Goal: Task Accomplishment & Management: Complete application form

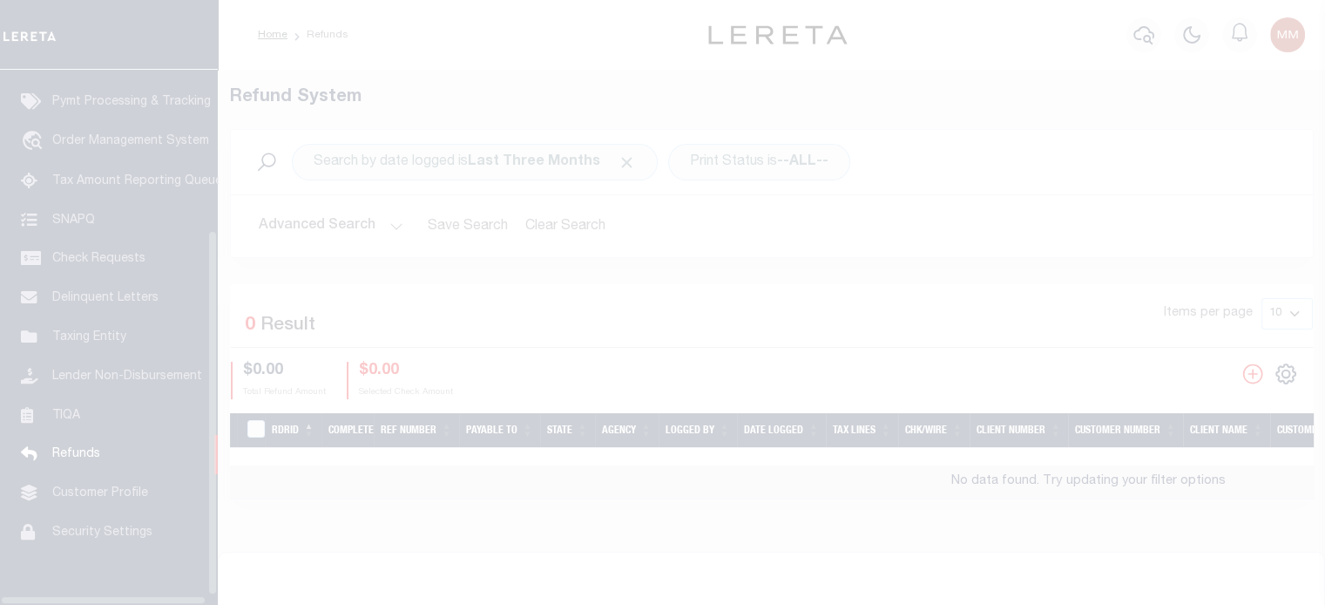
scroll to position [247, 0]
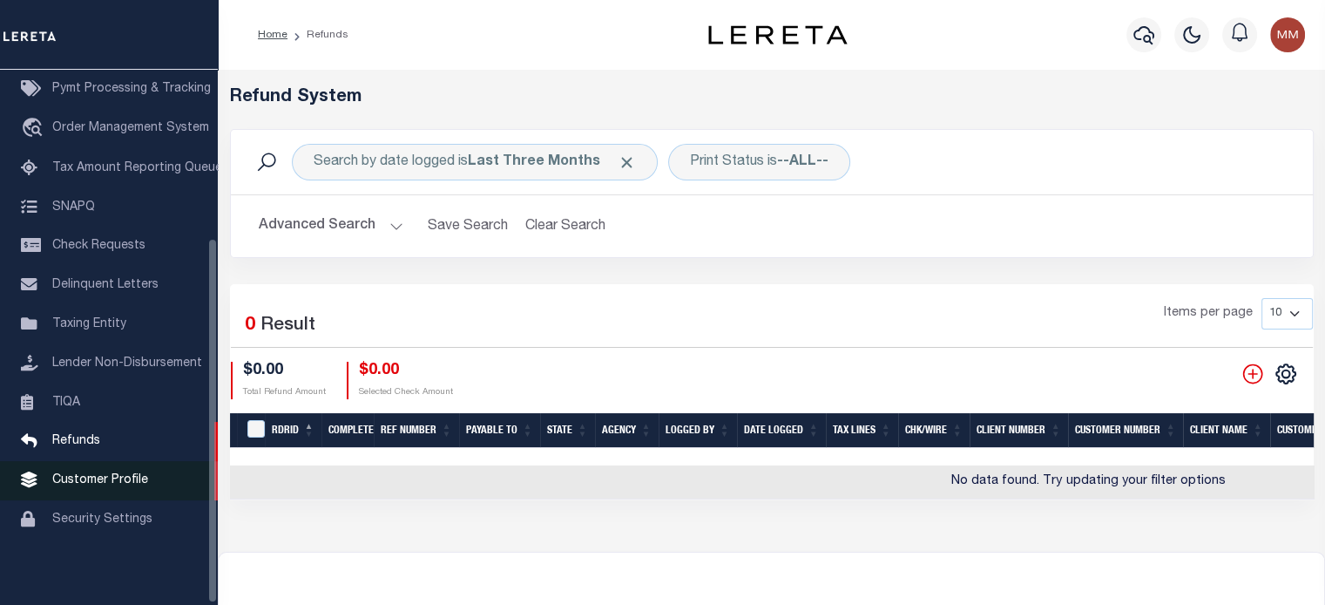
click at [79, 481] on span "Customer Profile" at bounding box center [100, 480] width 96 height 12
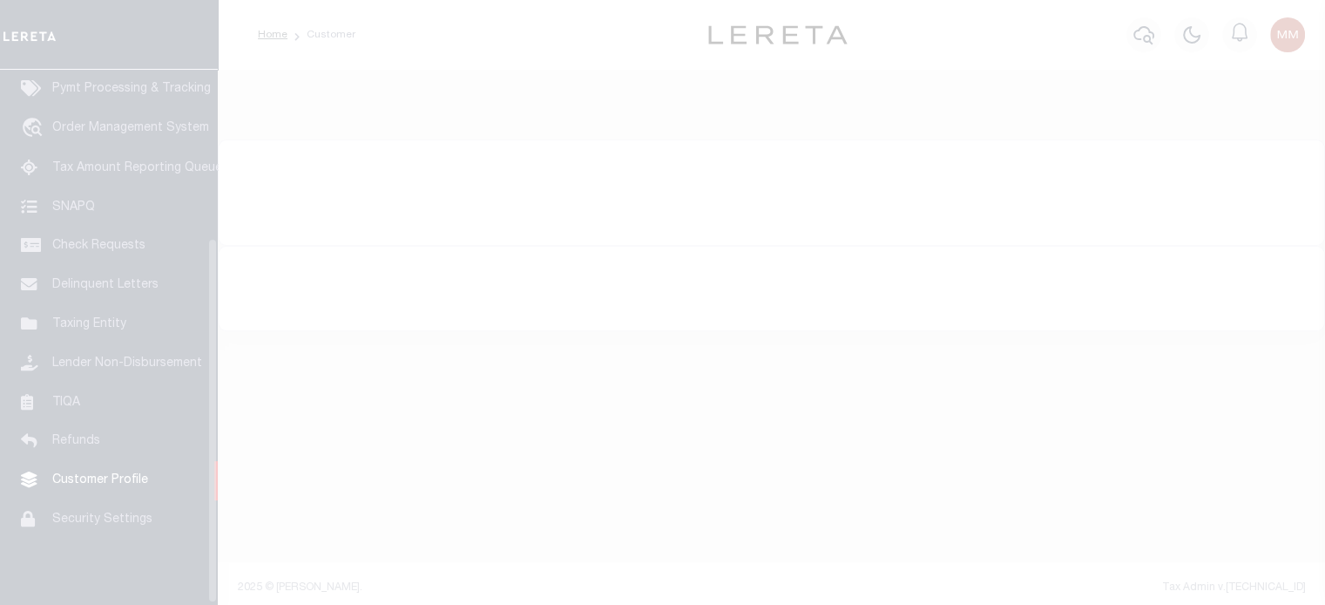
scroll to position [247, 0]
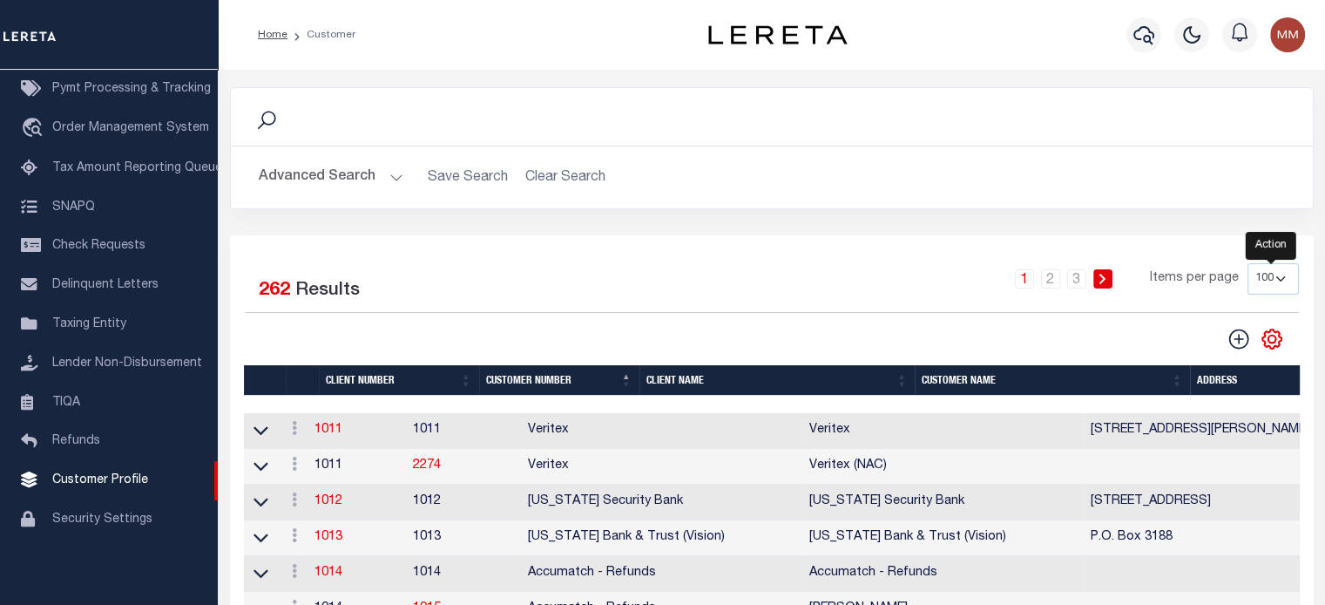
click at [1270, 335] on icon "" at bounding box center [1272, 339] width 8 height 8
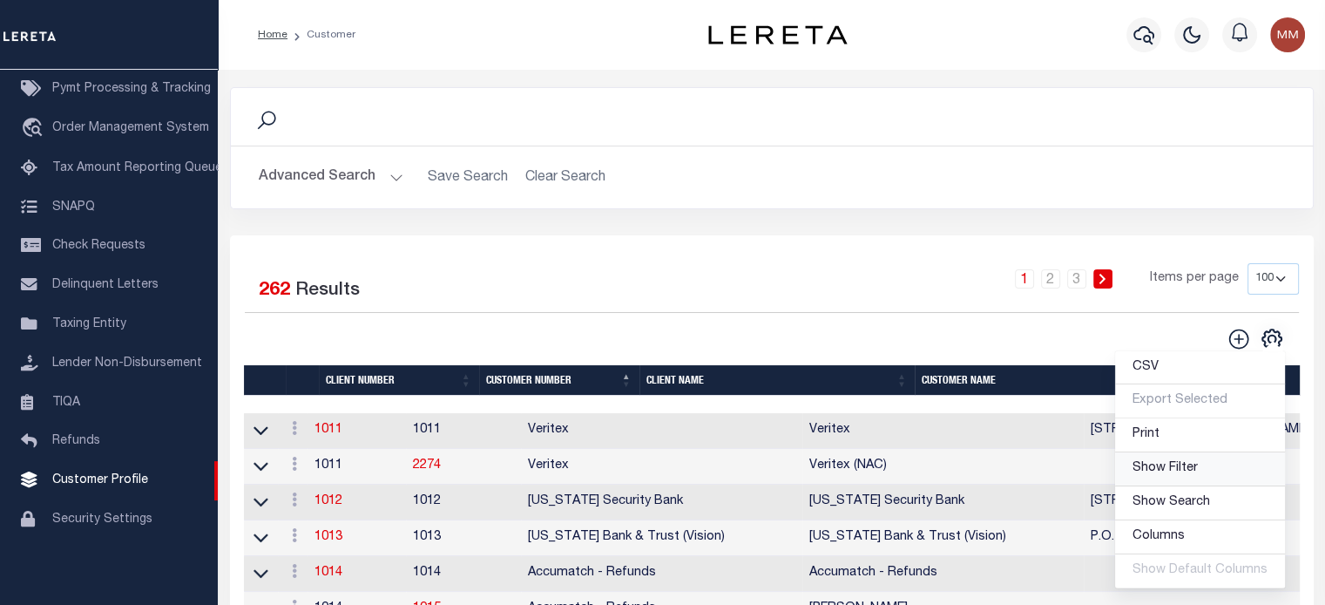
click at [1167, 466] on span "Show Filter" at bounding box center [1165, 468] width 65 height 12
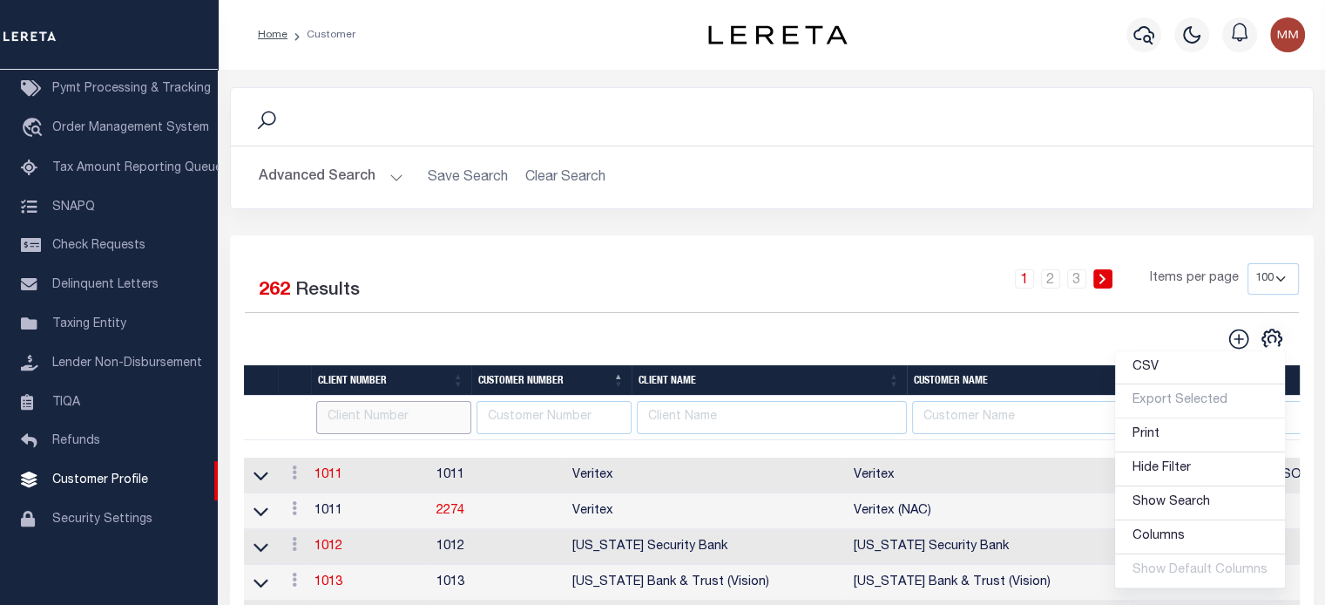
click at [362, 424] on input "text" at bounding box center [393, 418] width 155 height 34
type input "2162"
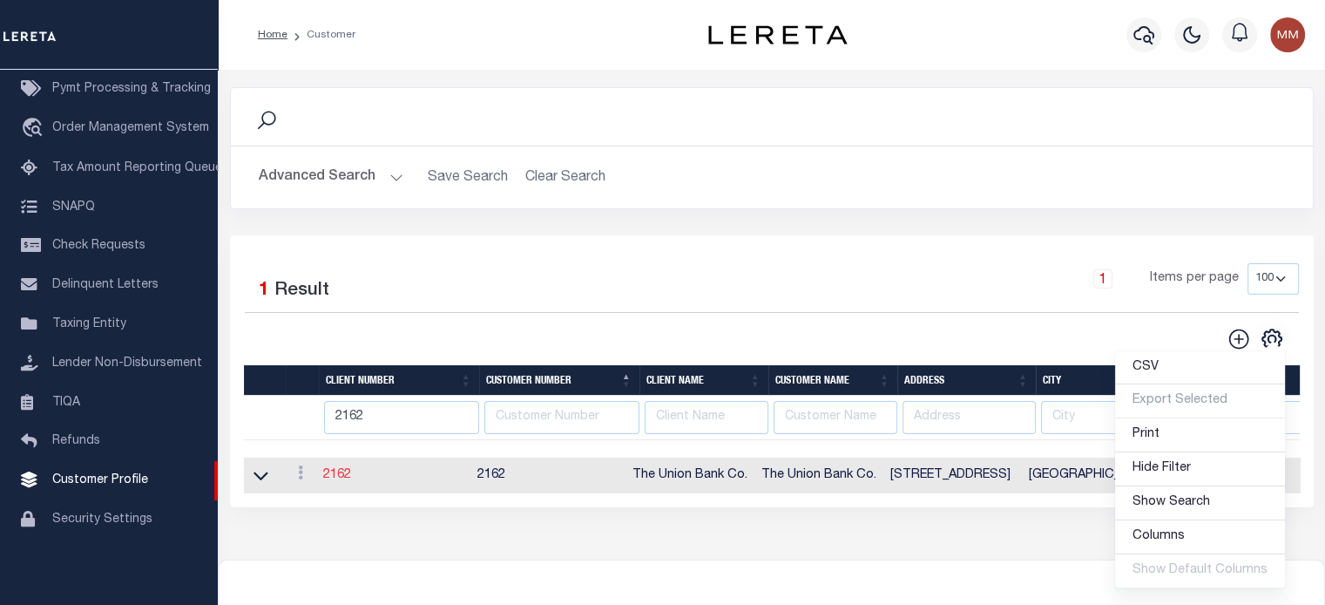
click at [351, 476] on link "2162" at bounding box center [337, 475] width 28 height 12
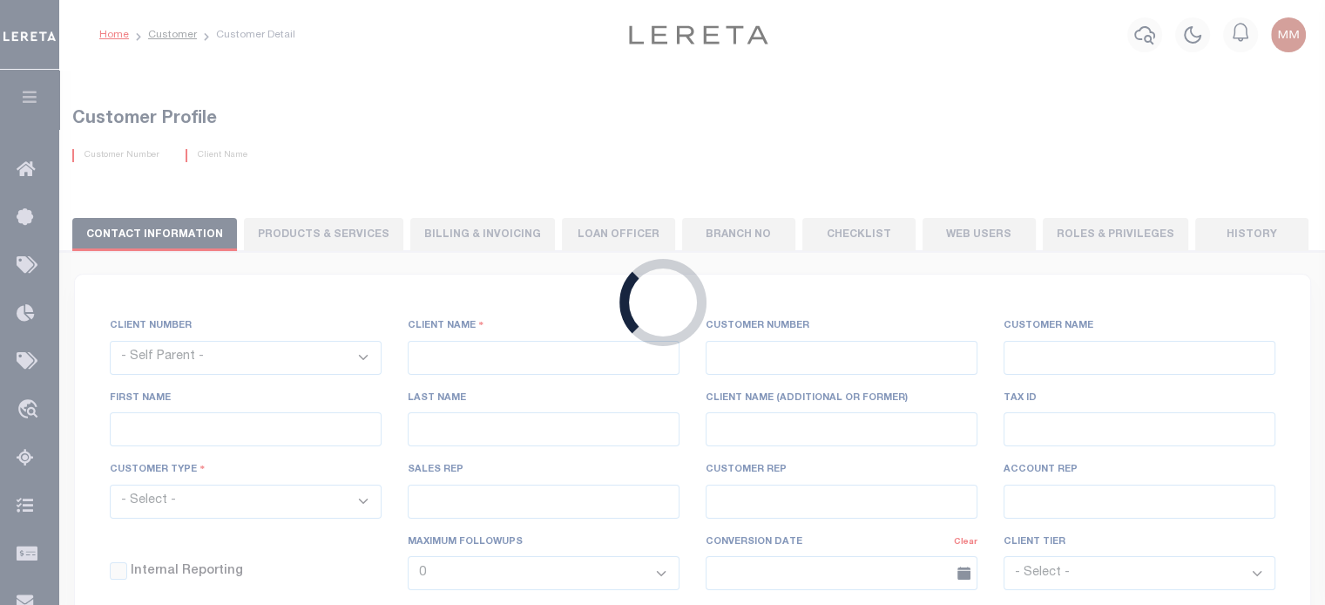
select select
type input "The Union Bank Co."
type input "2162"
type input "The Union Bank Co."
type input "Donna"
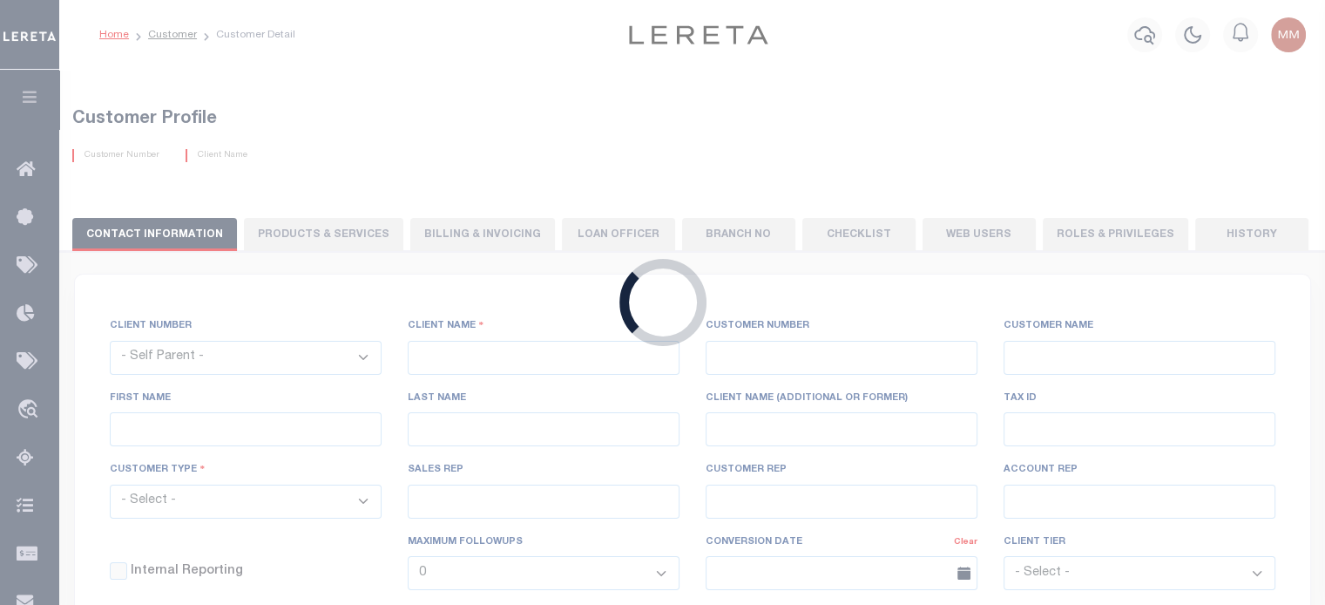
type input "Brown"
select select "Mixed Portfolio"
type input "Briza Alvarado"
type input "Barbara Kendrick"
type input "Tony Targhetta"
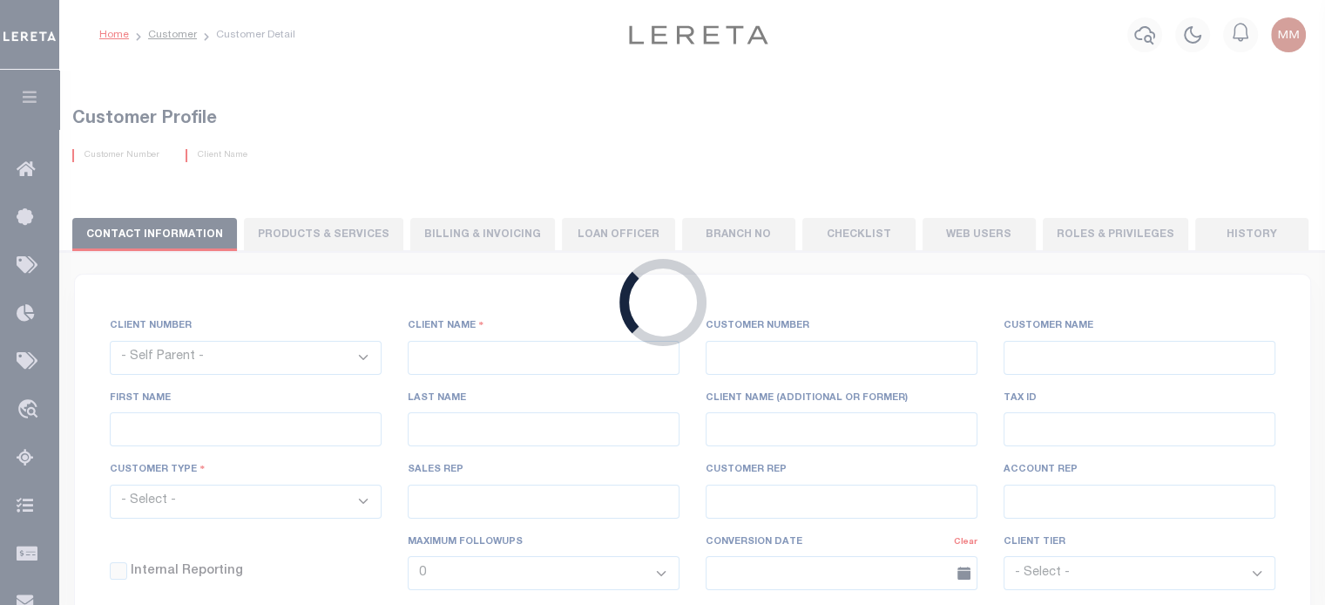
select select "FIS"
checkbox input "true"
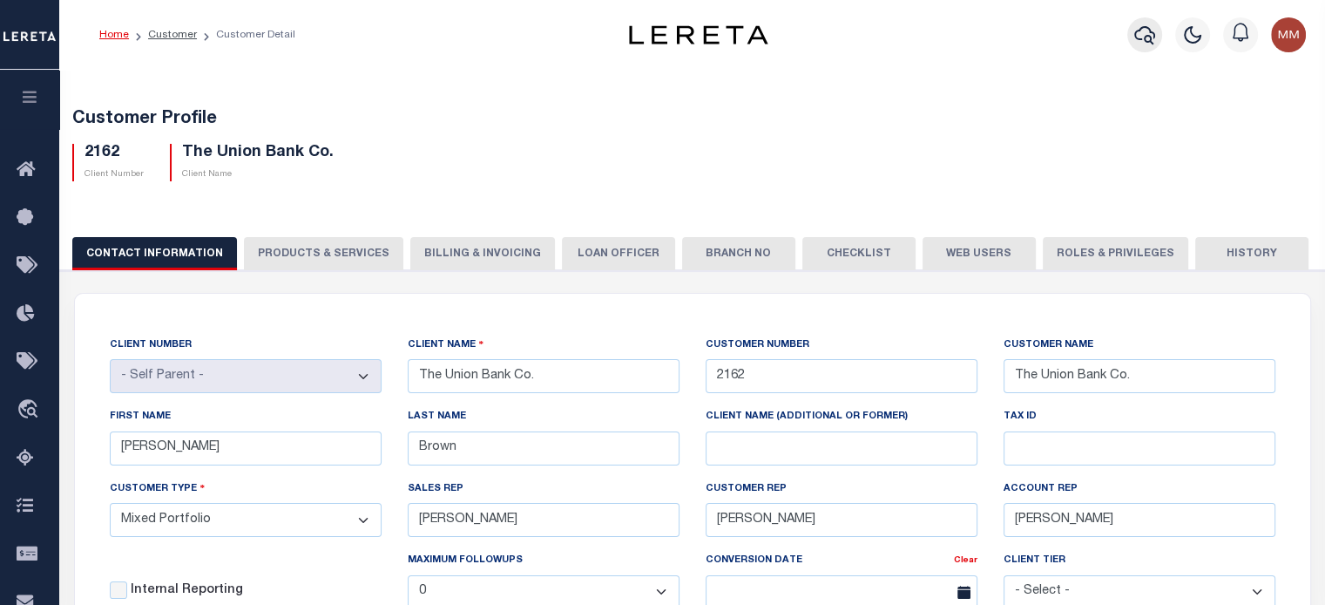
click at [1143, 30] on icon "button" at bounding box center [1144, 34] width 21 height 21
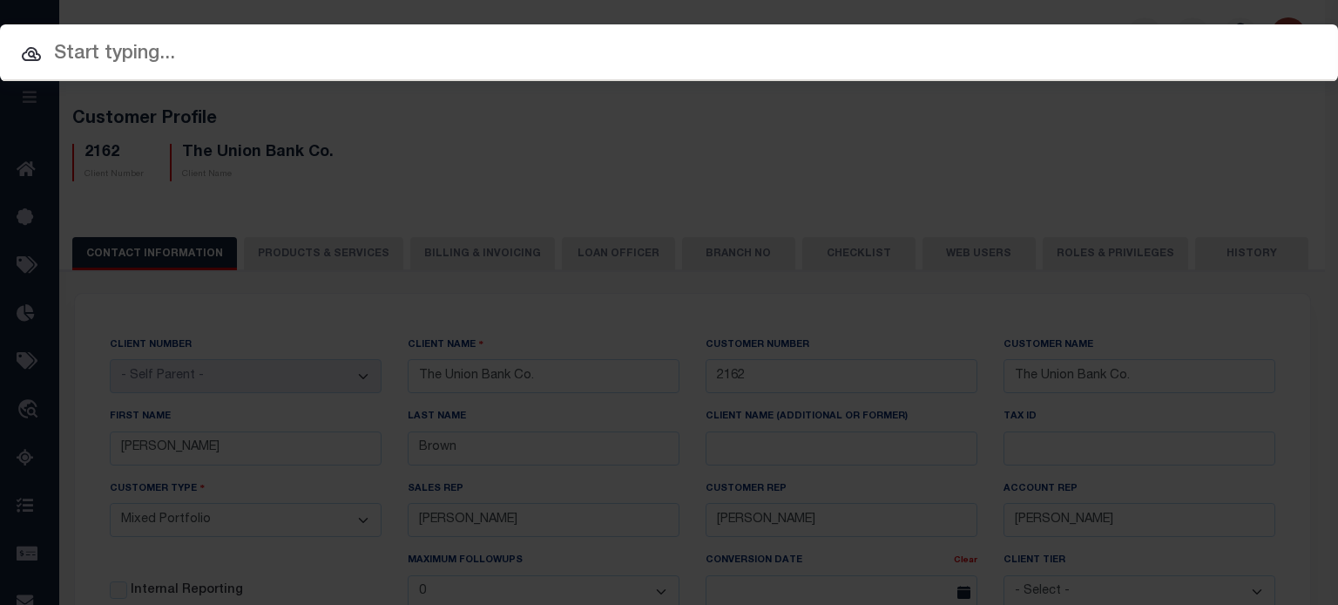
click at [642, 63] on input "text" at bounding box center [669, 54] width 1338 height 30
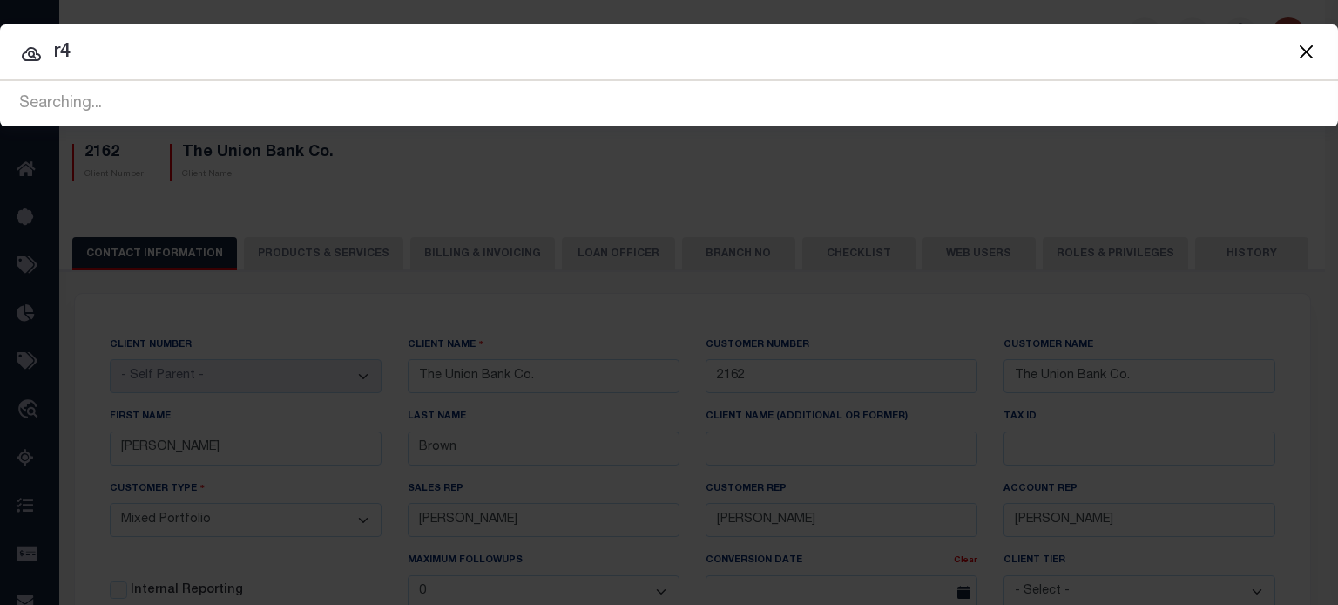
type input "r"
type input "s"
type input "james solley"
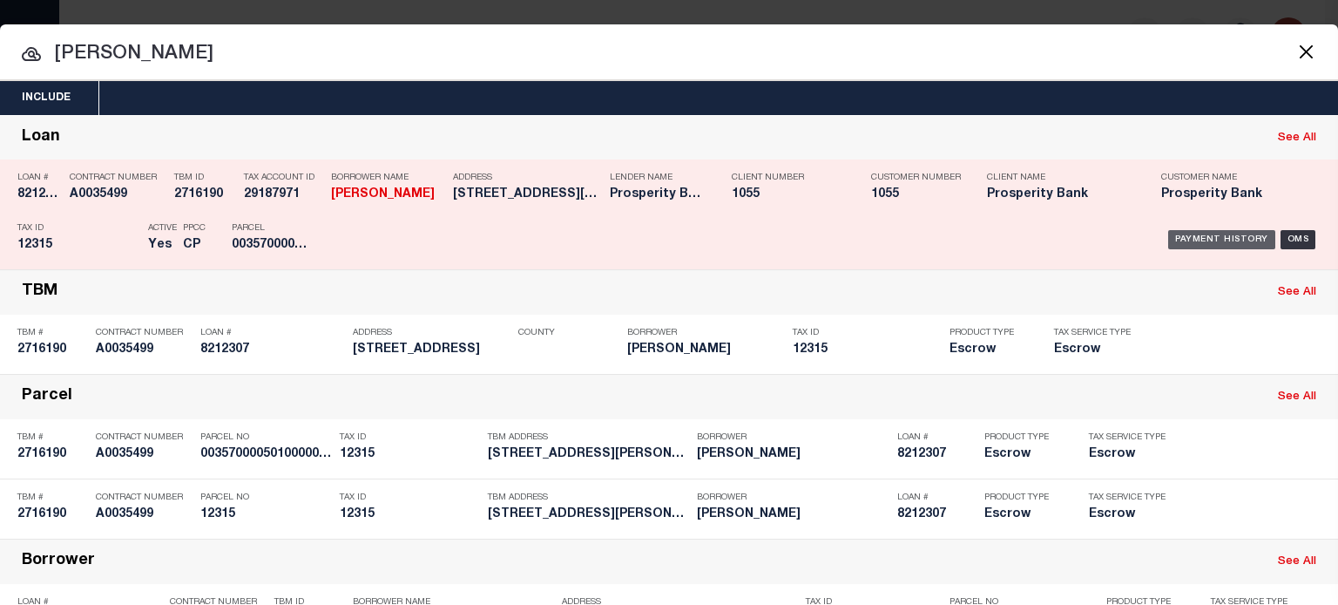
click at [1214, 234] on div "Payment History" at bounding box center [1221, 239] width 107 height 19
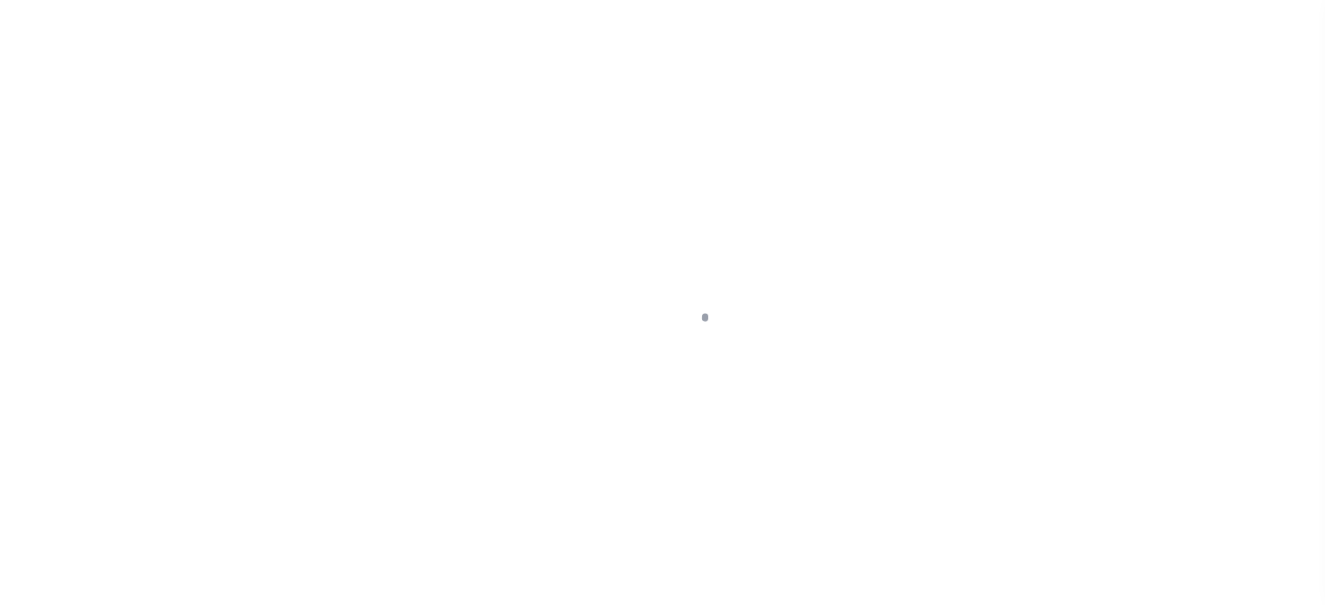
scroll to position [233, 0]
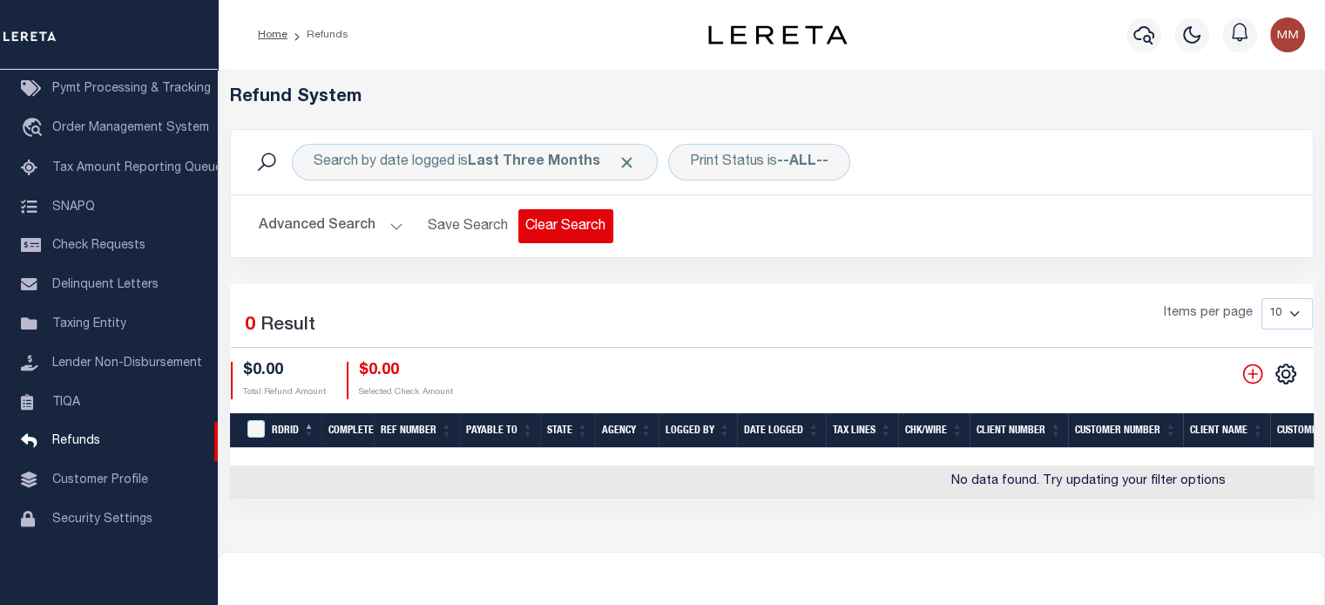
click at [554, 232] on button "Clear Search" at bounding box center [565, 226] width 95 height 34
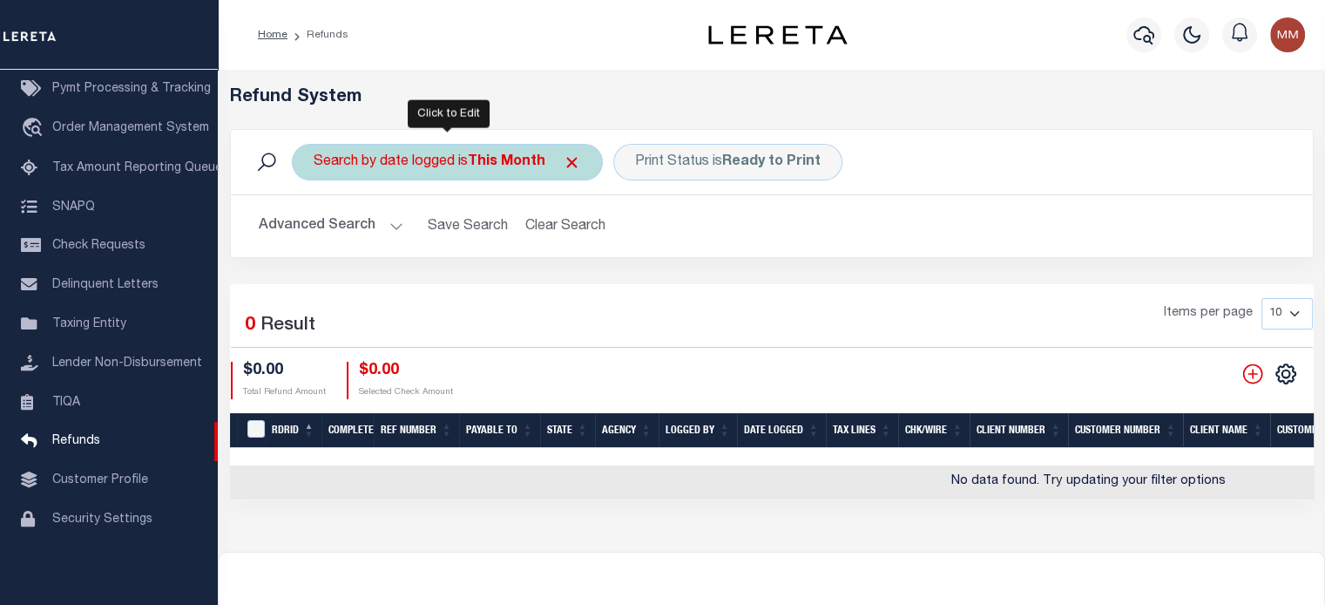
click at [459, 159] on div "Search by date logged is This Month" at bounding box center [447, 162] width 311 height 37
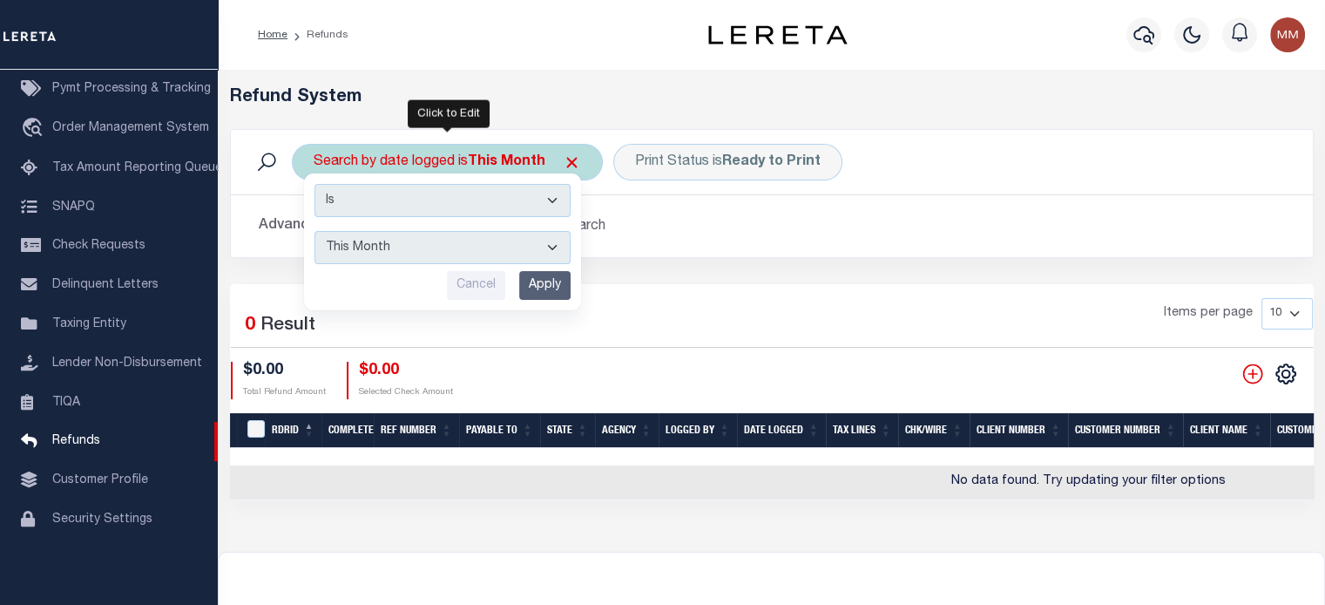
click at [404, 240] on select "This Month Last Month Last Three Months This Year Last Year" at bounding box center [443, 247] width 256 height 33
click at [315, 231] on select "This Month Last Month Last Three Months This Year Last Year" at bounding box center [443, 247] width 256 height 33
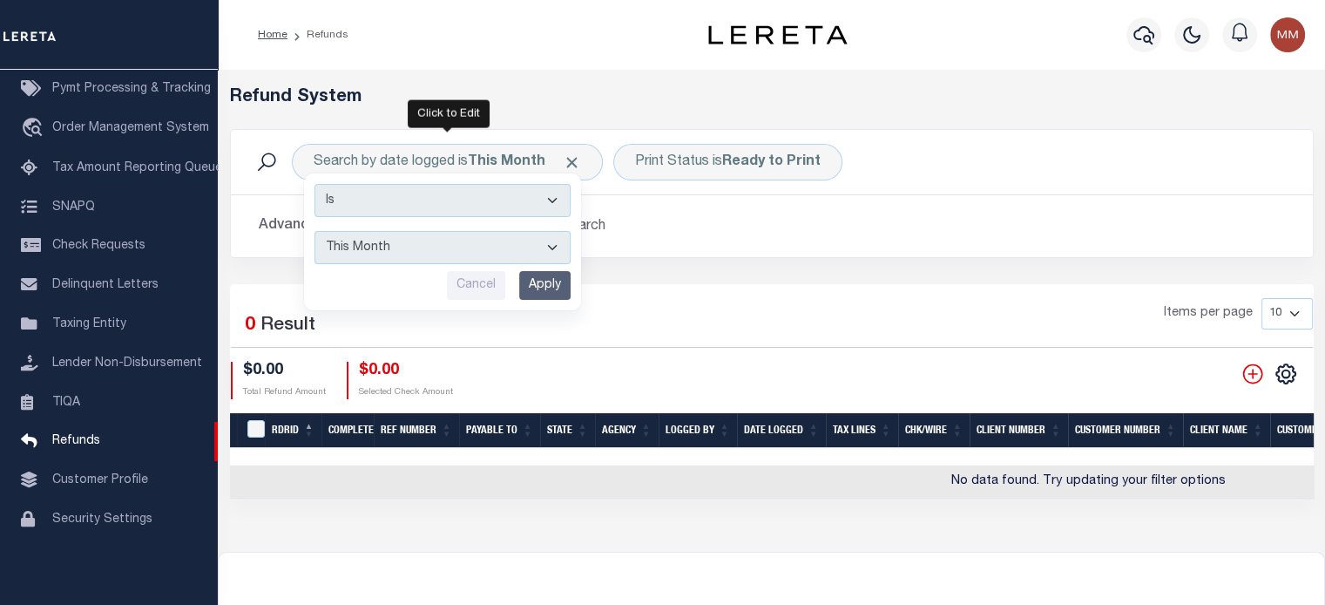
click at [542, 291] on input "Apply" at bounding box center [544, 285] width 51 height 29
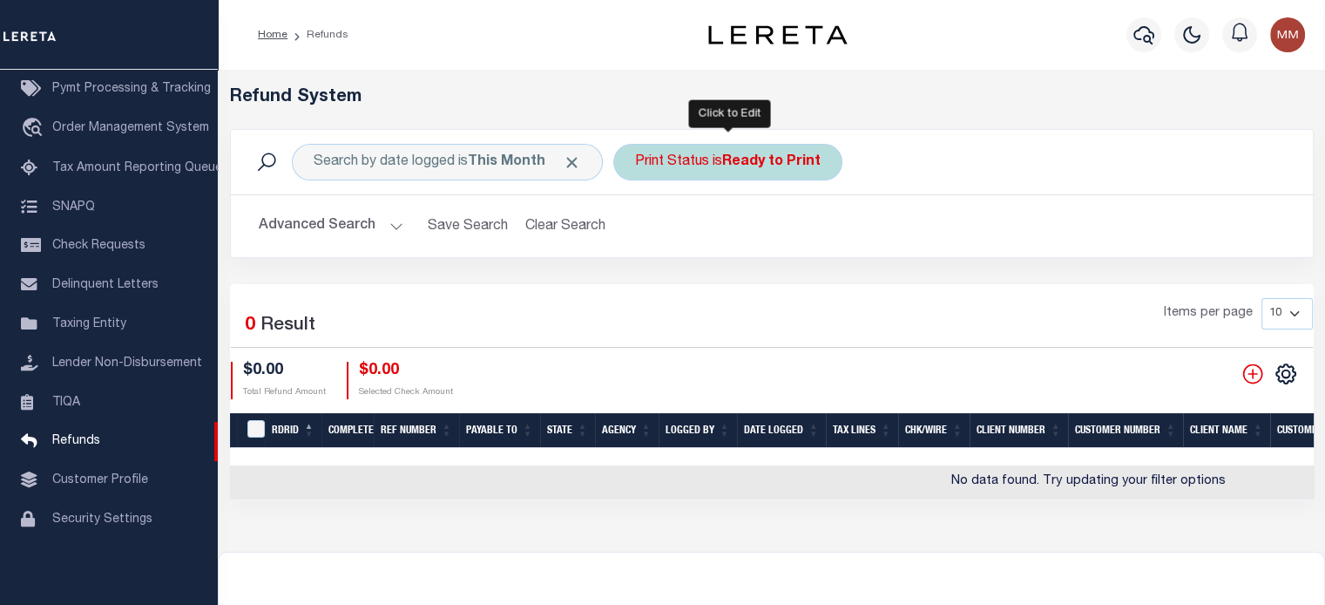
click at [707, 163] on div "Print Status is Ready to Print" at bounding box center [727, 162] width 229 height 37
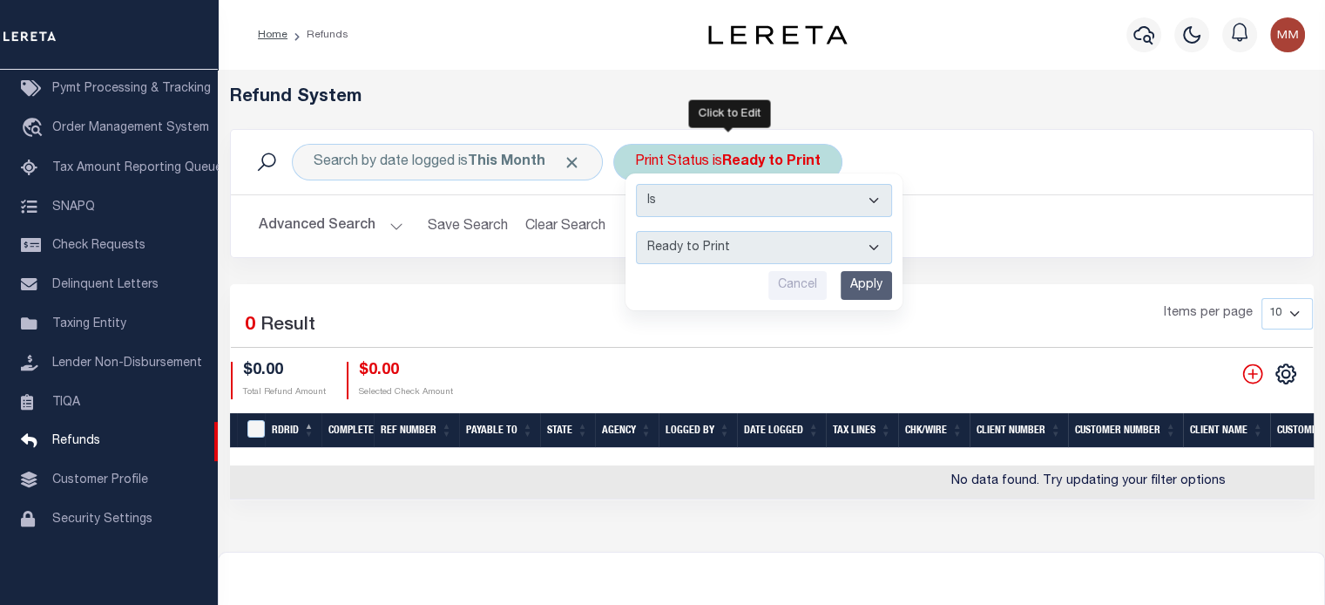
click at [693, 247] on select "--ALL-- Ready to Write Ready to Print Printed" at bounding box center [764, 247] width 256 height 33
select select "All"
click at [636, 231] on select "--ALL-- Ready to Write Ready to Print Printed" at bounding box center [764, 247] width 256 height 33
click at [857, 283] on input "Apply" at bounding box center [866, 285] width 51 height 29
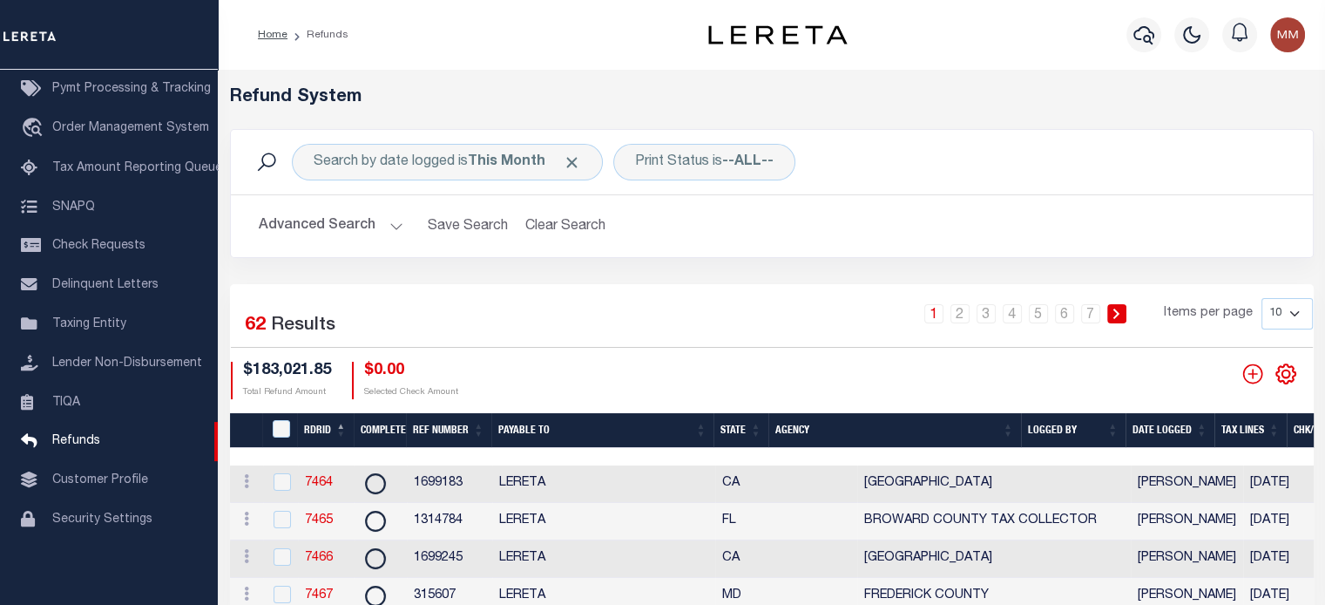
click at [1288, 374] on icon "" at bounding box center [1286, 373] width 23 height 23
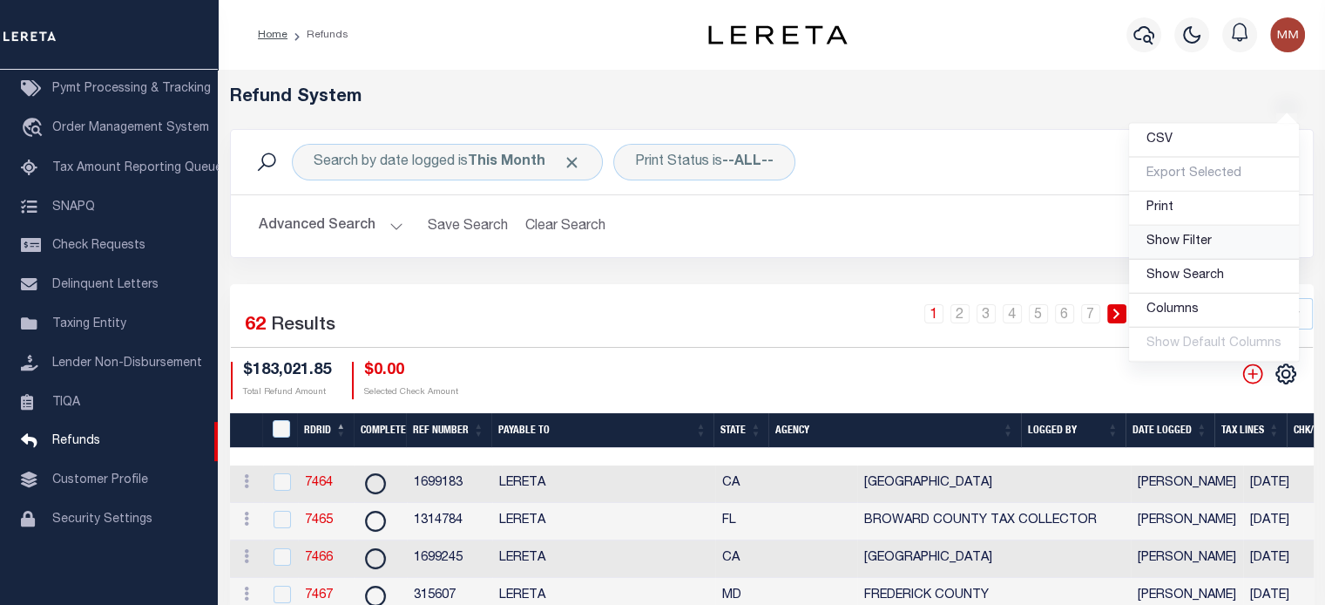
click at [1185, 247] on span "Show Filter" at bounding box center [1178, 241] width 65 height 12
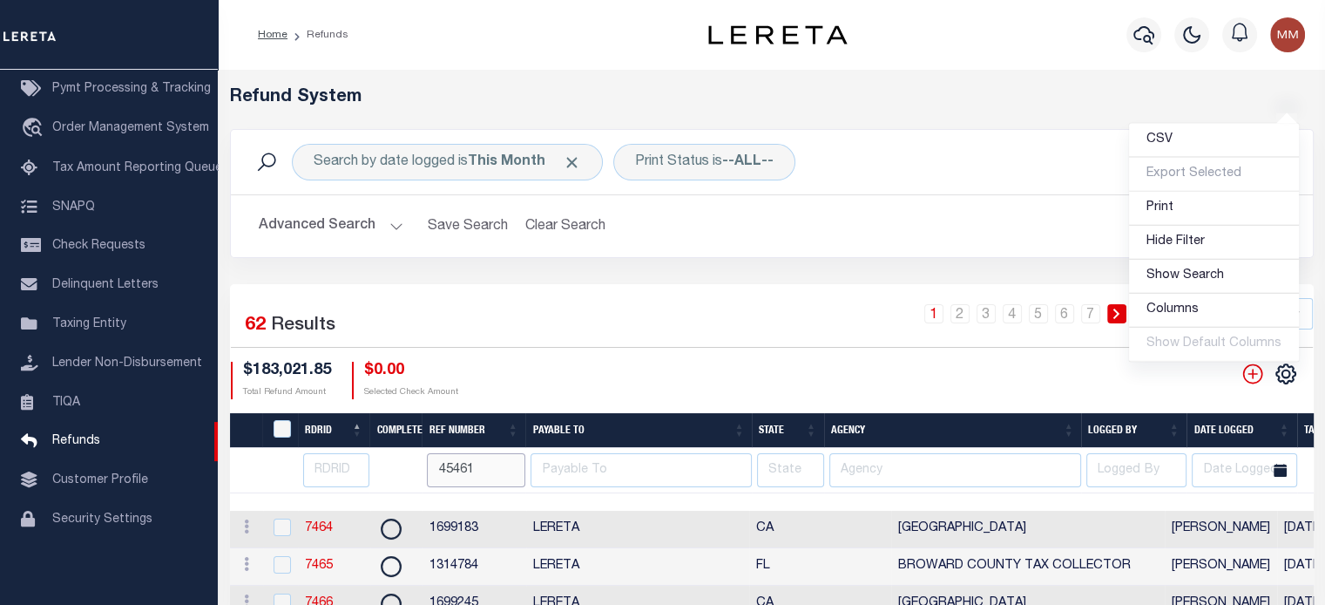
drag, startPoint x: 469, startPoint y: 467, endPoint x: 363, endPoint y: 462, distance: 105.5
click at [471, 471] on input "45461" at bounding box center [476, 470] width 98 height 34
click at [337, 470] on input "number" at bounding box center [336, 470] width 67 height 34
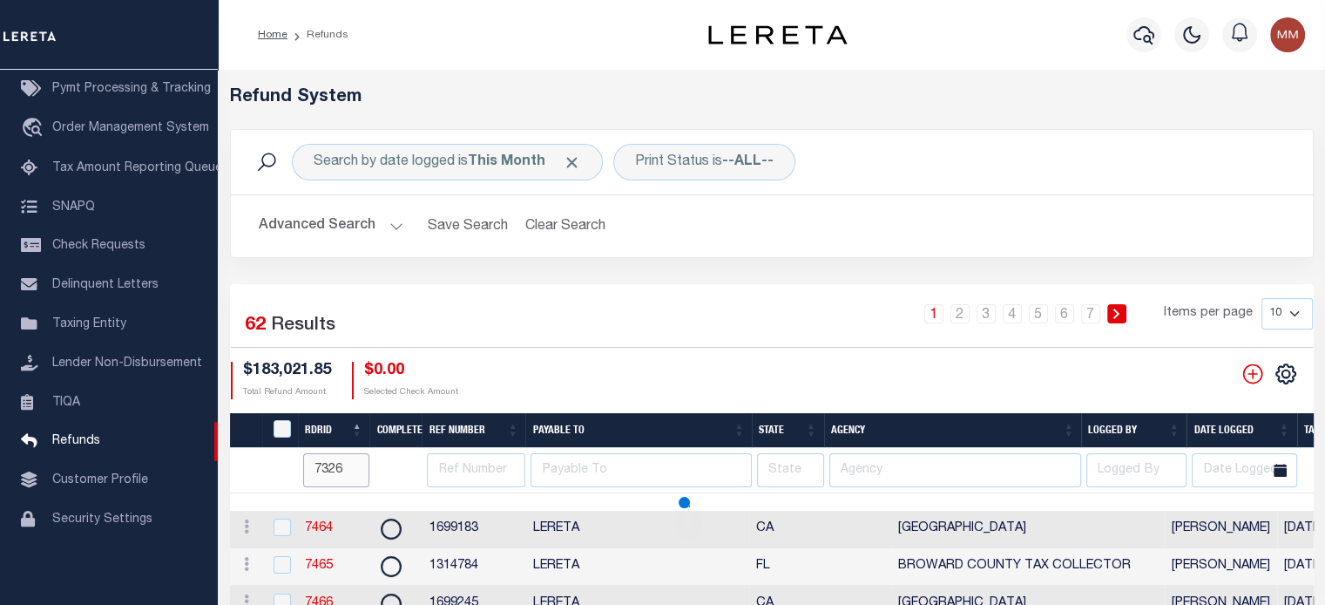
type input "7326"
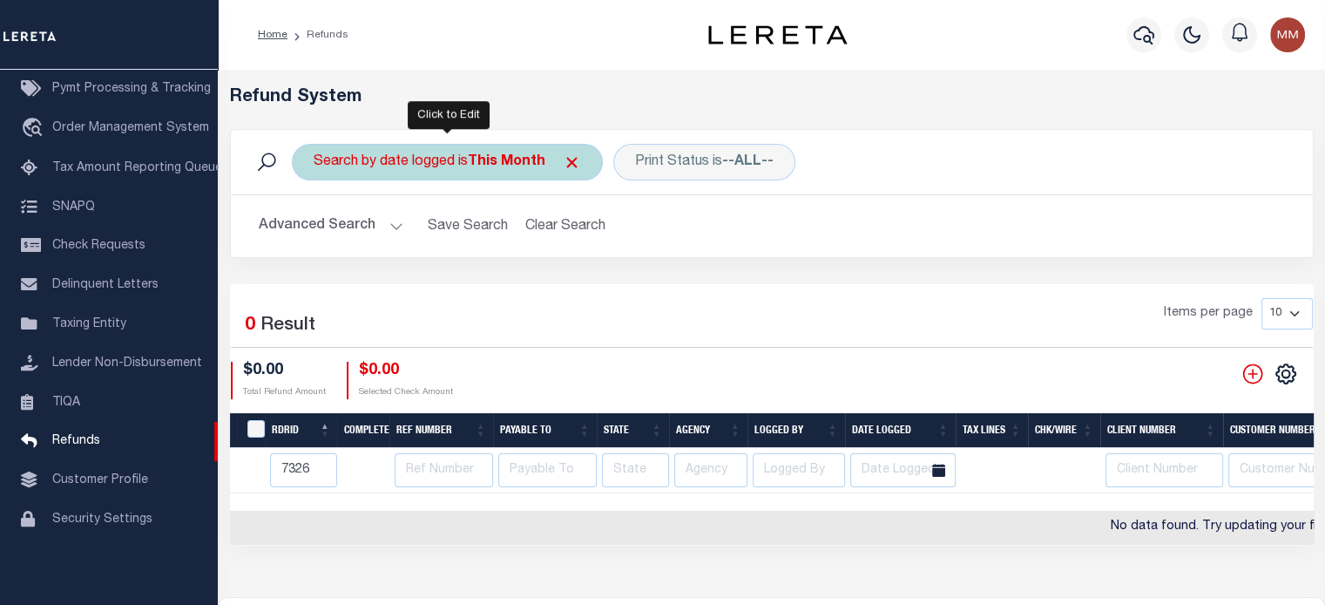
click at [466, 162] on div "Search by date logged is This Month" at bounding box center [447, 162] width 311 height 37
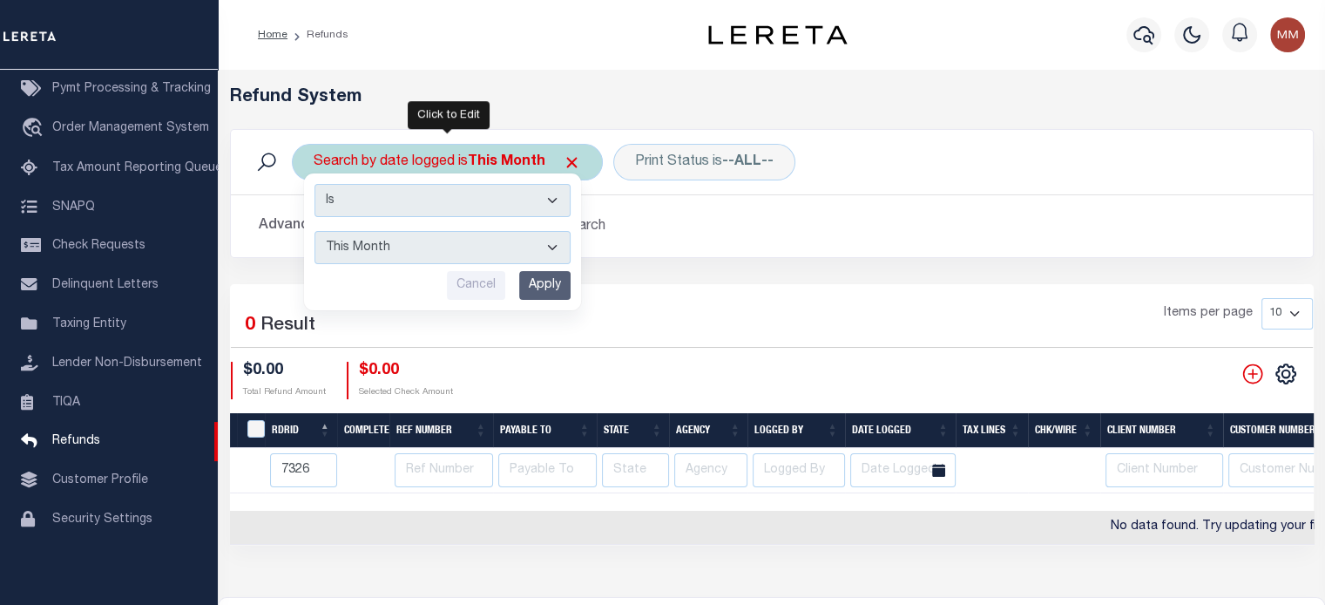
click at [471, 246] on select "This Month Last Month Last Three Months This Year Last Year" at bounding box center [443, 247] width 256 height 33
select select "Last Three Months"
click at [315, 231] on select "This Month Last Month Last Three Months This Year Last Year" at bounding box center [443, 247] width 256 height 33
click at [533, 281] on input "Apply" at bounding box center [544, 285] width 51 height 29
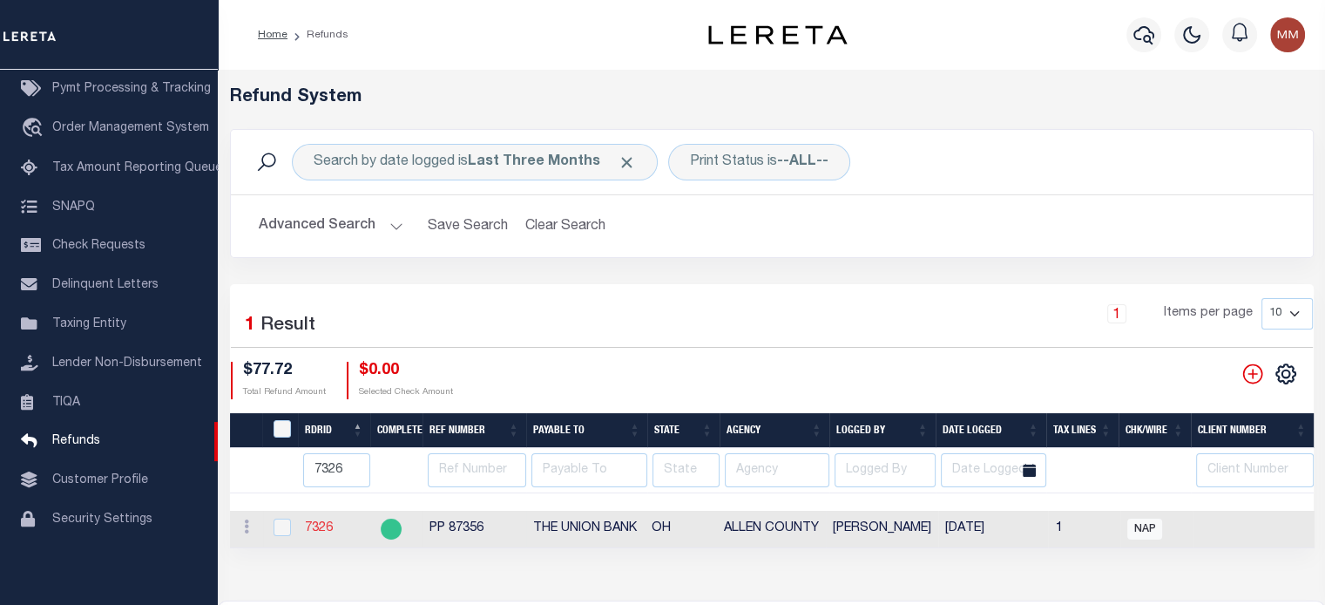
click at [319, 531] on link "7326" at bounding box center [319, 528] width 28 height 12
checkbox input "true"
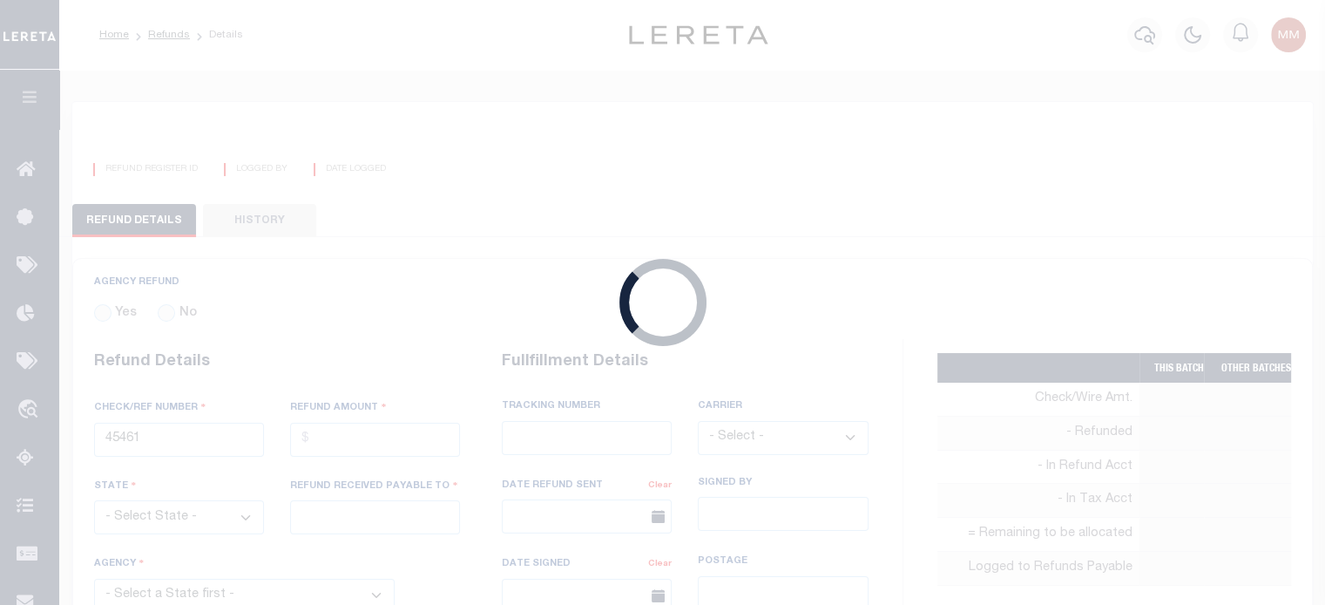
radio input "true"
type input "PP 87356"
type input "$77.72"
select select "OH"
type input "THE UNION BANK"
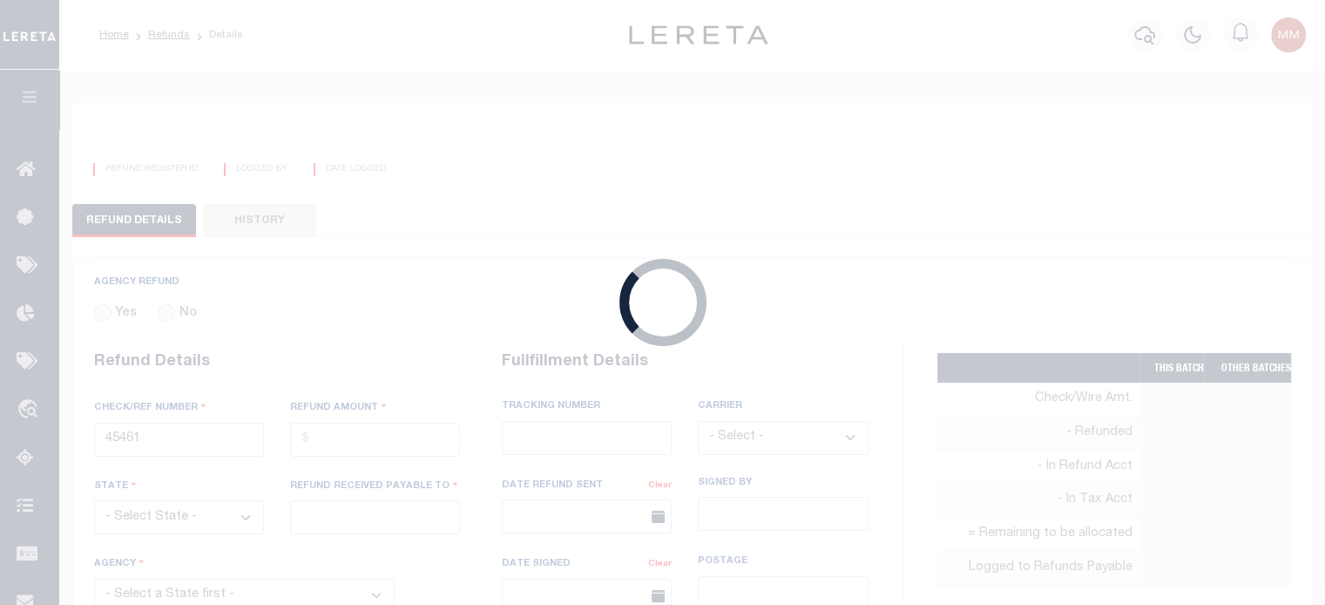
select select
select select "Urbina, Matthew"
select select "OTH"
select select "OVP"
type textarea "THIS IS FROM THE RFR REPORT"
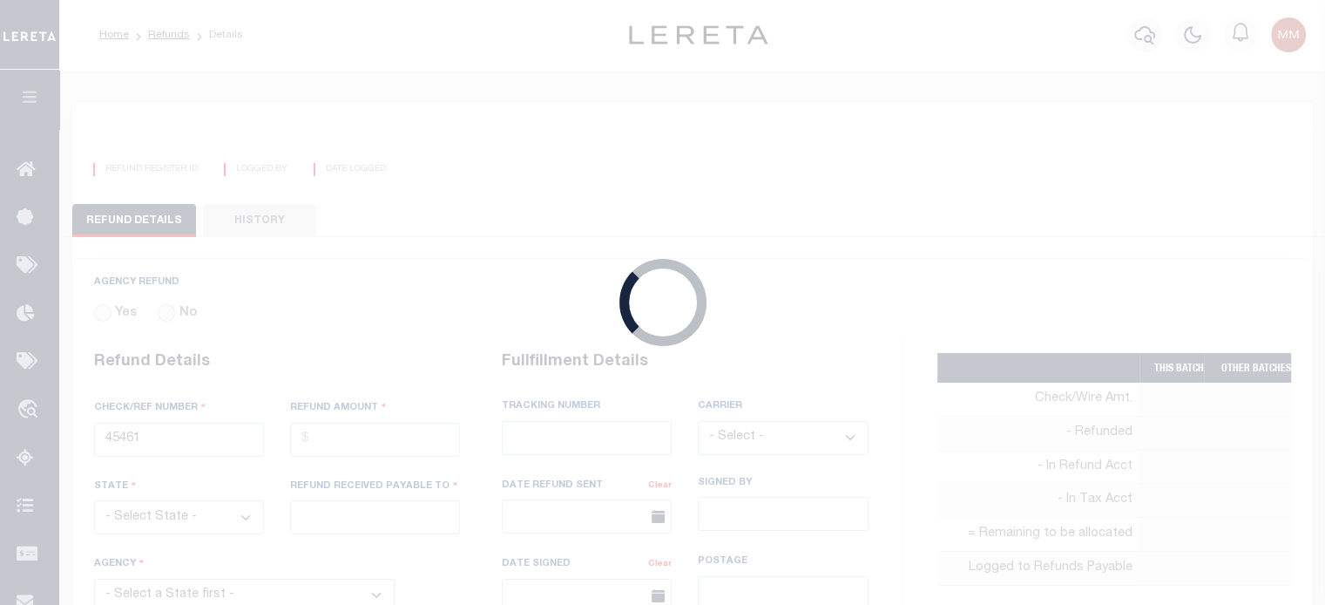
type input "Martinez, Myrna"
type input "07/03/2025"
select select "3900300000"
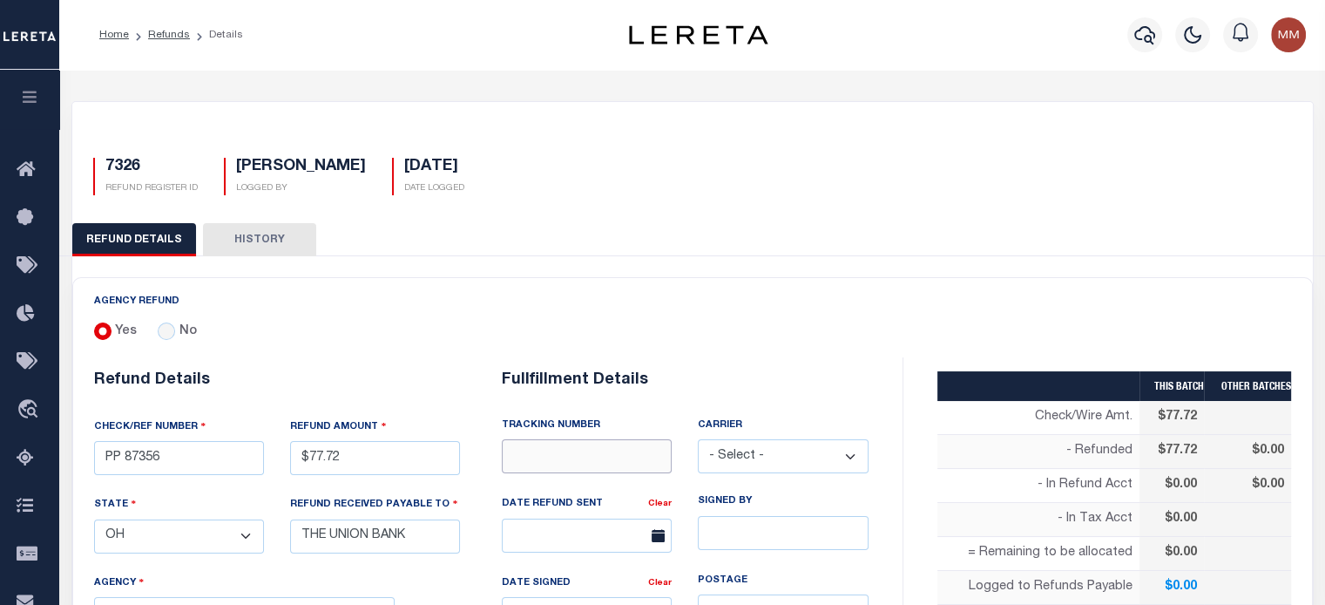
click at [541, 447] on input "text" at bounding box center [587, 456] width 170 height 34
type input "8847 5228 9126"
click at [775, 454] on select "- Select - Fedex USPS" at bounding box center [783, 456] width 170 height 34
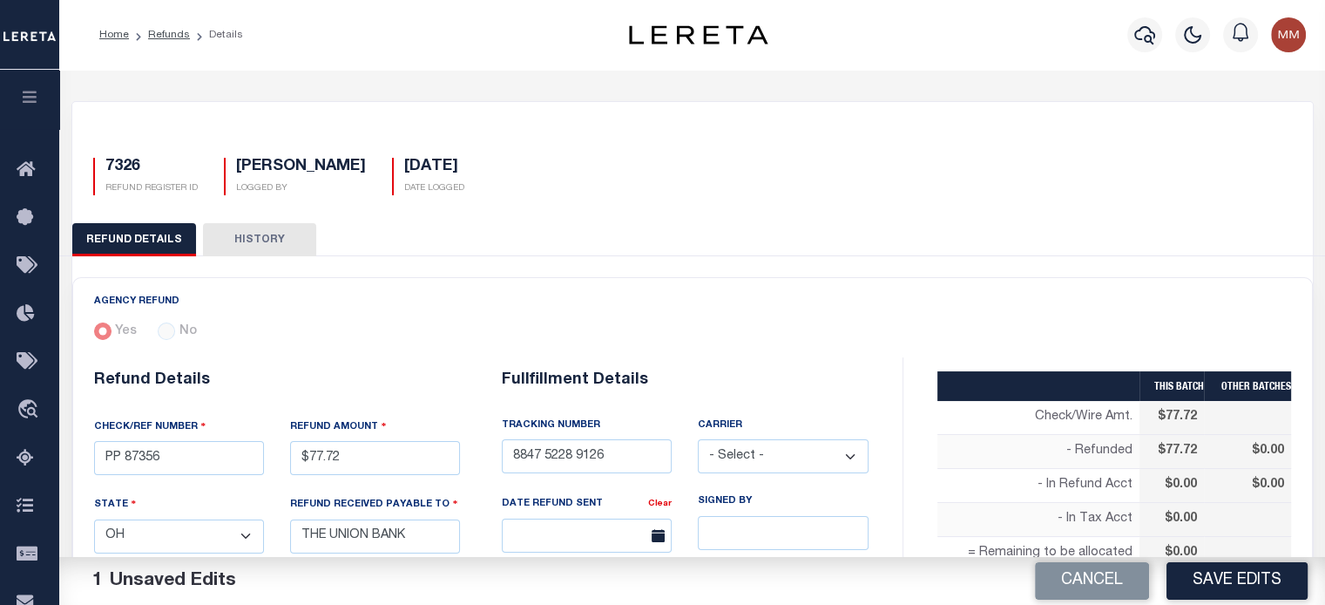
select select "FDX"
click at [698, 439] on select "- Select - Fedex USPS" at bounding box center [783, 456] width 170 height 34
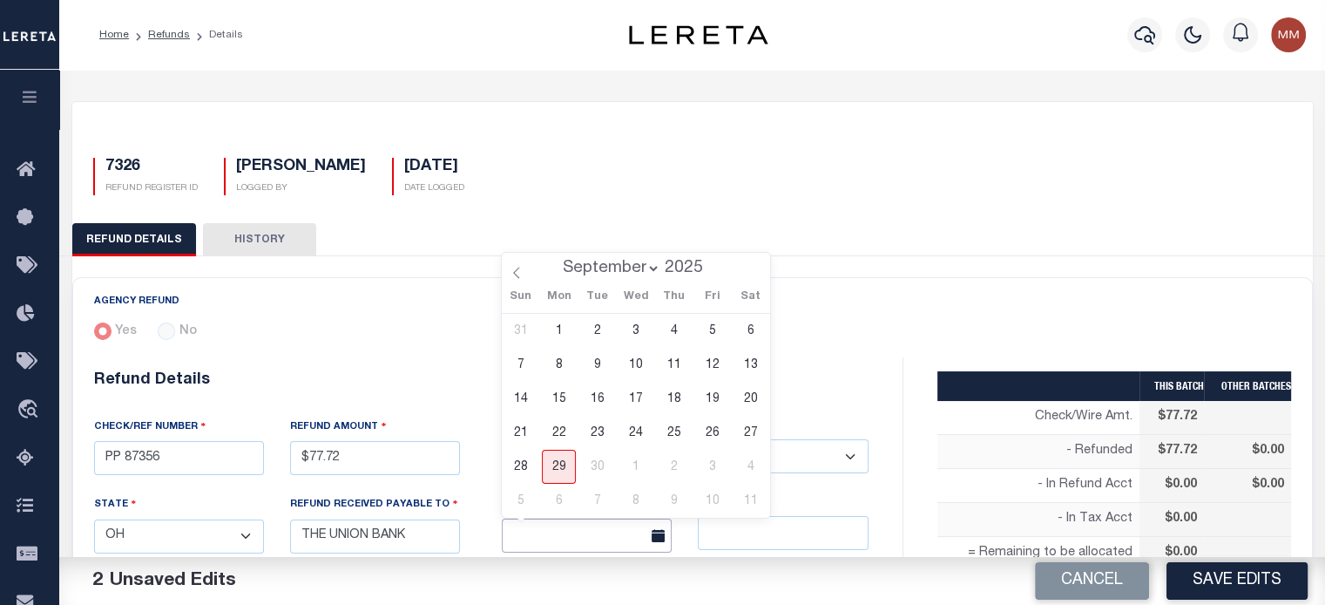
click at [618, 529] on input "text" at bounding box center [587, 535] width 170 height 34
click at [551, 458] on span "29" at bounding box center [559, 467] width 34 height 34
type input "09/29/2025"
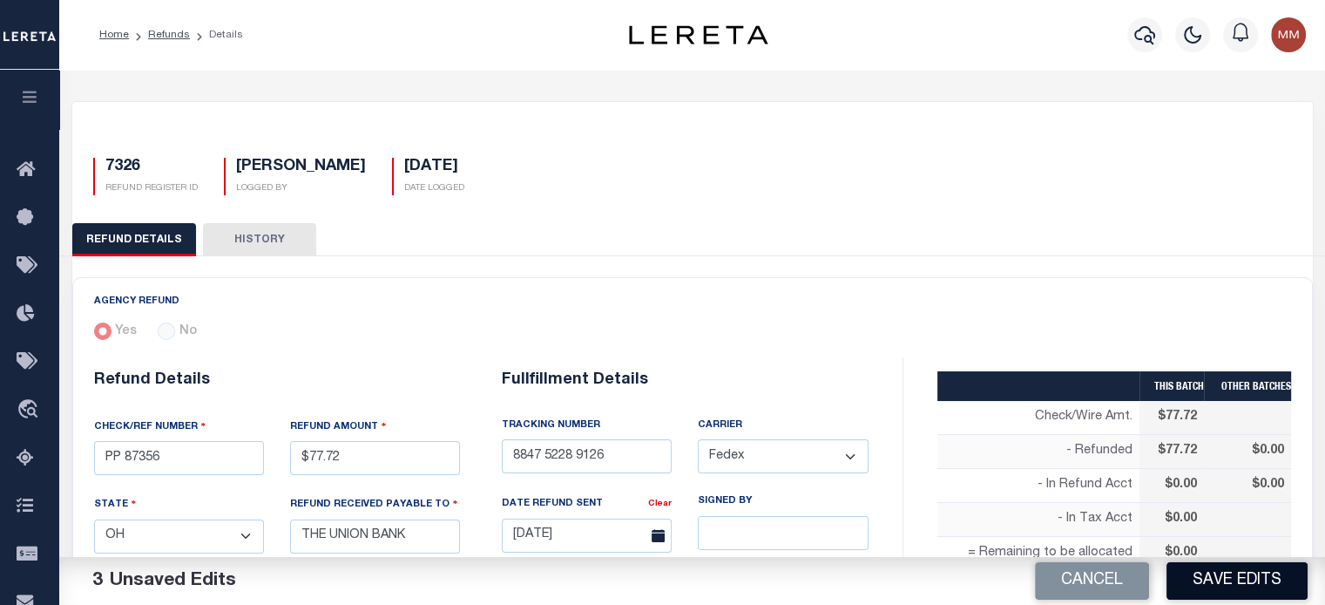
click at [1221, 578] on button "Save Edits" at bounding box center [1237, 580] width 141 height 37
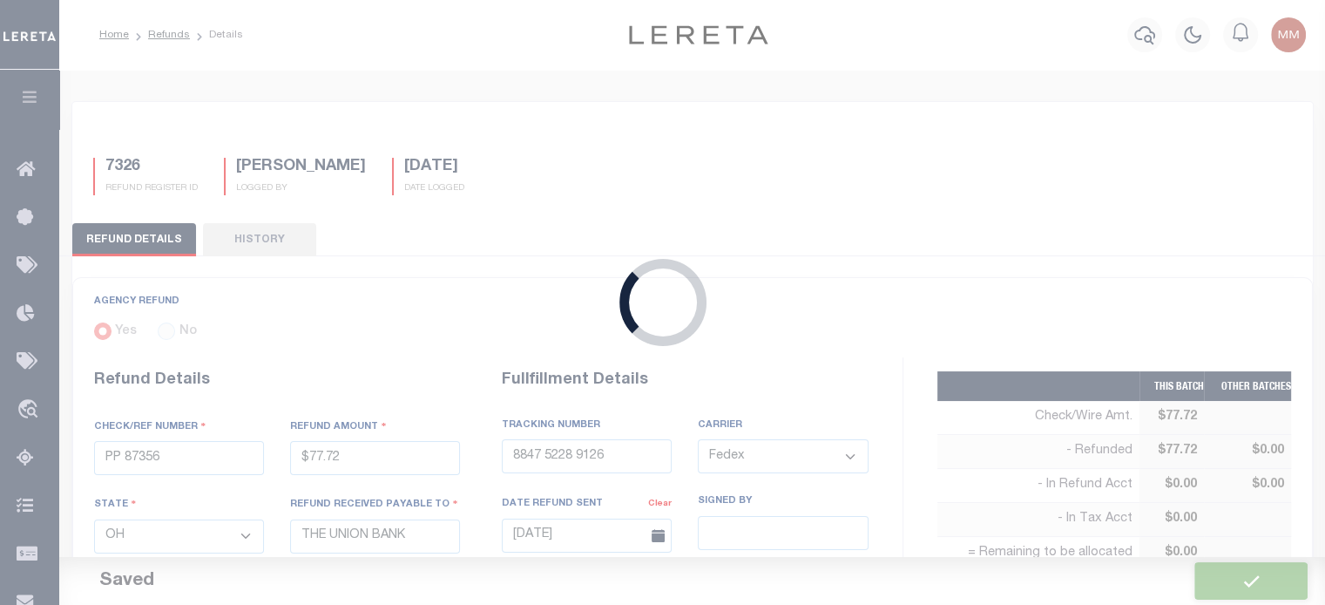
type input "$77.72"
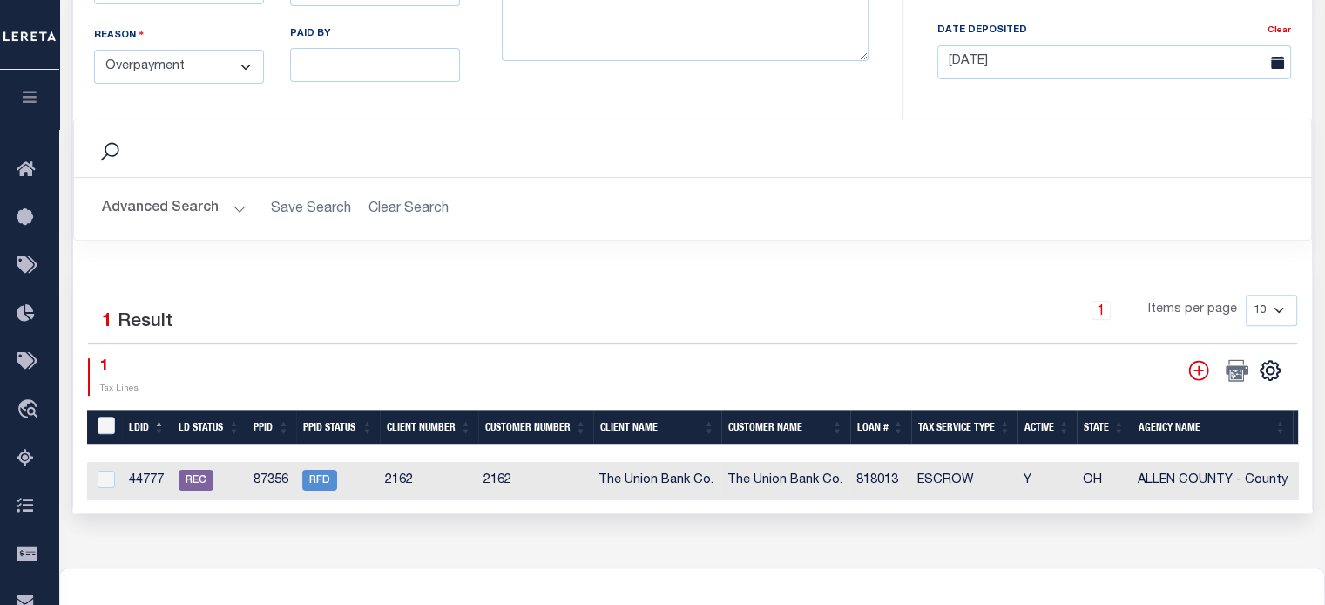
scroll to position [784, 0]
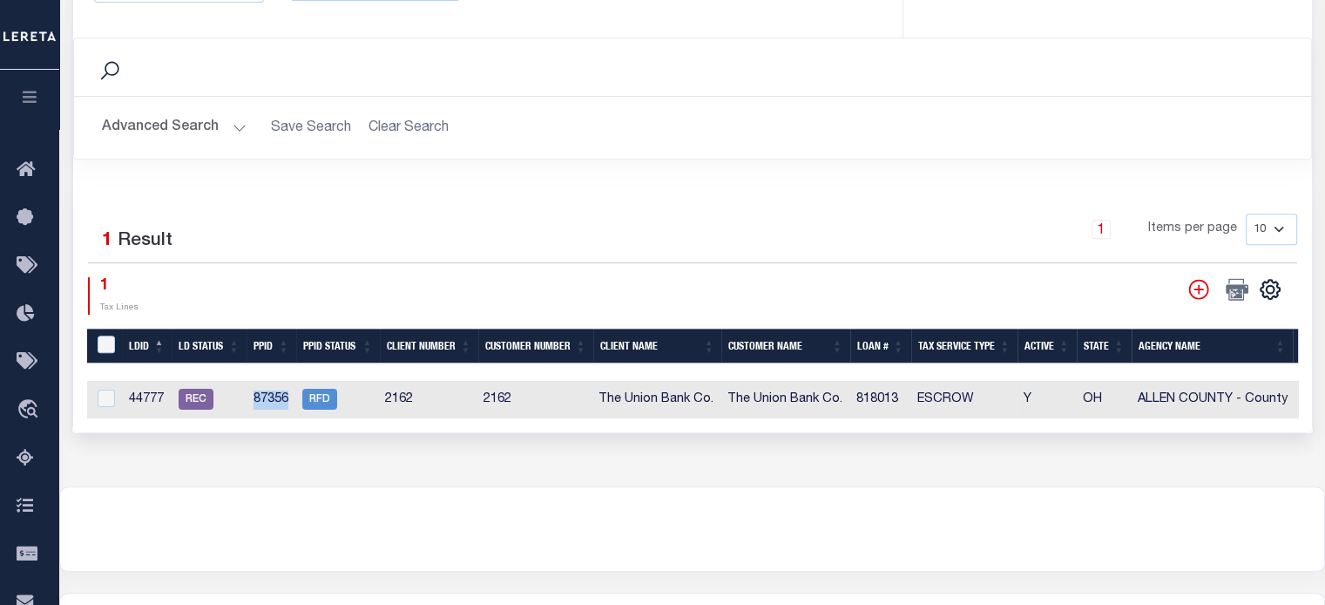
drag, startPoint x: 254, startPoint y: 391, endPoint x: 288, endPoint y: 391, distance: 34.0
click at [288, 391] on td "87356" at bounding box center [271, 399] width 49 height 37
checkbox input "true"
copy td "87356"
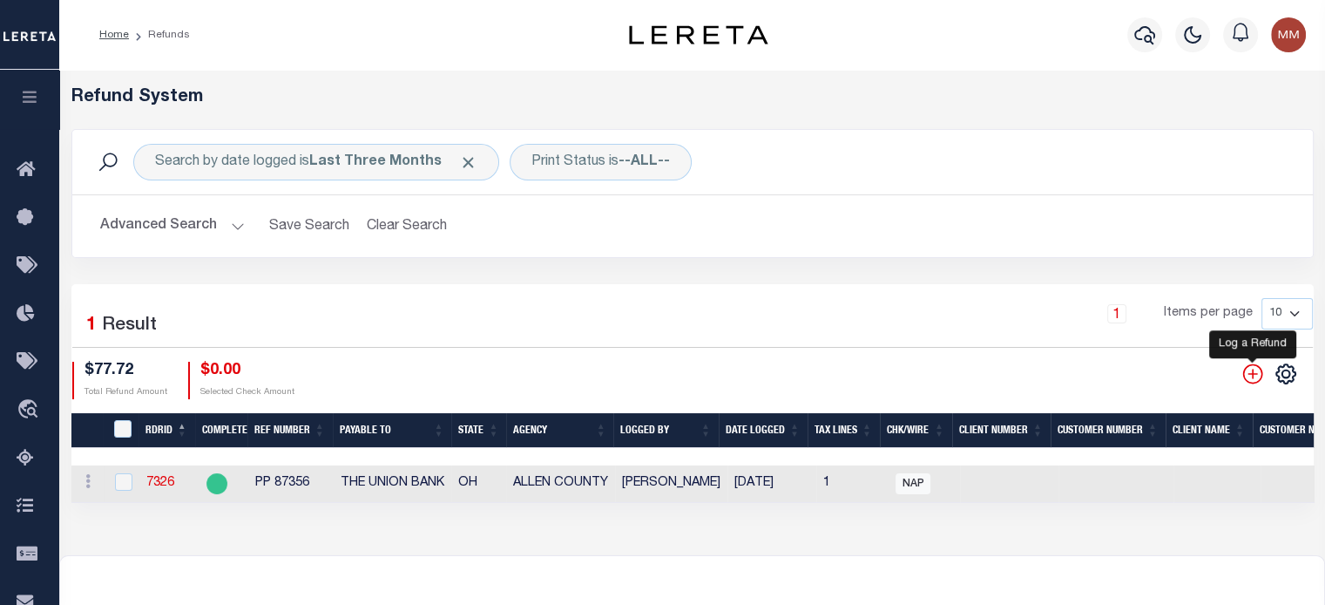
click at [1254, 375] on icon "" at bounding box center [1252, 373] width 23 height 23
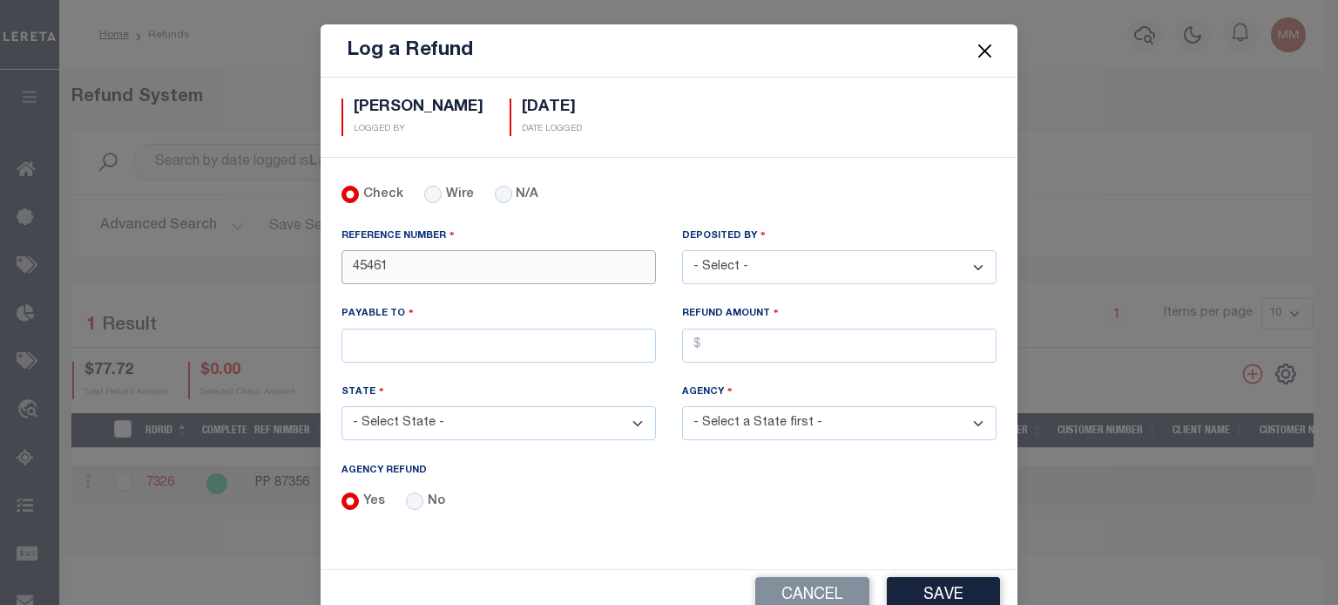
drag, startPoint x: 415, startPoint y: 269, endPoint x: 227, endPoint y: 274, distance: 188.2
click at [233, 273] on div "Log a Refund Martinez, Myrna LOGGED BY 09/28/2025 DATE LOGGED" at bounding box center [669, 302] width 1338 height 605
click at [441, 267] on input "REFERENCE NUMBER" at bounding box center [499, 267] width 315 height 34
type input "1098"
click at [784, 260] on select "- Select - Aakash Patel Abdul Muzain Adams, Pamela S Adhikary Rinki Agustin Fer…" at bounding box center [839, 267] width 315 height 34
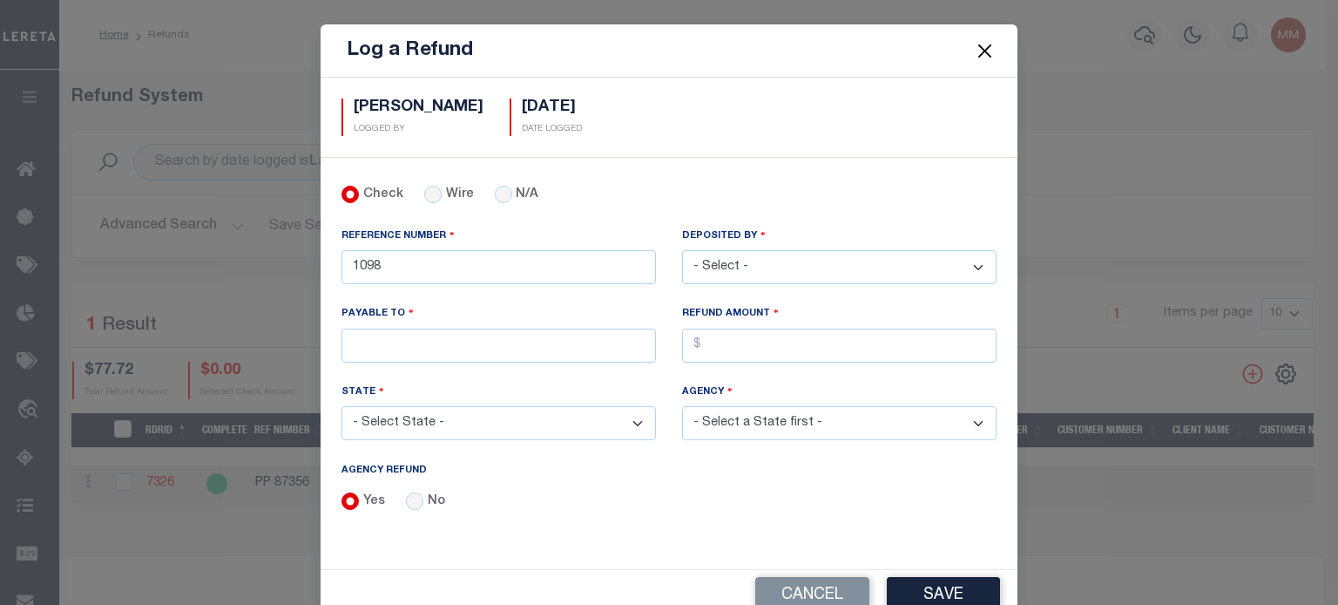
select select "Martinez, Myrna"
click at [682, 250] on select "- Select - Aakash Patel Abdul Muzain Adams, Pamela S Adhikary Rinki Agustin Fer…" at bounding box center [839, 267] width 315 height 34
click at [426, 344] on input "PAYABLE TO" at bounding box center [499, 345] width 315 height 34
type input "LERETA"
click at [696, 347] on input "AGENCY REFUND" at bounding box center [839, 345] width 315 height 34
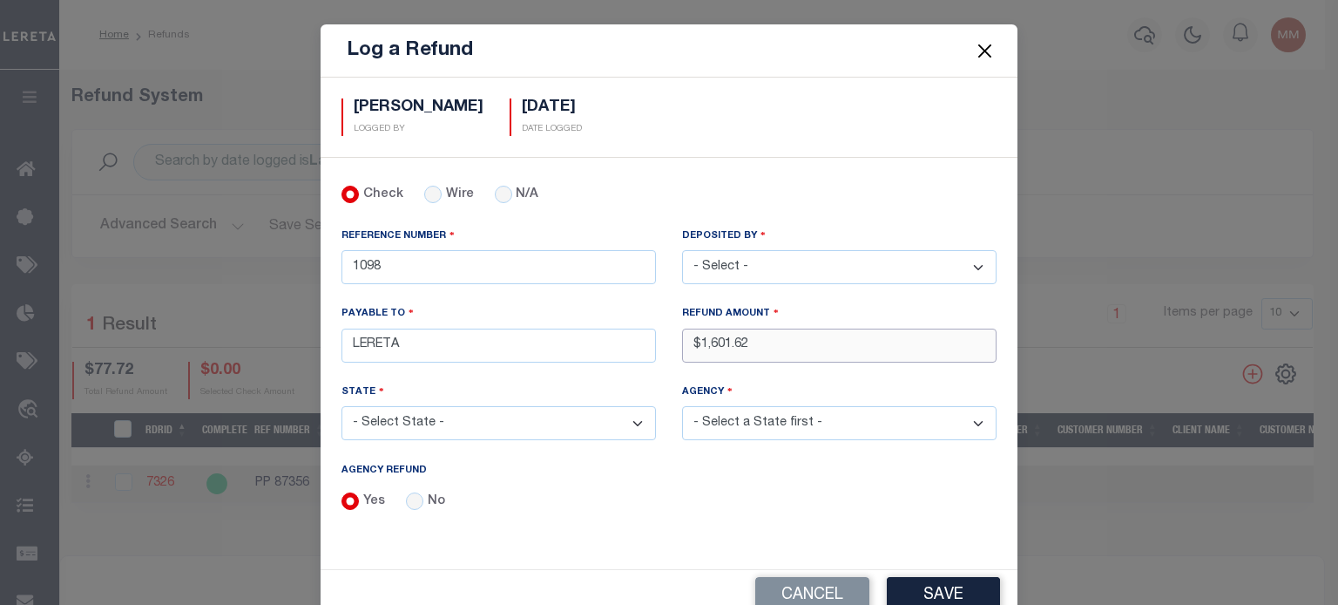
type input "$1,601.62"
click at [515, 421] on select "- Select State - AK AL AR AZ CA CO CT DC DE FL GA GU HI IA ID IL IN KS KY LA MA…" at bounding box center [499, 423] width 315 height 34
select select "[GEOGRAPHIC_DATA]"
click at [342, 406] on select "- Select State - AK AL AR AZ CA CO CT DC DE FL GA GU HI IA ID IL IN KS KY LA MA…" at bounding box center [499, 423] width 315 height 34
click at [739, 418] on select "- Select Agency - ADAMS GARDEN IRR DIST #19 ADDICKS UD AIRPORT ROAD MUD ALAMO C…" at bounding box center [839, 423] width 315 height 34
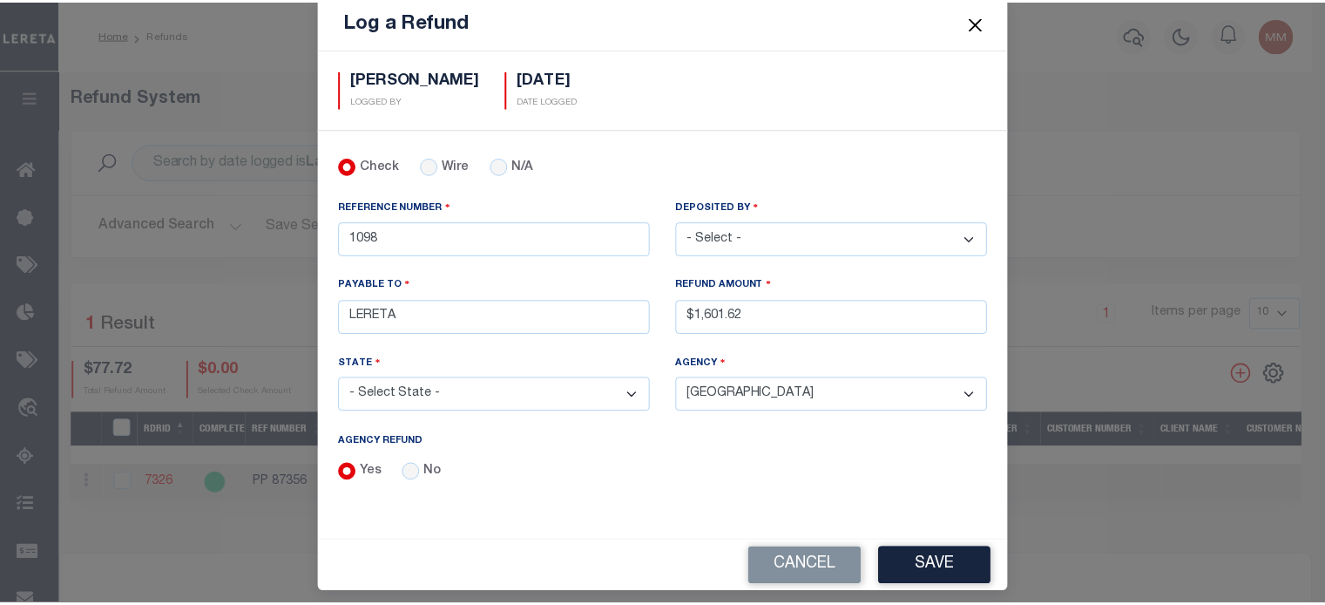
scroll to position [37, 0]
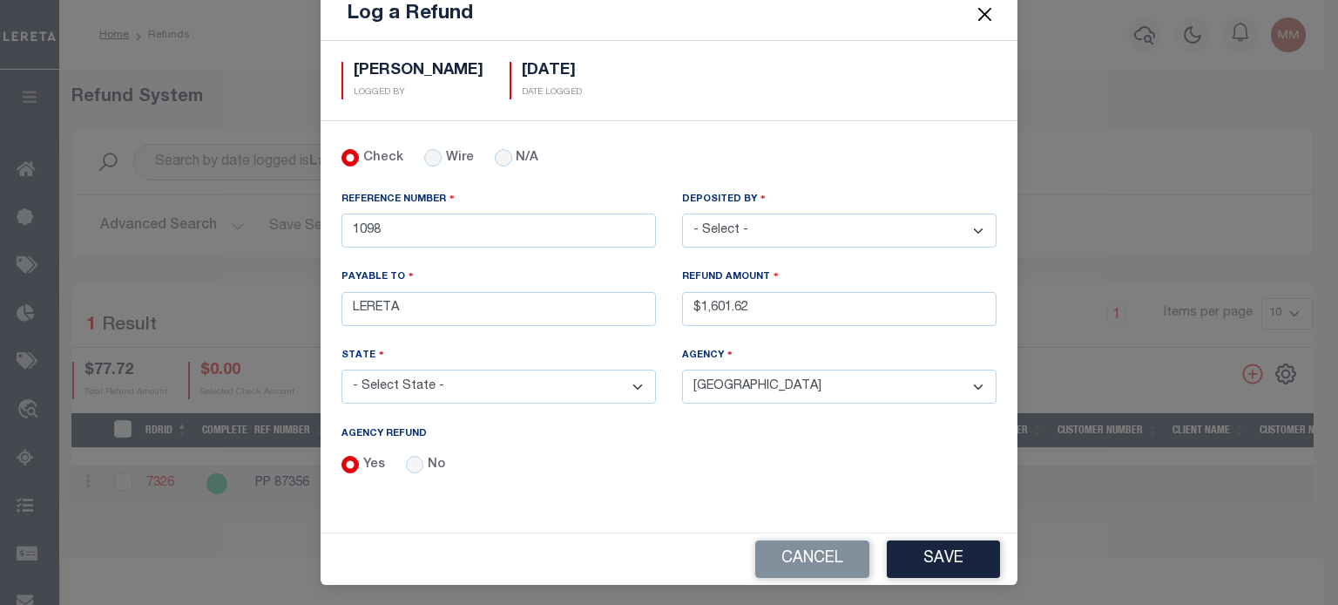
click at [746, 384] on select "- Select Agency - ADAMS GARDEN IRR DIST #19 ADDICKS UD AIRPORT ROAD MUD ALAMO C…" at bounding box center [839, 386] width 315 height 34
select select "4816100000"
click at [682, 369] on select "- Select Agency - ADAMS GARDEN IRR DIST #19 ADDICKS UD AIRPORT ROAD MUD ALAMO C…" at bounding box center [839, 386] width 315 height 34
click at [938, 562] on button "Save" at bounding box center [943, 558] width 113 height 37
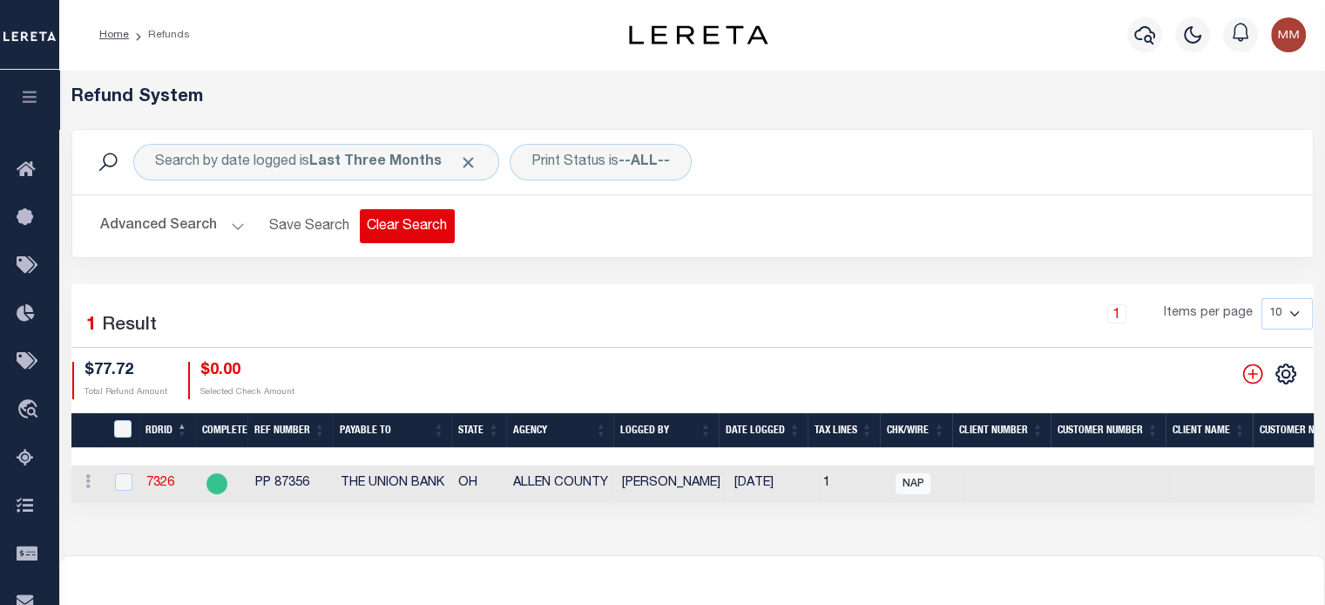
click at [397, 229] on button "Clear Search" at bounding box center [407, 226] width 95 height 34
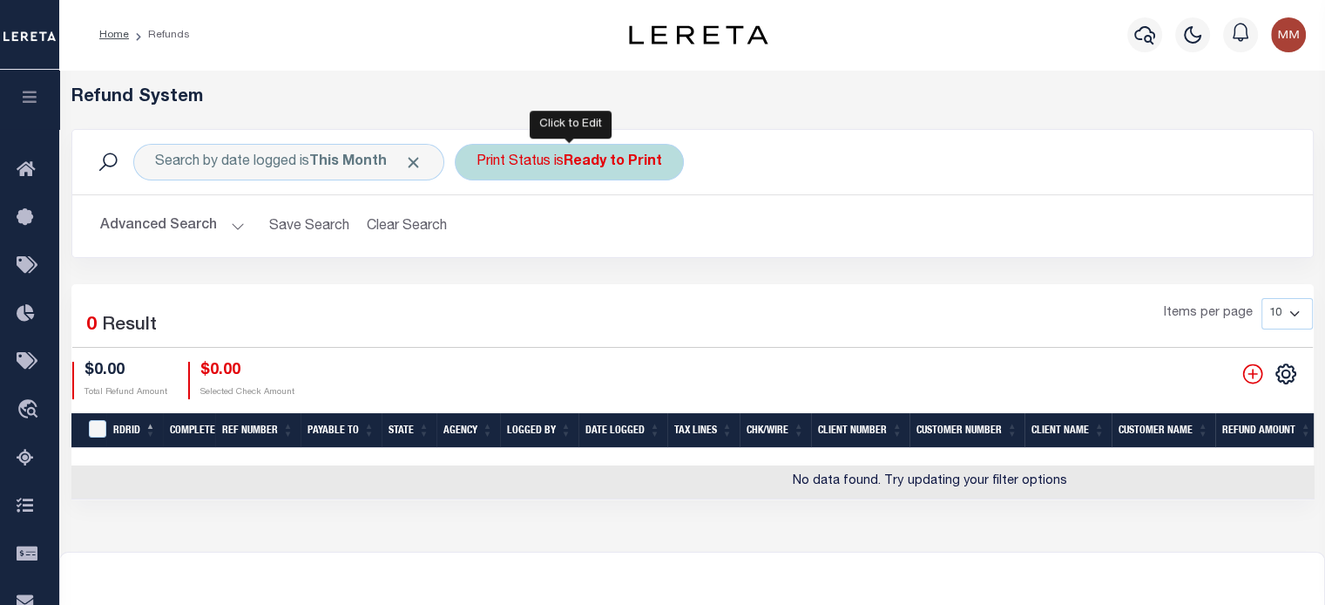
click at [558, 165] on div "Print Status is Ready to Print" at bounding box center [569, 162] width 229 height 37
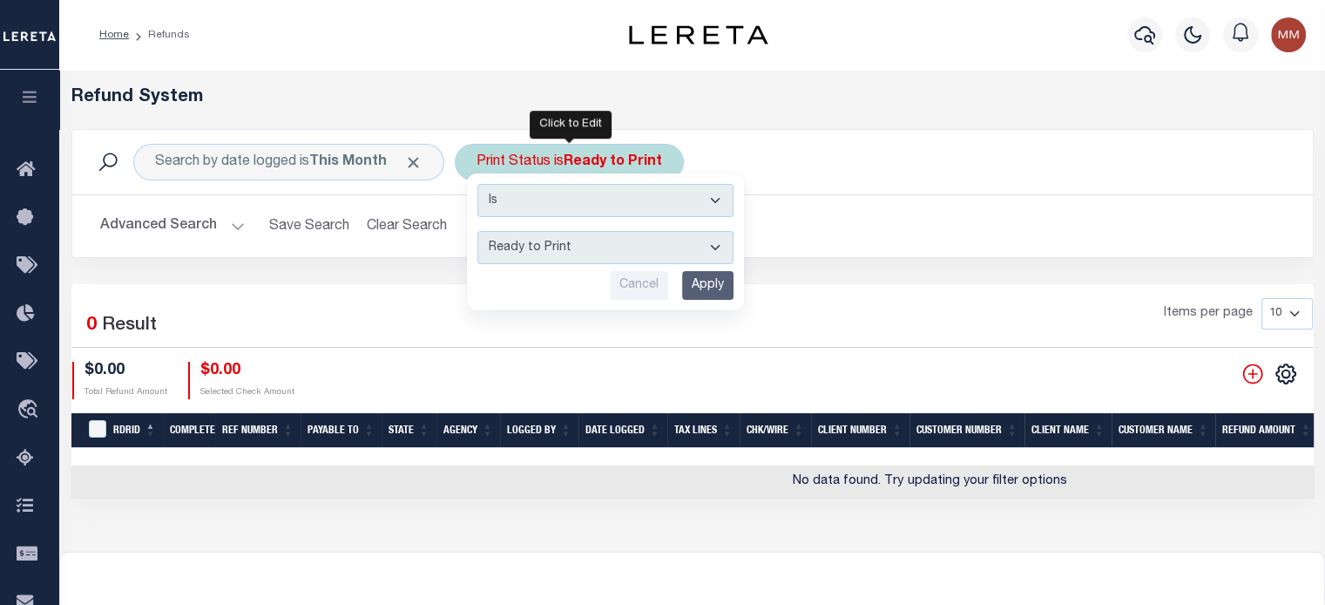
click at [558, 240] on select "--ALL-- Ready to Write Ready to Print Printed" at bounding box center [605, 247] width 256 height 33
select select "All"
click at [477, 231] on select "--ALL-- Ready to Write Ready to Print Printed" at bounding box center [605, 247] width 256 height 33
click at [712, 287] on input "Apply" at bounding box center [707, 285] width 51 height 29
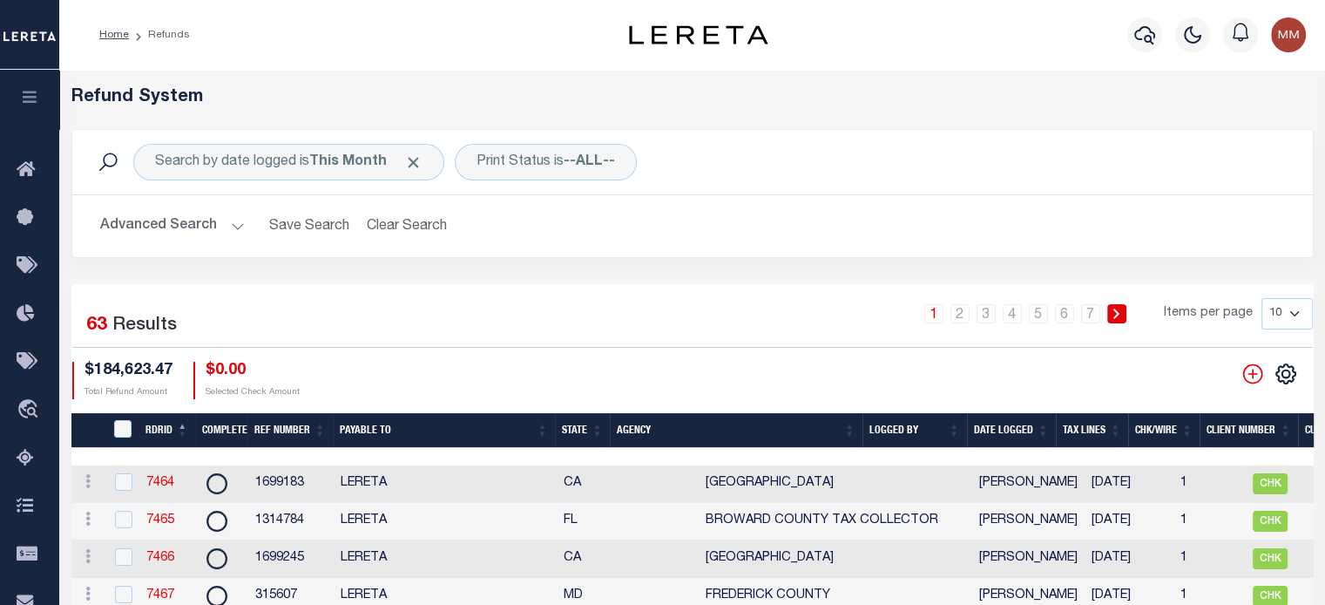
click at [1007, 429] on th "Date Logged" at bounding box center [1011, 431] width 89 height 36
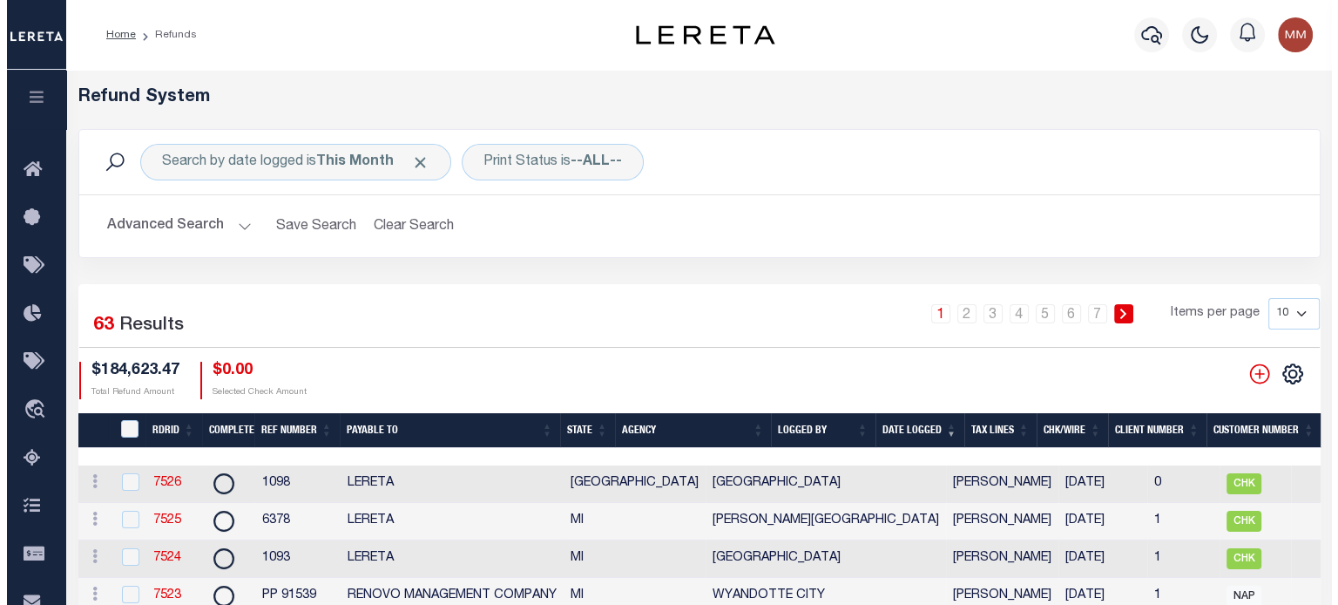
scroll to position [0, 799]
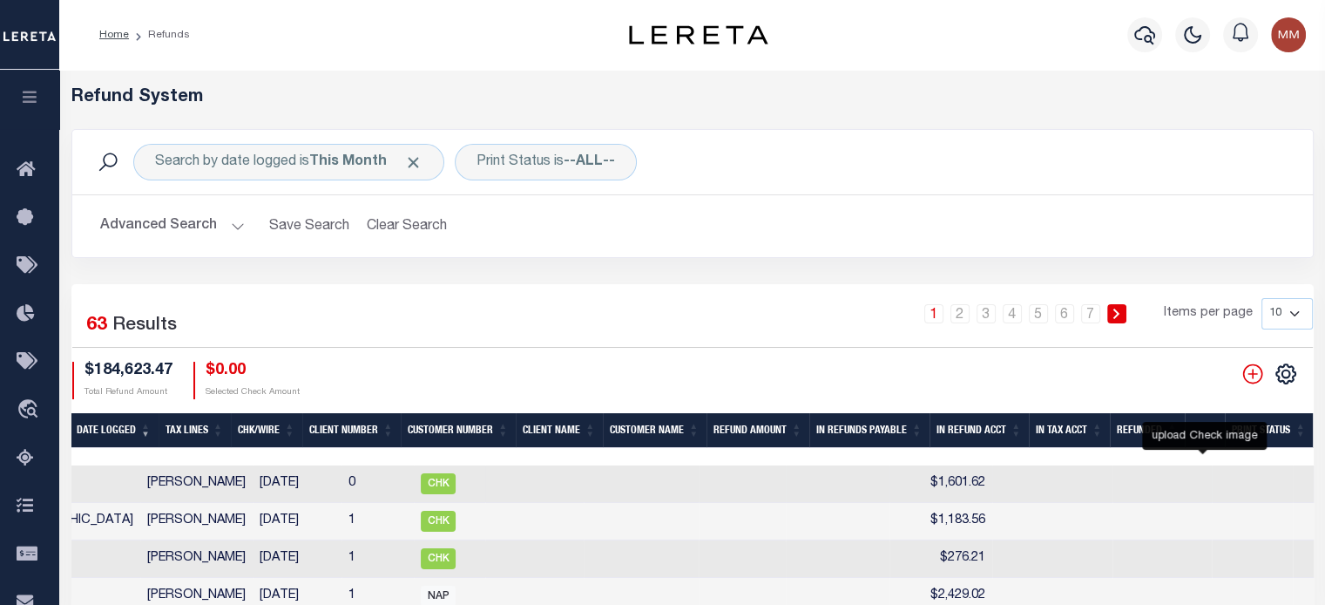
checkbox input "false"
checkbox input "true"
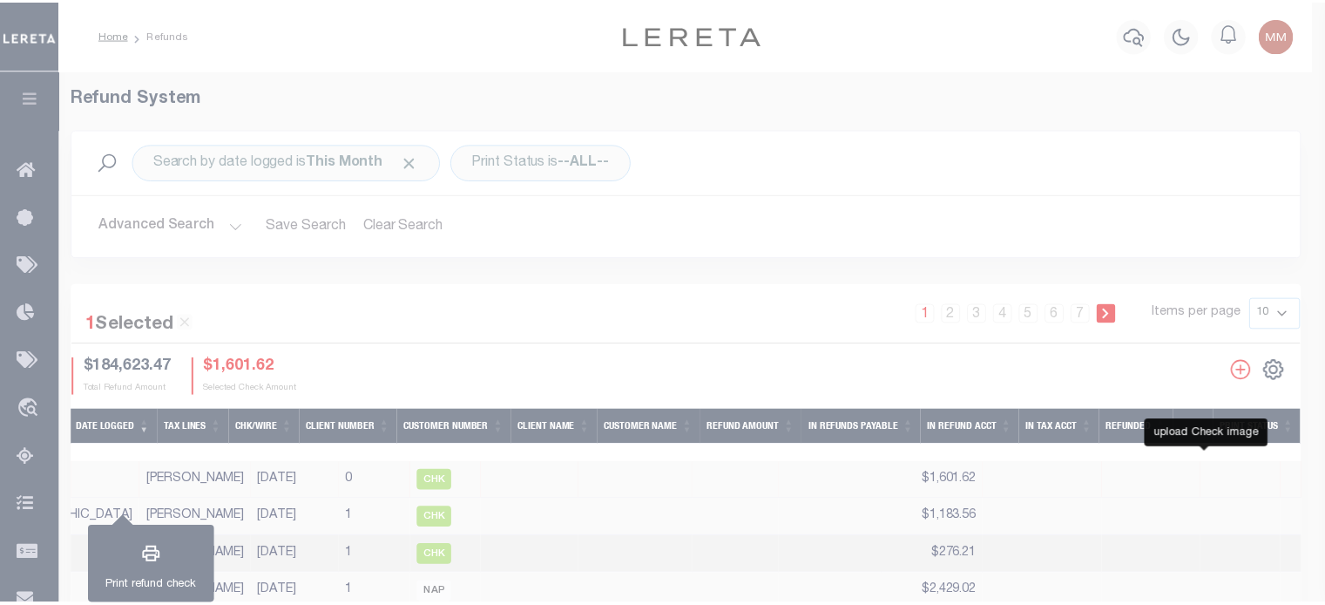
scroll to position [0, 786]
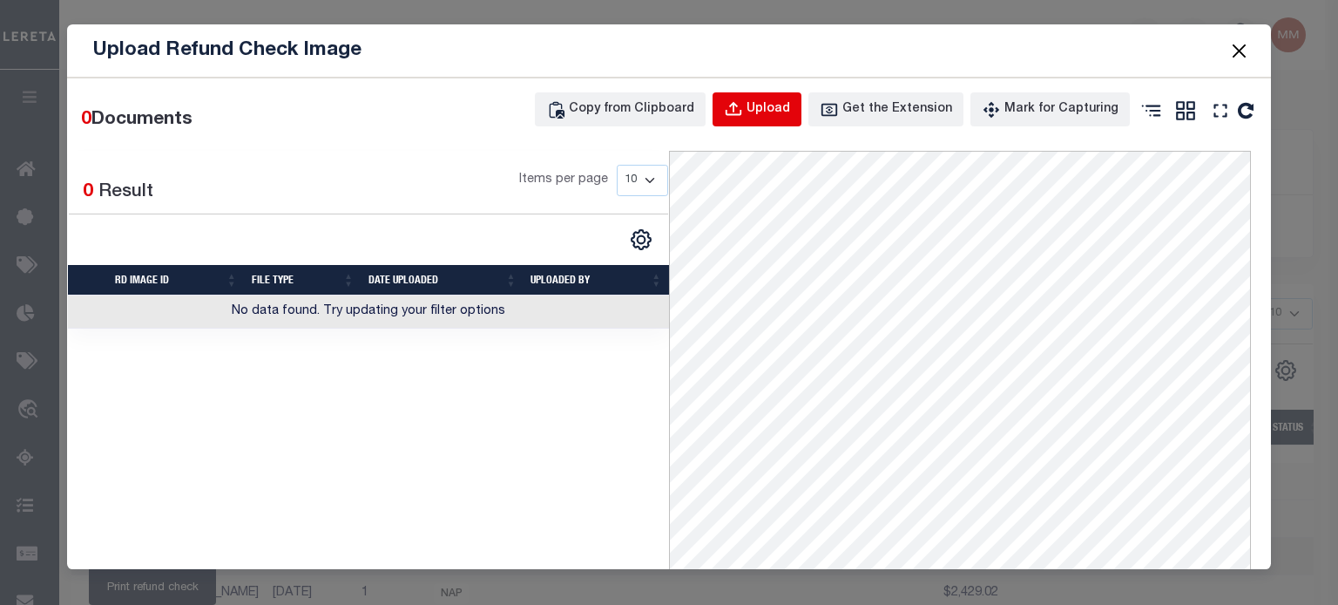
click at [770, 112] on div "Upload" at bounding box center [769, 109] width 44 height 19
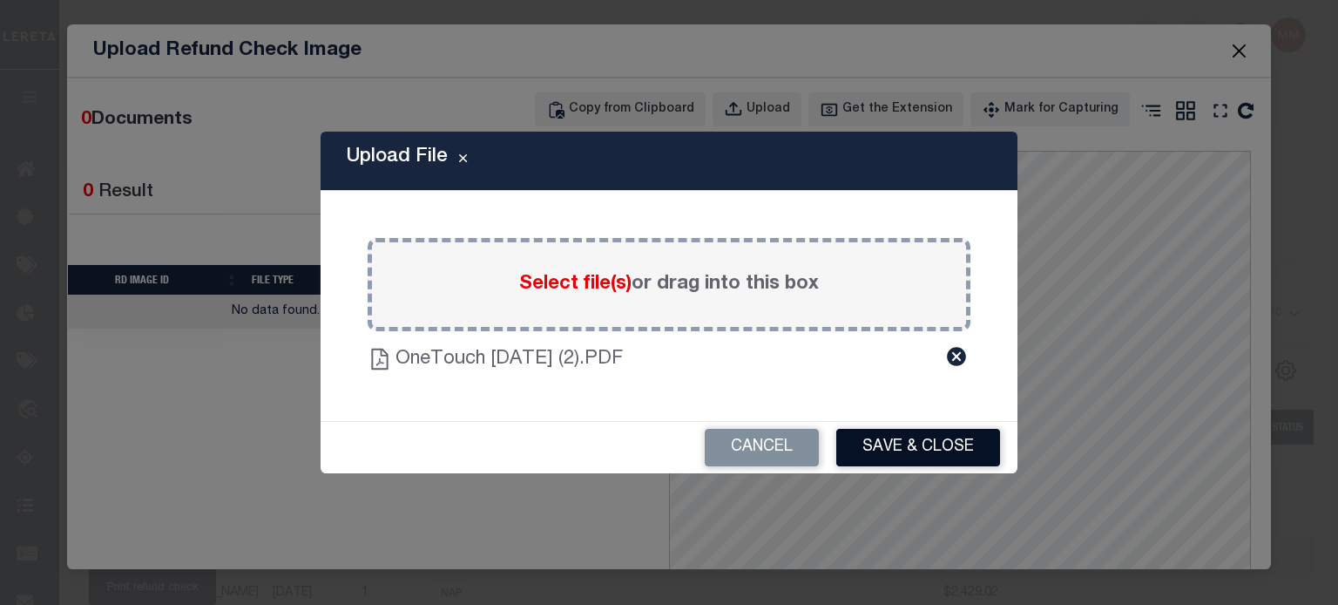
click at [929, 442] on button "Save & Close" at bounding box center [918, 447] width 164 height 37
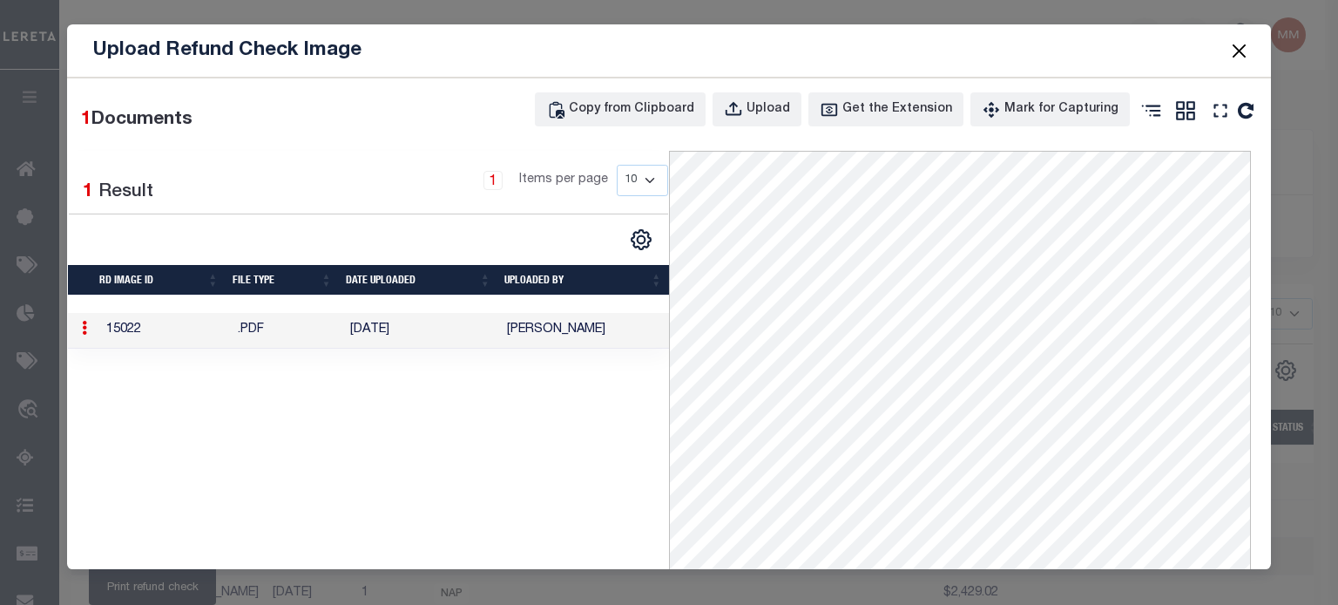
click at [1237, 43] on button "Close" at bounding box center [1239, 50] width 23 height 23
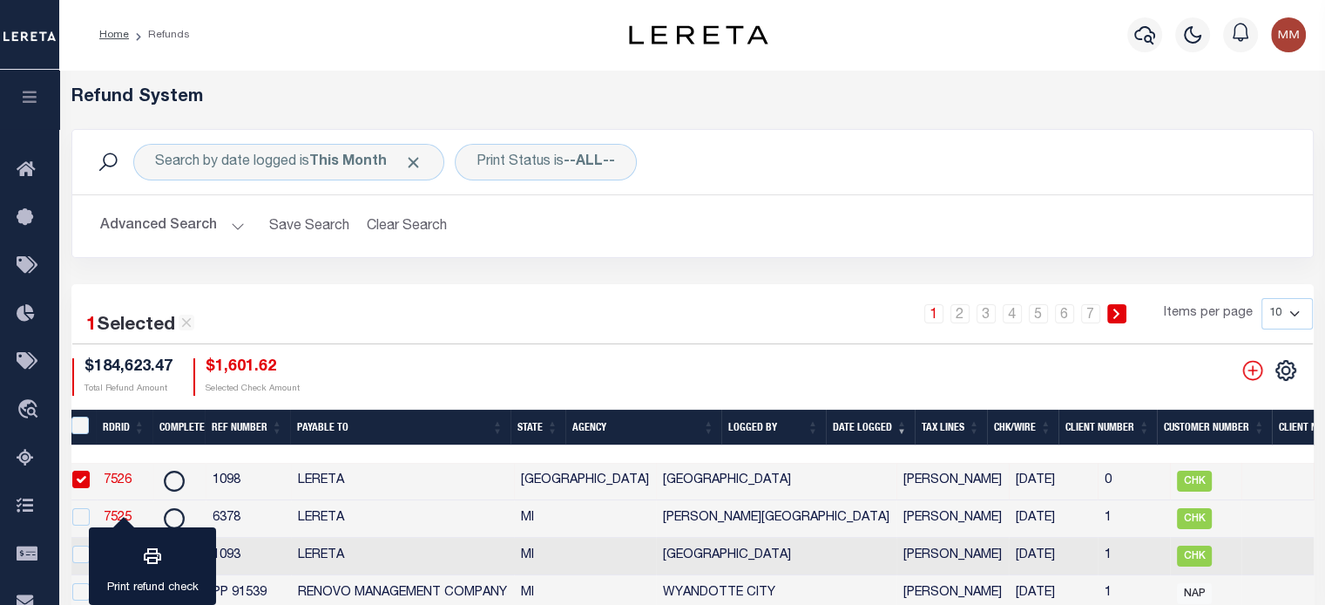
scroll to position [0, 0]
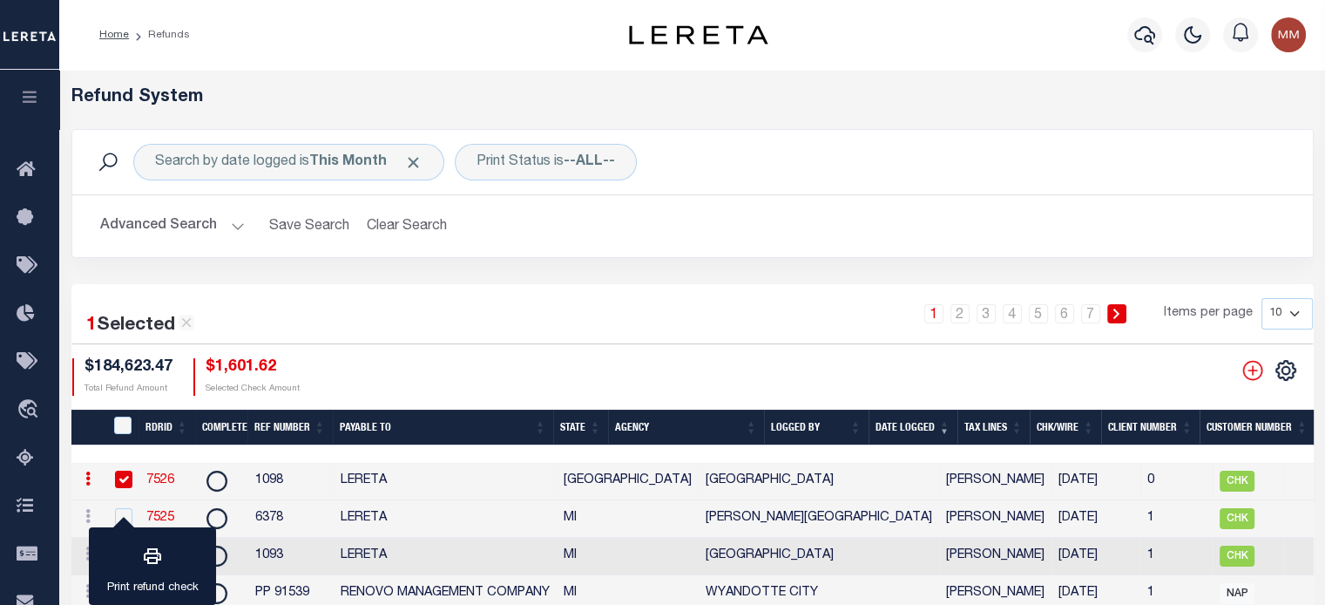
click at [159, 475] on link "7526" at bounding box center [160, 480] width 28 height 12
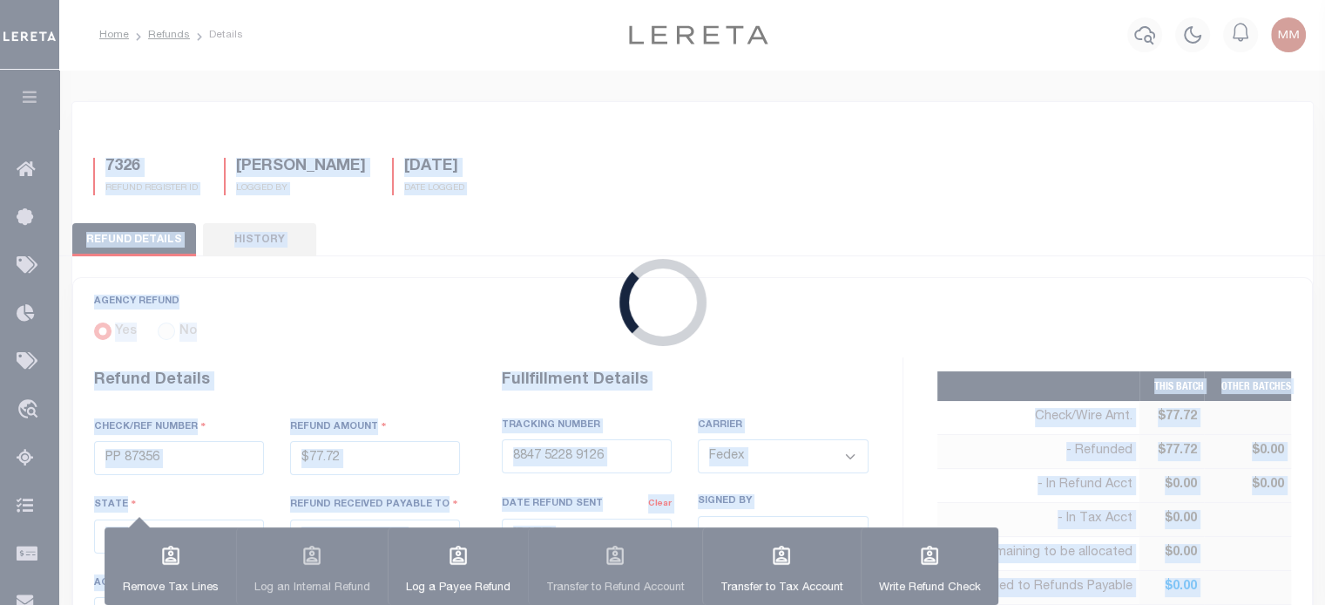
click at [160, 475] on div "Loading..." at bounding box center [662, 302] width 1325 height 605
type input "1098"
type input "$1,601.62"
select select "[GEOGRAPHIC_DATA]"
type input "LERETA"
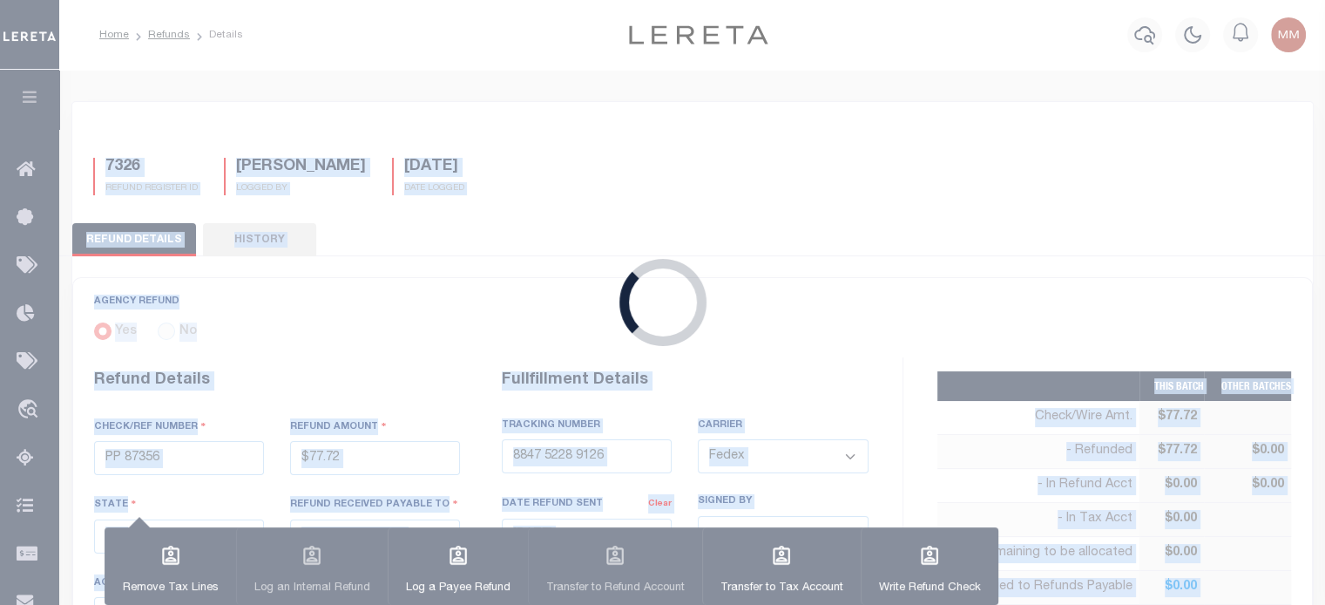
select select
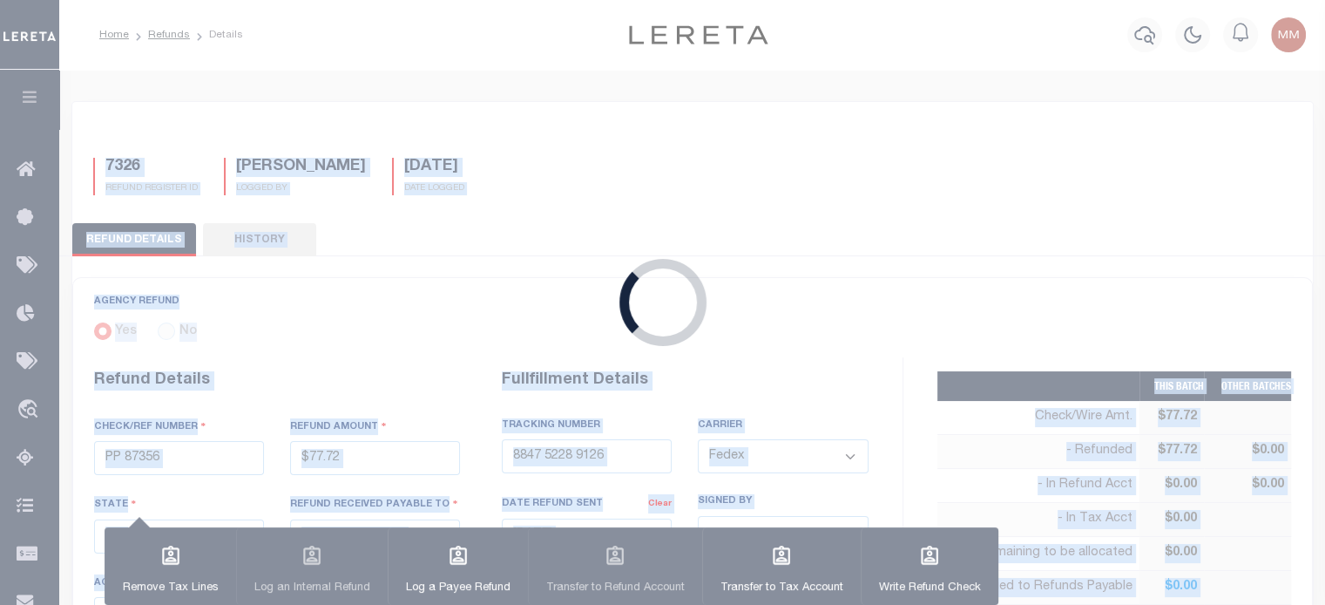
type input "09/29/2025"
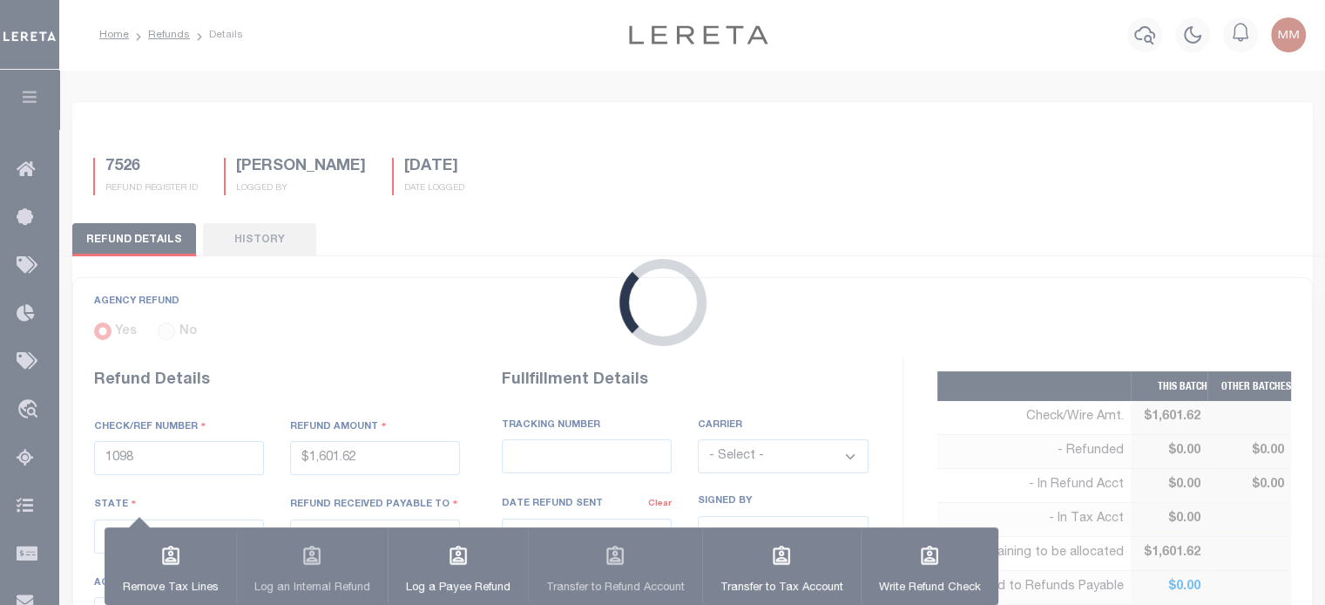
select select "4816100000"
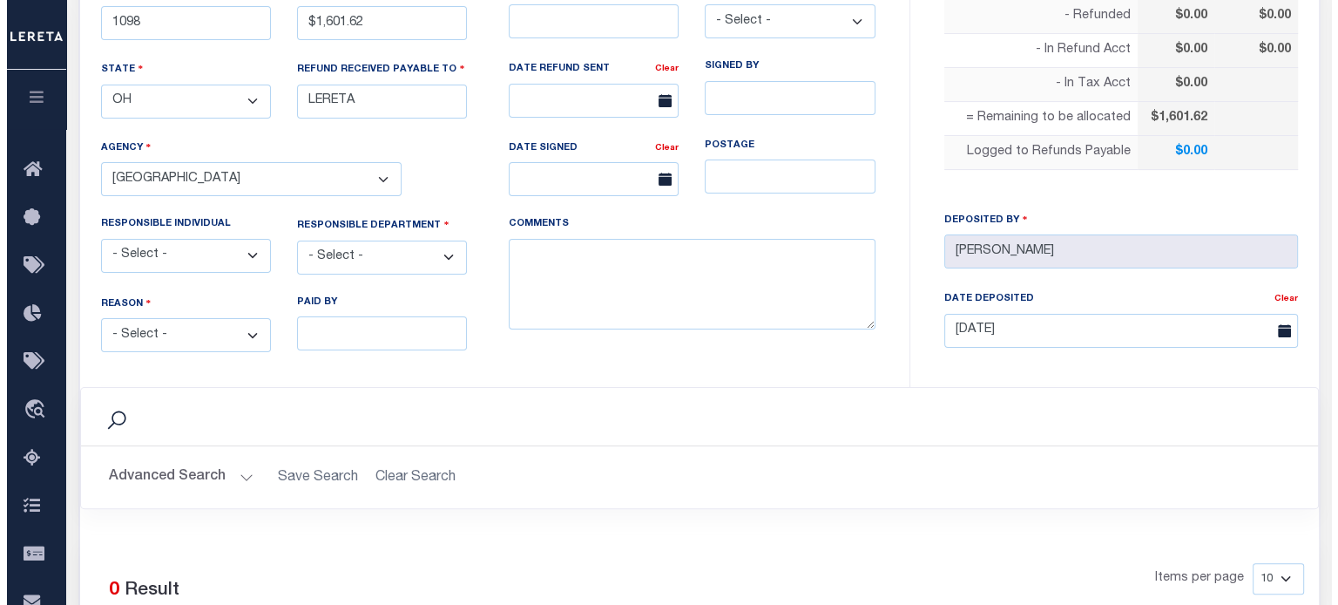
scroll to position [523, 0]
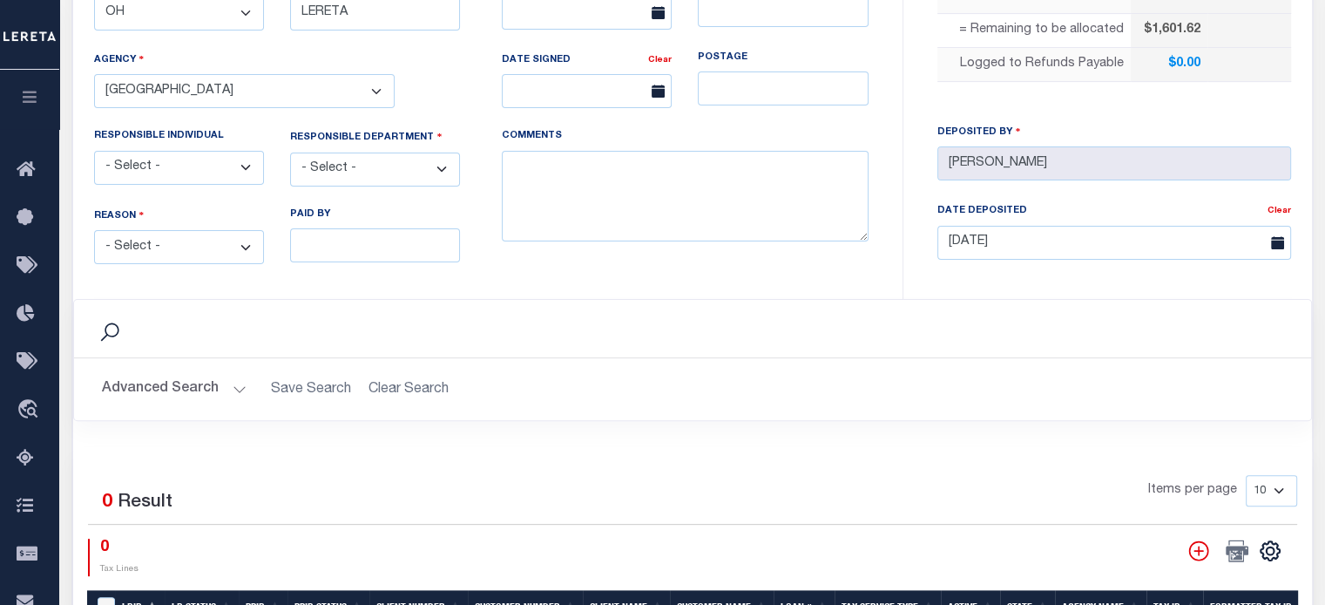
click at [216, 247] on select "- Select - Change In Value Discount Applied Duplicate Payment Exemption Applied…" at bounding box center [179, 247] width 170 height 34
select select "OVP"
click at [94, 230] on select "- Select - Change In Value Discount Applied Duplicate Payment Exemption Applied…" at bounding box center [179, 247] width 170 height 34
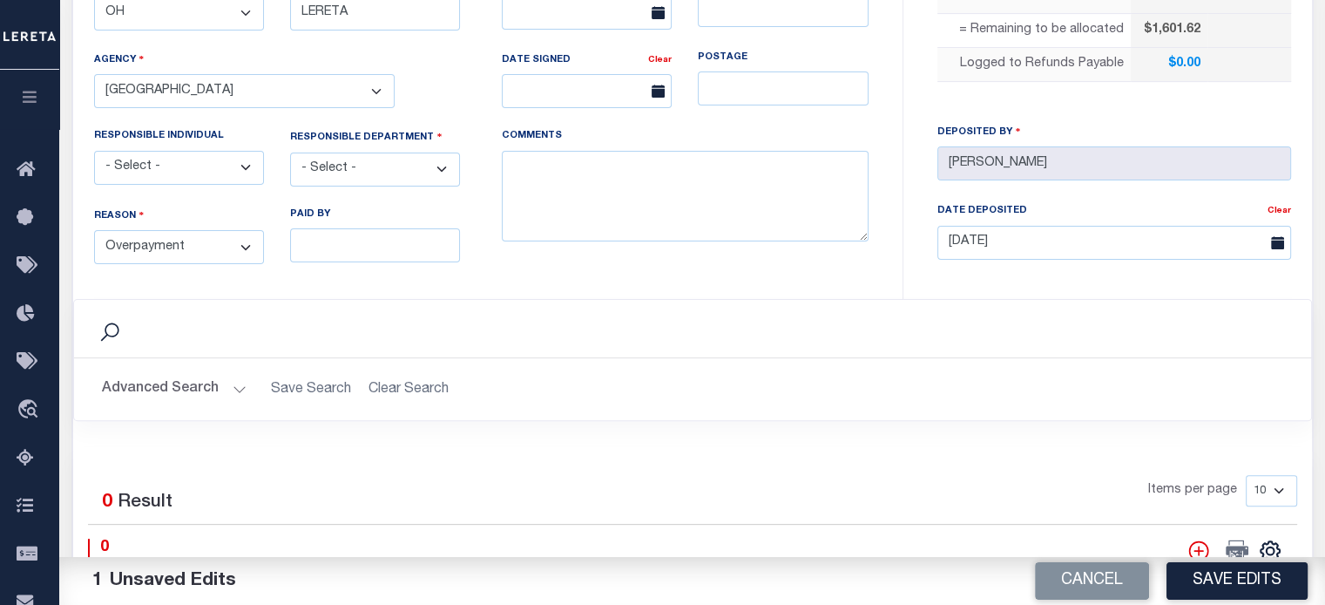
click at [338, 165] on select "- Select - 3rd Party Accounting AI Collector Customer Customer Service FactR JA…" at bounding box center [375, 169] width 170 height 34
select select "COL"
click at [290, 152] on select "- Select - 3rd Party Accounting AI Collector Customer Customer Service FactR JA…" at bounding box center [375, 169] width 170 height 34
click at [627, 159] on textarea "COMMENTS" at bounding box center [685, 196] width 367 height 91
type textarea "e"
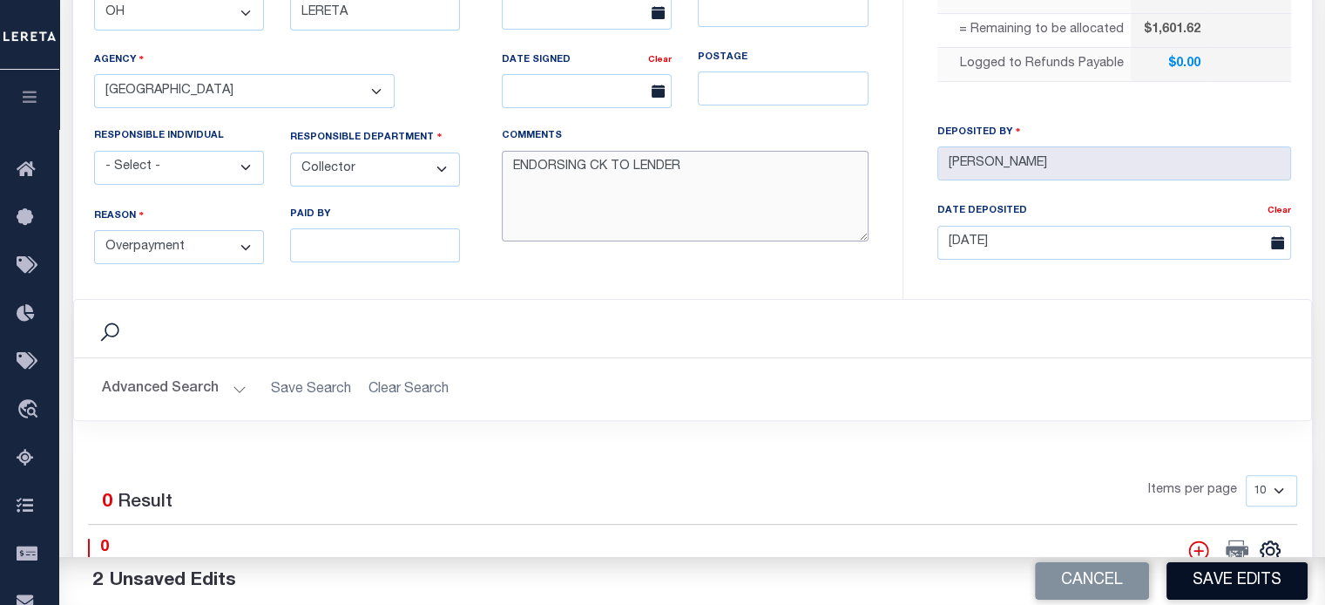
type textarea "ENDORSING CK TO LENDER"
drag, startPoint x: 1270, startPoint y: 566, endPoint x: 1259, endPoint y: 572, distance: 12.9
click at [1269, 568] on button "Save Edits" at bounding box center [1237, 580] width 141 height 37
type input "$1,601.62"
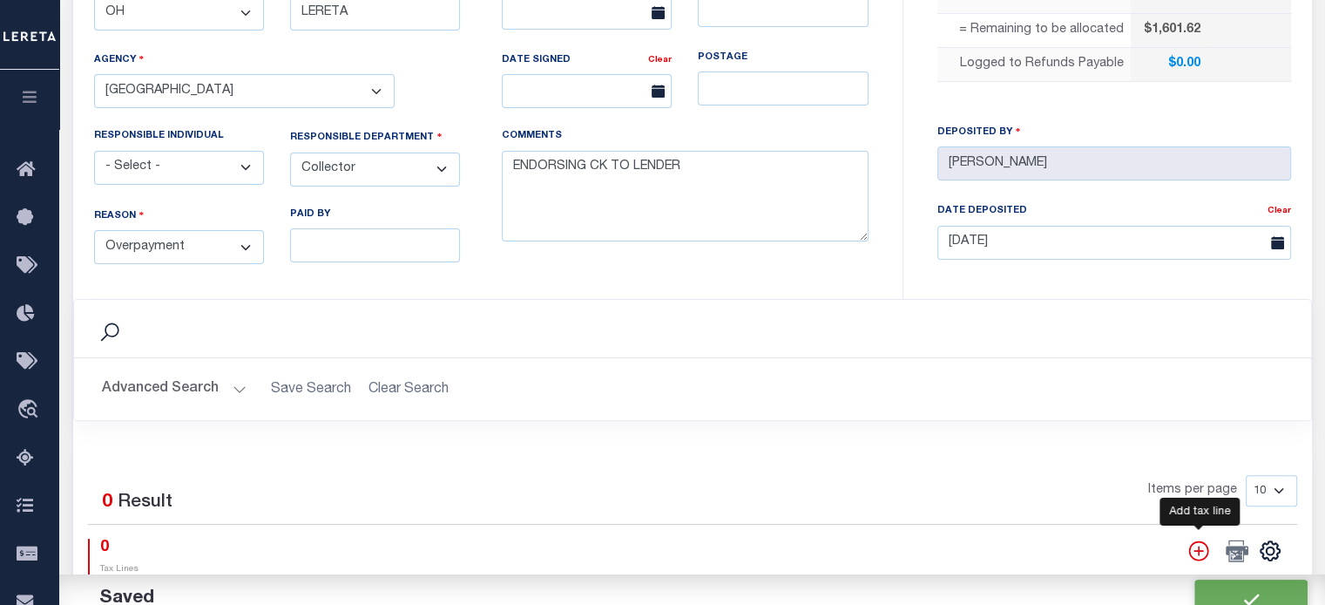
click at [1196, 542] on icon "" at bounding box center [1198, 550] width 23 height 23
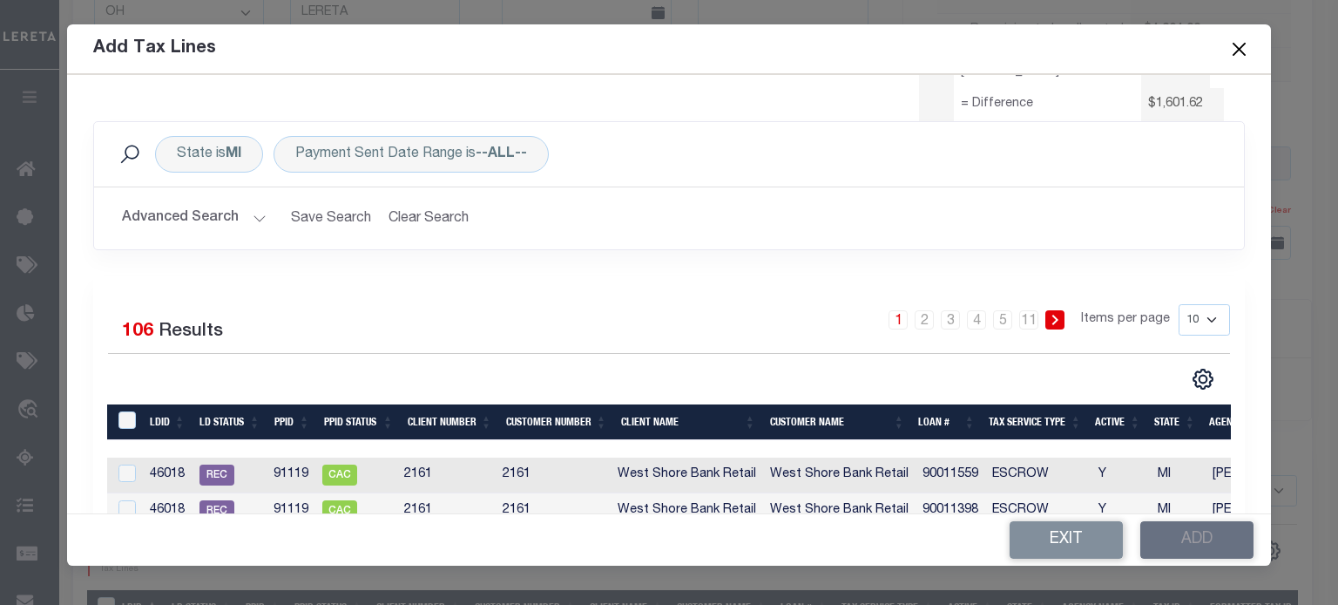
scroll to position [174, 0]
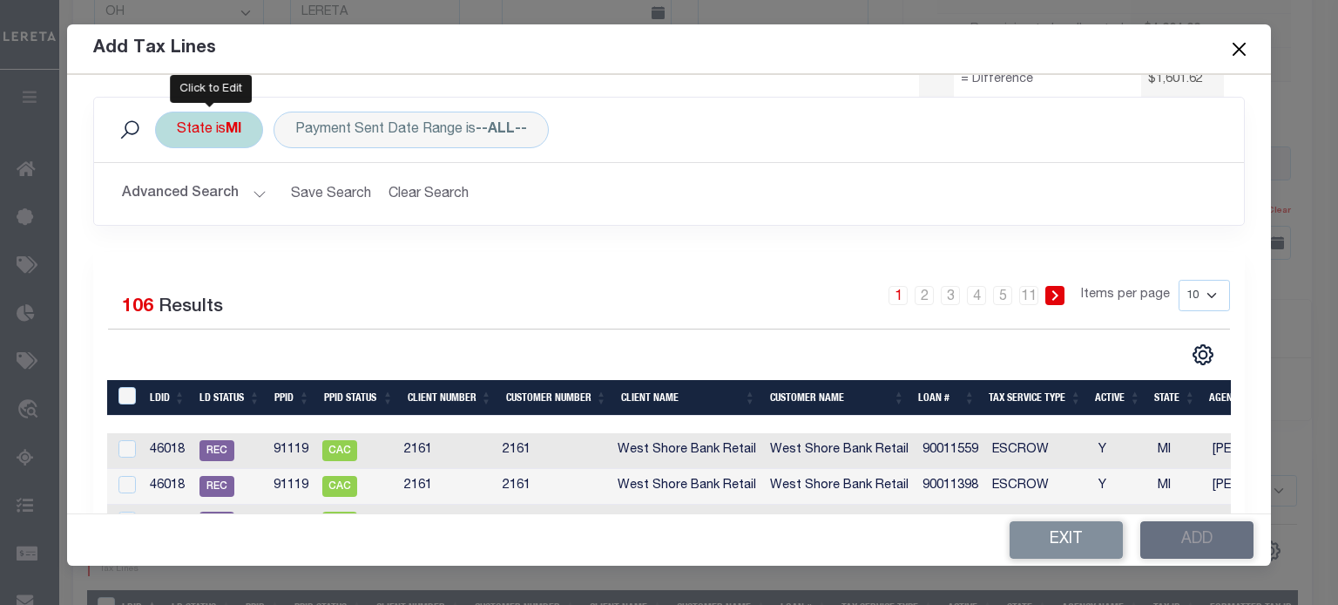
click at [190, 131] on div "State is MI" at bounding box center [209, 130] width 108 height 37
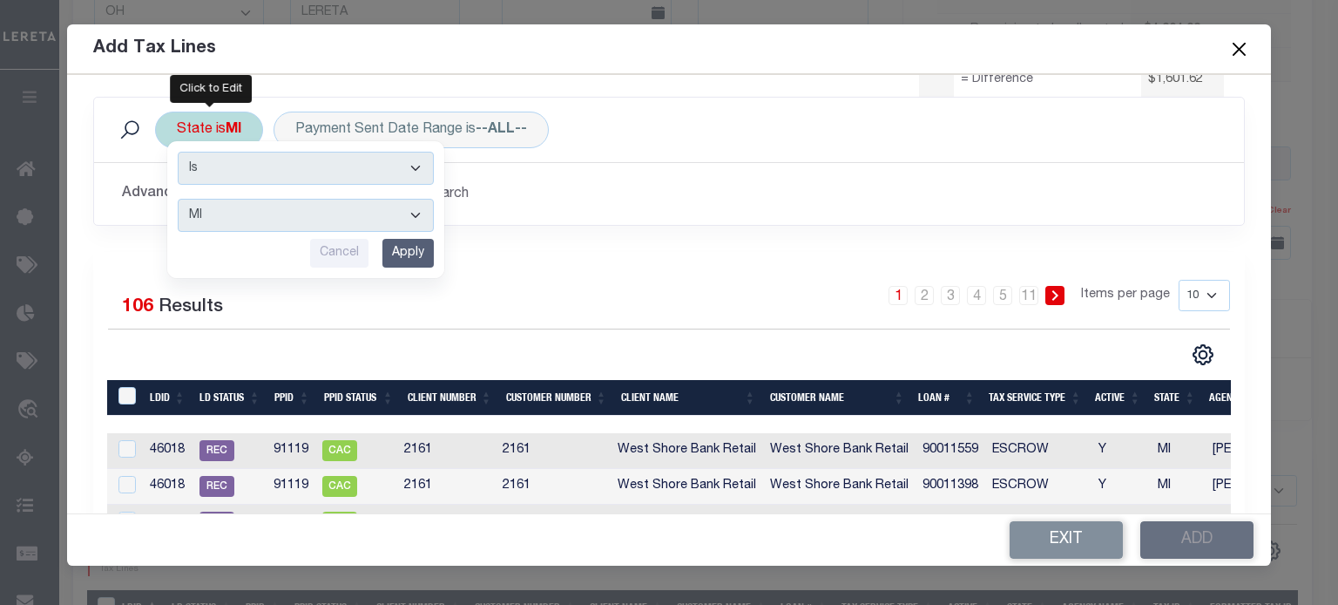
click at [232, 210] on select "AK AL AR AZ CA CO CT DC DE FL GA GU HI IA ID IL IN KS KY LA MA MD ME MI MN MO M…" at bounding box center [306, 215] width 256 height 33
select select "[GEOGRAPHIC_DATA]"
click at [178, 199] on select "AK AL AR AZ CA CO CT DC DE FL GA GU HI IA ID IL IN KS KY LA MA MD ME MI MN MO M…" at bounding box center [306, 215] width 256 height 33
click at [403, 247] on input "Apply" at bounding box center [407, 253] width 51 height 29
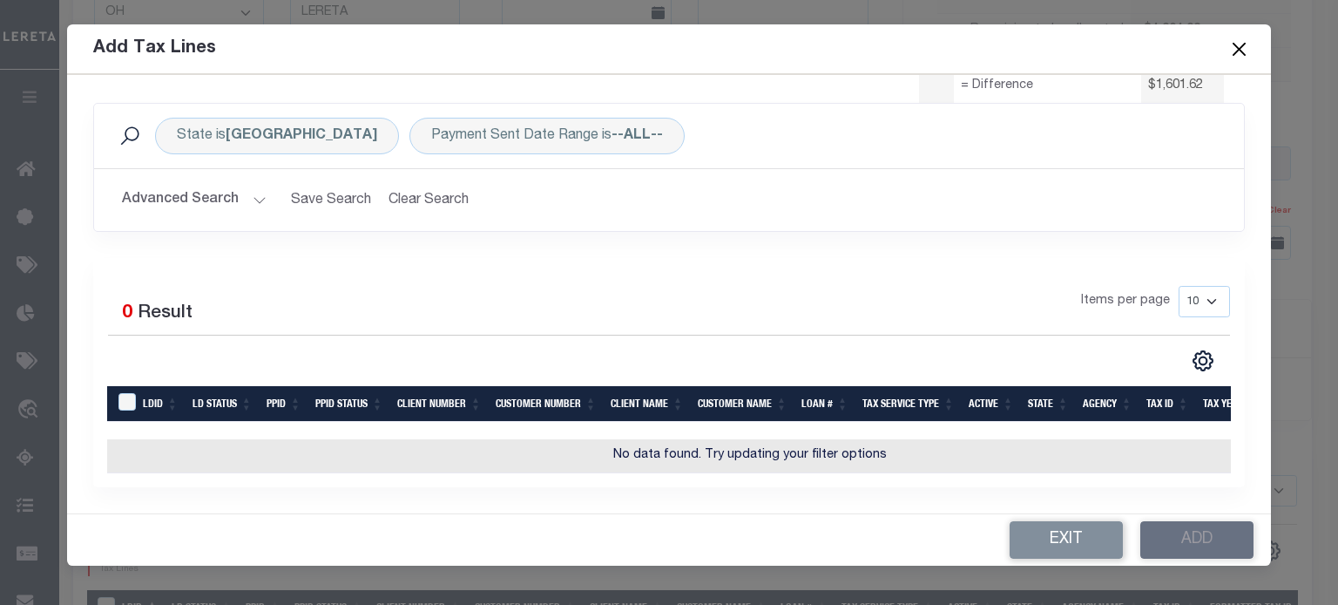
click at [849, 522] on div "Exit Add" at bounding box center [669, 539] width 1204 height 51
drag, startPoint x: 202, startPoint y: 193, endPoint x: 239, endPoint y: 186, distance: 37.2
click at [202, 193] on button "Advanced Search" at bounding box center [194, 200] width 145 height 34
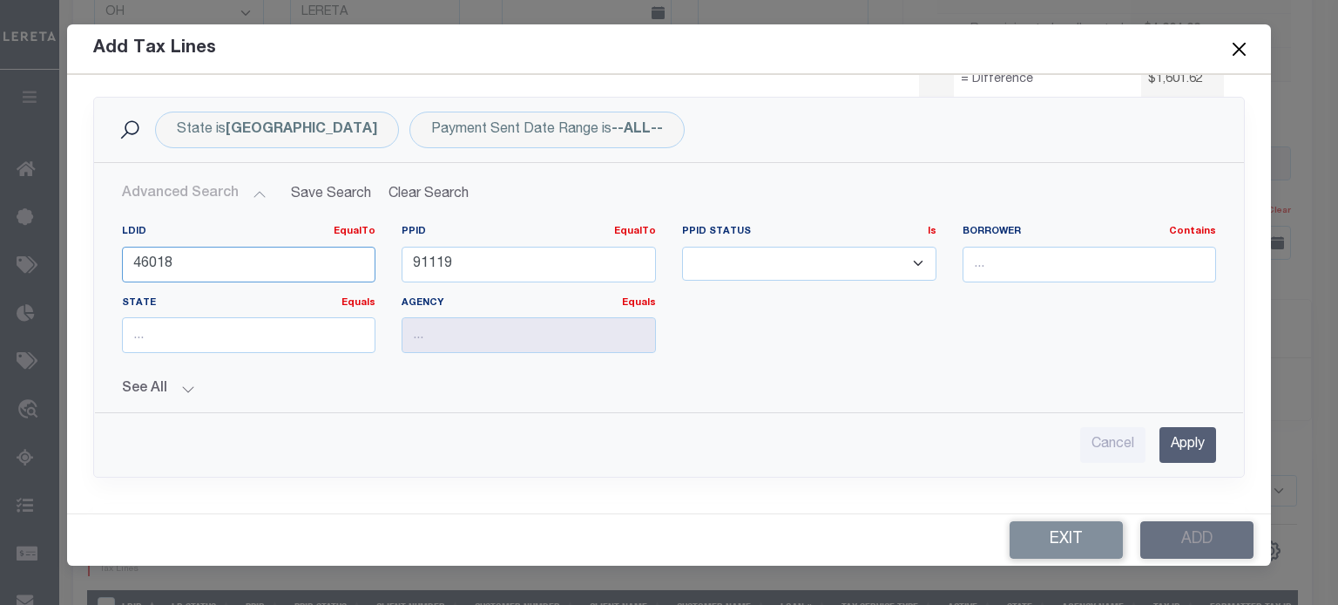
drag, startPoint x: 263, startPoint y: 259, endPoint x: -317, endPoint y: 274, distance: 580.4
click at [0, 274] on html "Home Refunds Details Profile Sign out" at bounding box center [669, 216] width 1338 height 1479
drag, startPoint x: 200, startPoint y: 264, endPoint x: 217, endPoint y: 267, distance: 17.8
click at [200, 264] on input "number" at bounding box center [249, 265] width 254 height 36
type input "41192"
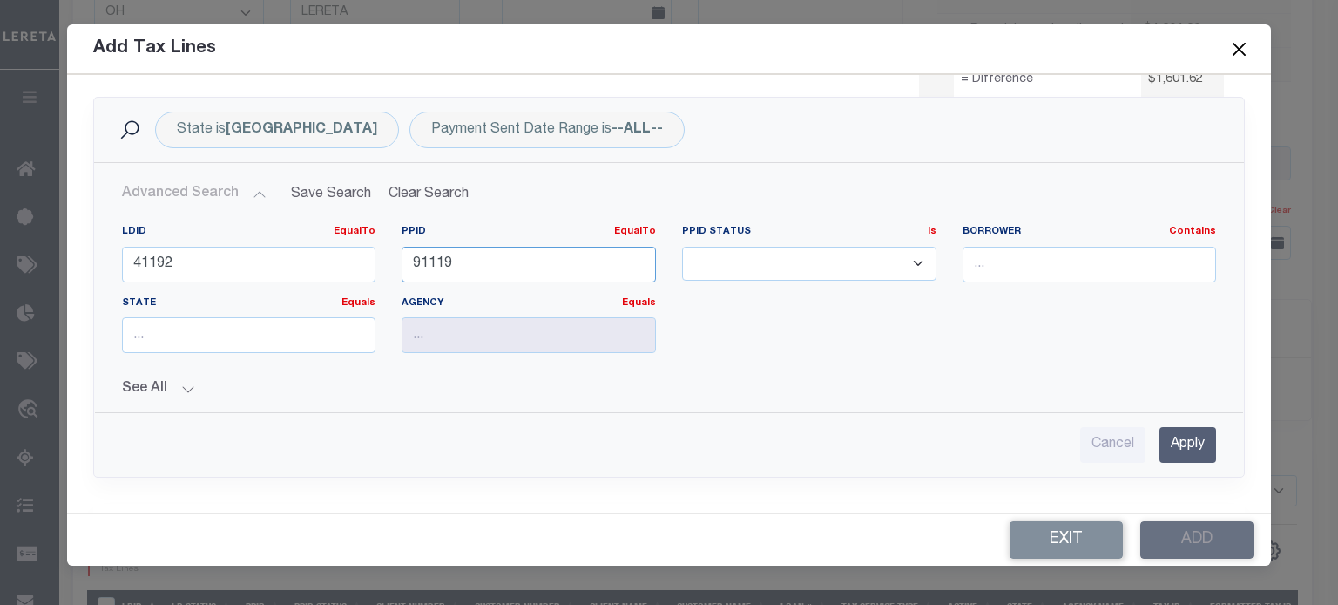
drag, startPoint x: 501, startPoint y: 267, endPoint x: -193, endPoint y: 161, distance: 701.4
click at [0, 161] on html "Home Refunds Details Profile Sign out" at bounding box center [669, 216] width 1338 height 1479
type input "82734"
click at [1176, 443] on input "Apply" at bounding box center [1188, 445] width 57 height 36
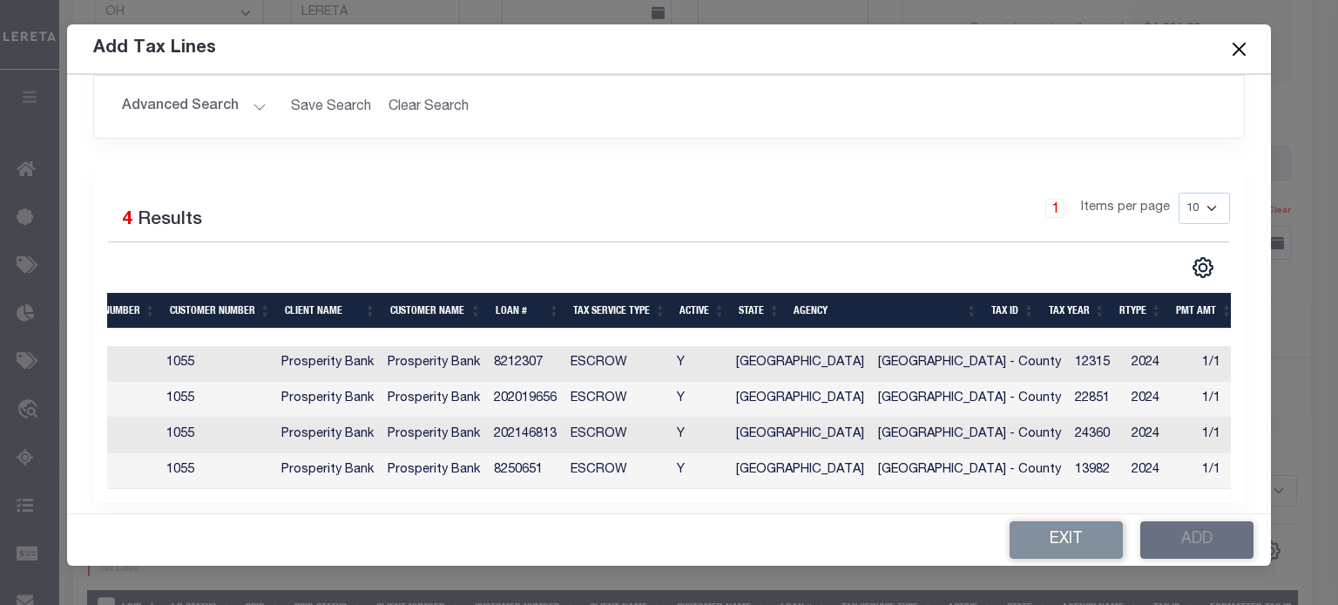
scroll to position [0, 355]
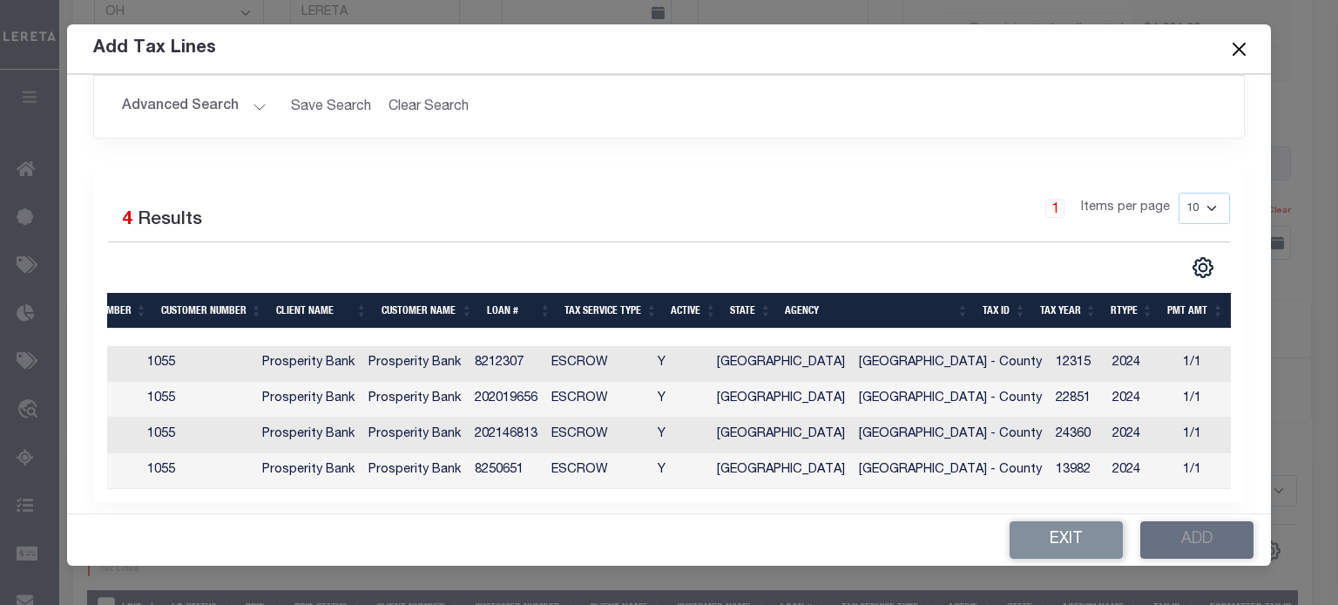
click at [958, 356] on td "FREESTONE COUNTY - County" at bounding box center [950, 364] width 197 height 36
checkbox input "true"
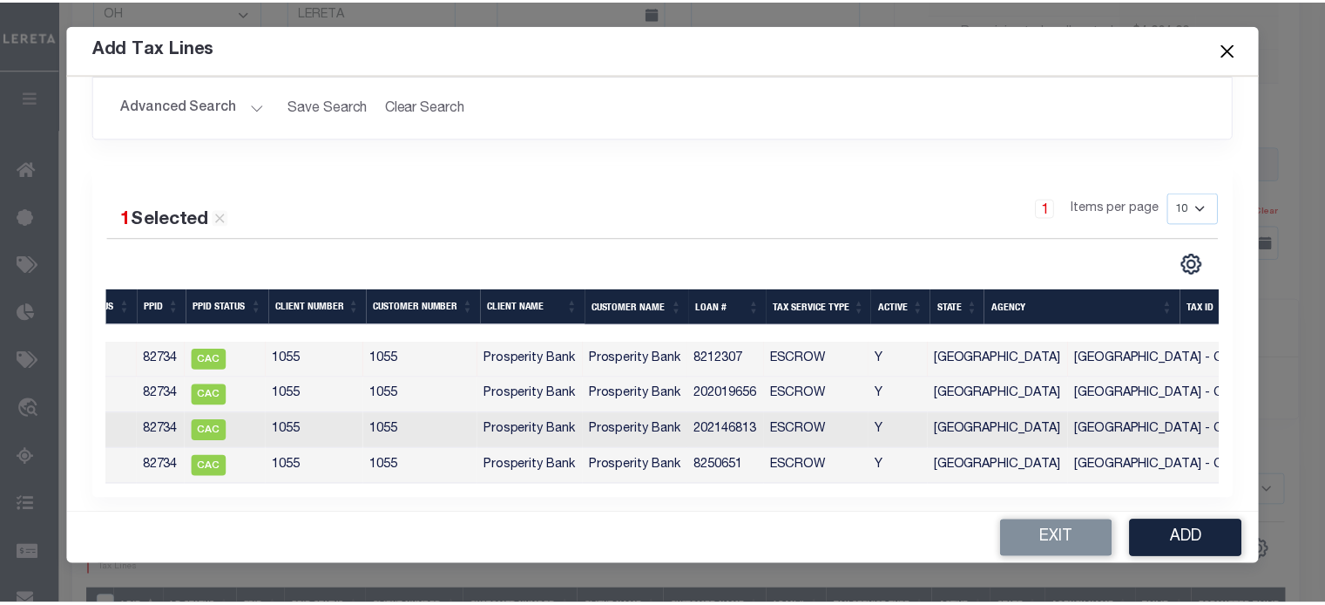
scroll to position [0, 0]
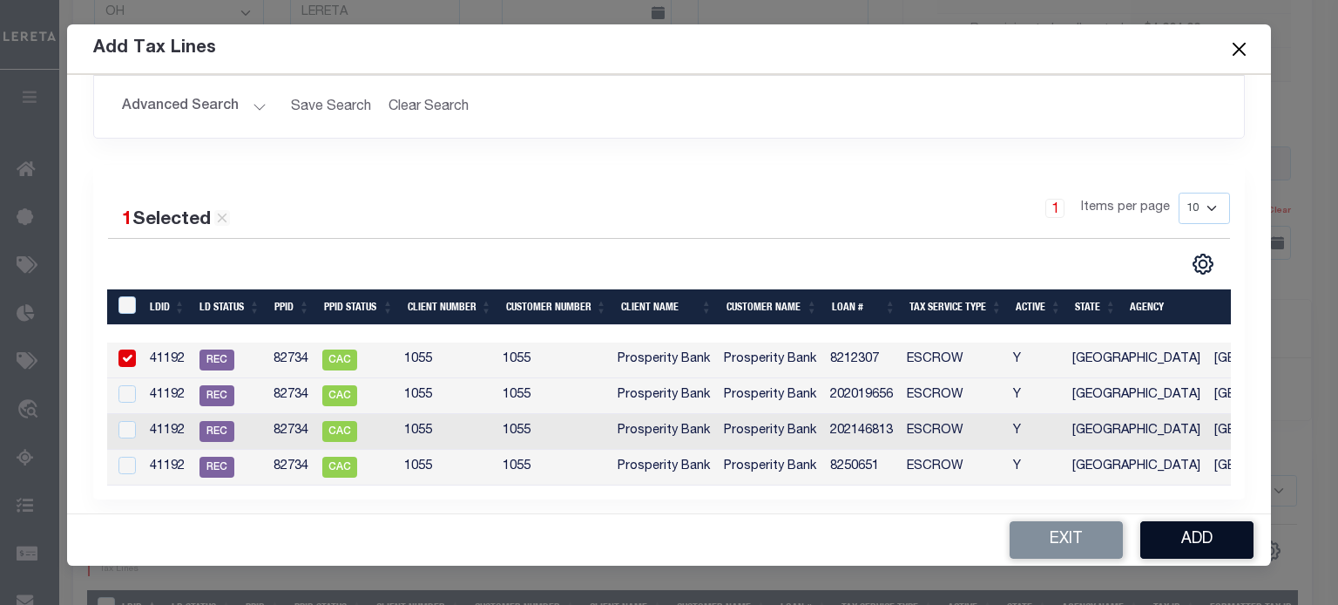
click at [1202, 537] on button "Add" at bounding box center [1196, 539] width 113 height 37
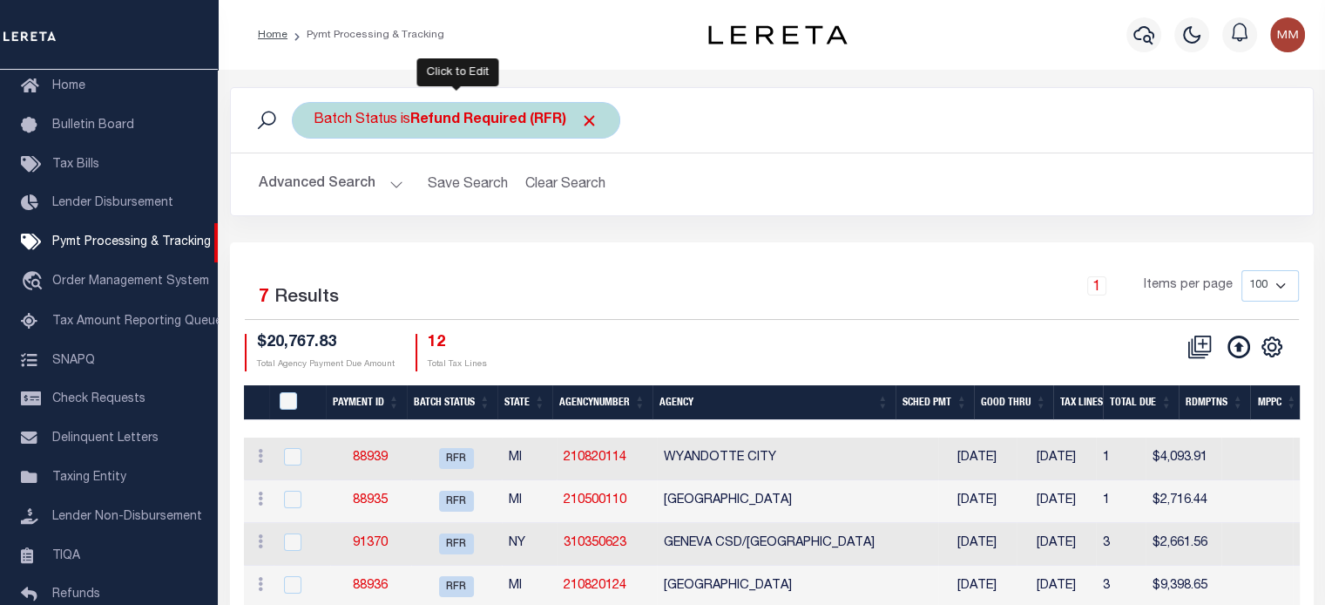
click at [389, 121] on div "Batch Status is Refund Required (RFR)" at bounding box center [456, 120] width 328 height 37
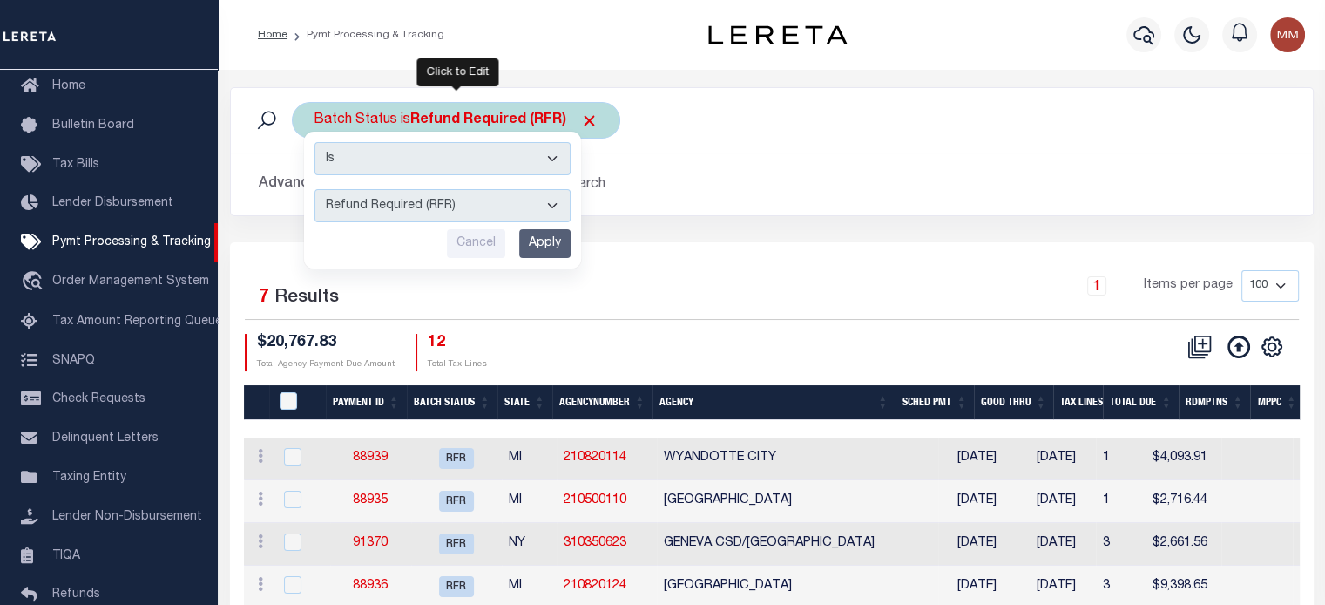
click at [404, 204] on select "Awaiting Funds (AWF) Cleared and Complete (CAC) New Check Needed (NCN) Payment …" at bounding box center [443, 205] width 256 height 33
select select "RFD"
click at [315, 189] on select "Awaiting Funds (AWF) Cleared and Complete (CAC) New Check Needed (NCN) Payment …" at bounding box center [443, 205] width 256 height 33
click at [543, 252] on input "Apply" at bounding box center [544, 243] width 51 height 29
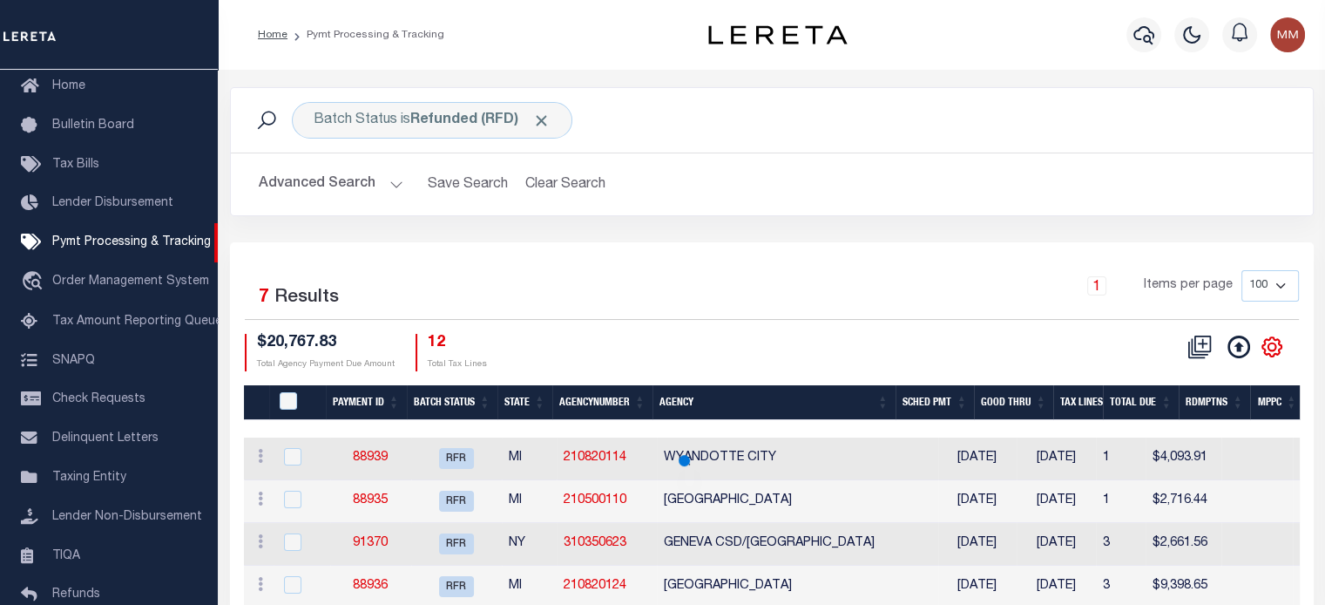
select select
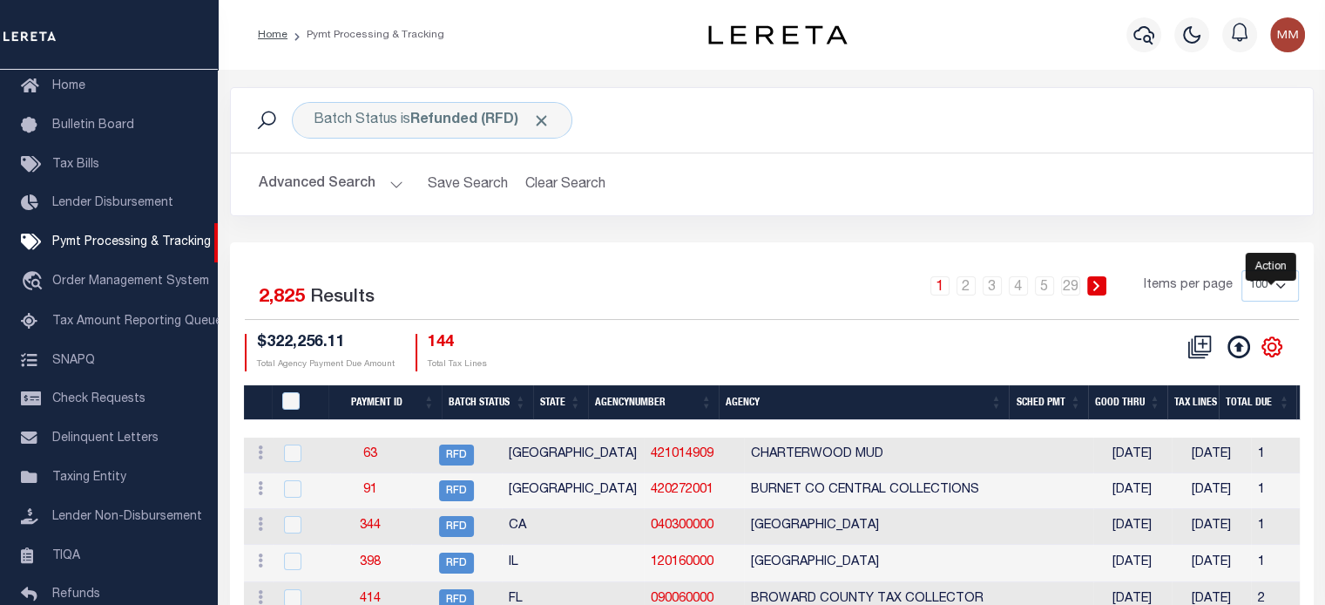
click at [1277, 347] on icon "" at bounding box center [1272, 346] width 23 height 23
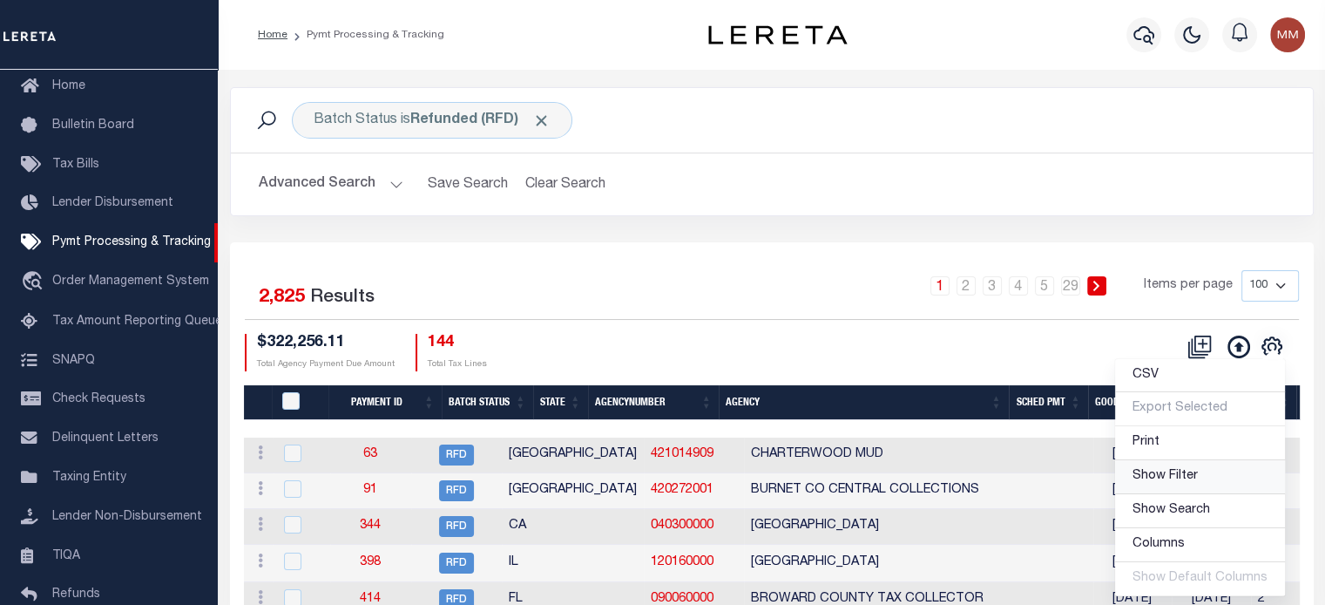
click at [1192, 478] on span "Show Filter" at bounding box center [1165, 476] width 65 height 12
select select
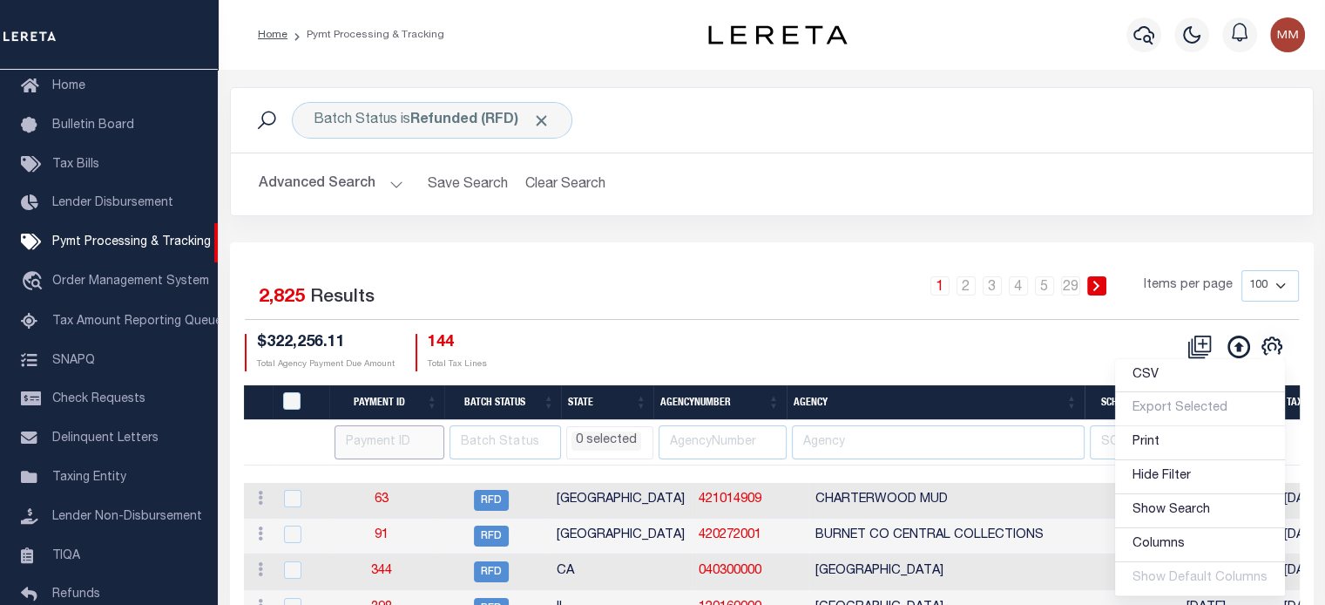
click at [352, 437] on input "number" at bounding box center [390, 442] width 111 height 34
paste input "87356"
type input "87356"
select select
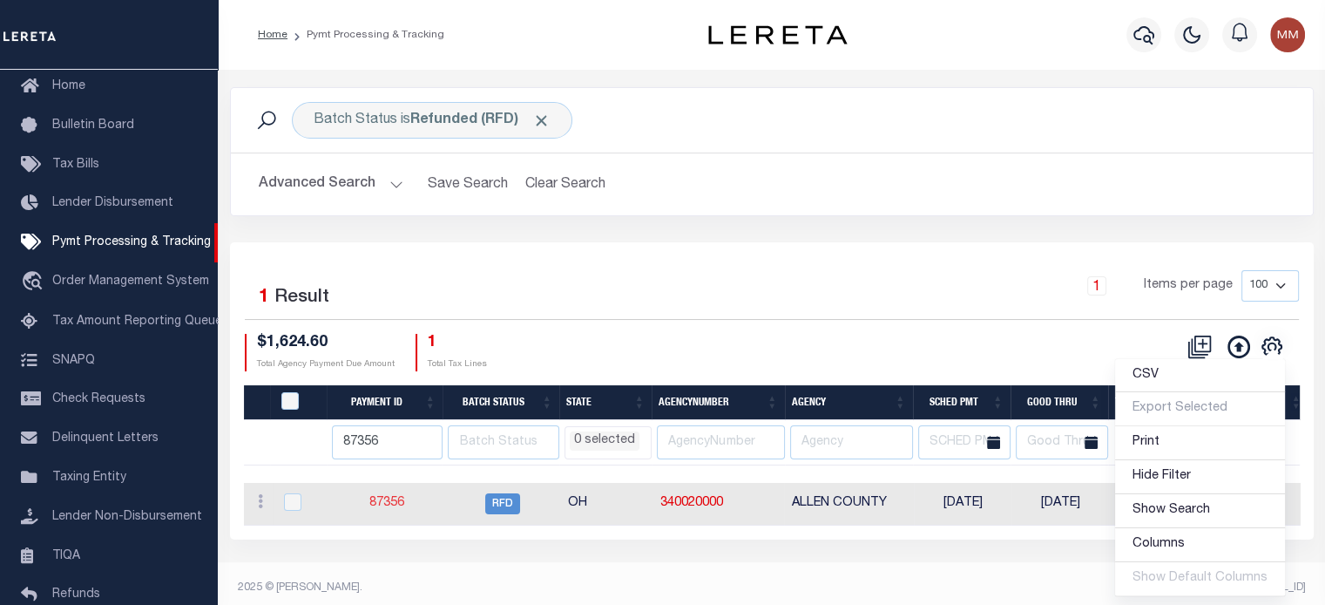
click at [395, 500] on link "87356" at bounding box center [386, 503] width 35 height 12
select select "RFD"
type input "07/02/2025"
type input "$77.72"
select select "Urbina, Matthew"
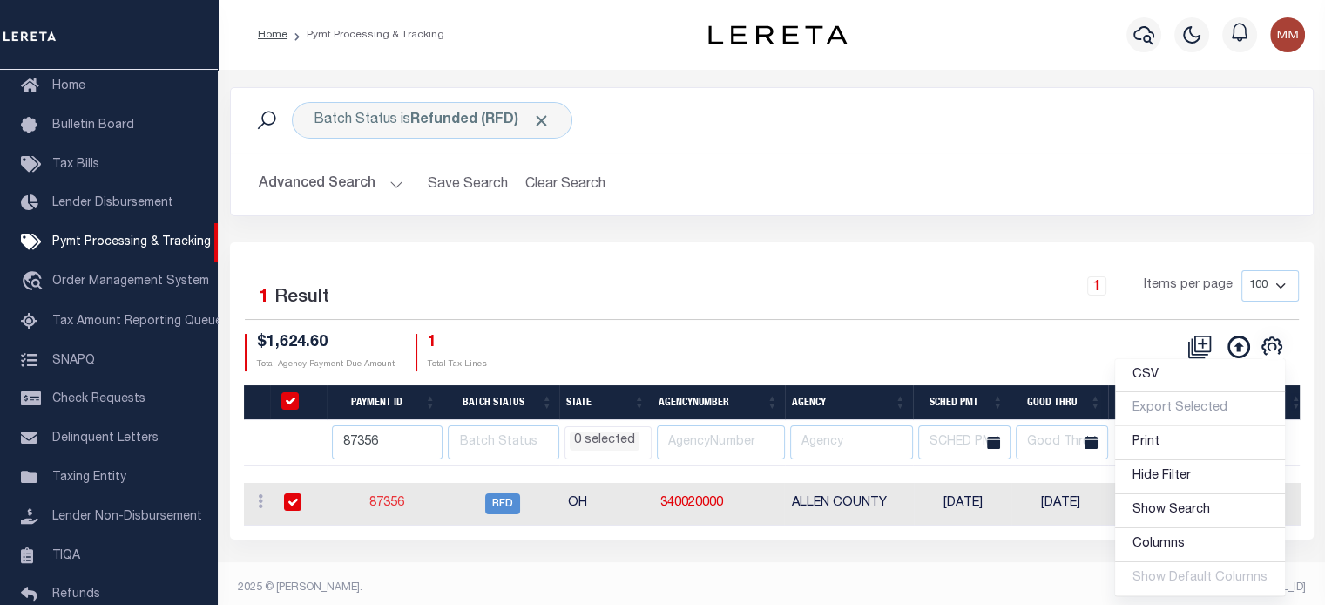
checkbox input "true"
select select
type input "N"
radio input "true"
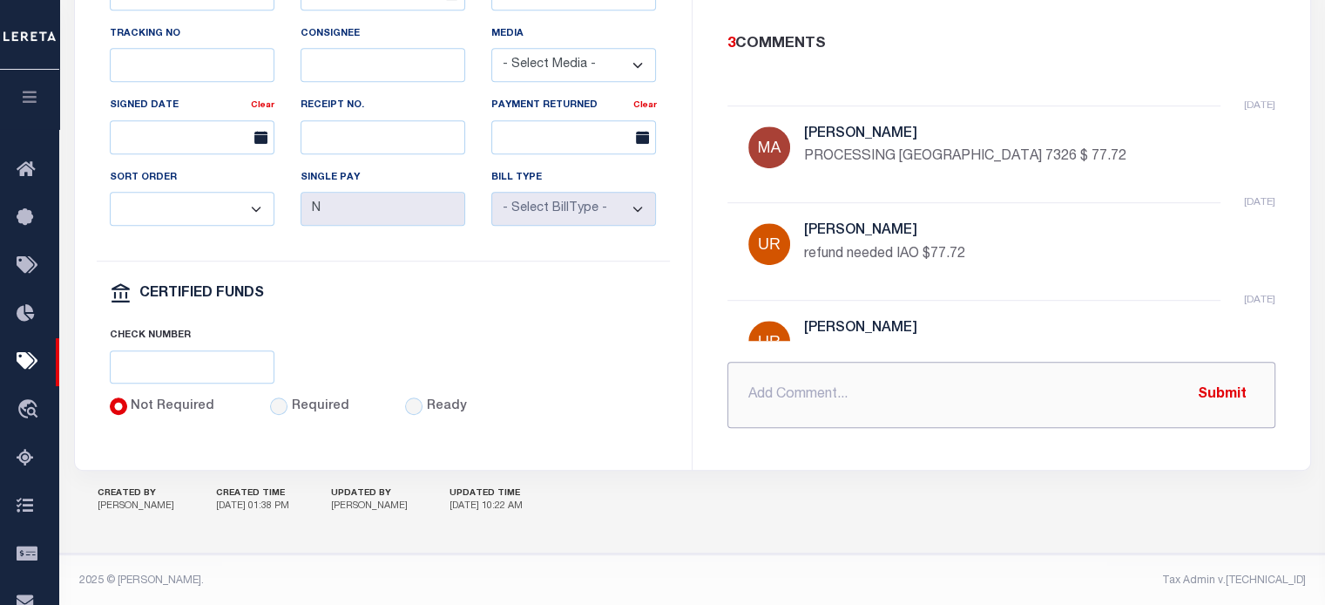
click at [835, 377] on input "text" at bounding box center [1001, 395] width 548 height 66
type input "10-3-25 FEDEX 8847 5228 9126 CK 8701 $ 77.72"
click at [1209, 381] on button "Submit" at bounding box center [1222, 394] width 71 height 36
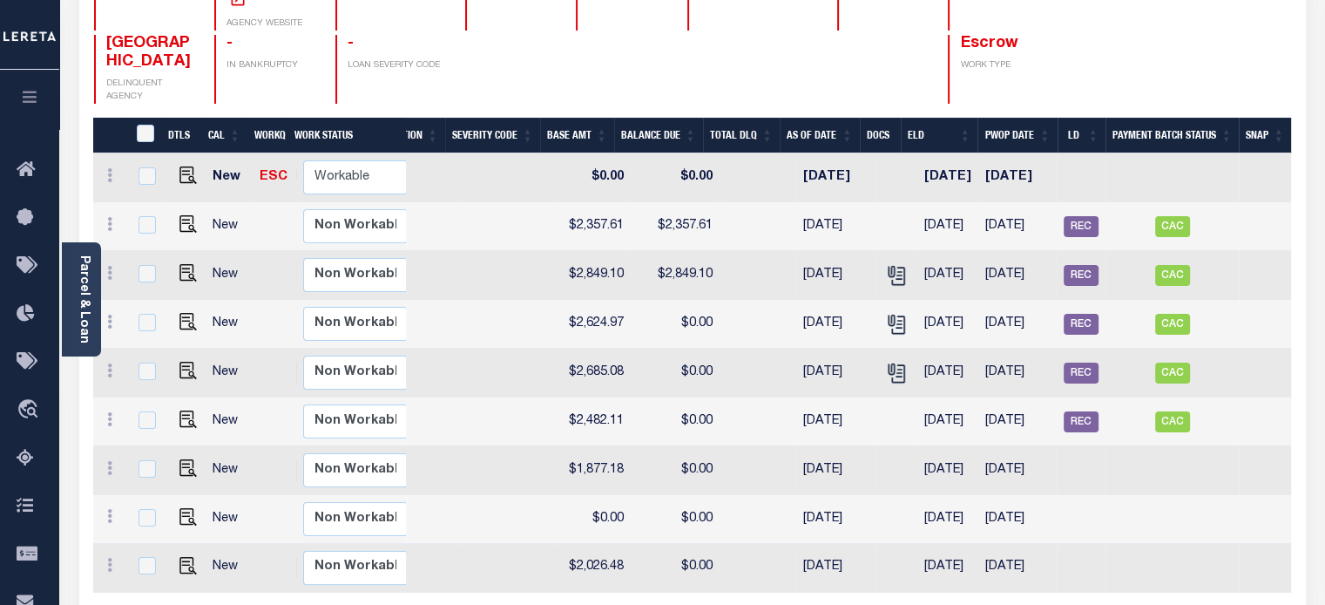
scroll to position [207, 0]
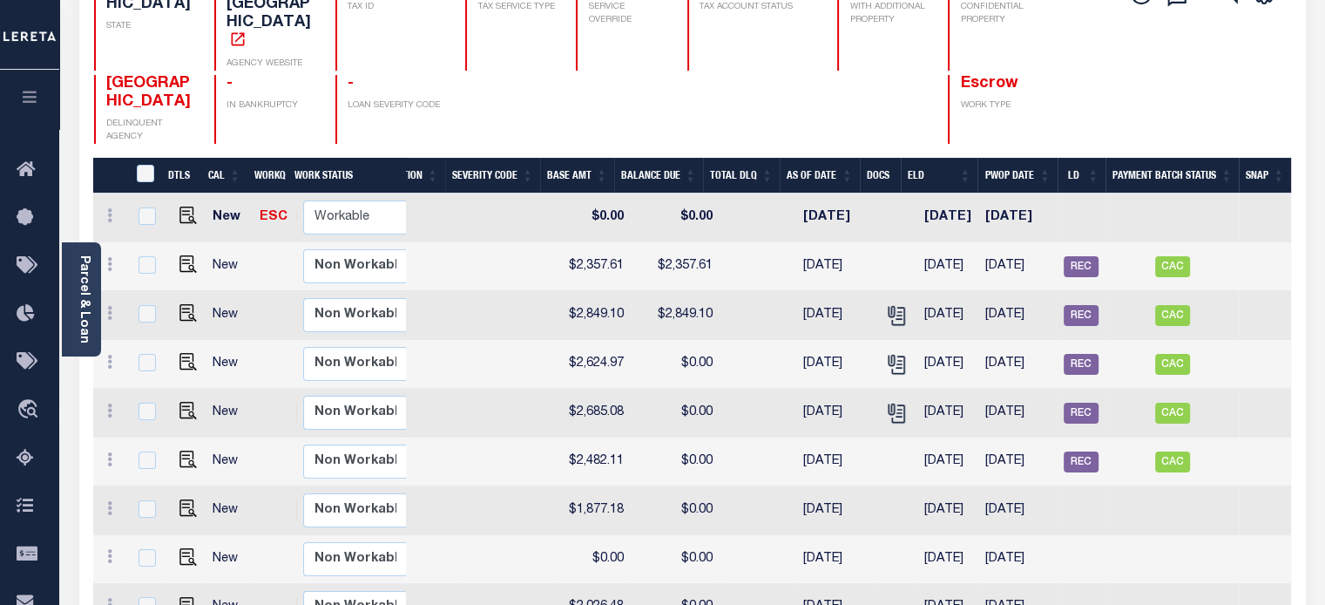
click at [83, 308] on link "Parcel & Loan" at bounding box center [84, 299] width 12 height 88
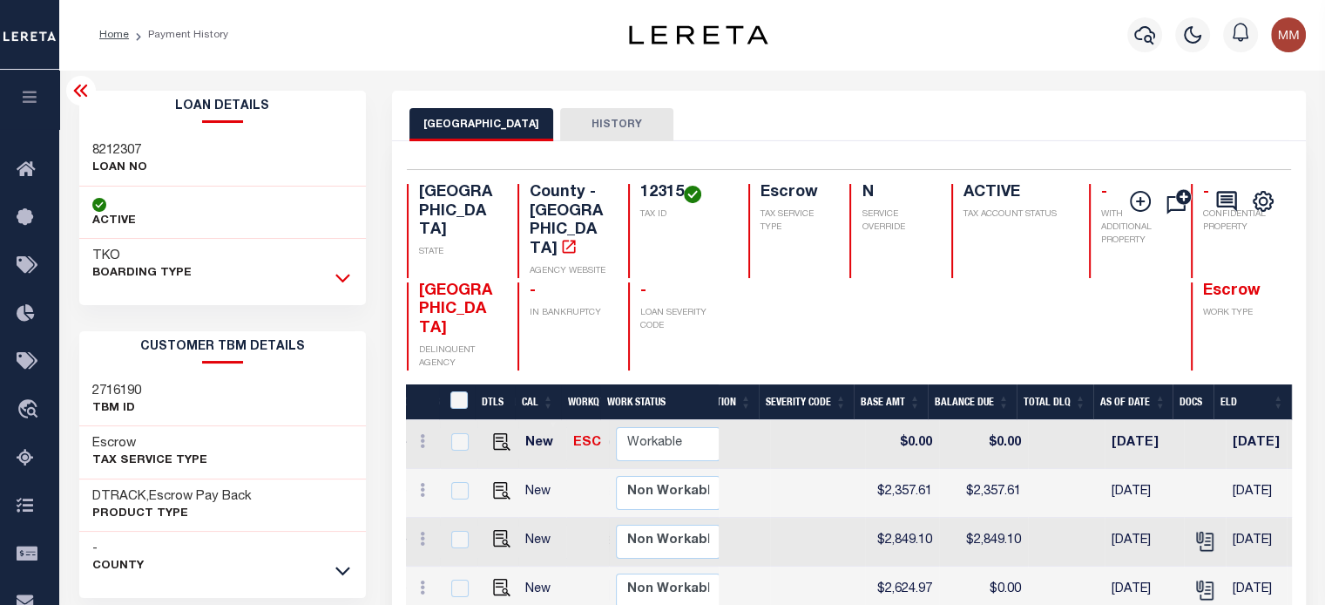
click at [342, 272] on icon at bounding box center [342, 277] width 15 height 18
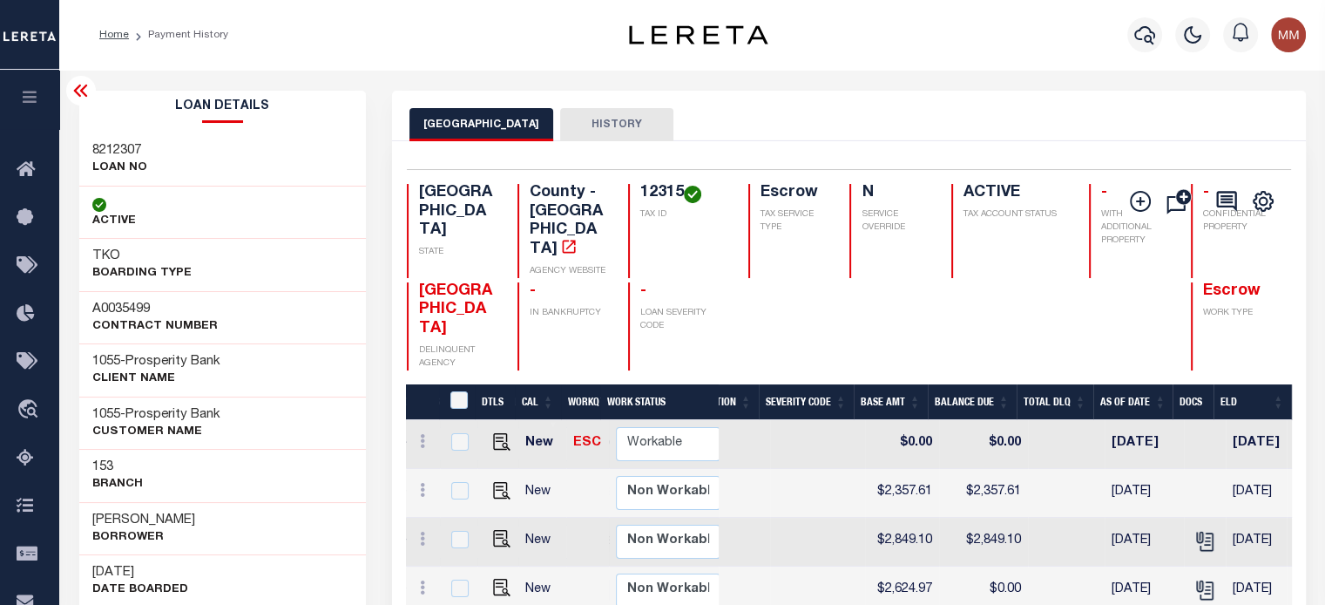
scroll to position [0, 516]
drag, startPoint x: 77, startPoint y: 360, endPoint x: 281, endPoint y: 342, distance: 205.5
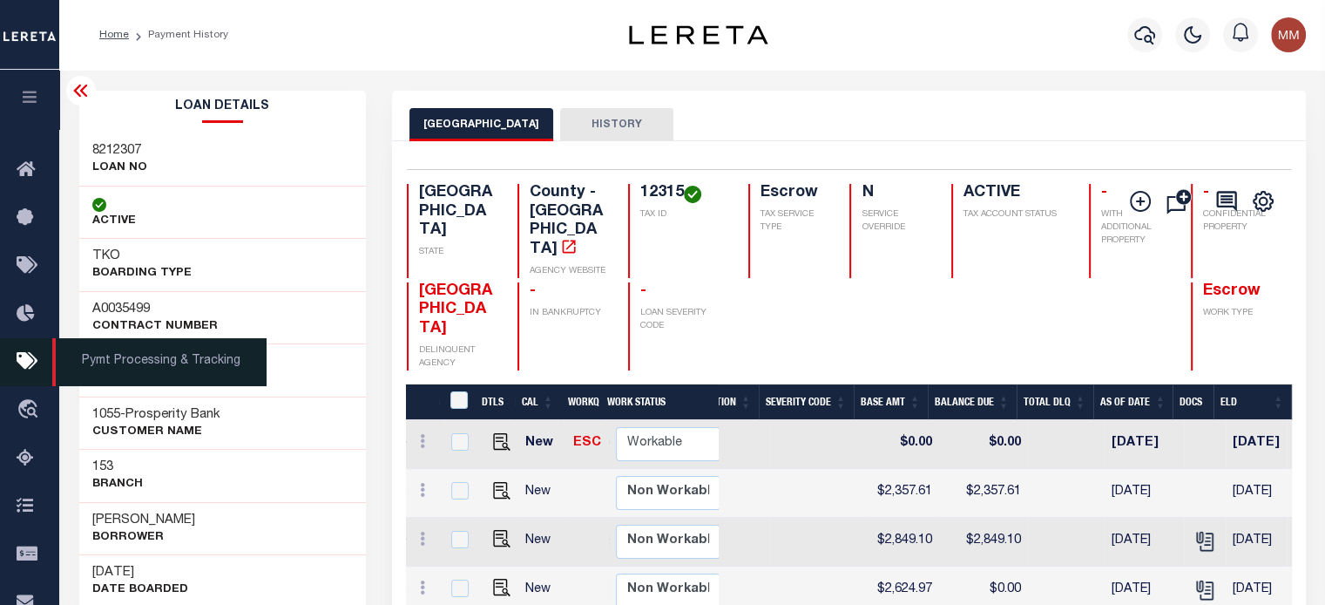
click at [104, 346] on span "Pymt Processing & Tracking" at bounding box center [159, 362] width 214 height 48
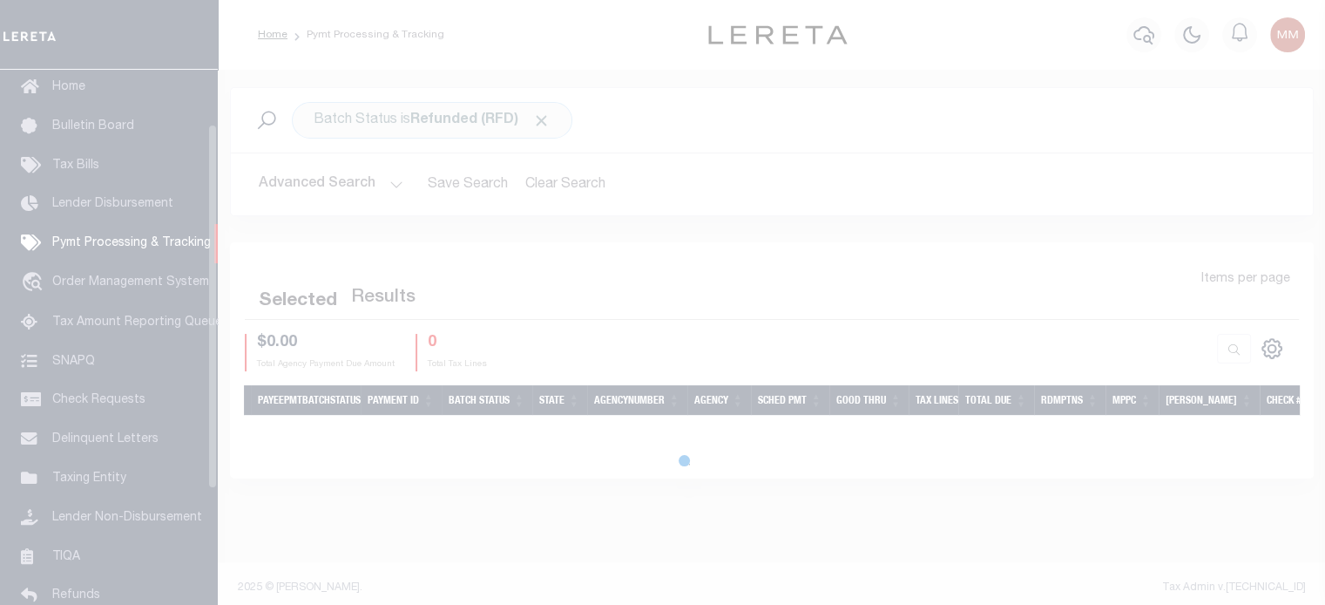
scroll to position [79, 0]
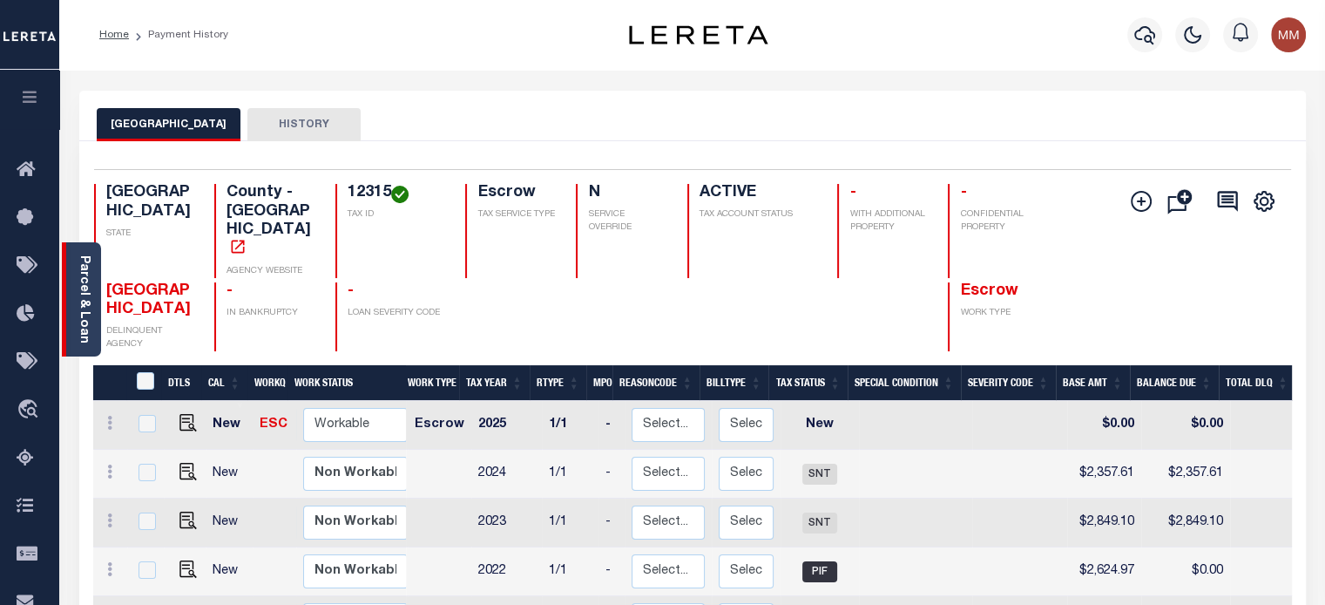
click at [78, 291] on link "Parcel & Loan" at bounding box center [84, 299] width 12 height 88
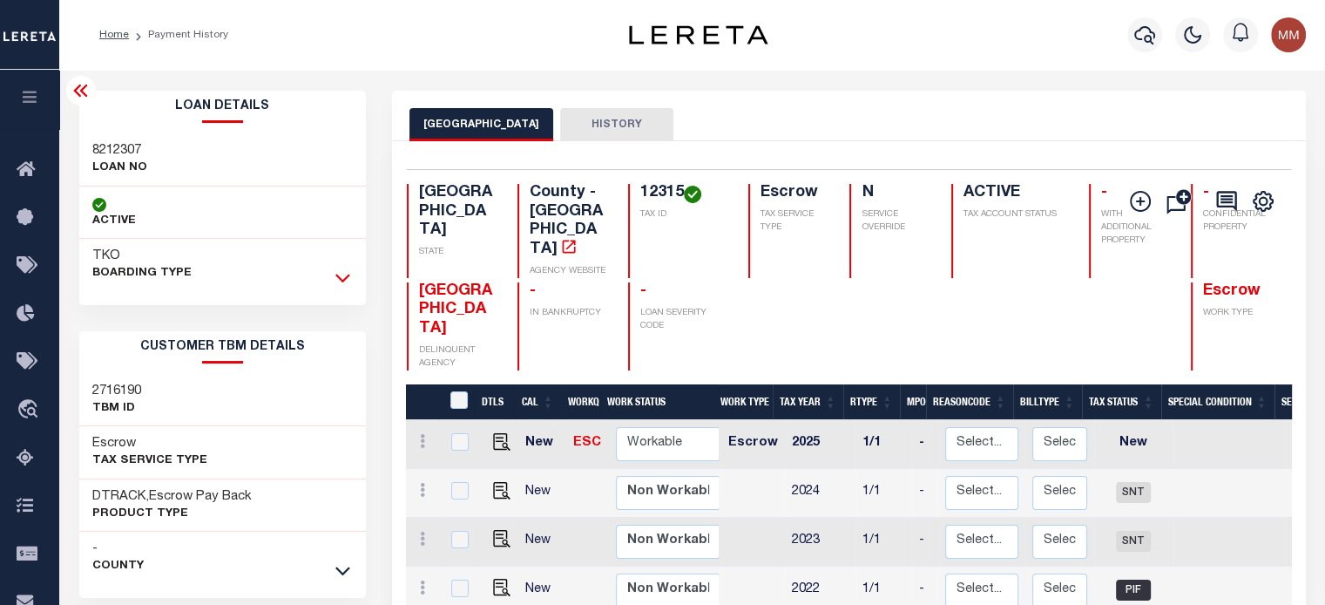
click at [348, 275] on icon at bounding box center [342, 277] width 15 height 18
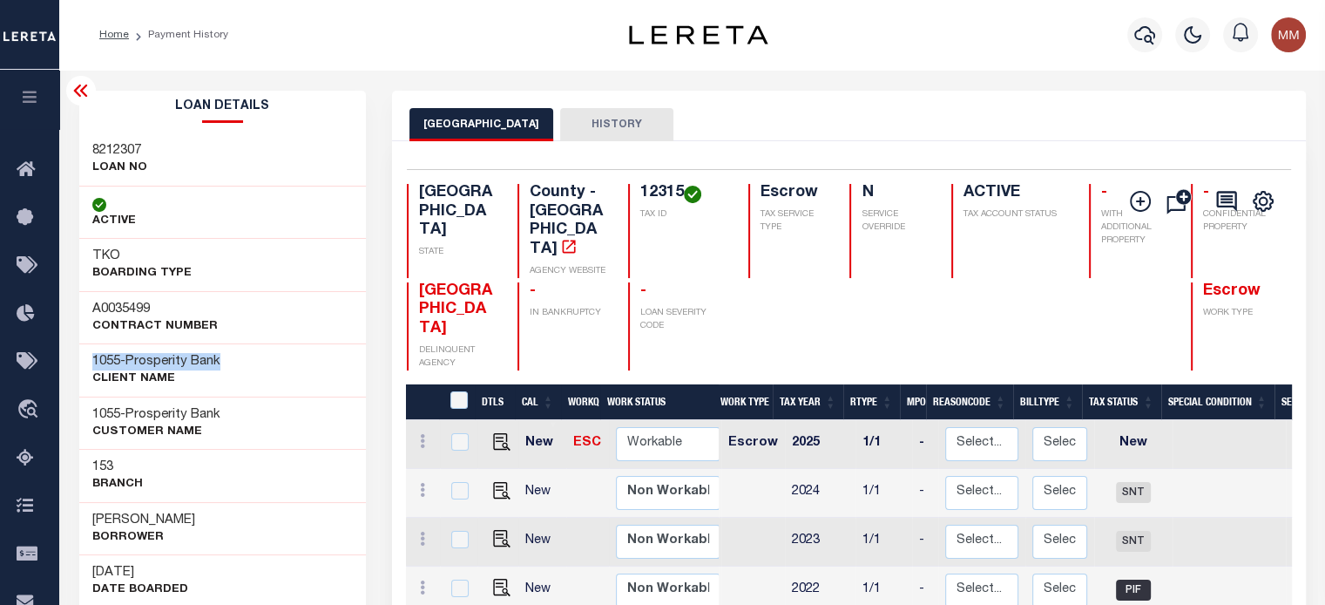
drag, startPoint x: 84, startPoint y: 352, endPoint x: 113, endPoint y: 321, distance: 42.5
click at [248, 352] on div "1055 - Prosperity Bank CLIENT Name" at bounding box center [222, 369] width 287 height 53
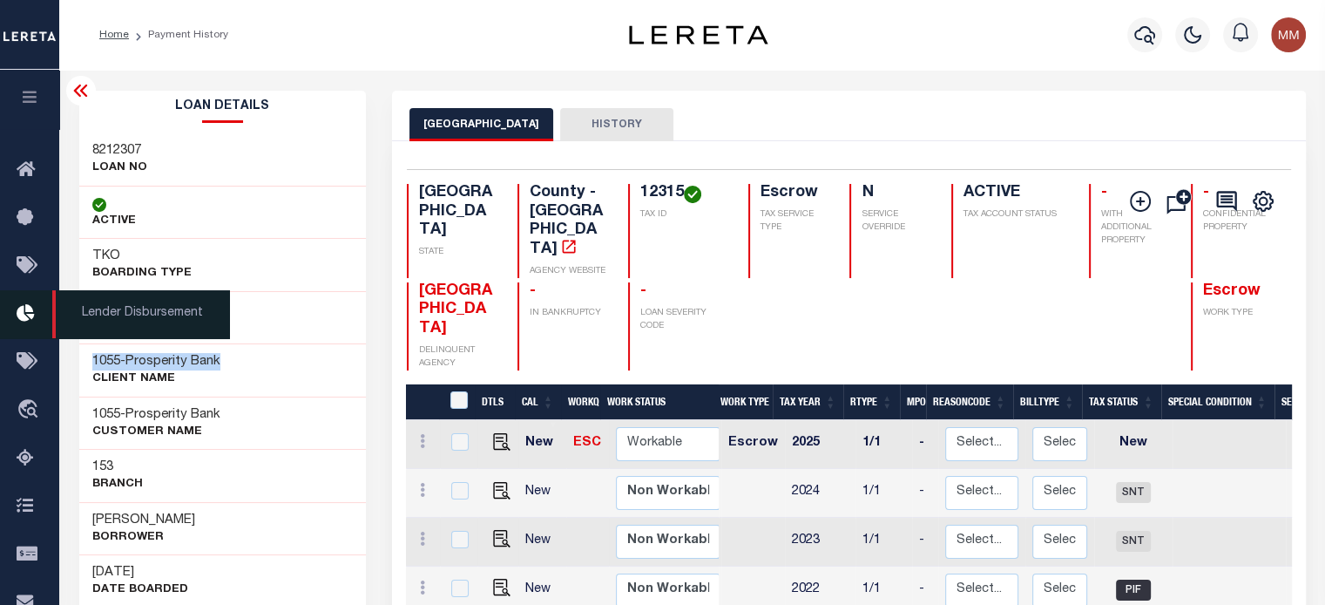
copy h3 "1055 - Prosperity Bank"
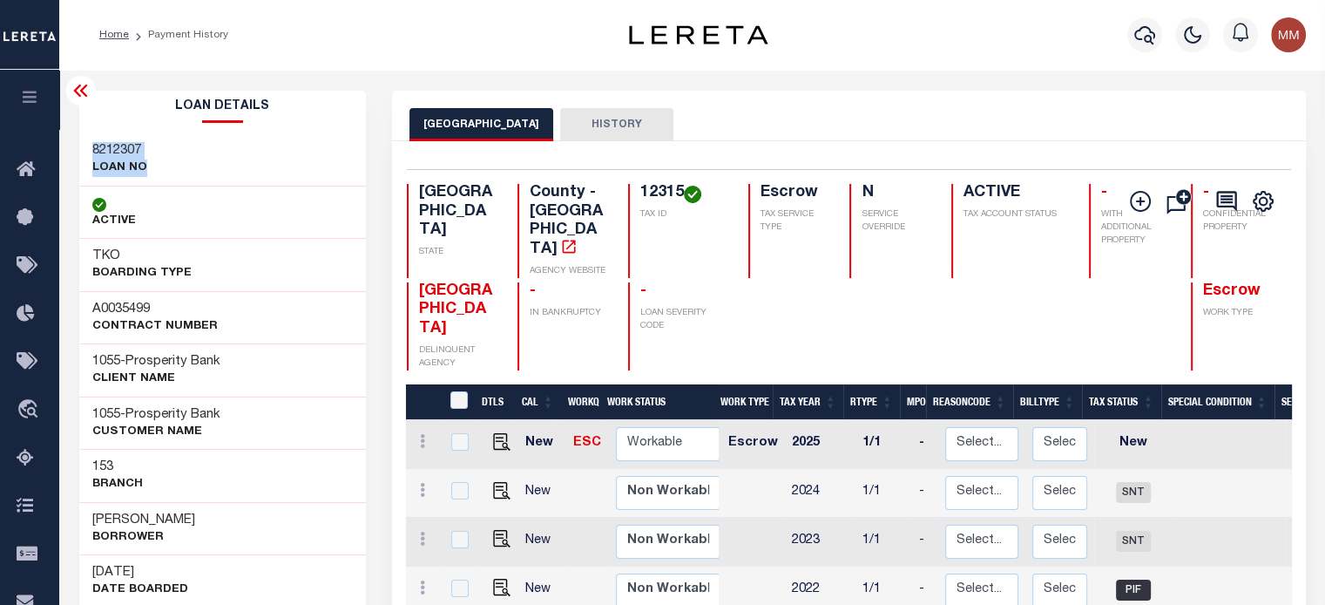
drag, startPoint x: 89, startPoint y: 141, endPoint x: 179, endPoint y: 178, distance: 96.9
click at [179, 178] on div "8212307 LOAN NO" at bounding box center [222, 159] width 287 height 53
copy div "8212307 LOAN NO"
drag, startPoint x: 609, startPoint y: 182, endPoint x: 619, endPoint y: 206, distance: 26.2
click at [640, 213] on div "Selected 9 Results 1 Items per page 25 50 100 TX STATE County - TX AGENCY WEBSI…" at bounding box center [849, 269] width 912 height 201
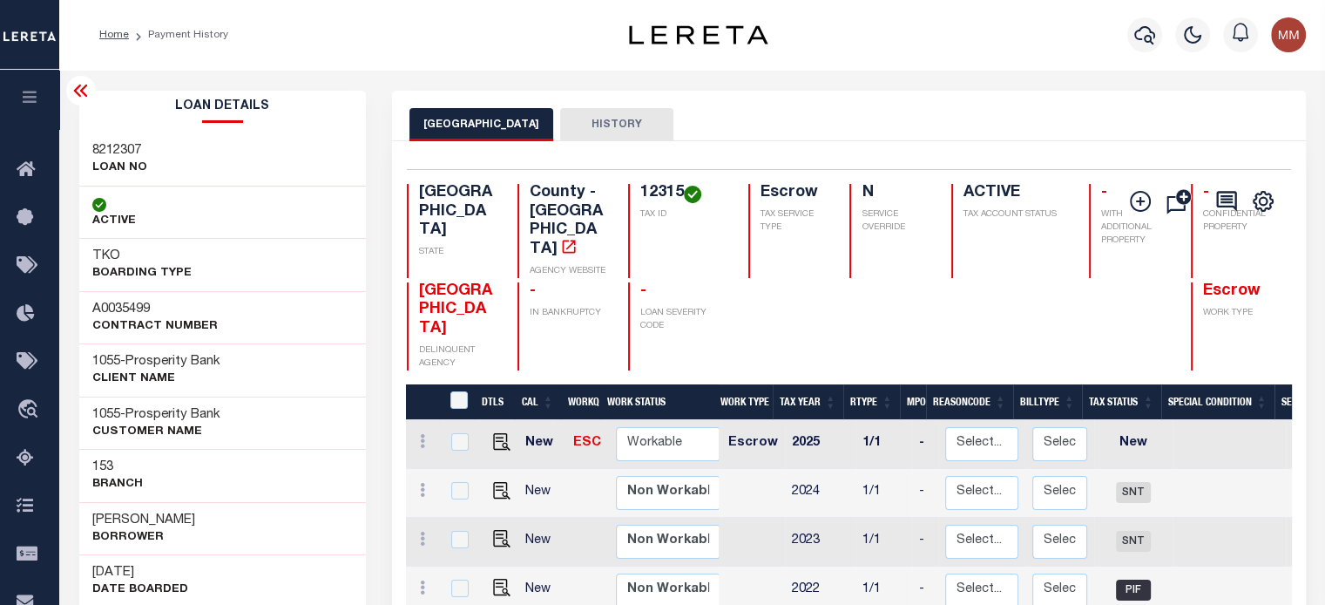
click at [761, 105] on div "FREESTONE COUNTY HISTORY" at bounding box center [849, 116] width 914 height 51
drag, startPoint x: 609, startPoint y: 185, endPoint x: 627, endPoint y: 206, distance: 27.8
click at [648, 224] on div "12315 TAX ID" at bounding box center [677, 231] width 98 height 94
drag, startPoint x: 609, startPoint y: 165, endPoint x: 599, endPoint y: 171, distance: 11.4
click at [608, 165] on div "Selected 9 Results 1 Items per page 25 50 100 TX STATE 12315 N" at bounding box center [849, 561] width 914 height 840
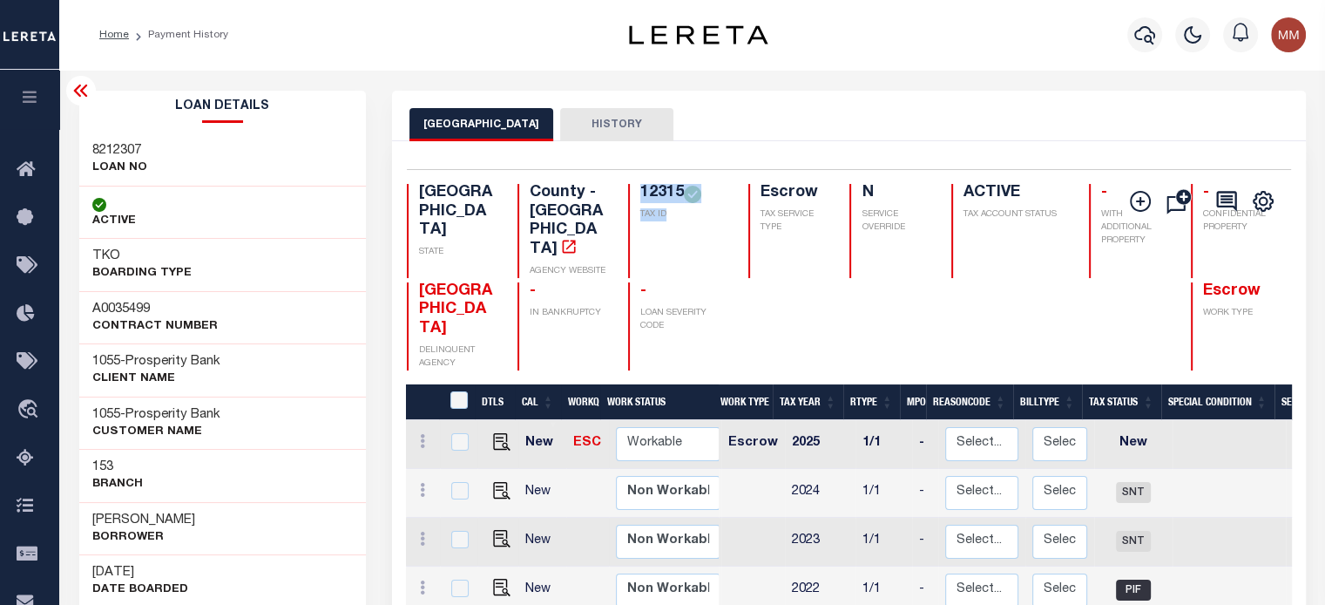
drag, startPoint x: 598, startPoint y: 188, endPoint x: 550, endPoint y: 231, distance: 64.2
click at [649, 214] on div "12315 TAX ID" at bounding box center [677, 231] width 98 height 94
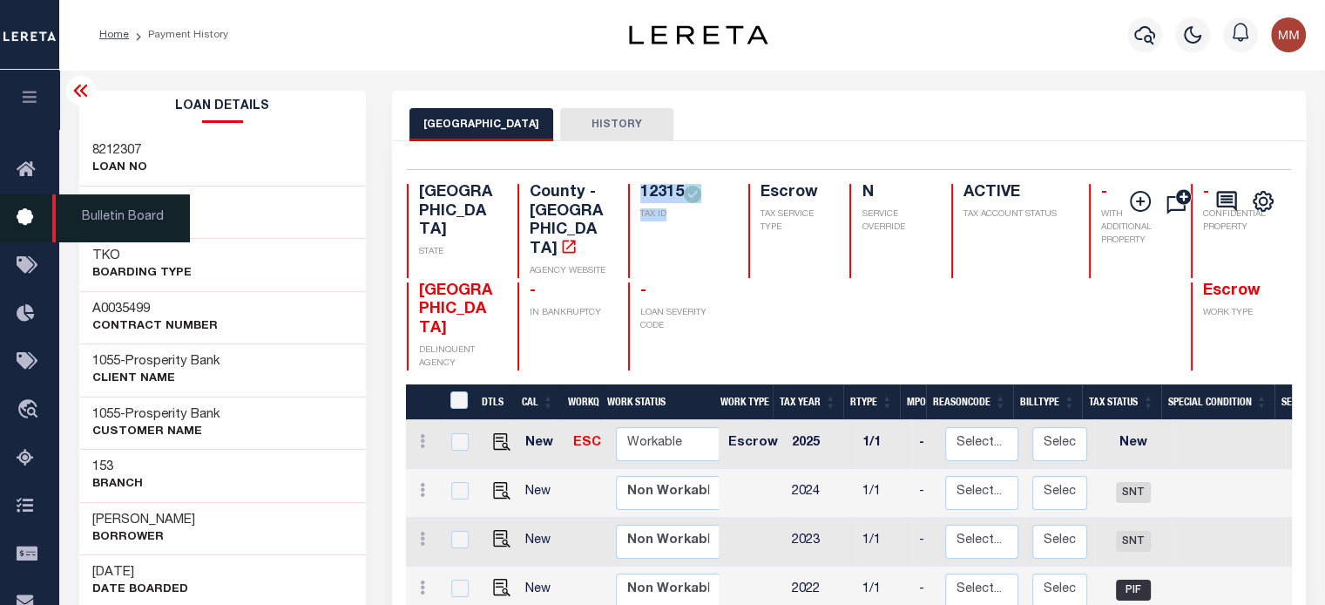
copy div "12315 TAX ID"
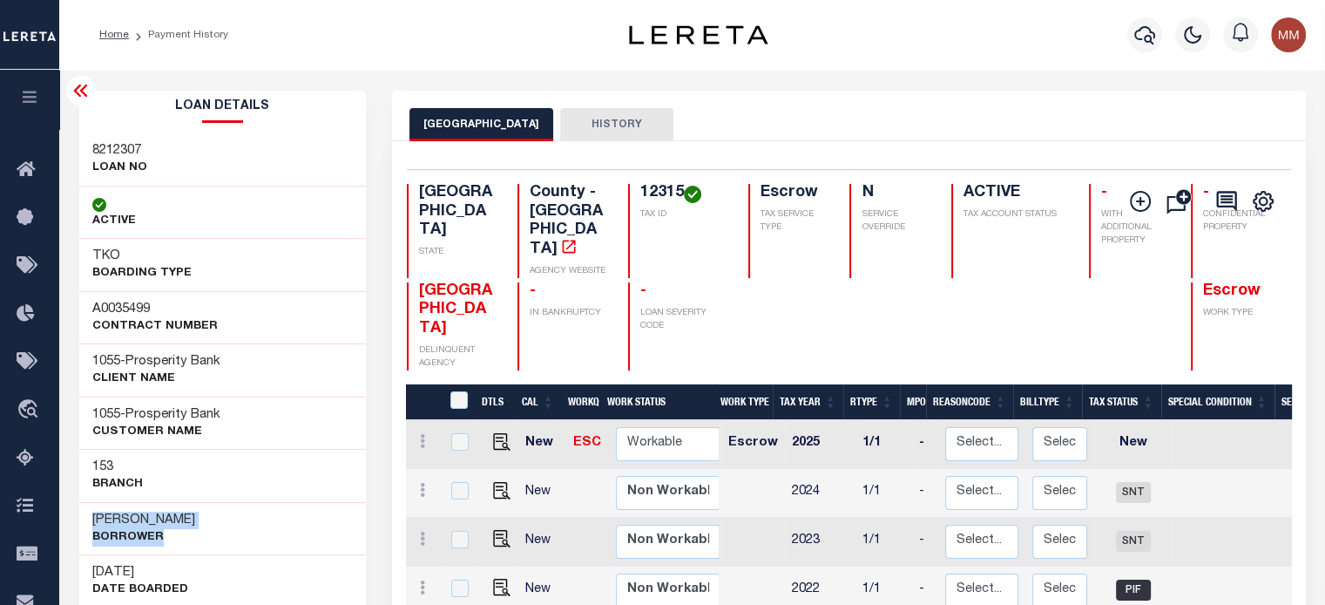
drag, startPoint x: 87, startPoint y: 510, endPoint x: 67, endPoint y: 423, distance: 89.4
click at [300, 531] on div "[PERSON_NAME]" at bounding box center [222, 528] width 287 height 53
copy div "[PERSON_NAME]"
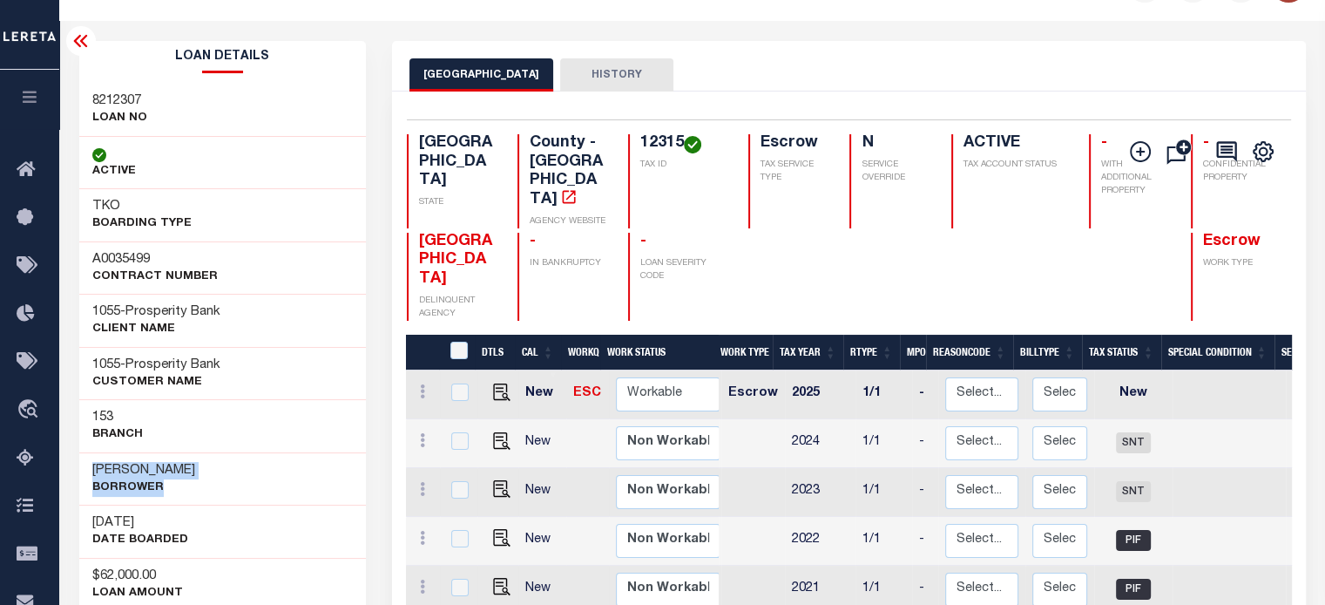
scroll to position [174, 0]
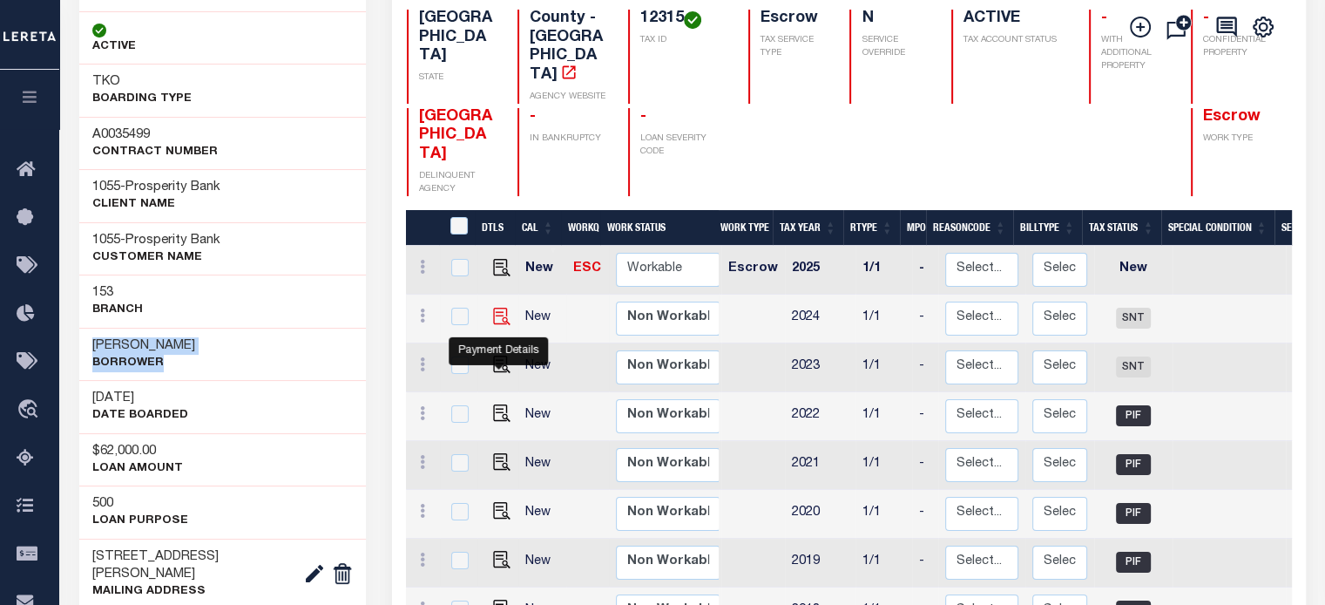
click at [502, 325] on img "" at bounding box center [501, 316] width 17 height 17
checkbox input "true"
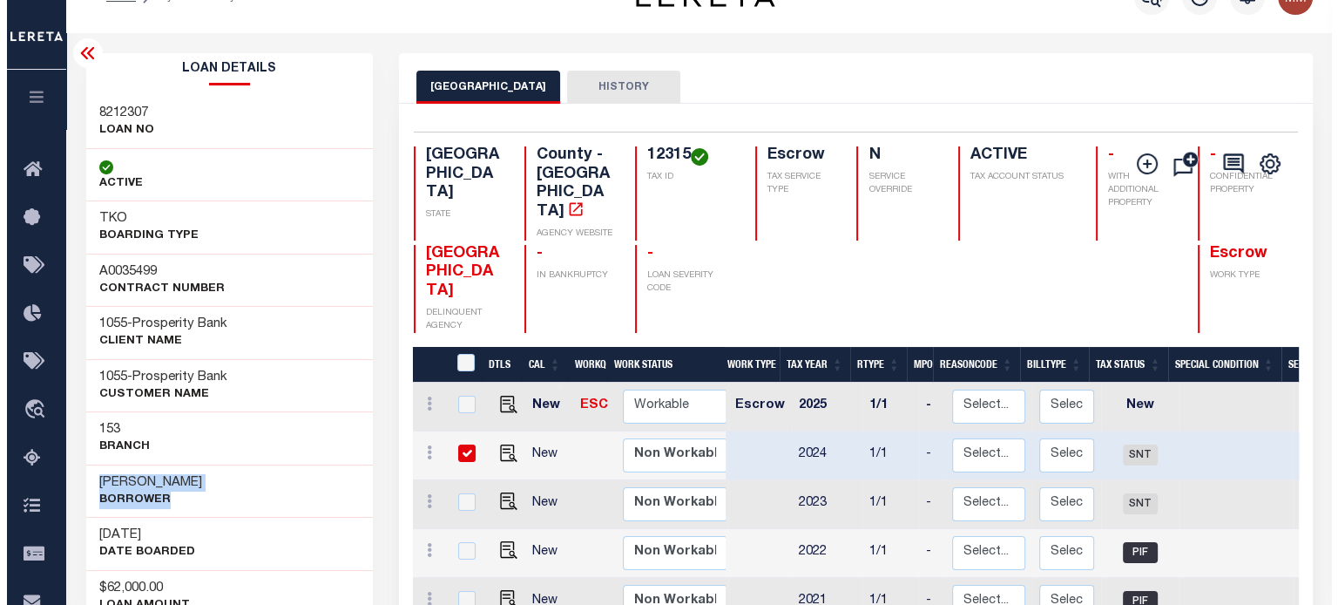
scroll to position [0, 0]
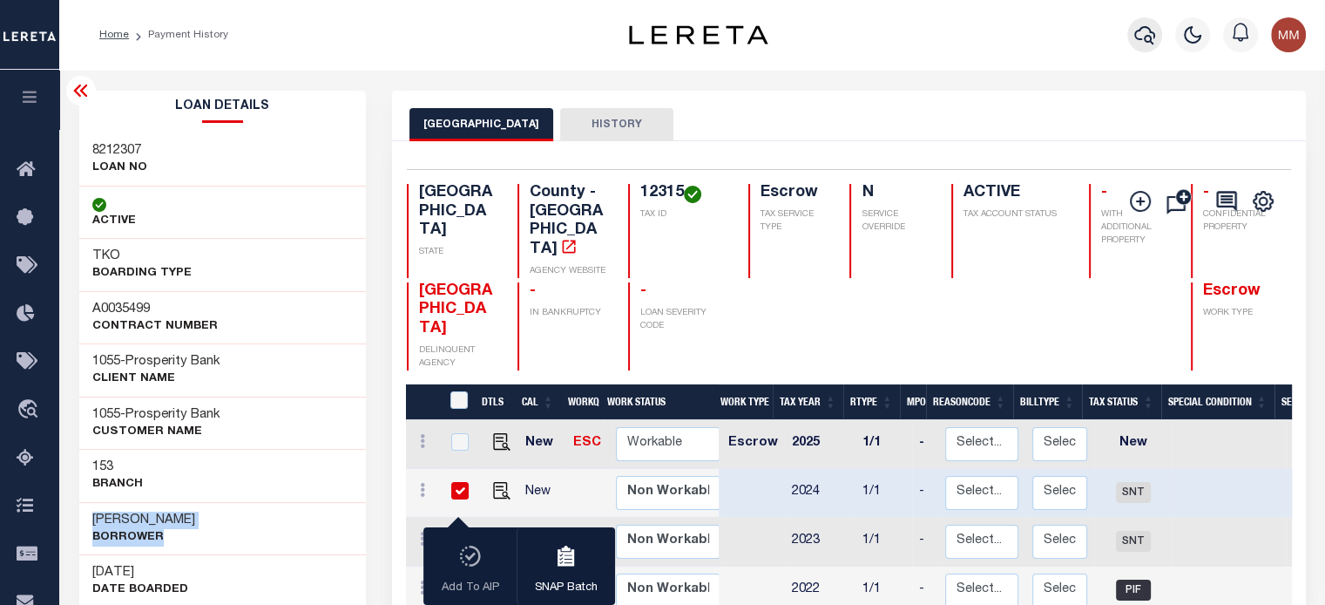
click at [1151, 30] on icon "button" at bounding box center [1144, 34] width 21 height 21
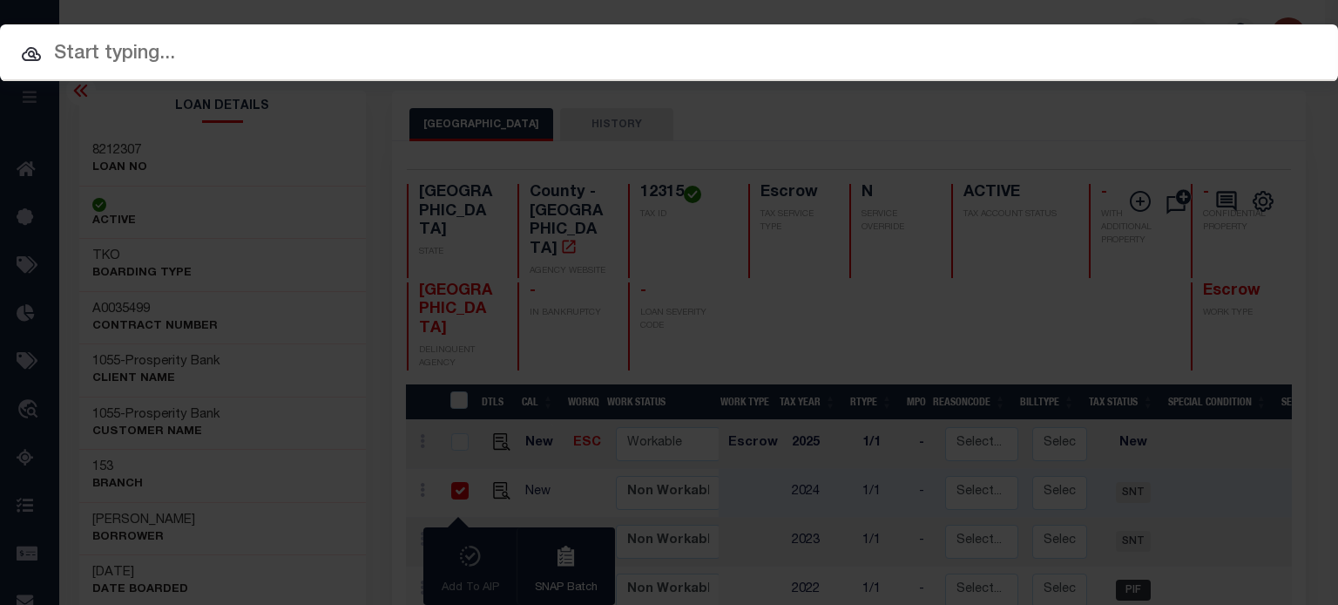
click at [536, 60] on input "text" at bounding box center [669, 54] width 1338 height 30
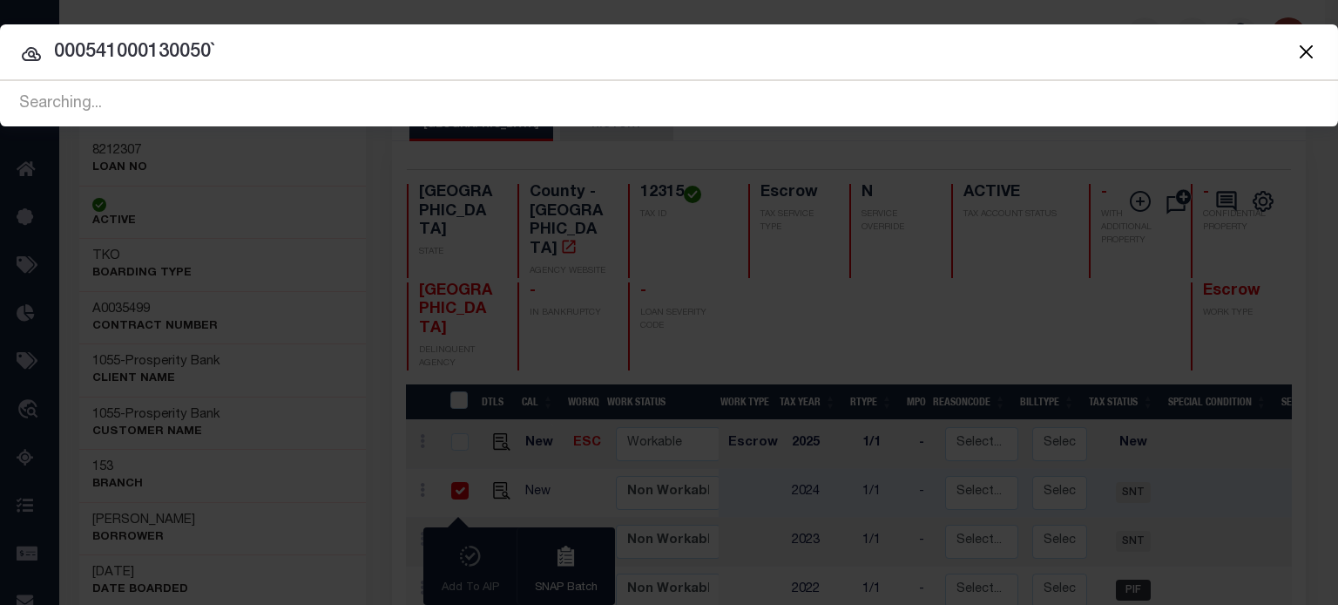
type input "000541000130050"
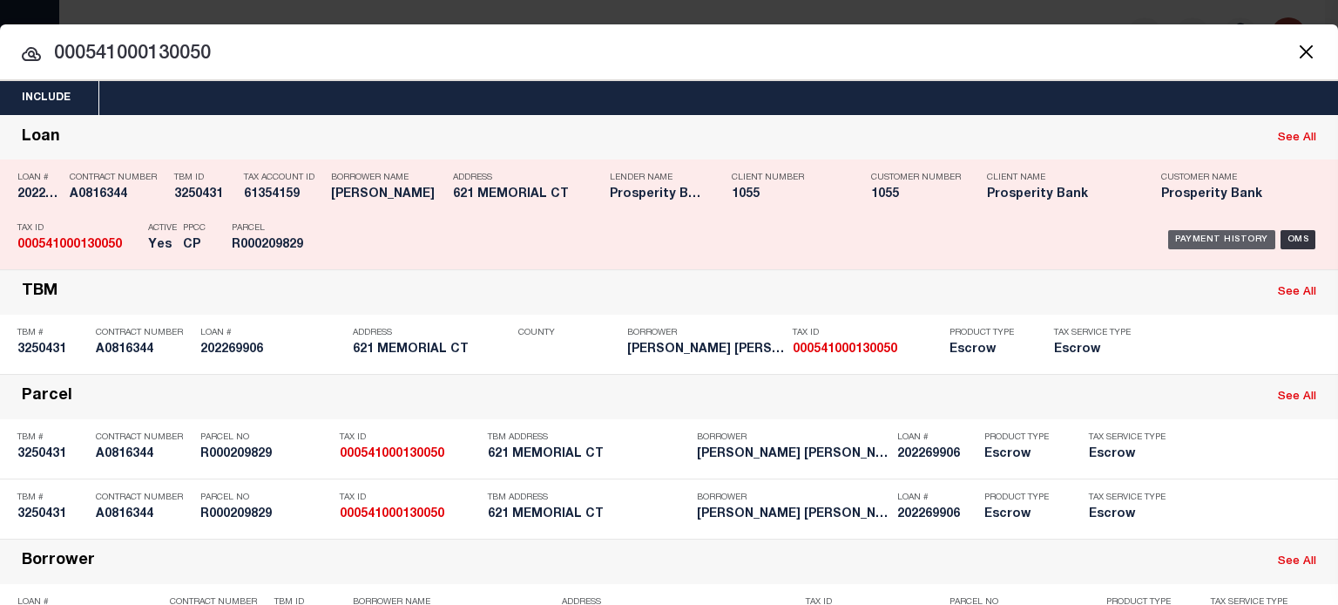
drag, startPoint x: 1219, startPoint y: 234, endPoint x: 1213, endPoint y: 245, distance: 12.1
click at [1220, 236] on div "Payment History" at bounding box center [1221, 239] width 107 height 19
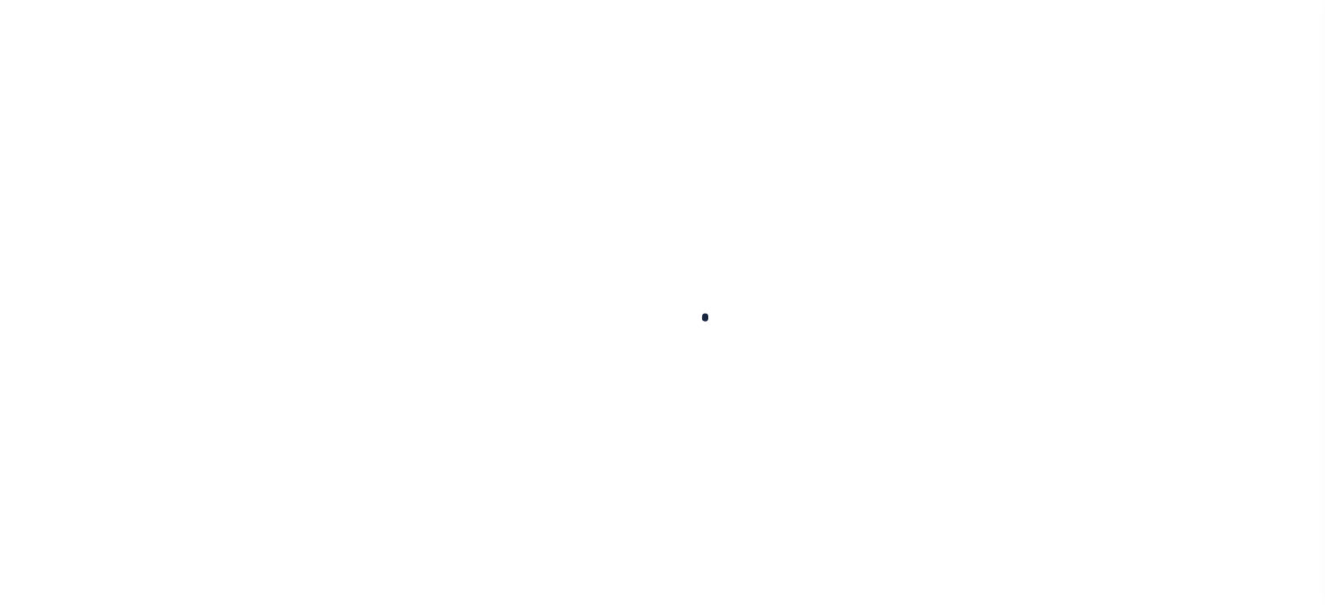
checkbox input "false"
type input "5408"
type input "[DATE]"
type input "$2,357.61"
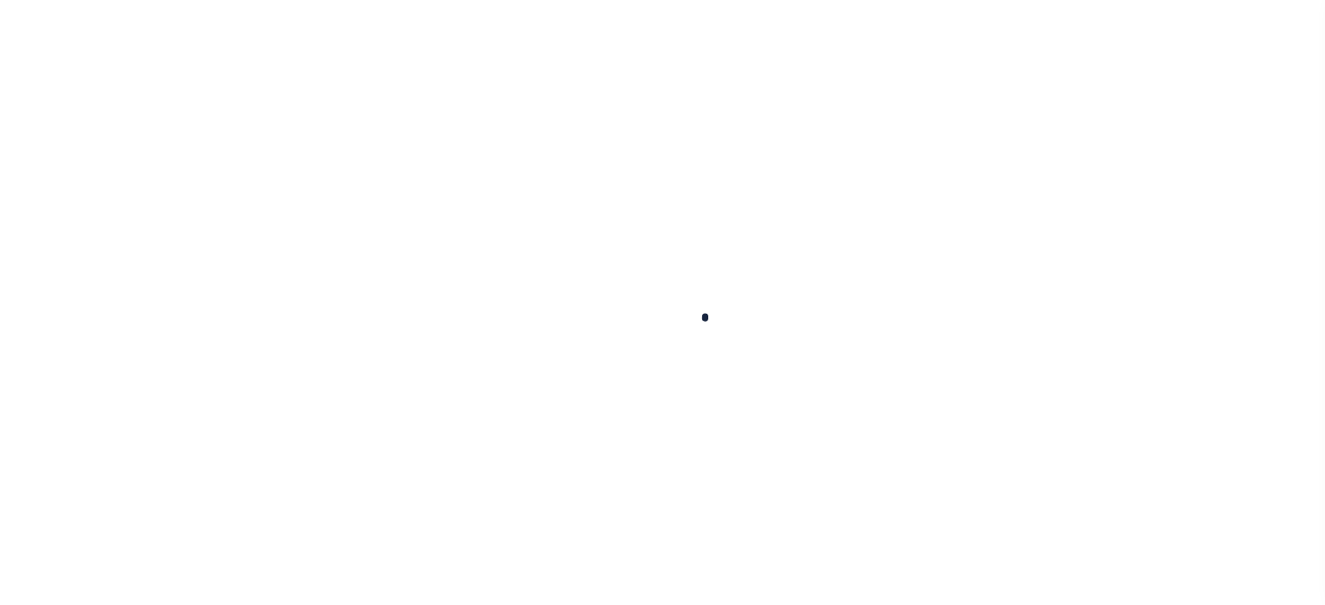
select select "SNT"
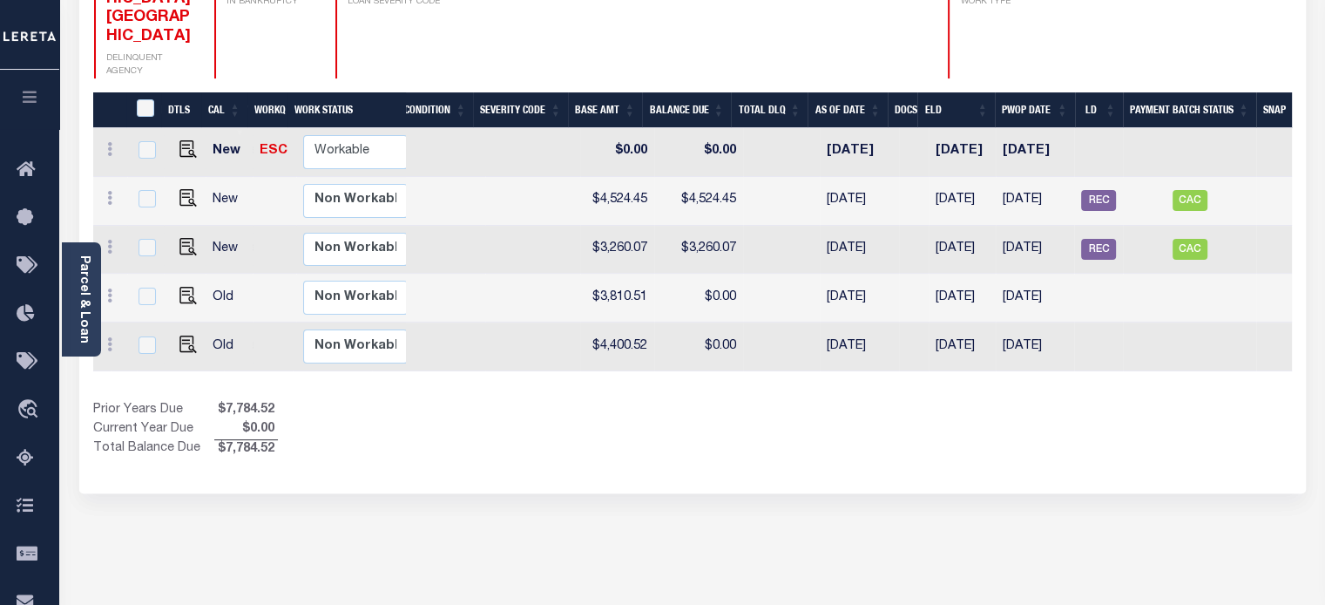
scroll to position [0, 505]
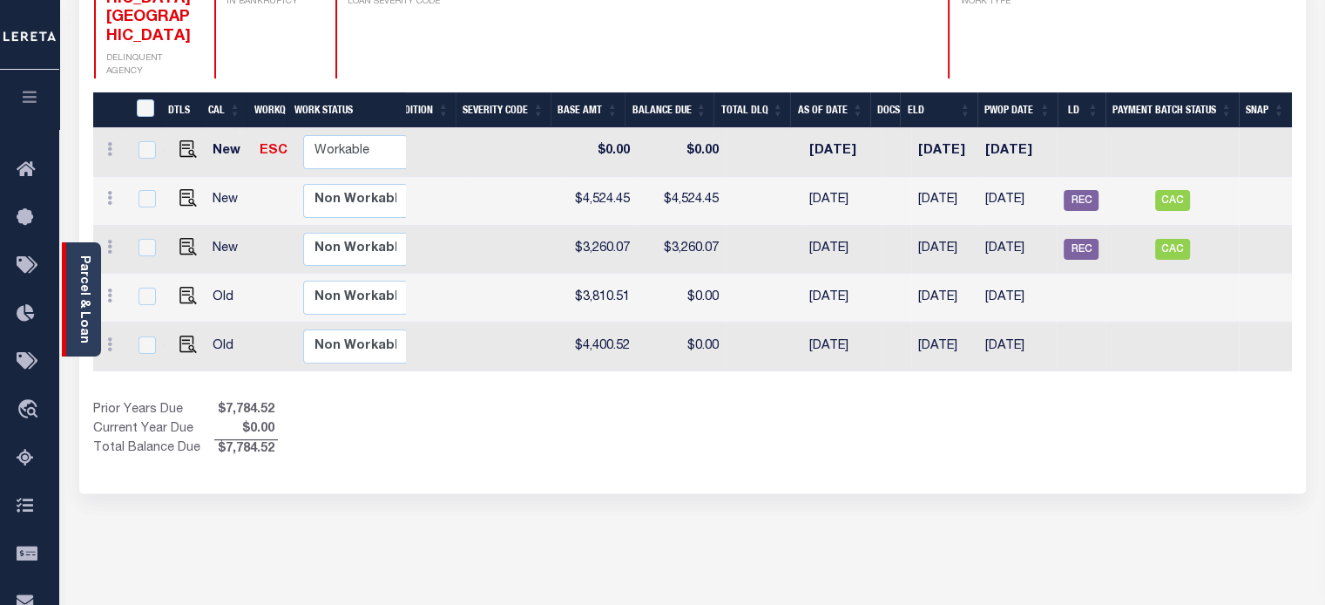
click at [71, 275] on div "Parcel & Loan" at bounding box center [81, 299] width 39 height 114
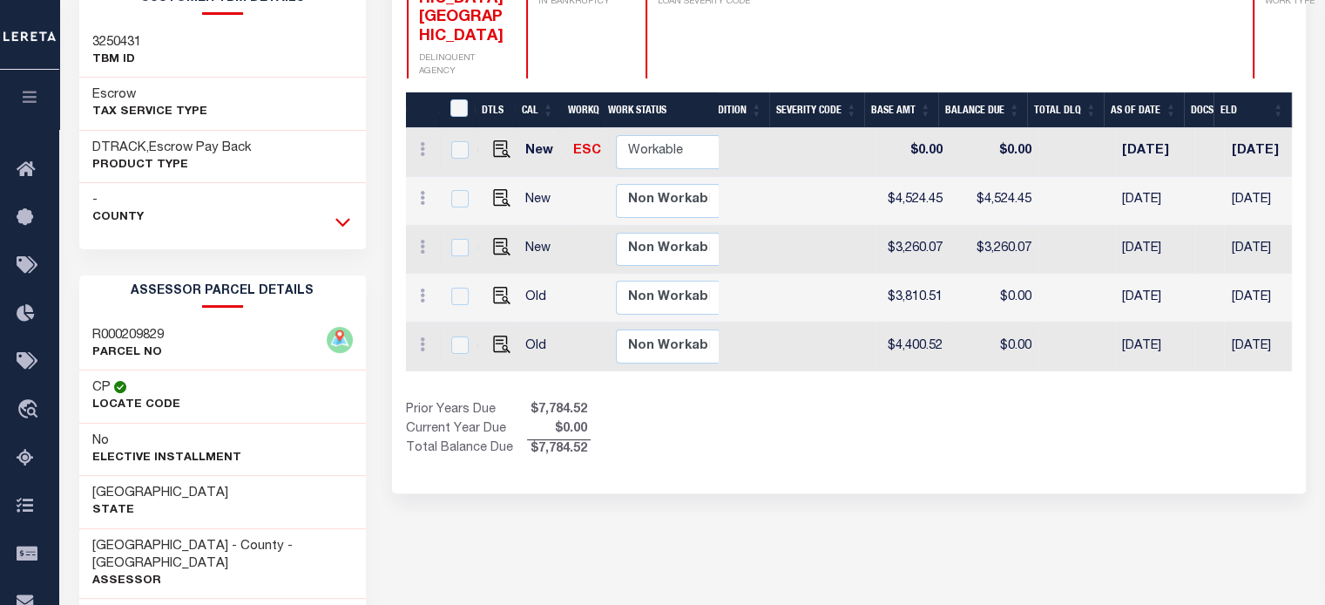
click at [345, 213] on icon at bounding box center [342, 222] width 15 height 18
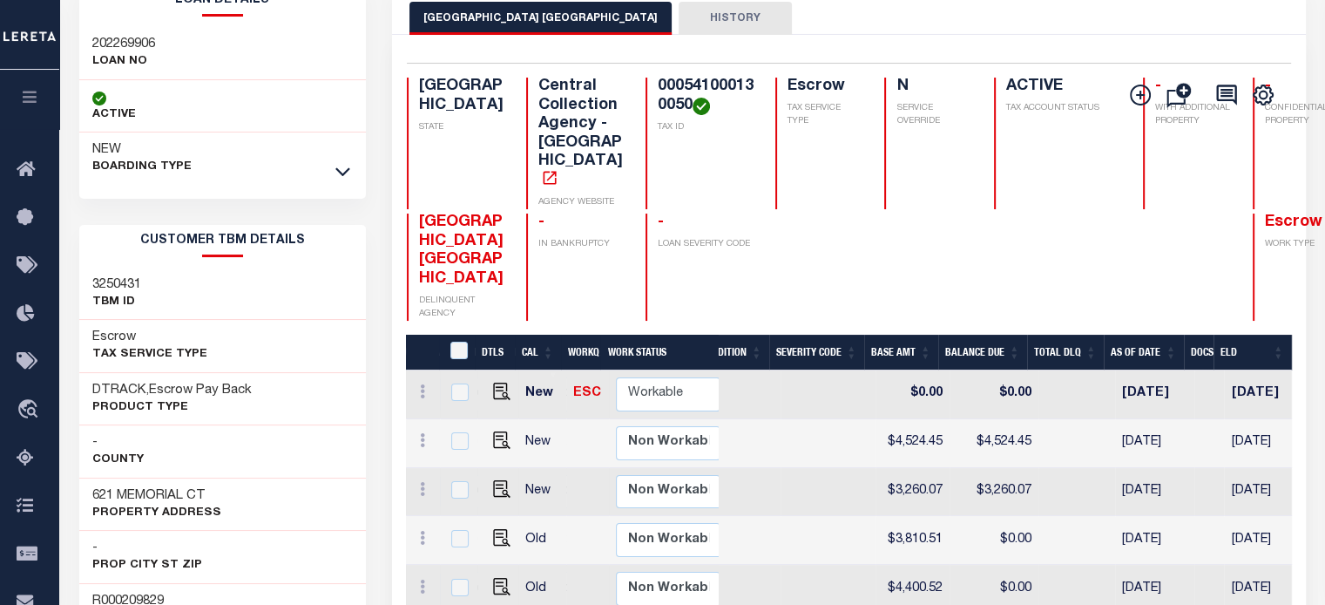
scroll to position [0, 0]
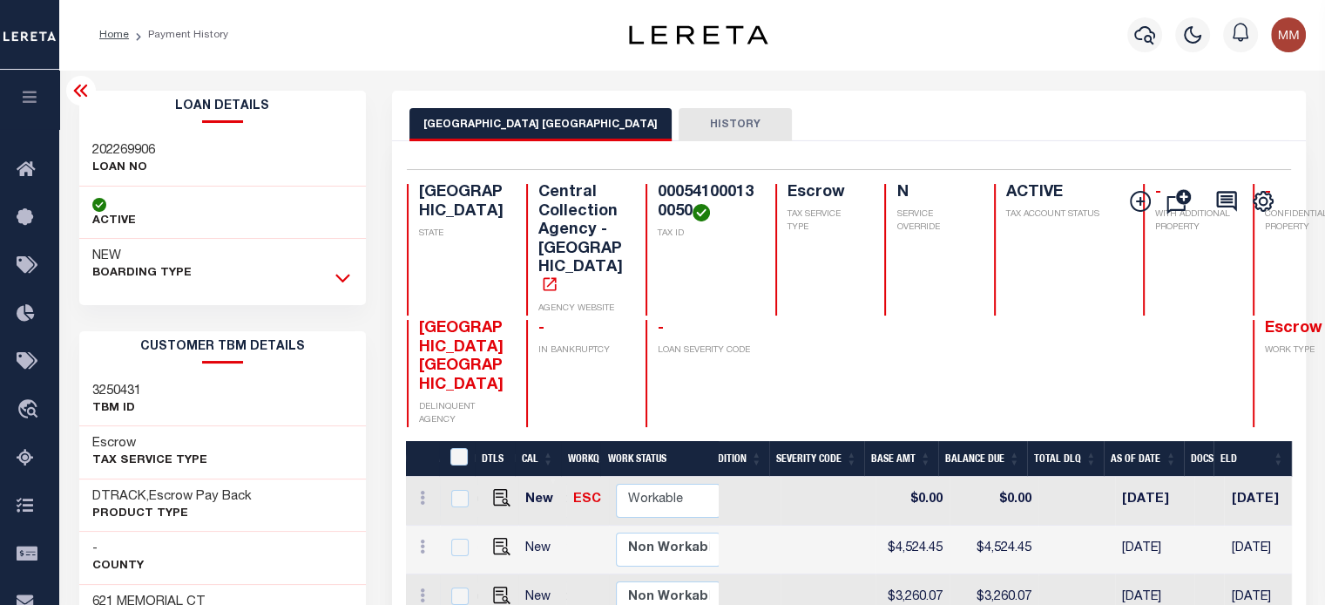
click at [338, 277] on icon at bounding box center [342, 278] width 15 height 9
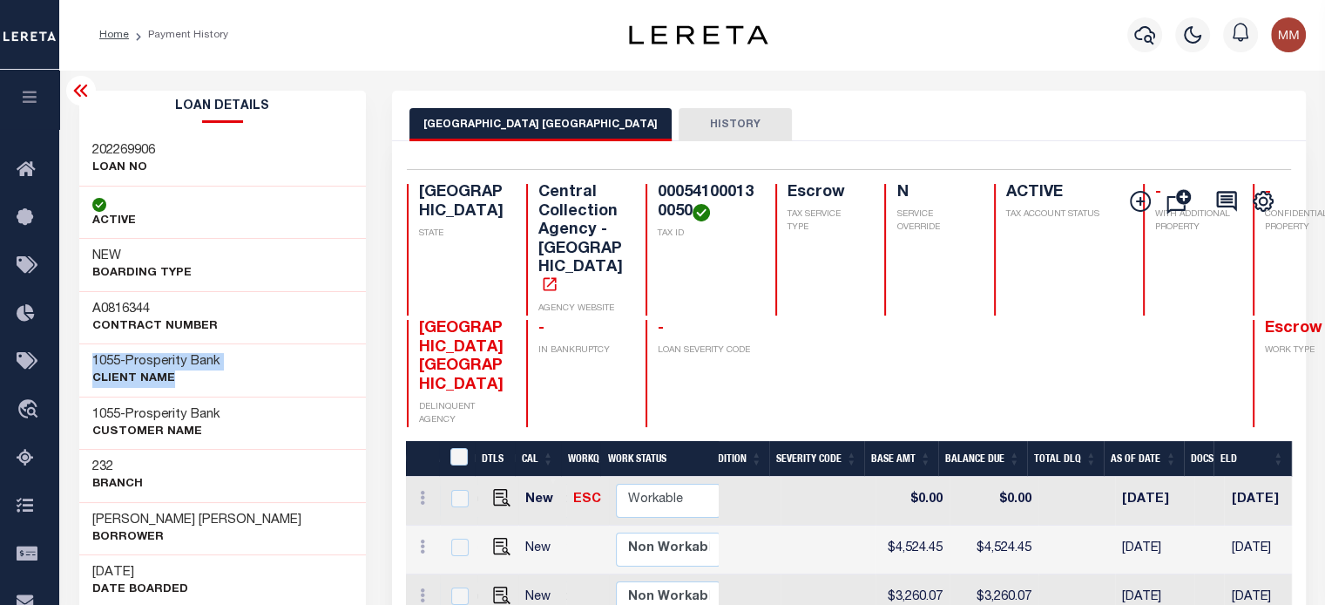
drag, startPoint x: 76, startPoint y: 358, endPoint x: 271, endPoint y: 360, distance: 195.2
copy div "1055 - Prosperity Bank CLIENT Name"
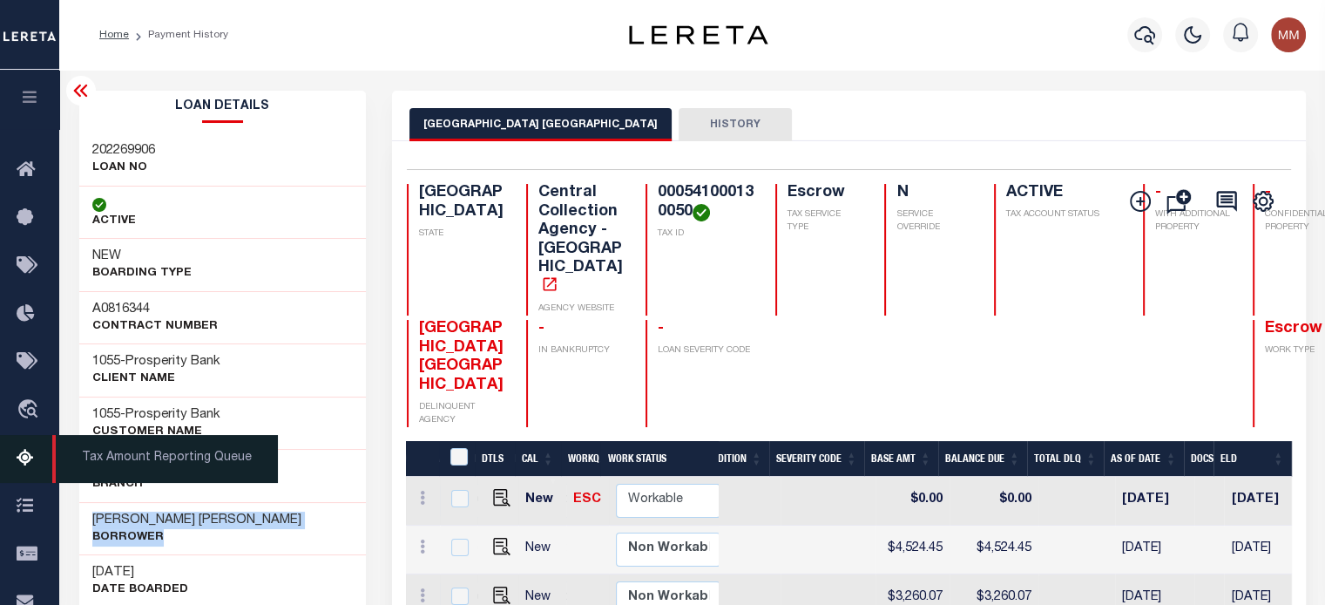
drag, startPoint x: 93, startPoint y: 511, endPoint x: 24, endPoint y: 450, distance: 91.4
click at [275, 538] on div "[PERSON_NAME] [PERSON_NAME]" at bounding box center [222, 528] width 287 height 53
copy div "[PERSON_NAME] [PERSON_NAME]"
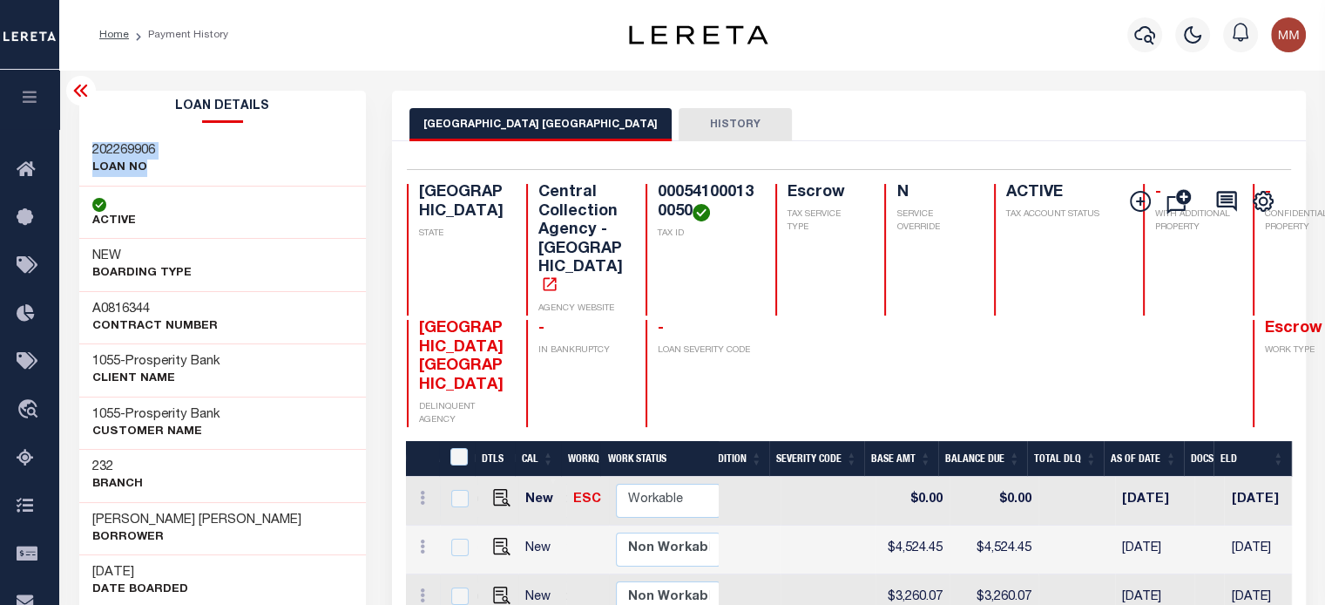
drag, startPoint x: 88, startPoint y: 139, endPoint x: 202, endPoint y: 168, distance: 117.7
click at [202, 168] on div "202269906 LOAN NO" at bounding box center [222, 159] width 287 height 53
click at [246, 133] on div "202269906 LOAN NO" at bounding box center [222, 159] width 287 height 53
drag, startPoint x: 92, startPoint y: 140, endPoint x: 201, endPoint y: 160, distance: 110.7
click at [220, 168] on div "202269906 LOAN NO" at bounding box center [222, 159] width 287 height 53
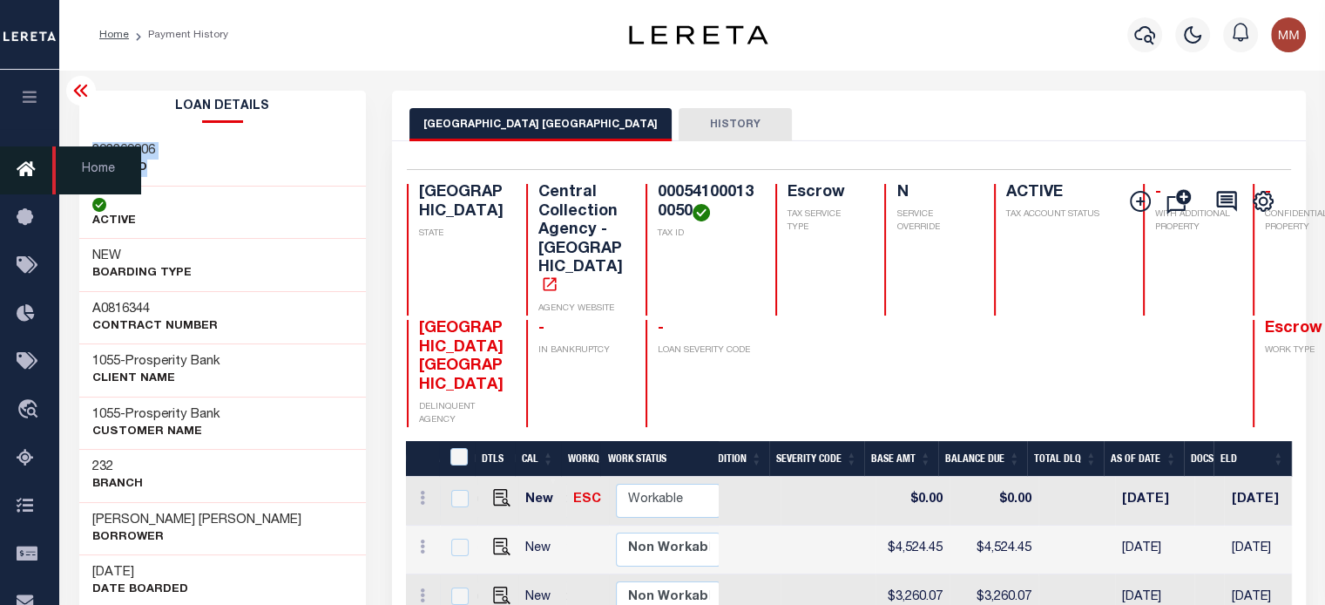
copy div "202269906 LOAN NO"
drag, startPoint x: 655, startPoint y: 204, endPoint x: 613, endPoint y: 186, distance: 45.6
click at [658, 202] on h4 "000541000130050" at bounding box center [706, 202] width 96 height 37
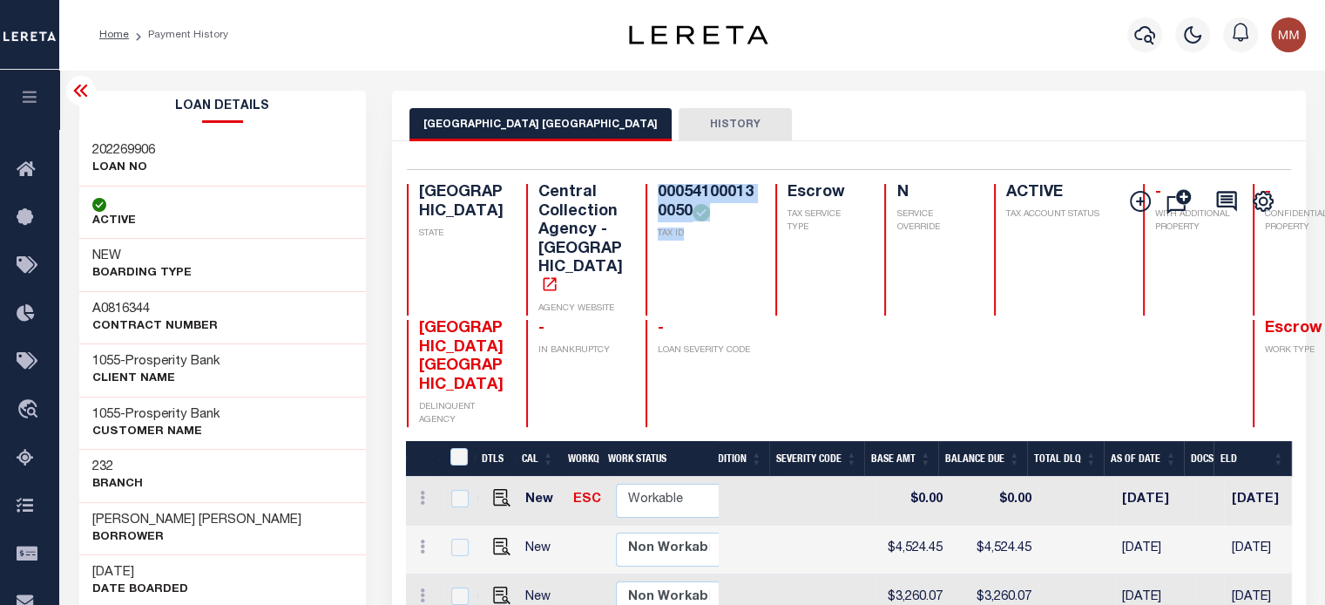
drag, startPoint x: 596, startPoint y: 183, endPoint x: 338, endPoint y: 190, distance: 258.0
click at [673, 261] on div "Selected 5 Results 1 Items per page 25 50 100 TX STATE Central Collection Agenc…" at bounding box center [849, 298] width 912 height 258
copy div "000541000130050 TAX ID"
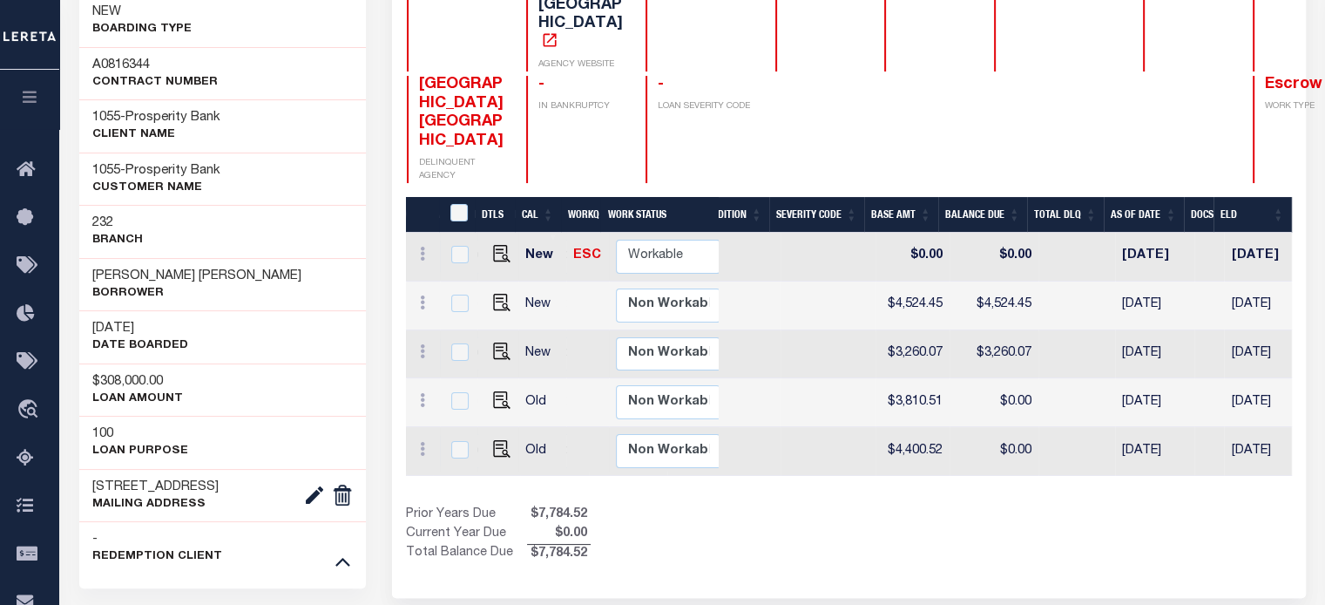
scroll to position [261, 0]
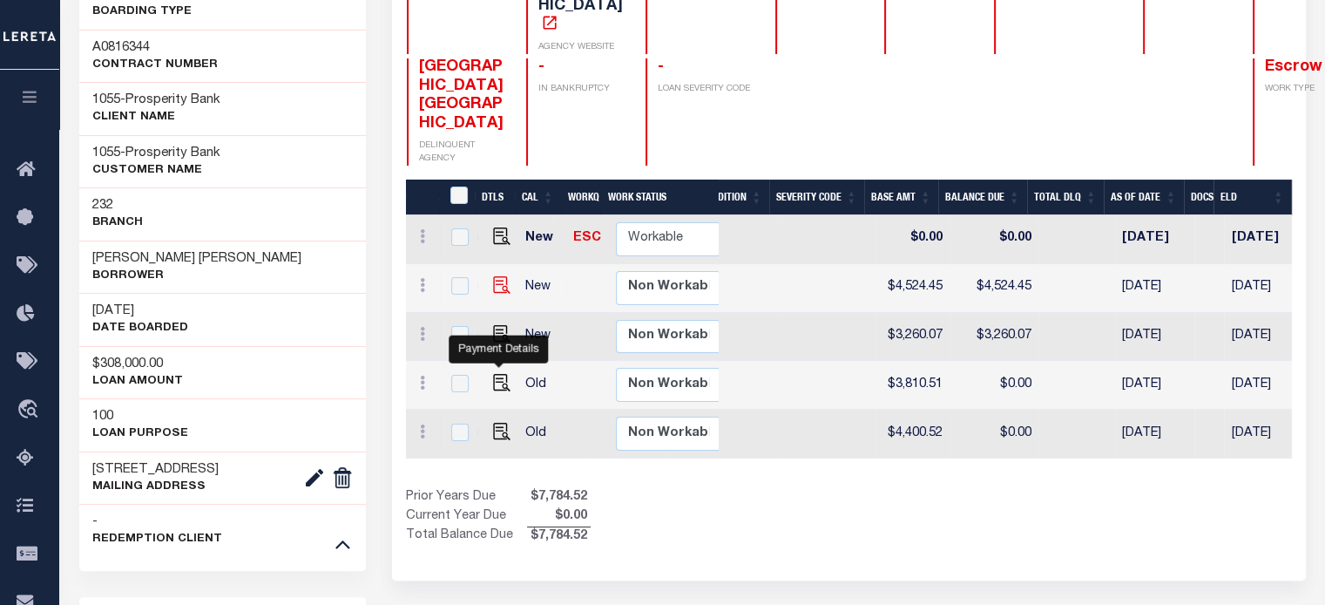
click at [496, 294] on img "" at bounding box center [501, 284] width 17 height 17
checkbox input "true"
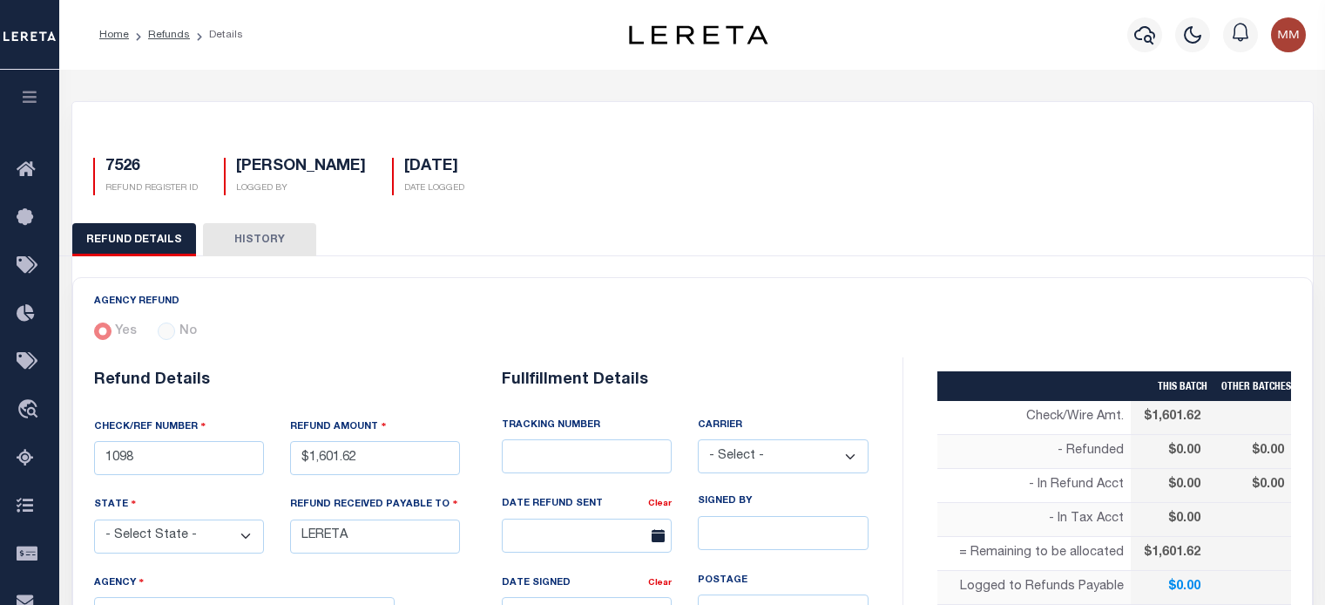
select select "[GEOGRAPHIC_DATA]"
select select "COL"
select select "OVP"
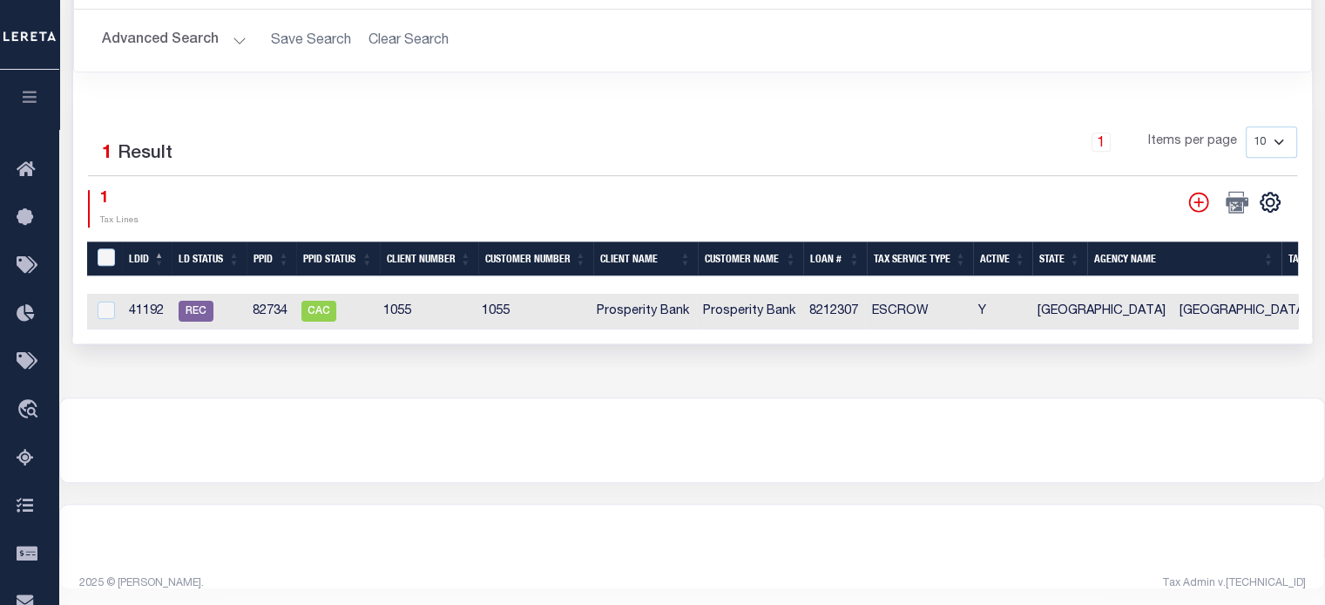
scroll to position [871, 0]
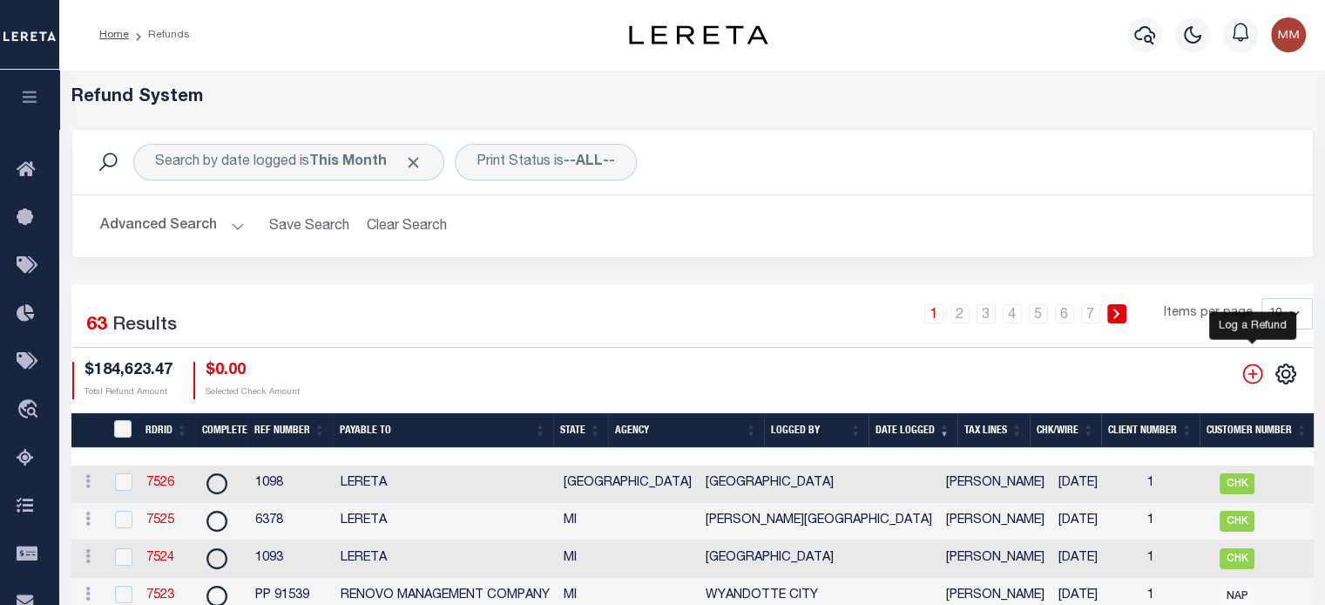
click at [1244, 376] on icon "" at bounding box center [1252, 373] width 23 height 23
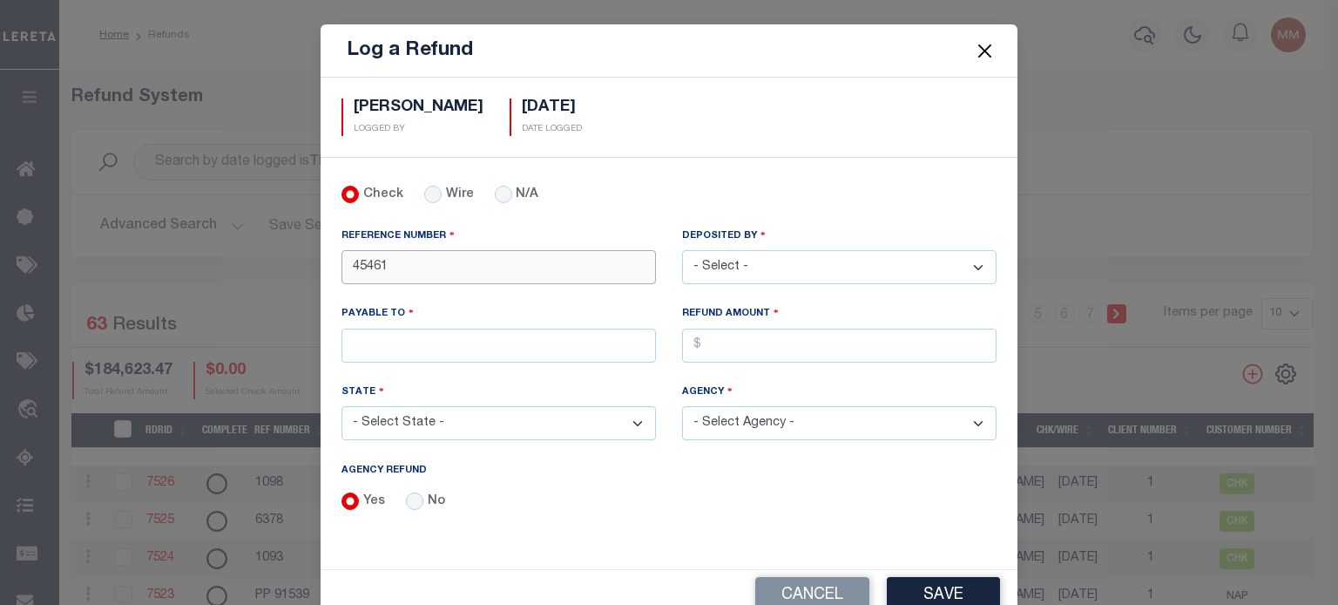
drag, startPoint x: 406, startPoint y: 269, endPoint x: 15, endPoint y: 254, distance: 391.4
click at [15, 254] on div "Log a Refund Martinez, Myrna LOGGED BY 09/28/2025 DATE LOGGED" at bounding box center [669, 302] width 1338 height 605
type input "44596"
click at [771, 261] on select "- Select - Aakash Patel Abdul Muzain Adams, Pamela S Adhikary Rinki Agustin Fer…" at bounding box center [839, 267] width 315 height 34
select select "[PERSON_NAME]"
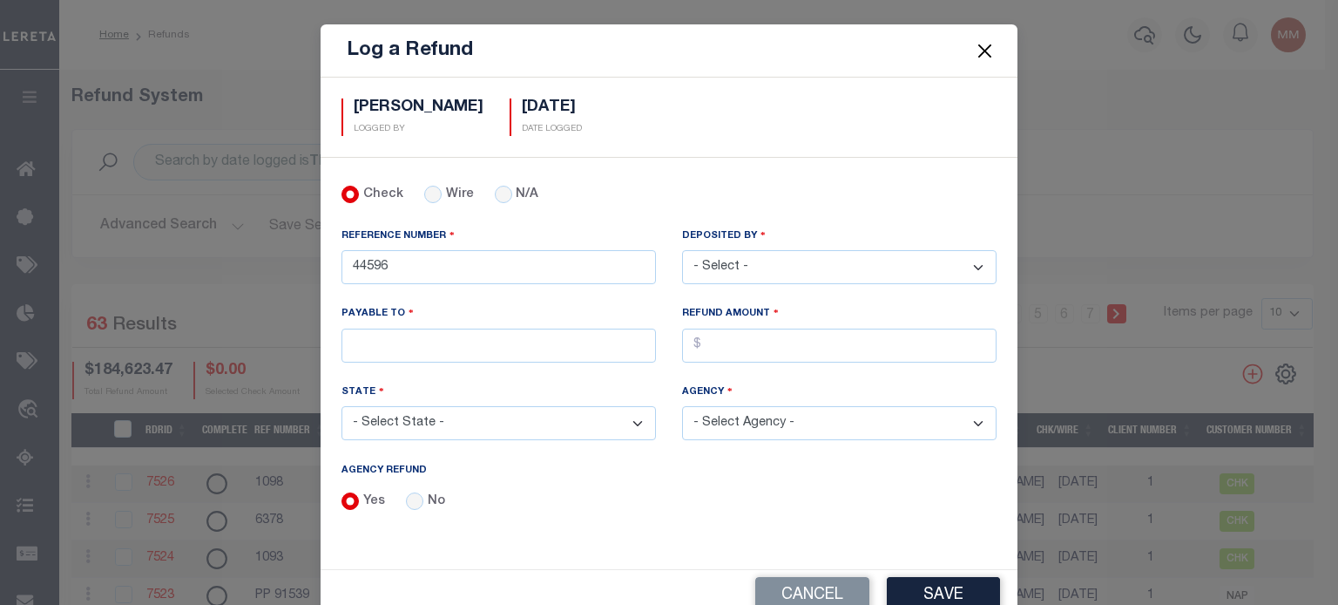
click at [682, 250] on select "- Select - Aakash Patel Abdul Muzain Adams, Pamela S Adhikary Rinki Agustin Fer…" at bounding box center [839, 267] width 315 height 34
click at [375, 342] on input "PAYABLE TO" at bounding box center [499, 345] width 315 height 34
type input "LERETA"
click at [397, 419] on select "- Select State - AK AL AR AZ CA CO CT DC DE FL GA GU HI IA ID IL IN KS KY LA MA…" at bounding box center [499, 423] width 315 height 34
select select "[GEOGRAPHIC_DATA]"
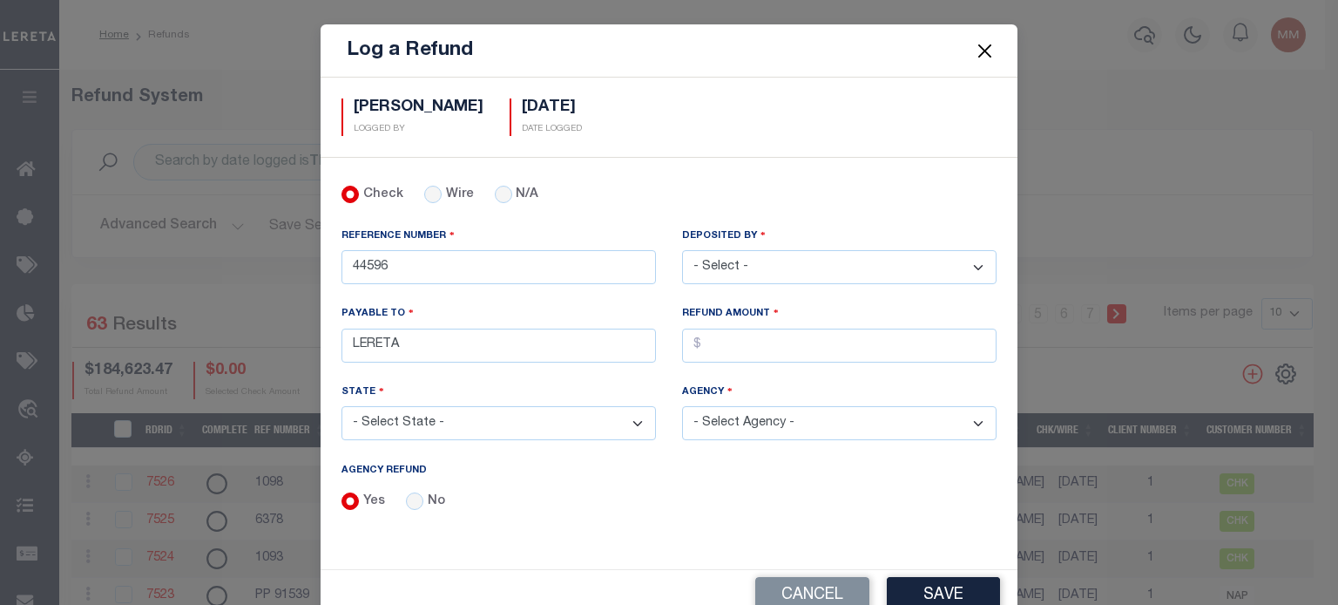
click at [342, 406] on select "- Select State - AK AL AR AZ CA CO CT DC DE FL GA GU HI IA ID IL IN KS KY LA MA…" at bounding box center [499, 423] width 315 height 34
click at [767, 332] on input "AGENCY REFUND" at bounding box center [839, 345] width 315 height 34
type input "$5.96"
click at [813, 411] on select "- Select Agency - ADAMS GARDEN IRR DIST #19 ADDICKS UD AIRPORT ROAD MUD ALAMO C…" at bounding box center [839, 423] width 315 height 34
select select "4832980000"
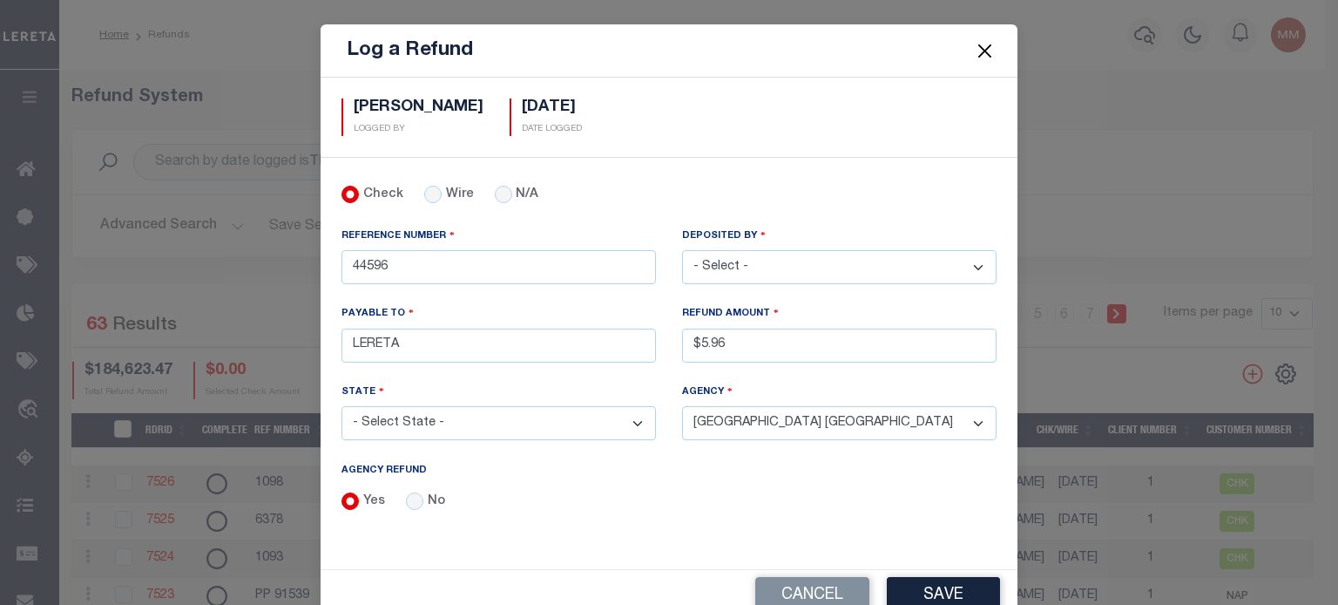
click at [682, 406] on select "- Select Agency - ADAMS GARDEN IRR DIST #19 ADDICKS UD AIRPORT ROAD MUD ALAMO C…" at bounding box center [839, 423] width 315 height 34
drag, startPoint x: 962, startPoint y: 588, endPoint x: 910, endPoint y: 597, distance: 53.0
click at [959, 588] on button "Save" at bounding box center [943, 595] width 113 height 37
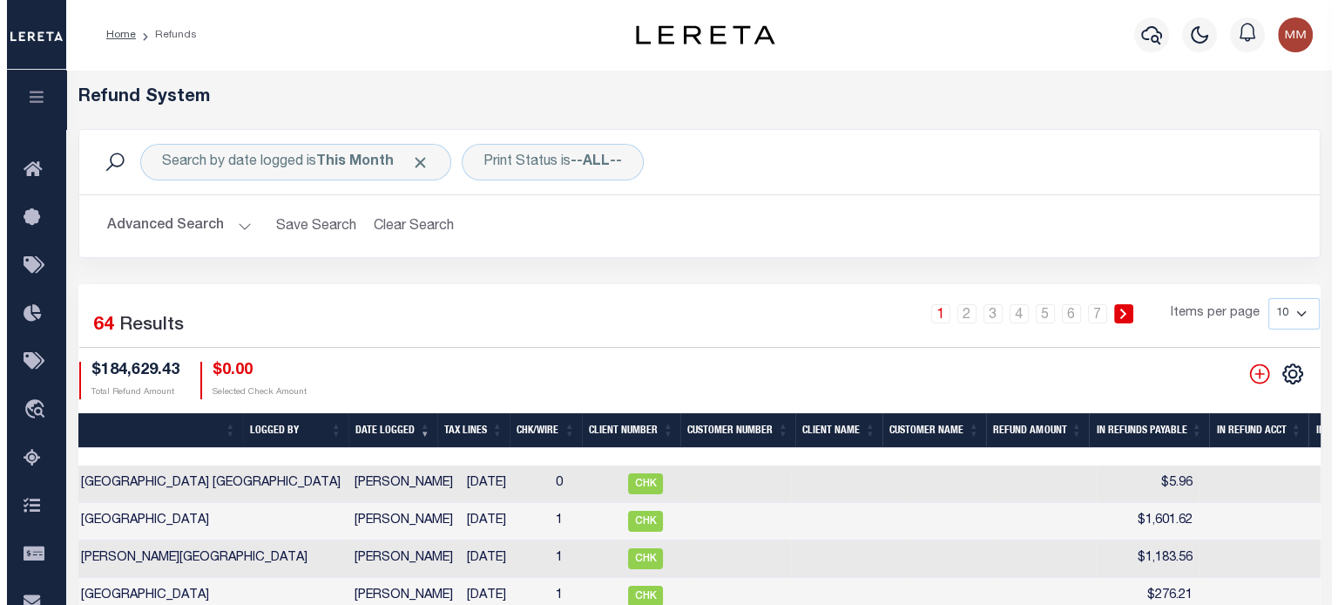
scroll to position [0, 906]
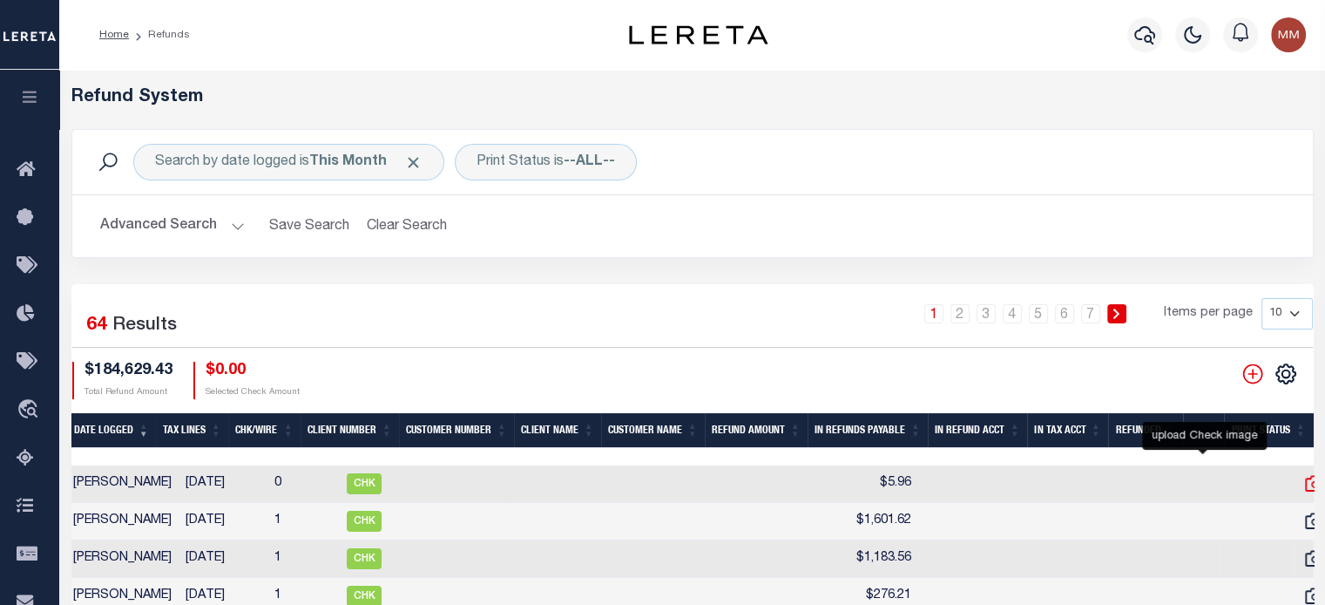
click at [1303, 485] on icon at bounding box center [1314, 483] width 23 height 23
checkbox input "true"
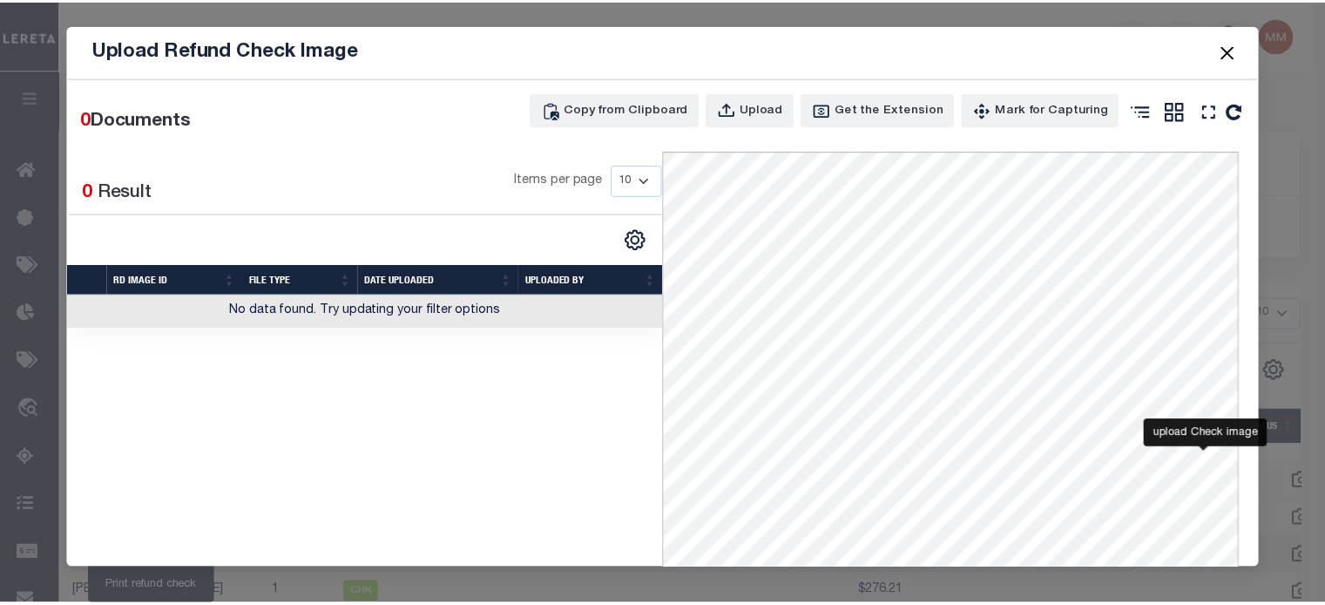
scroll to position [0, 893]
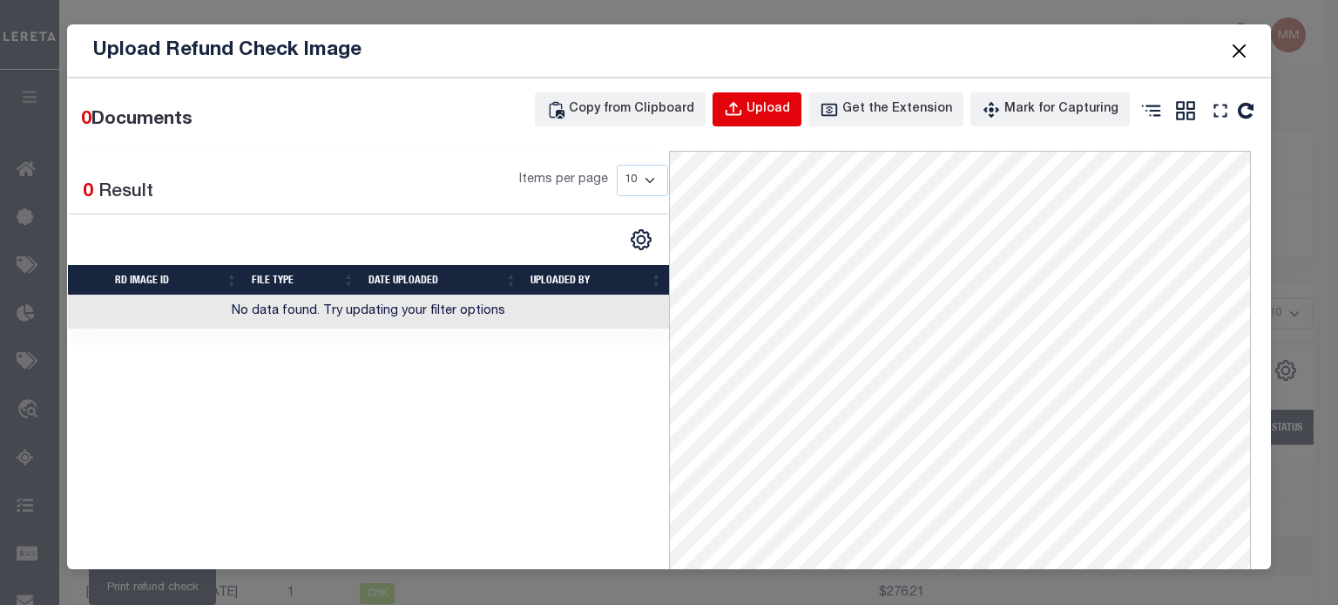
click at [733, 111] on icon "button" at bounding box center [733, 109] width 19 height 19
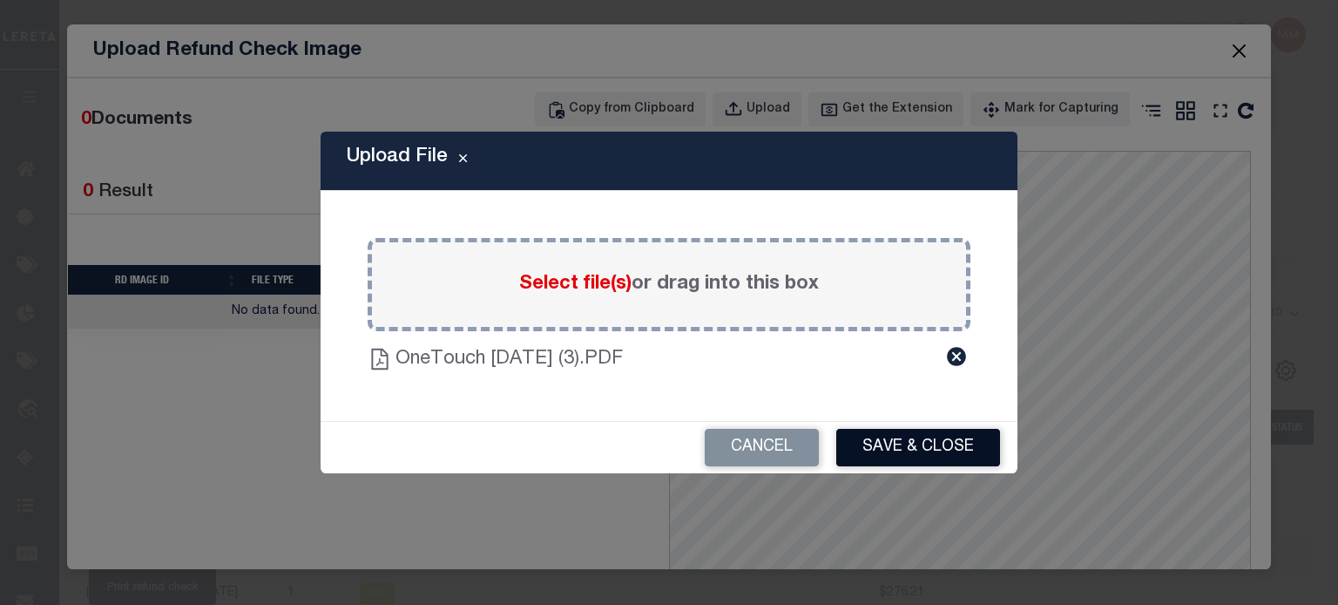
drag, startPoint x: 889, startPoint y: 442, endPoint x: 1069, endPoint y: 343, distance: 204.7
click at [890, 441] on button "Save & Close" at bounding box center [918, 447] width 164 height 37
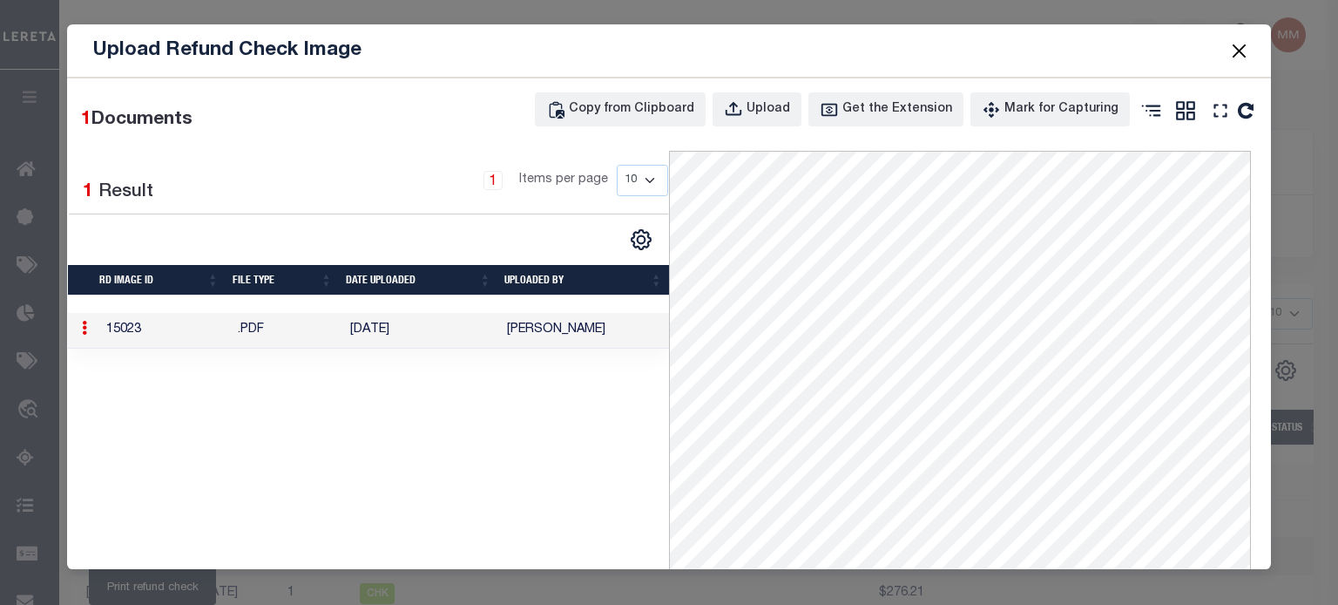
click at [1245, 44] on button "Close" at bounding box center [1239, 50] width 23 height 23
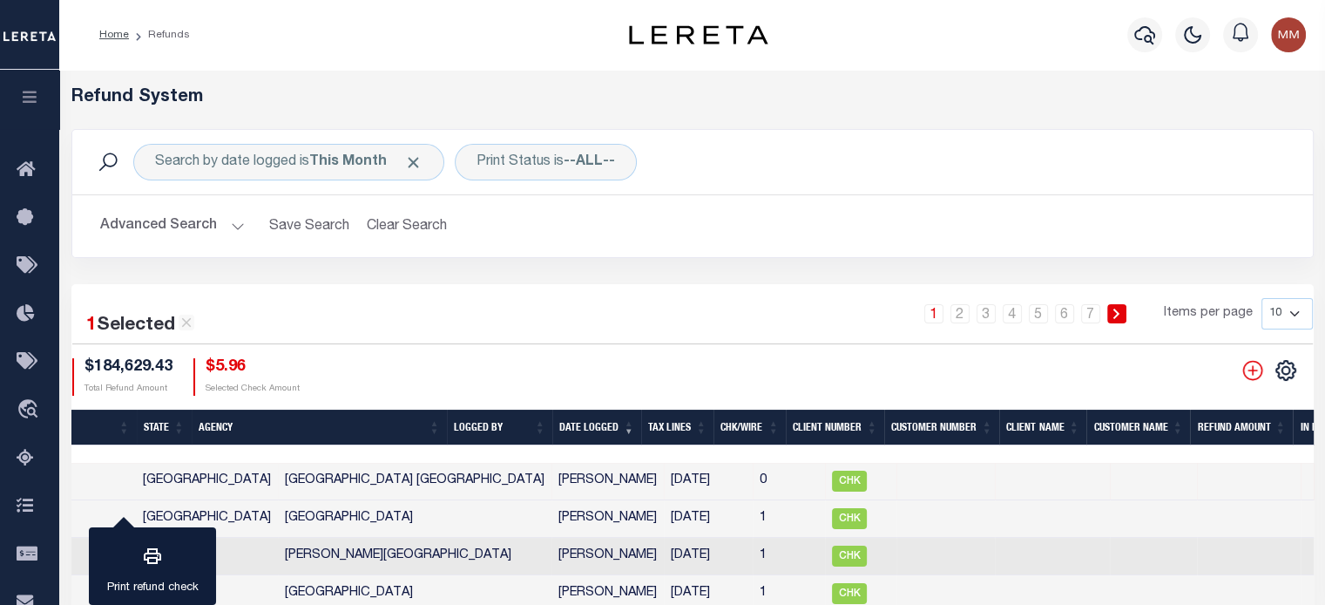
scroll to position [0, 0]
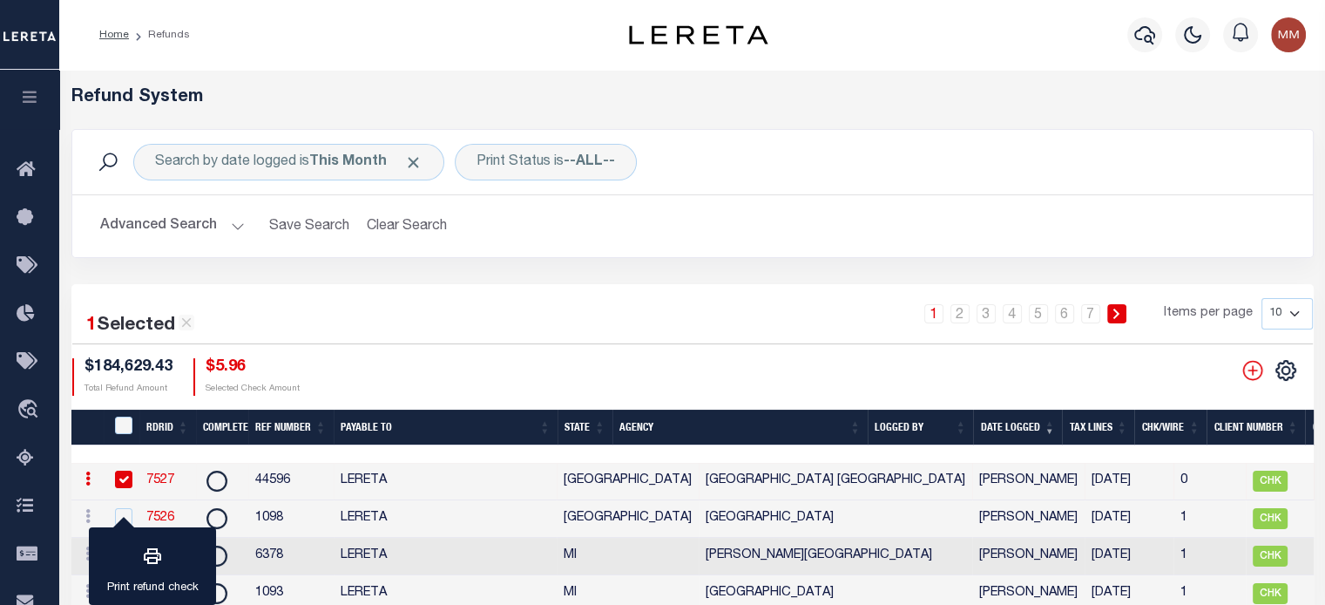
click at [150, 480] on link "7527" at bounding box center [160, 480] width 28 height 12
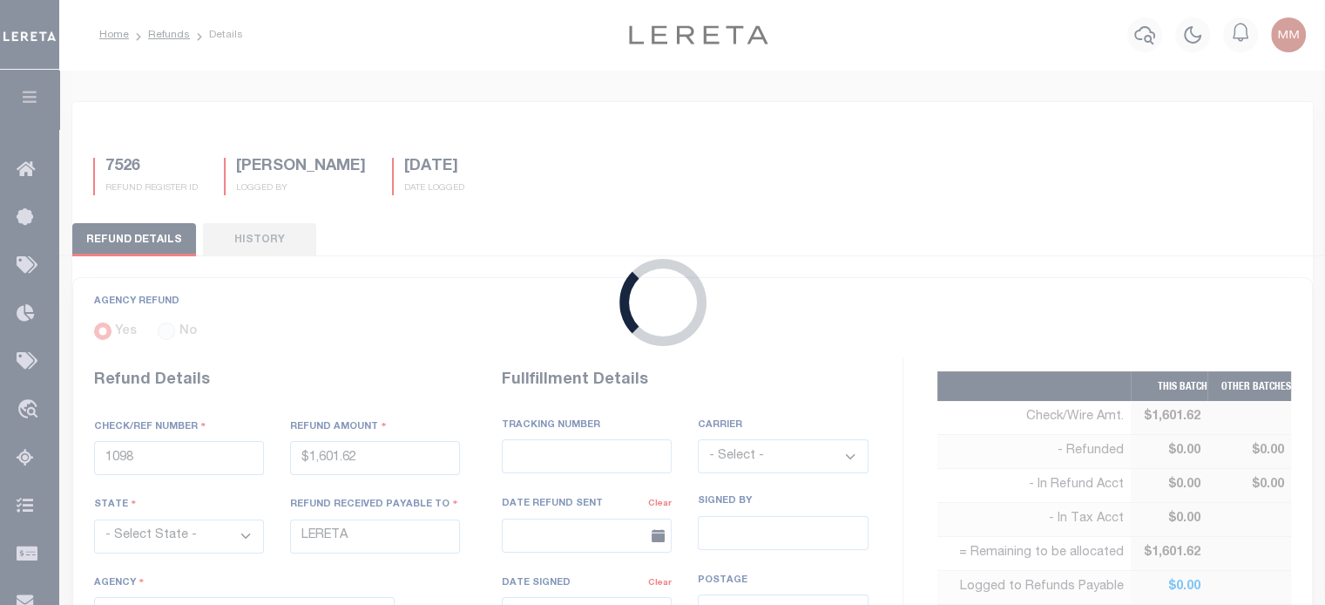
type input "44596"
type input "$5.96"
select select "4832980000"
select select
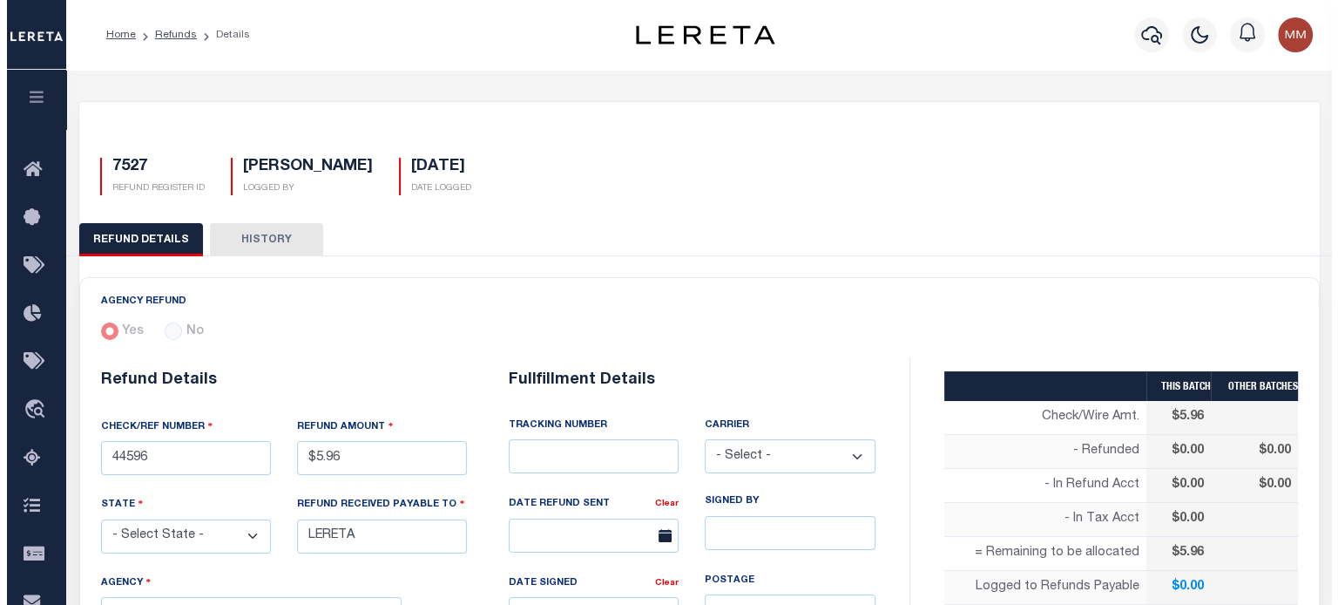
scroll to position [523, 0]
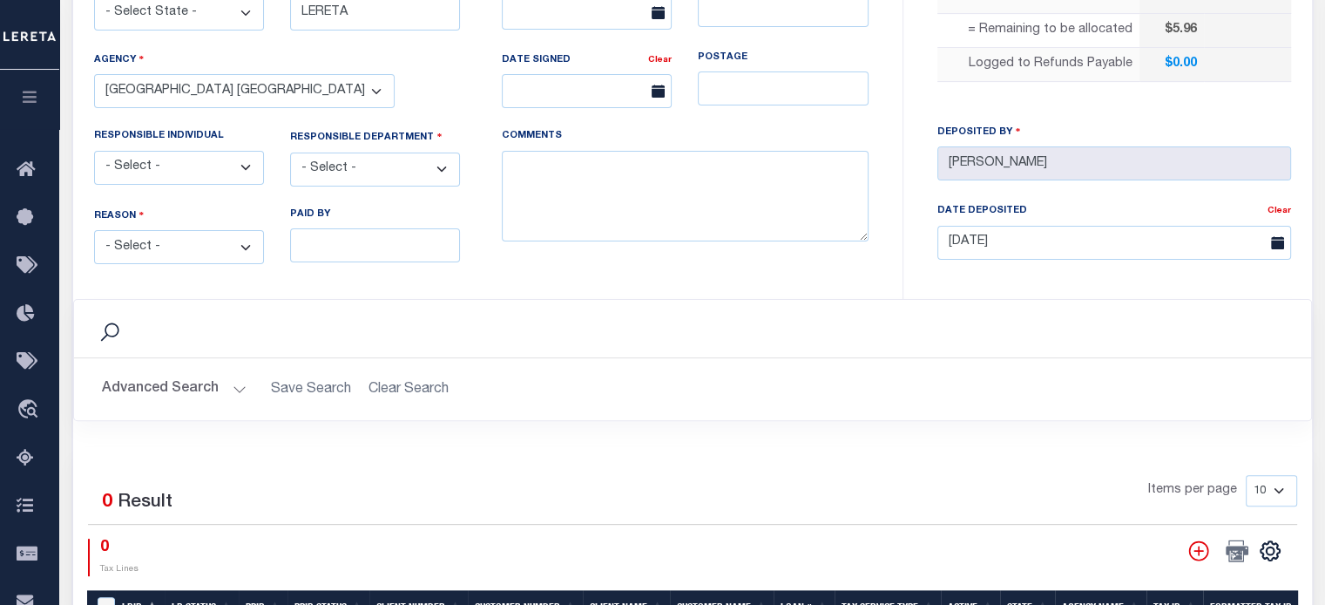
click at [172, 245] on select "- Select - Change In Value Discount Applied Duplicate Payment Exemption Applied…" at bounding box center [179, 247] width 170 height 34
select select "OVP"
click at [94, 230] on select "- Select - Change In Value Discount Applied Duplicate Payment Exemption Applied…" at bounding box center [179, 247] width 170 height 34
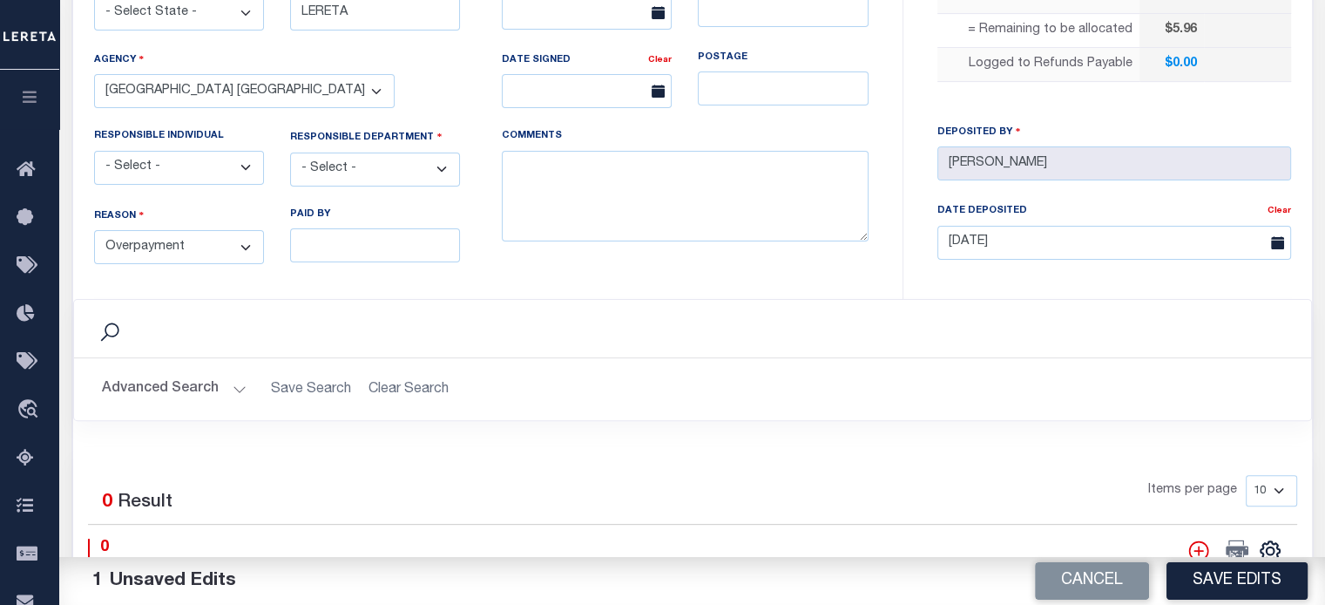
click at [334, 161] on select "- Select - 3rd Party Accounting AI Collector Customer Customer Service FactR JA…" at bounding box center [375, 169] width 170 height 34
select select "COL"
click at [290, 152] on select "- Select - 3rd Party Accounting AI Collector Customer Customer Service FactR JA…" at bounding box center [375, 169] width 170 height 34
click at [672, 166] on textarea "COMMENTS" at bounding box center [685, 196] width 367 height 91
type textarea "e"
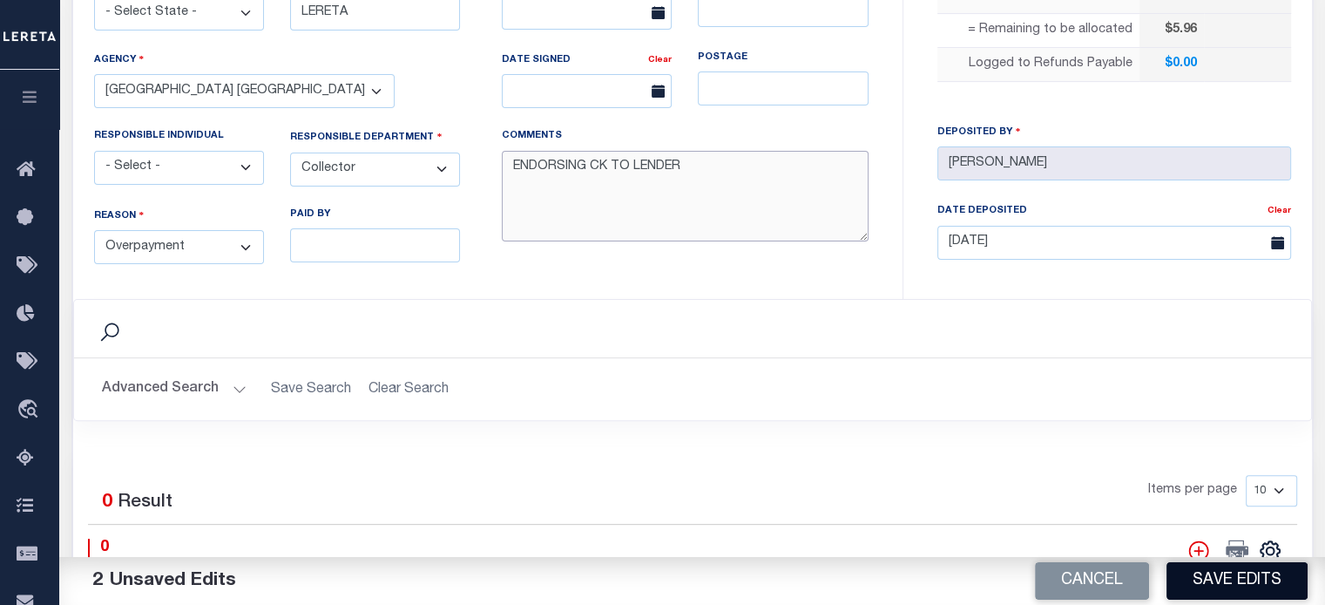
type textarea "ENDORSING CK TO LENDER"
click at [1248, 565] on button "Save Edits" at bounding box center [1237, 580] width 141 height 37
type input "$5.96"
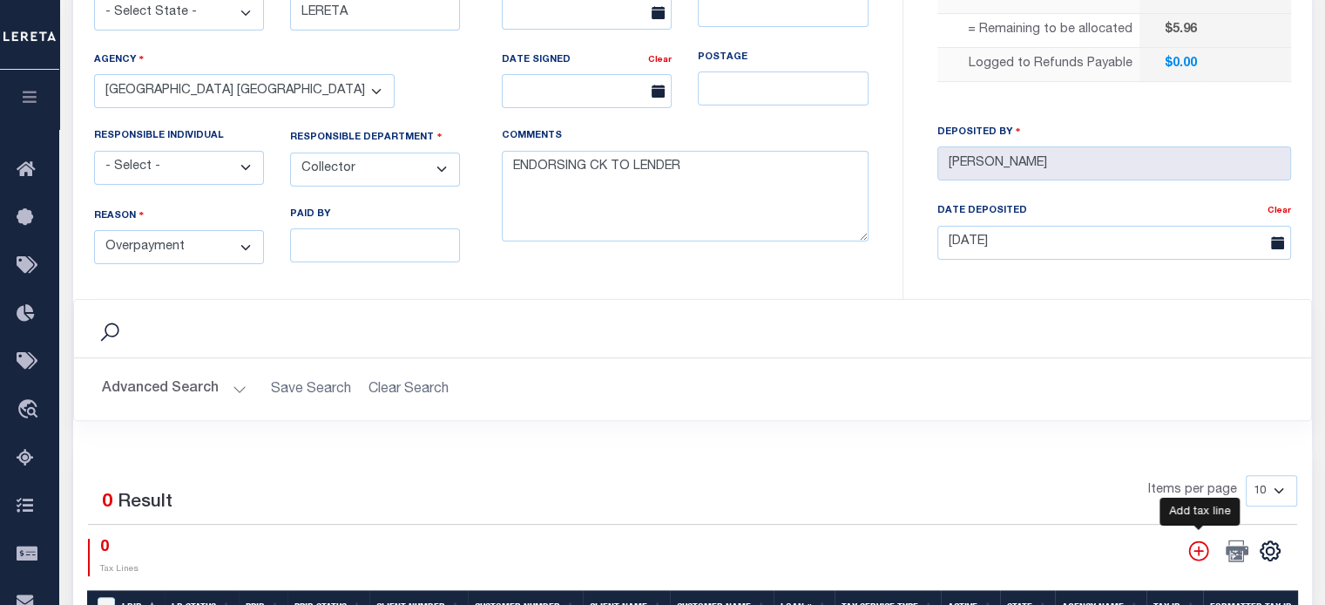
click at [1196, 539] on icon "" at bounding box center [1198, 550] width 23 height 23
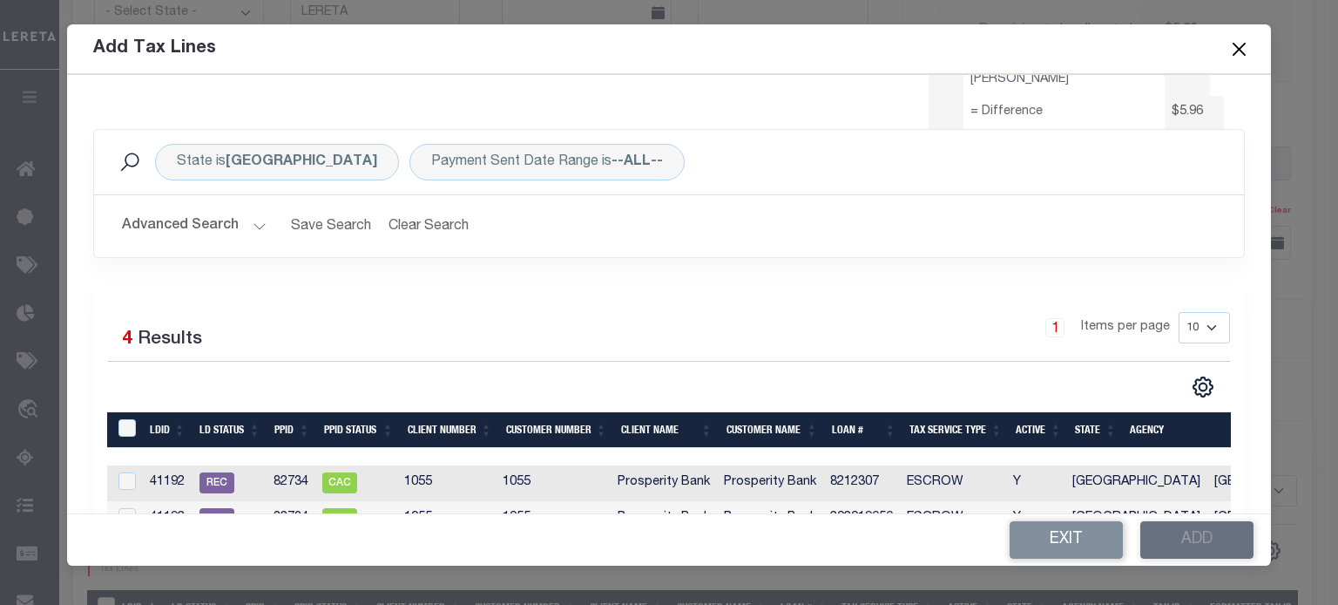
scroll to position [166, 0]
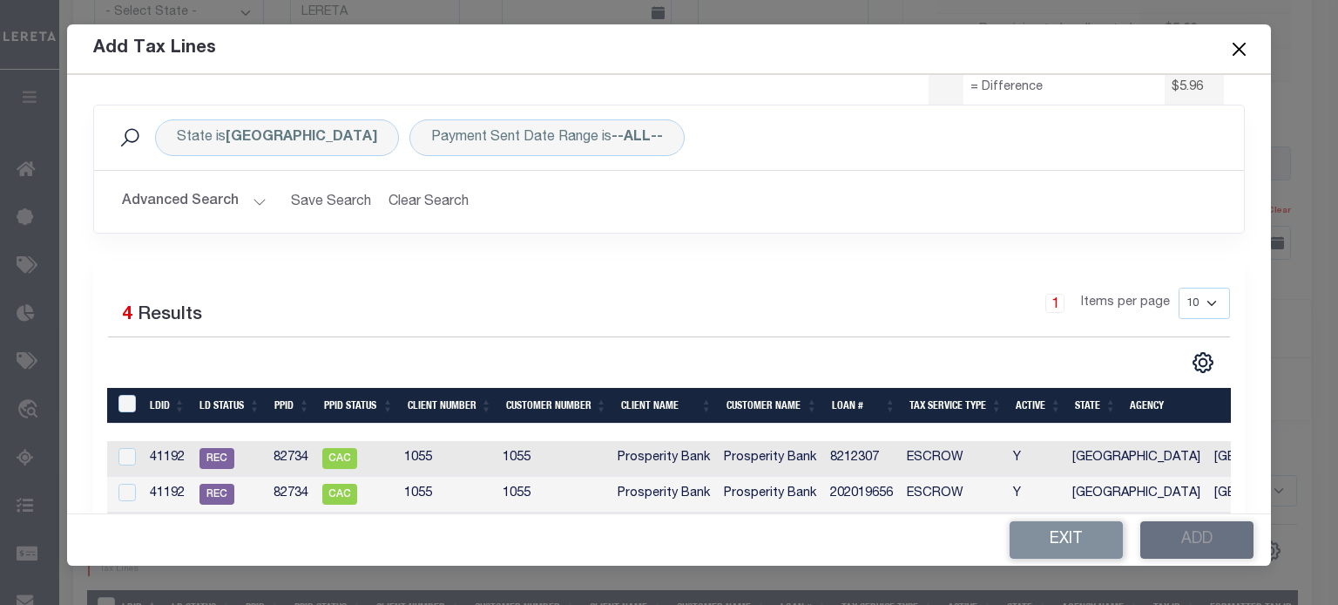
click at [200, 200] on button "Advanced Search" at bounding box center [194, 202] width 145 height 34
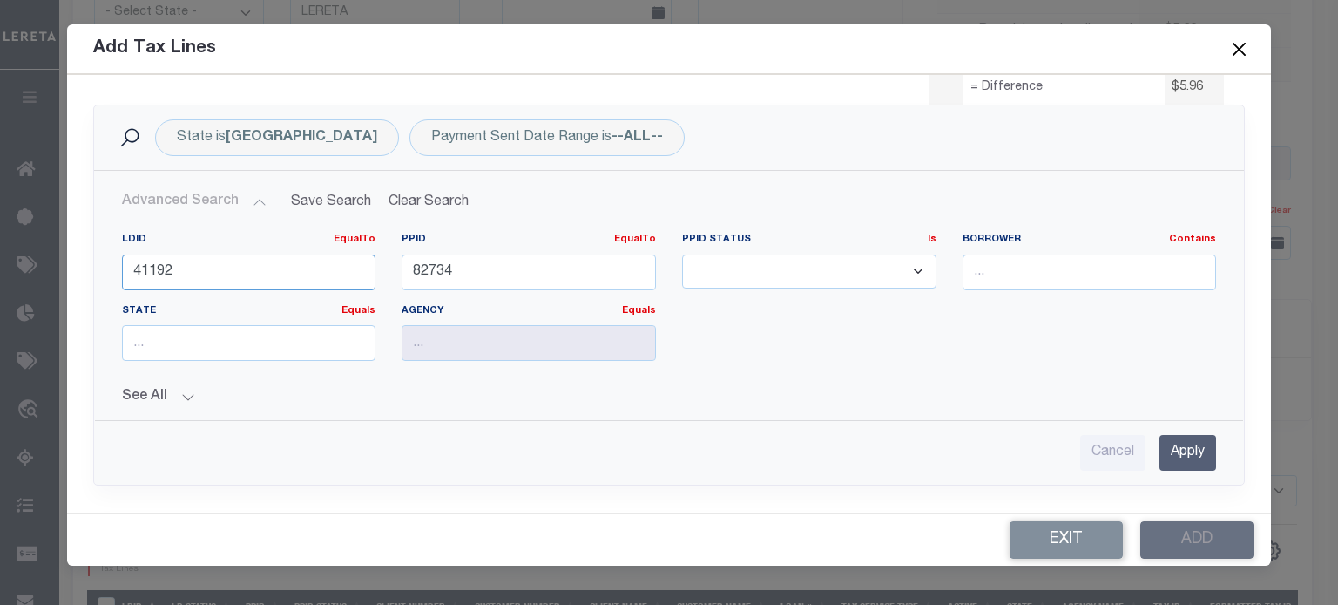
drag, startPoint x: 186, startPoint y: 274, endPoint x: -184, endPoint y: 262, distance: 370.4
click at [0, 262] on html "Home Refunds Details Profile Sign out" at bounding box center [669, 216] width 1338 height 1479
drag, startPoint x: 429, startPoint y: 261, endPoint x: 259, endPoint y: 227, distance: 173.2
click at [213, 227] on div "LDID EqualTo Equals Is Not Equal To Is Greater Than Is Less Than PPID EqualTo E…" at bounding box center [669, 312] width 1148 height 186
type input "81319"
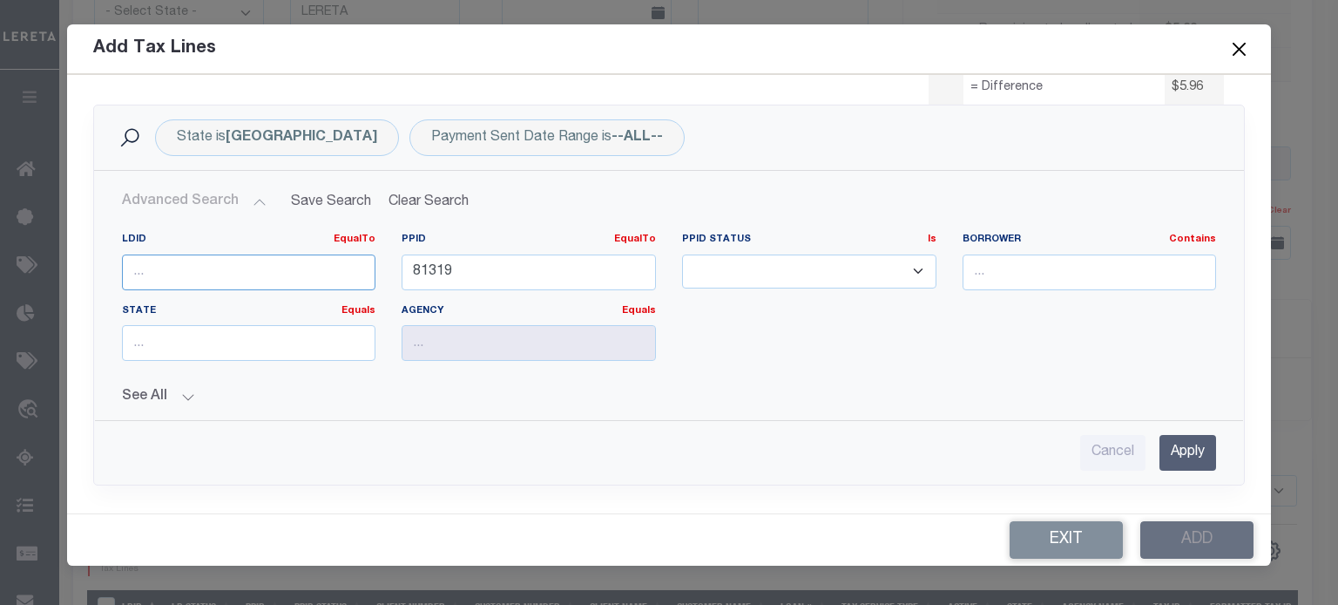
click at [179, 262] on input "number" at bounding box center [249, 272] width 254 height 36
type input "41005"
click at [1160, 440] on input "Apply" at bounding box center [1188, 453] width 57 height 36
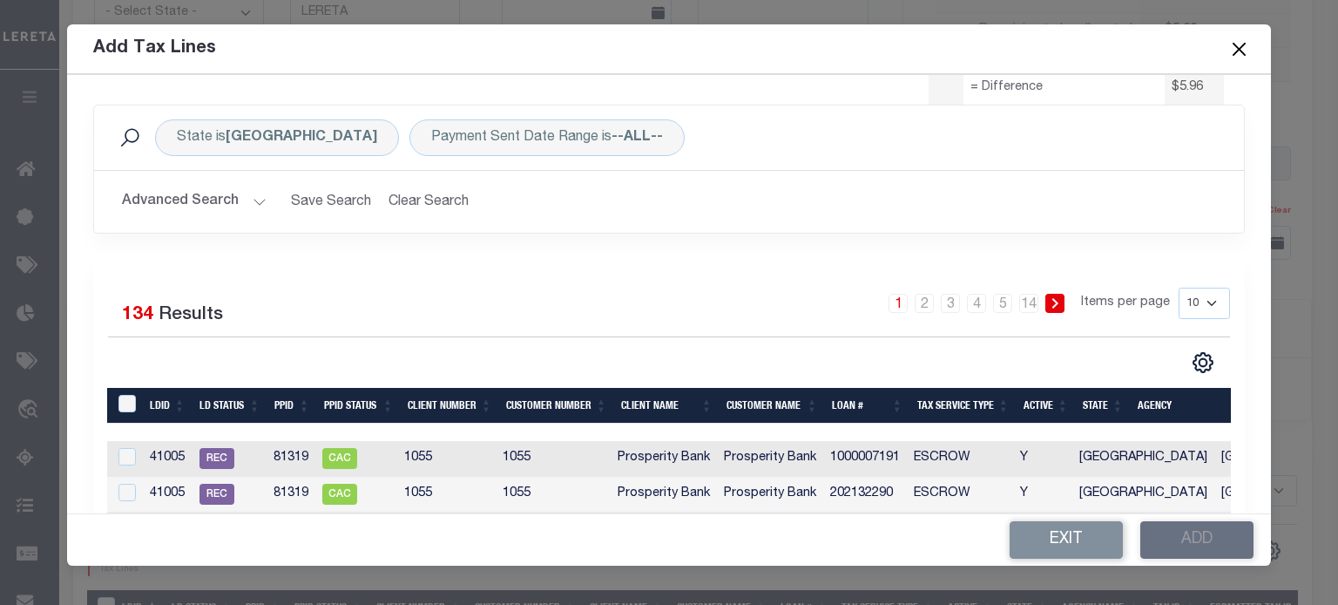
click at [1198, 294] on select "10 25 50 100" at bounding box center [1204, 302] width 51 height 31
select select "100"
click at [1179, 287] on select "10 25 50 100" at bounding box center [1204, 302] width 51 height 31
click at [842, 399] on th "Loan #" at bounding box center [867, 406] width 85 height 36
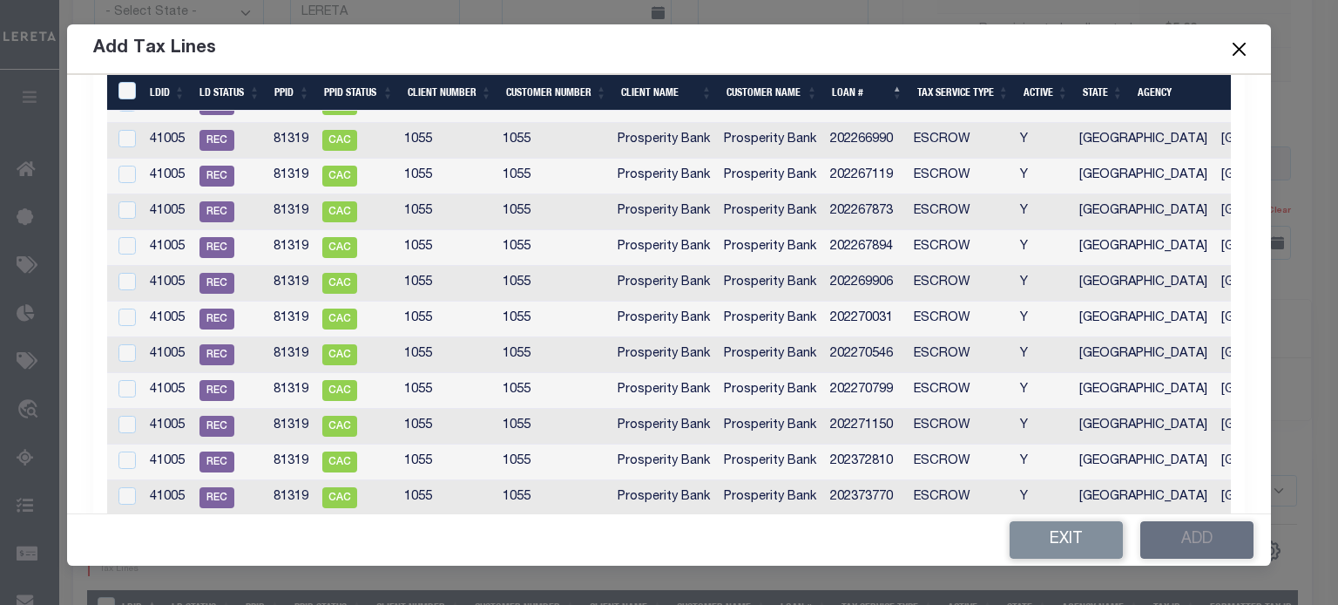
scroll to position [3090, 0]
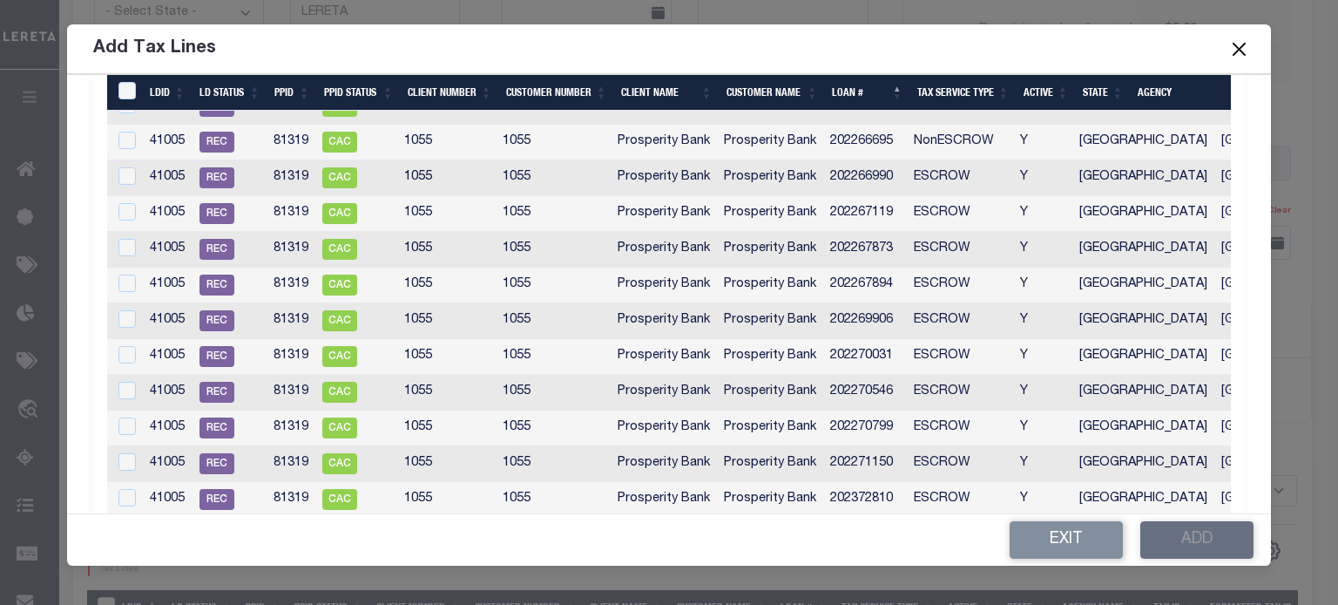
click at [872, 303] on td "202269906" at bounding box center [865, 321] width 84 height 36
checkbox input "true"
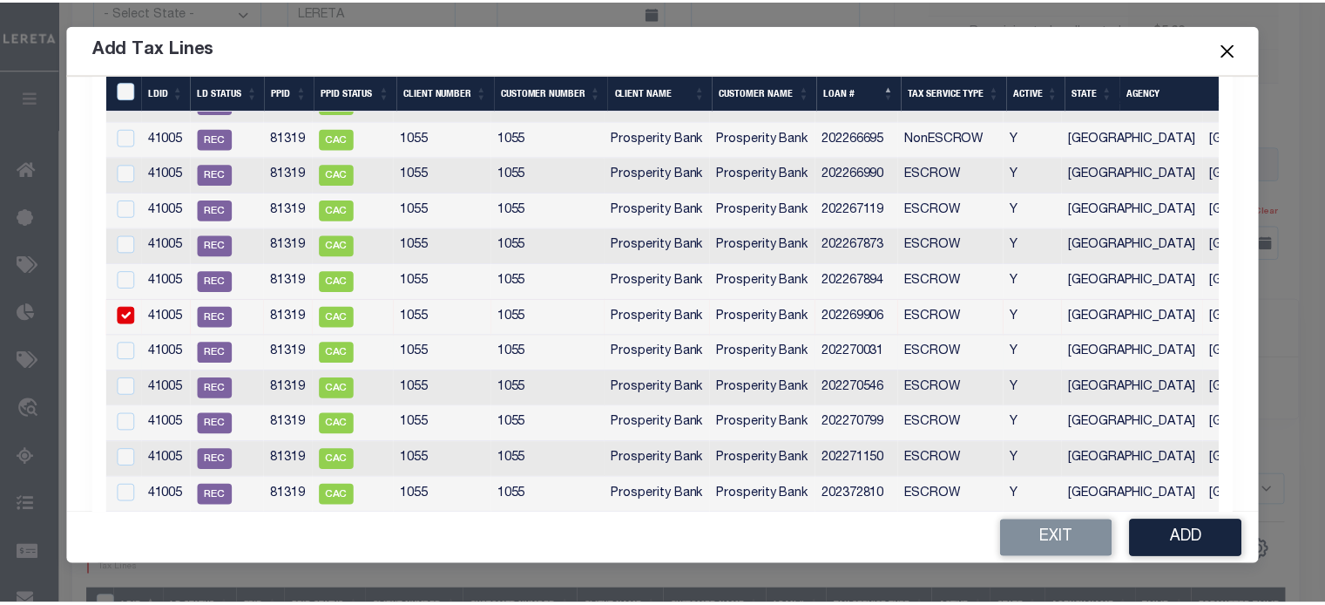
scroll to position [3088, 0]
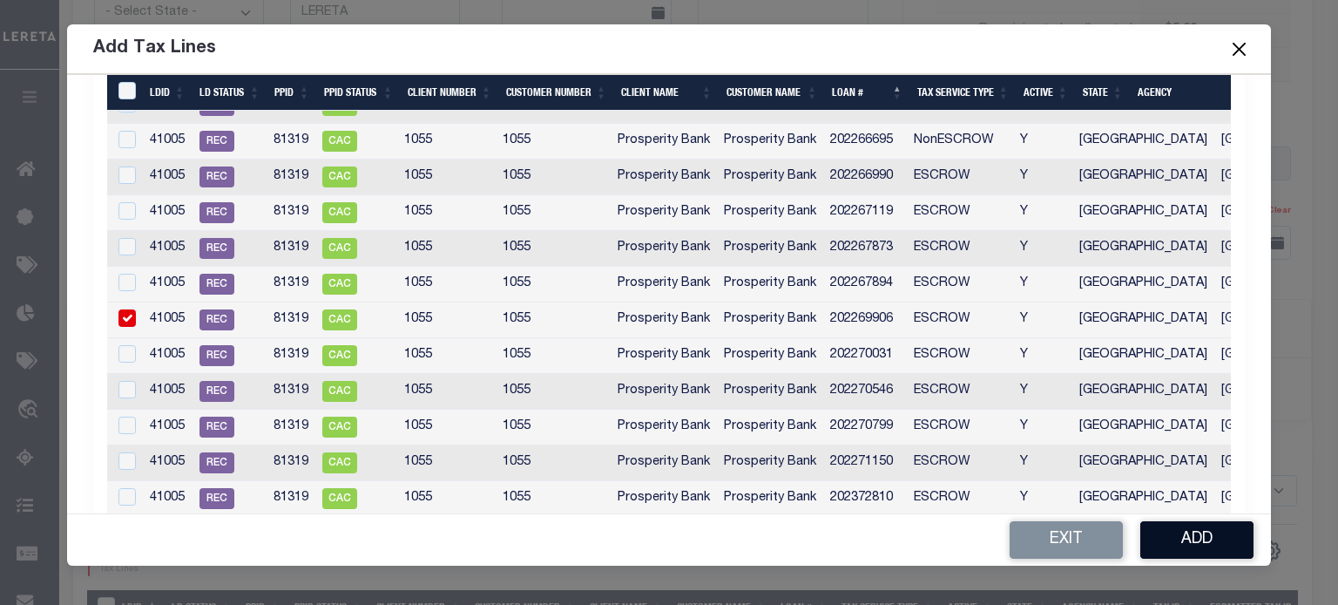
click at [1189, 540] on button "Add" at bounding box center [1196, 539] width 113 height 37
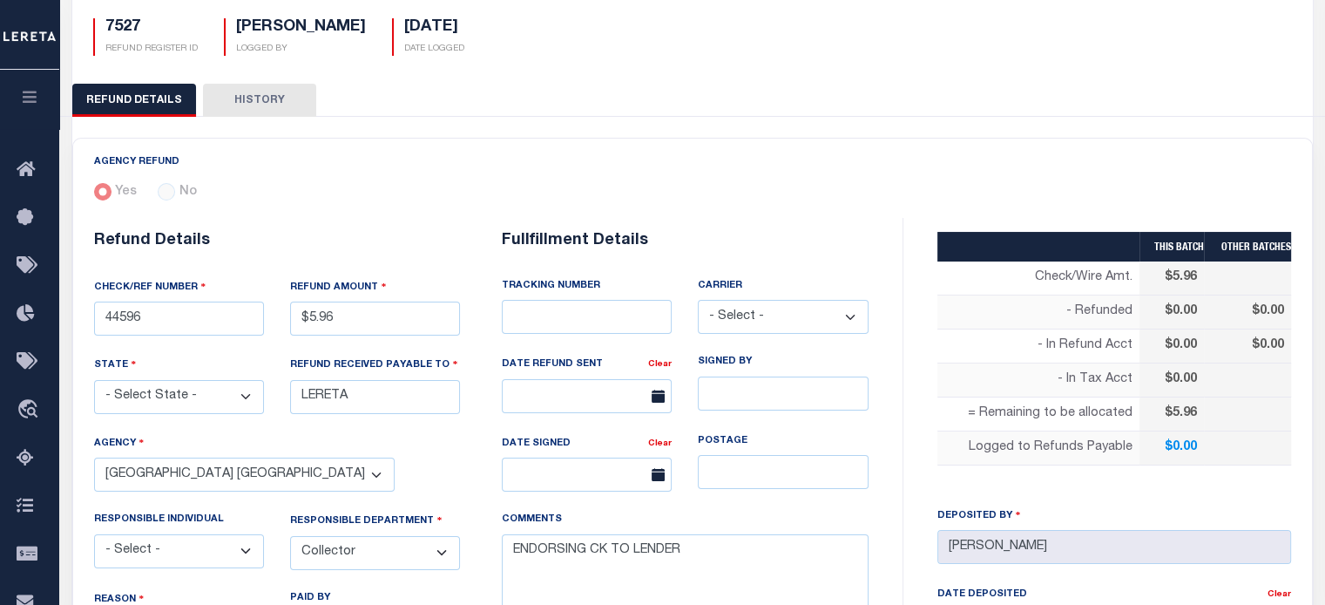
scroll to position [87, 0]
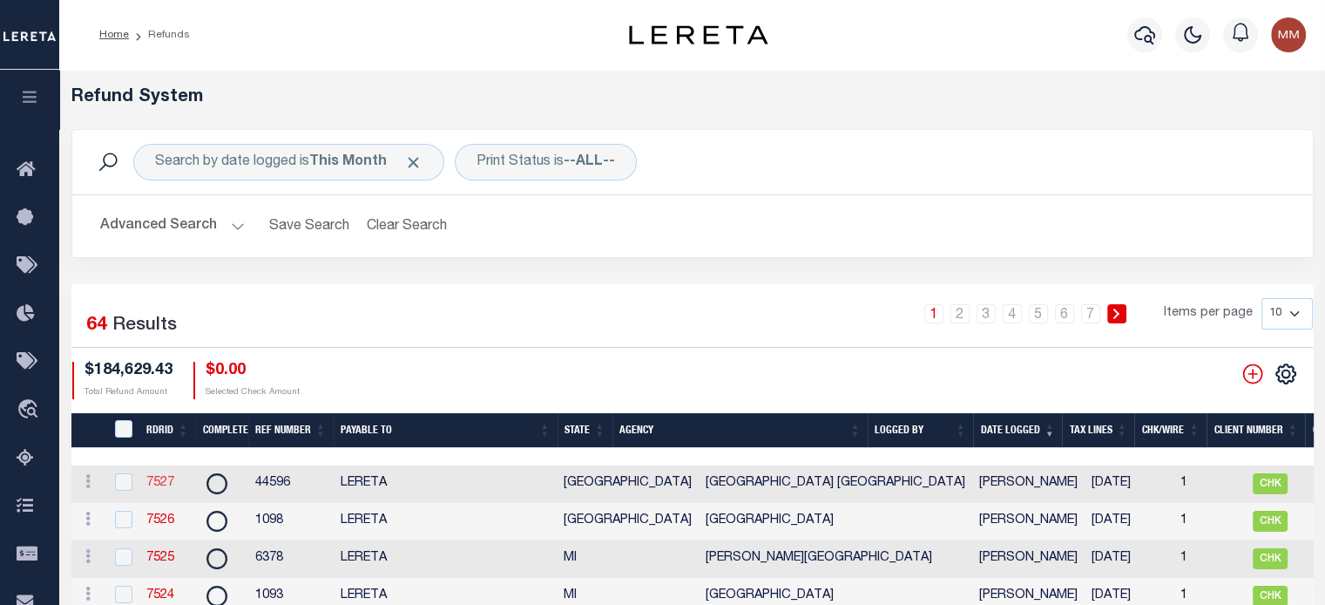
drag, startPoint x: 153, startPoint y: 488, endPoint x: 148, endPoint y: 477, distance: 11.7
click at [153, 488] on link "7527" at bounding box center [160, 483] width 28 height 12
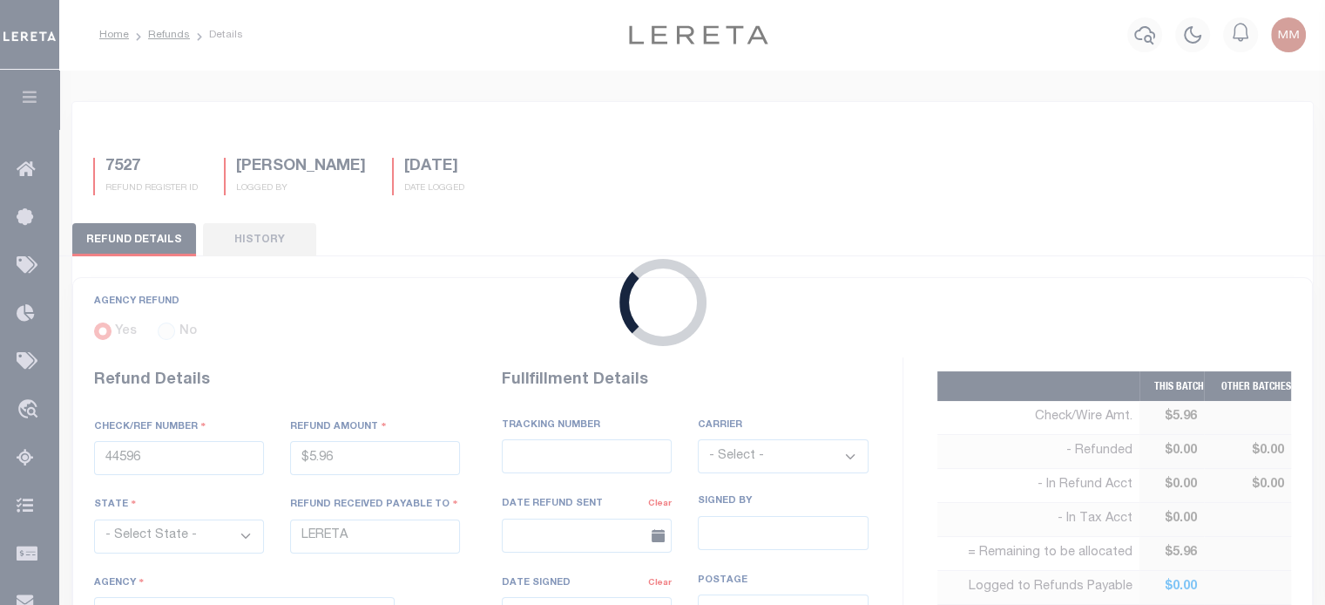
type input "$5.96"
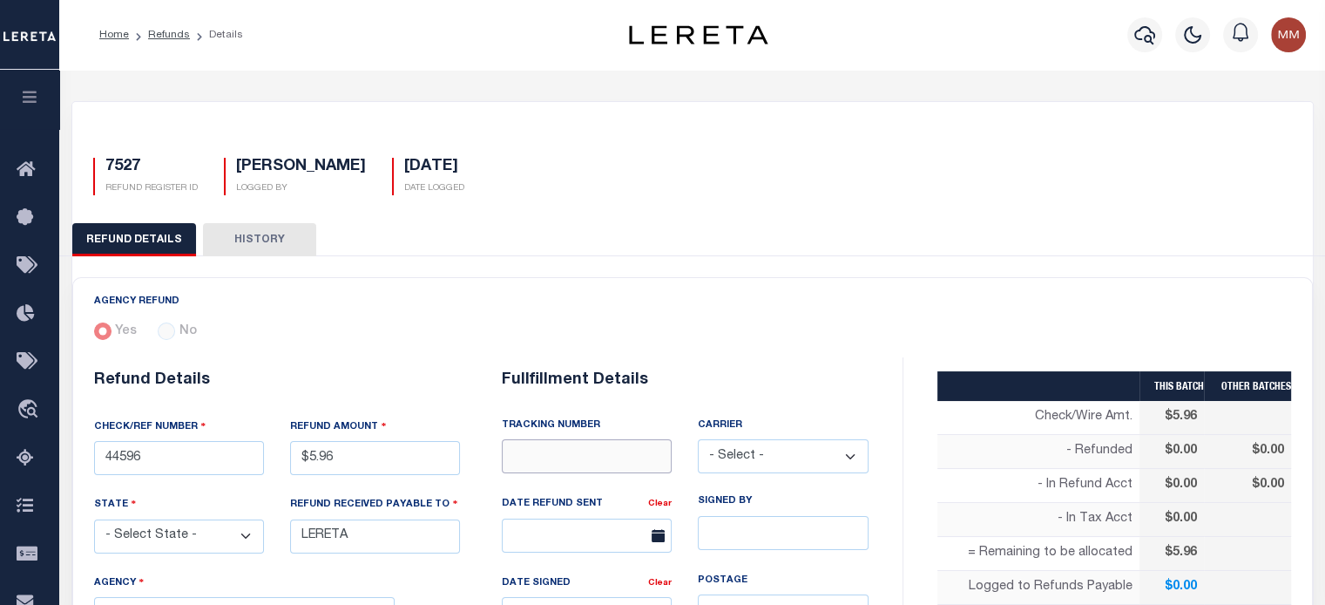
click at [572, 459] on input "text" at bounding box center [587, 456] width 170 height 34
type input "8847 5342 7440"
click at [746, 448] on select "- Select - Fedex USPS" at bounding box center [783, 456] width 170 height 34
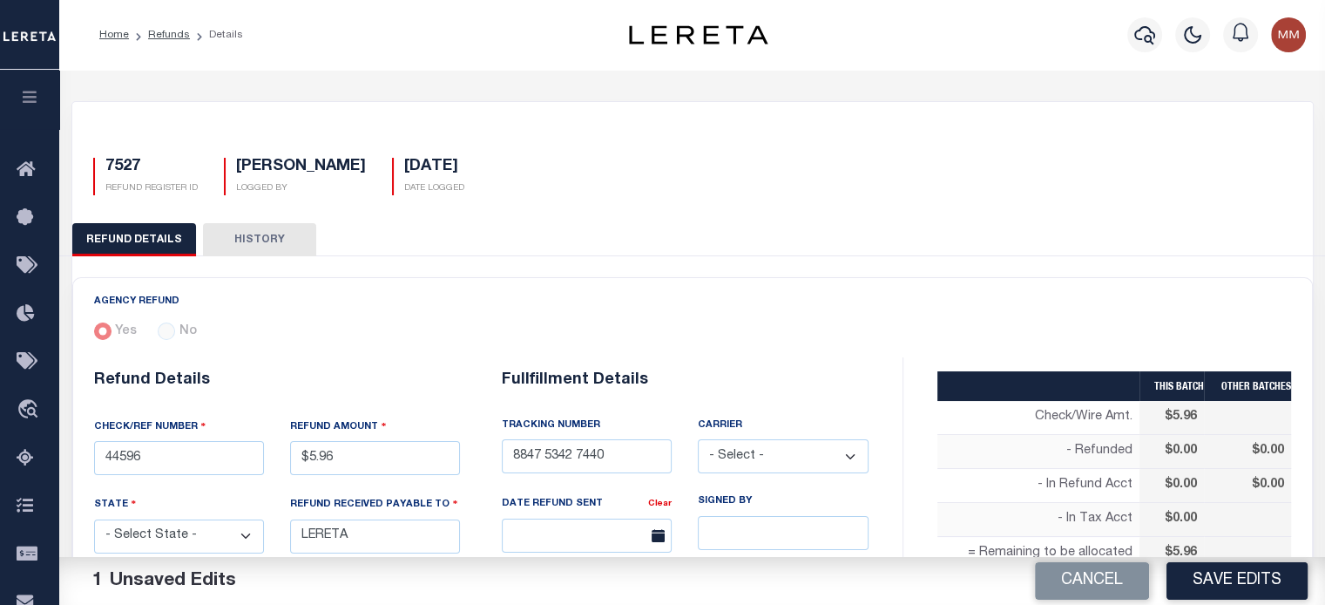
select select "FDX"
click at [698, 439] on select "- Select - Fedex USPS" at bounding box center [783, 456] width 170 height 34
click at [593, 525] on input "text" at bounding box center [587, 535] width 170 height 34
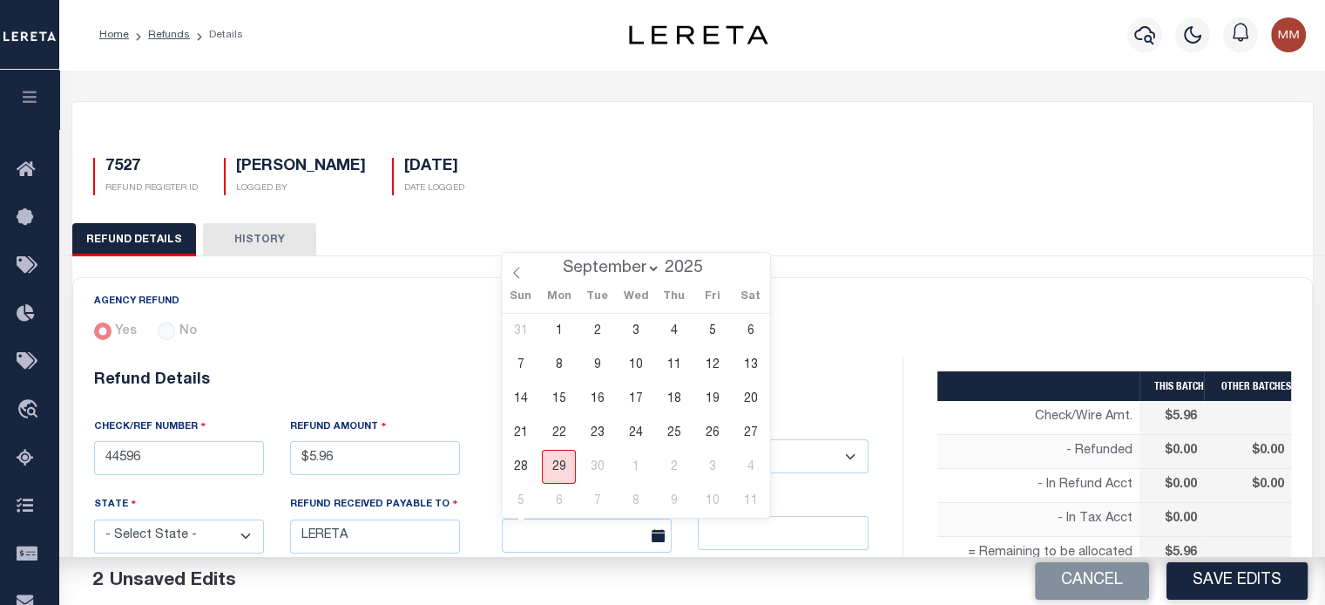
click at [562, 465] on span "29" at bounding box center [559, 467] width 34 height 34
type input "[DATE]"
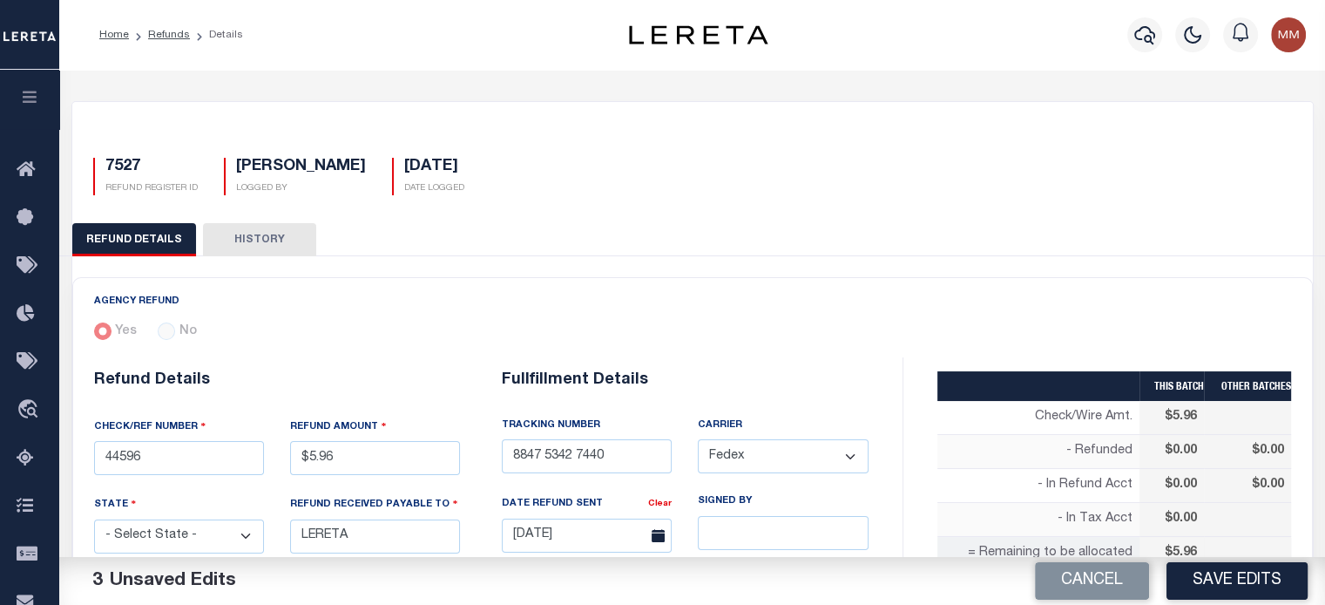
drag, startPoint x: 1220, startPoint y: 574, endPoint x: 1124, endPoint y: 538, distance: 102.6
click at [1220, 574] on button "Save Edits" at bounding box center [1237, 580] width 141 height 37
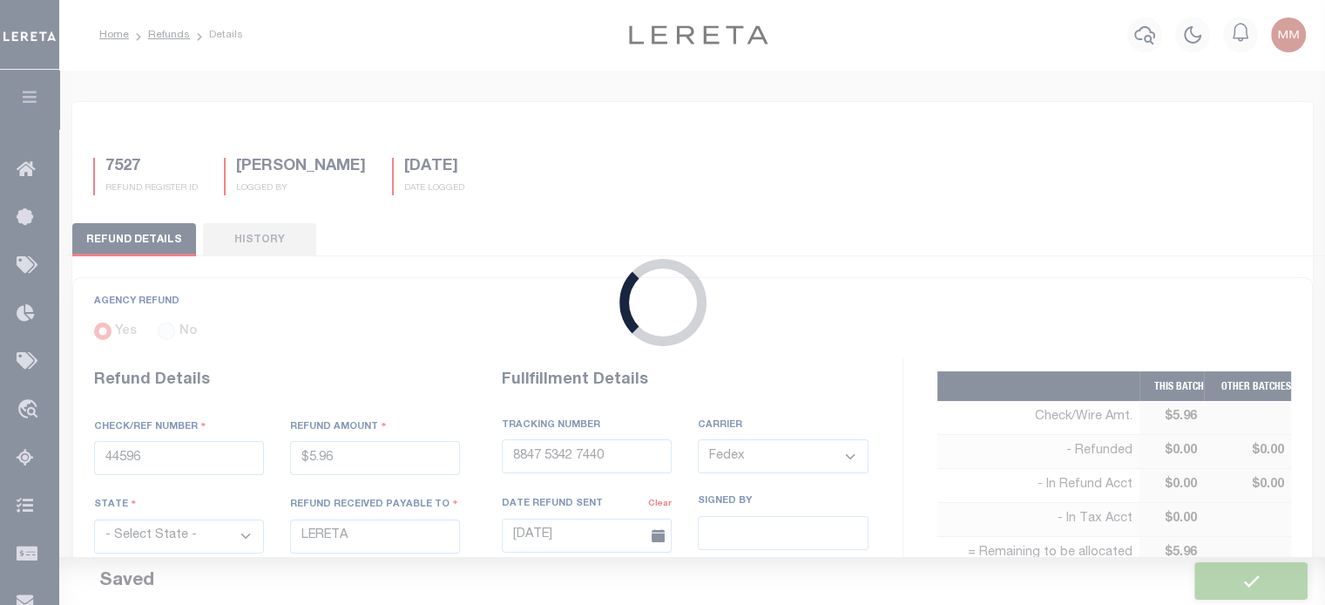
type input "$5.96"
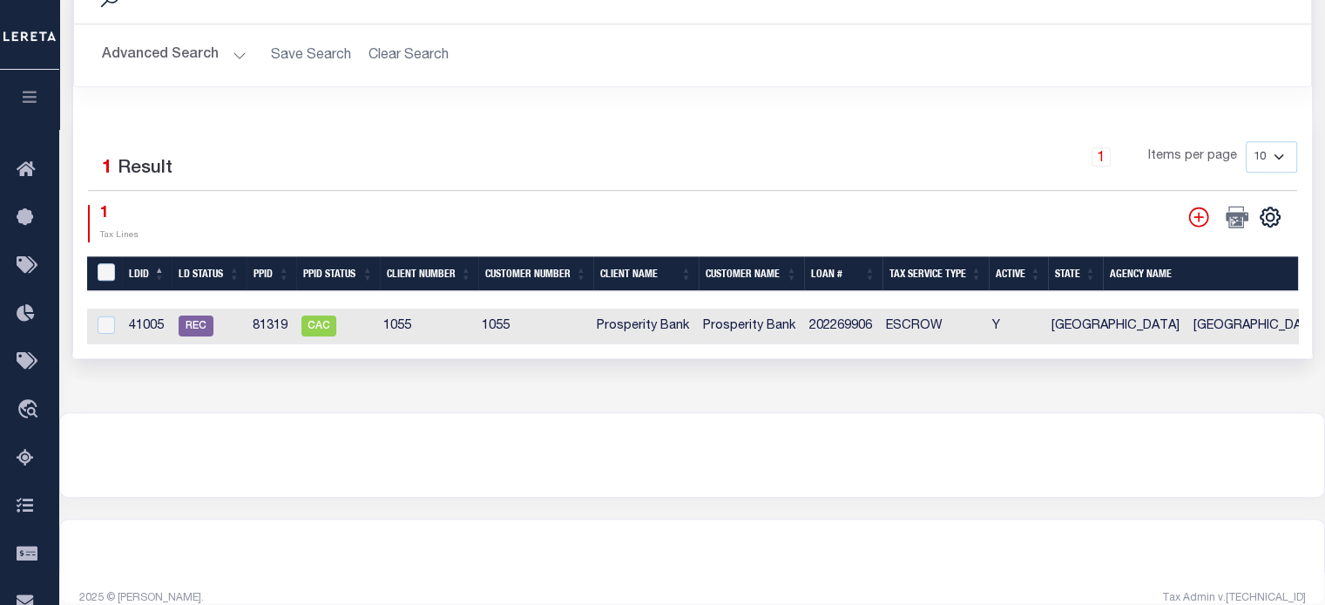
scroll to position [880, 0]
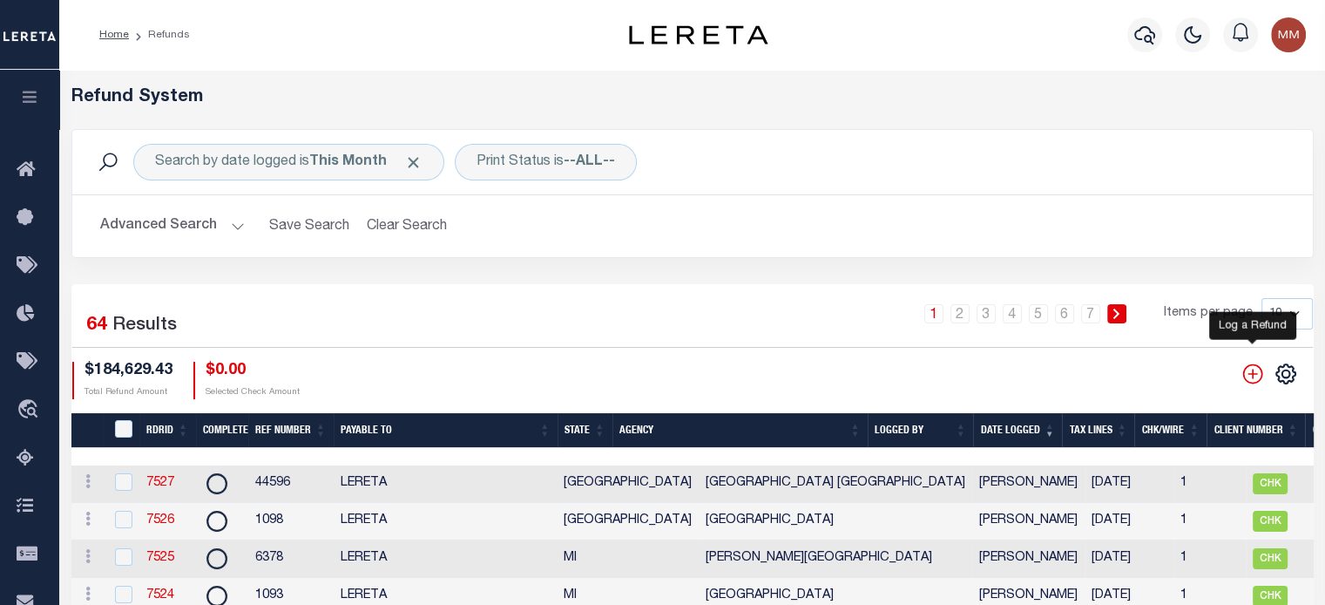
click at [1255, 376] on icon "" at bounding box center [1252, 373] width 23 height 23
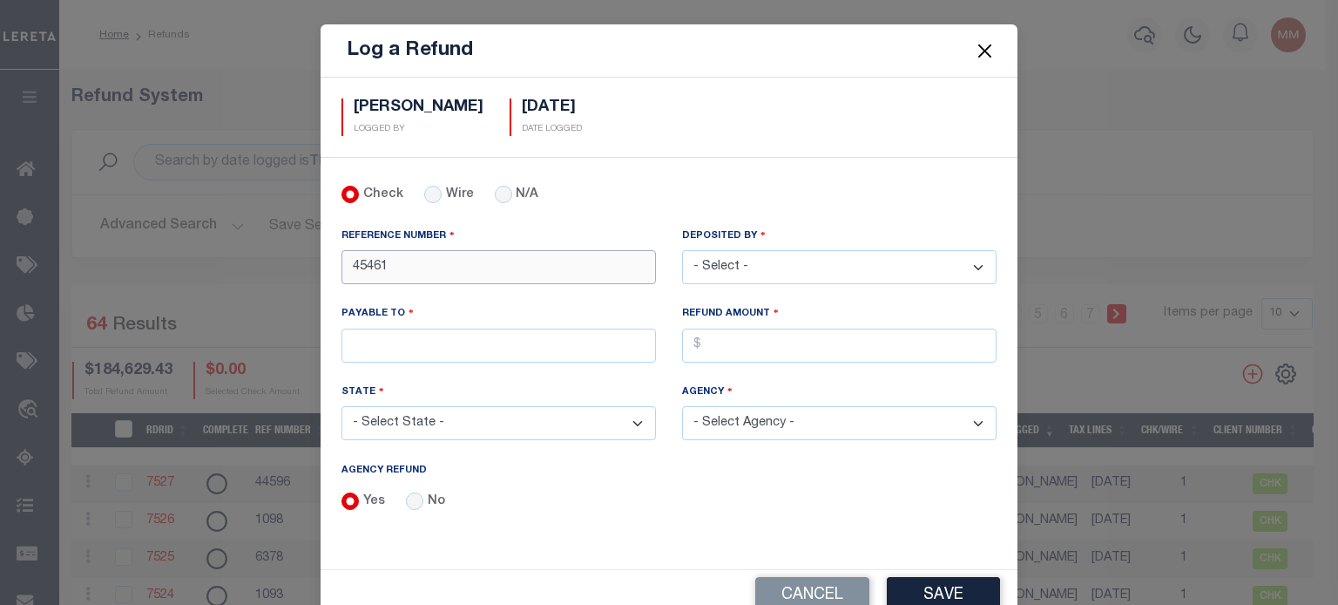
drag, startPoint x: 422, startPoint y: 271, endPoint x: -78, endPoint y: 199, distance: 504.4
click at [0, 199] on html "Home Refunds" at bounding box center [669, 552] width 1338 height 1105
type input "454532"
click at [759, 264] on select "- Select - Aakash Patel Abdul Muzain Adams, Pamela S Adhikary Rinki Agustin Fer…" at bounding box center [839, 267] width 315 height 34
select select "[PERSON_NAME]"
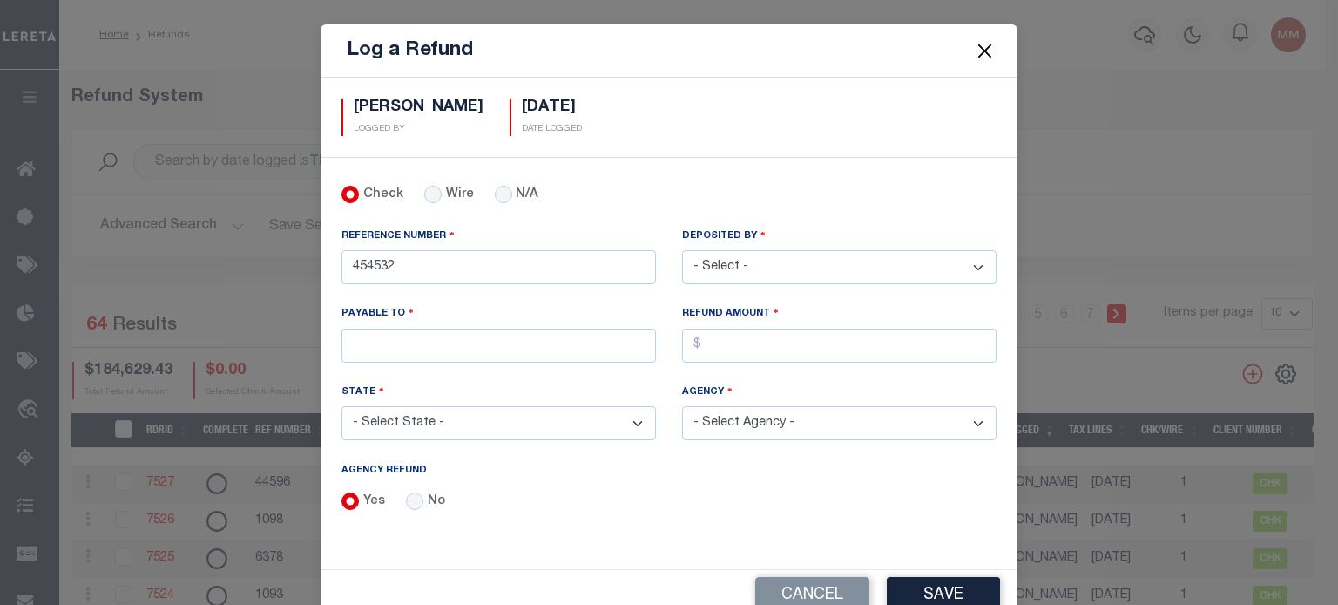
click at [682, 250] on select "- Select - Aakash Patel Abdul Muzain Adams, Pamela S Adhikary Rinki Agustin Fer…" at bounding box center [839, 267] width 315 height 34
drag, startPoint x: 213, startPoint y: 267, endPoint x: -56, endPoint y: 248, distance: 268.9
click at [0, 248] on html "Home Refunds" at bounding box center [669, 552] width 1338 height 1105
type input "254532"
click at [490, 350] on input "PAYABLE TO" at bounding box center [499, 345] width 315 height 34
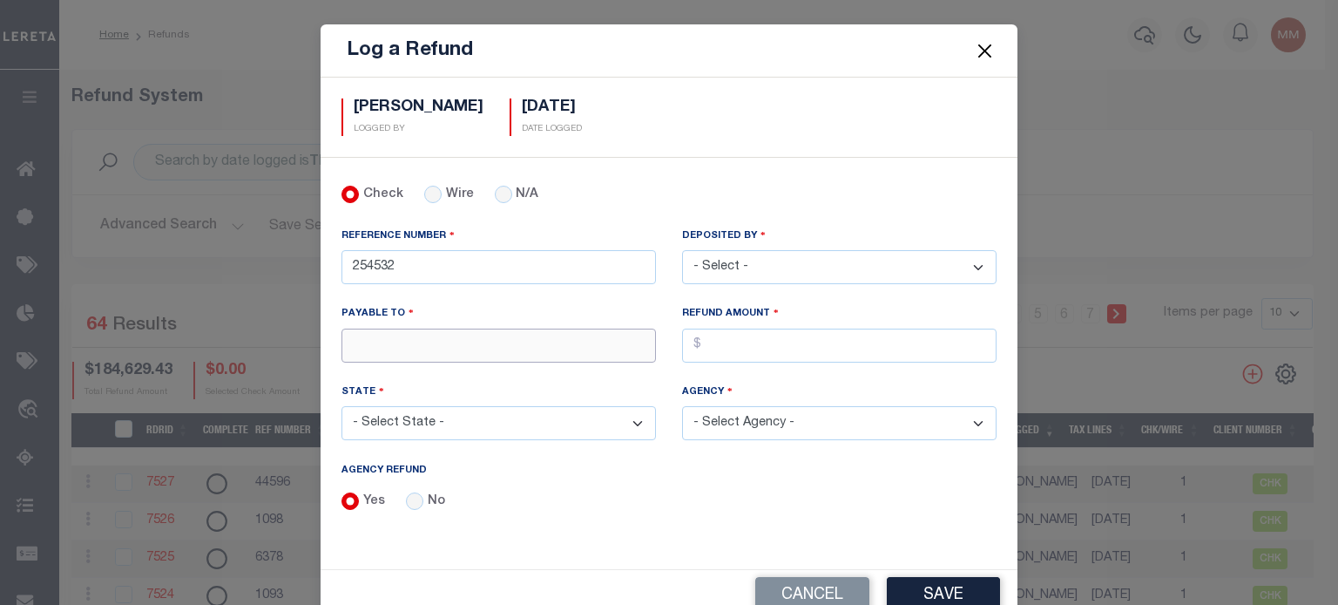
type input "LERETA"
click at [732, 348] on input "AGENCY REFUND" at bounding box center [839, 345] width 315 height 34
type input "$49.63"
click at [457, 412] on select "- Select State - AK AL AR AZ CA CO CT DC DE FL GA GU HI IA ID IL IN KS KY LA MA…" at bounding box center [499, 423] width 315 height 34
select select "NY"
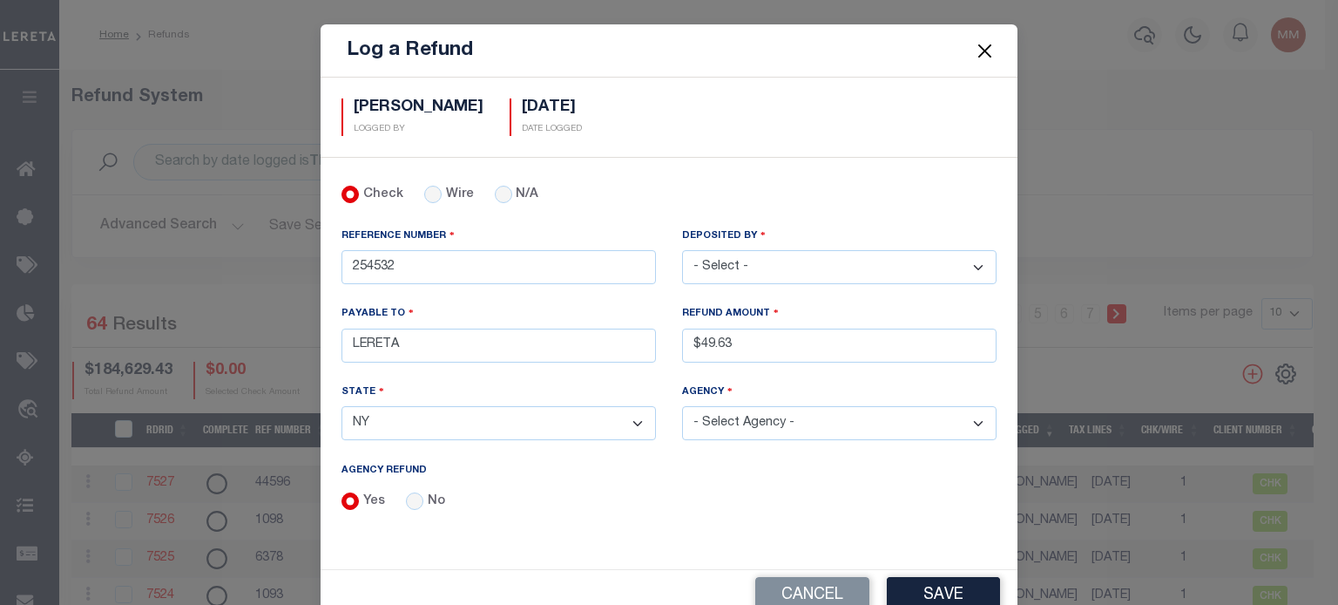
click at [342, 406] on select "- Select State - AK AL AR AZ CA CO CT DC DE FL GA GU HI IA ID IL IN KS KY LA MA…" at bounding box center [499, 423] width 315 height 34
click at [757, 411] on select "- Select Agency - ADAMS TOWN ADAMS VILLAGE ADDISON CSD ADDISON TOWN ADDISON VIL…" at bounding box center [839, 423] width 315 height 34
select select "3605917001"
click at [682, 406] on select "- Select Agency - ADAMS TOWN ADAMS VILLAGE ADDISON CSD ADDISON TOWN ADDISON VIL…" at bounding box center [839, 423] width 315 height 34
click at [930, 588] on button "Save" at bounding box center [943, 595] width 113 height 37
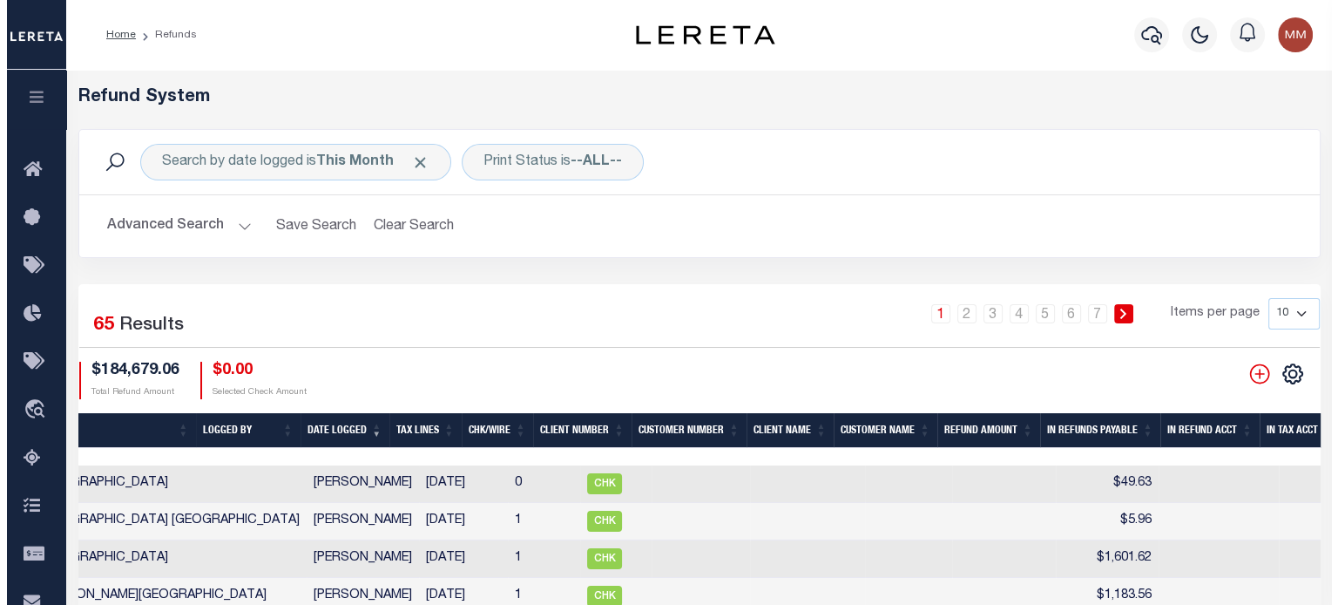
scroll to position [0, 896]
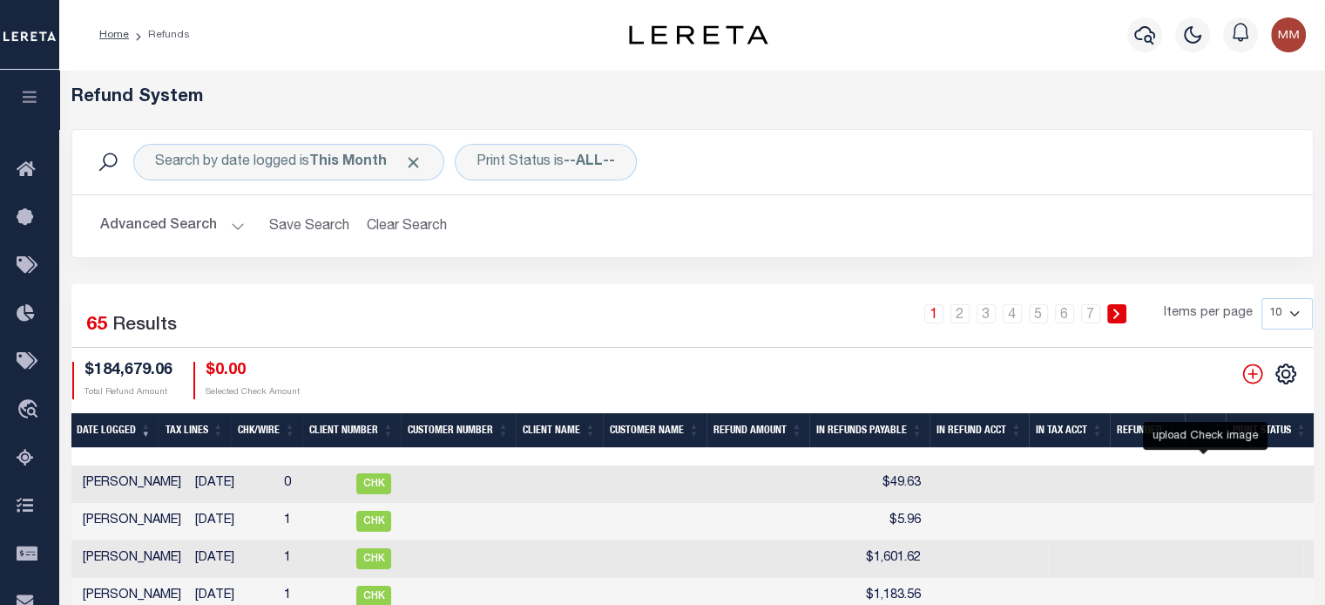
click at [1313, 486] on icon at bounding box center [1324, 483] width 23 height 23
checkbox input "true"
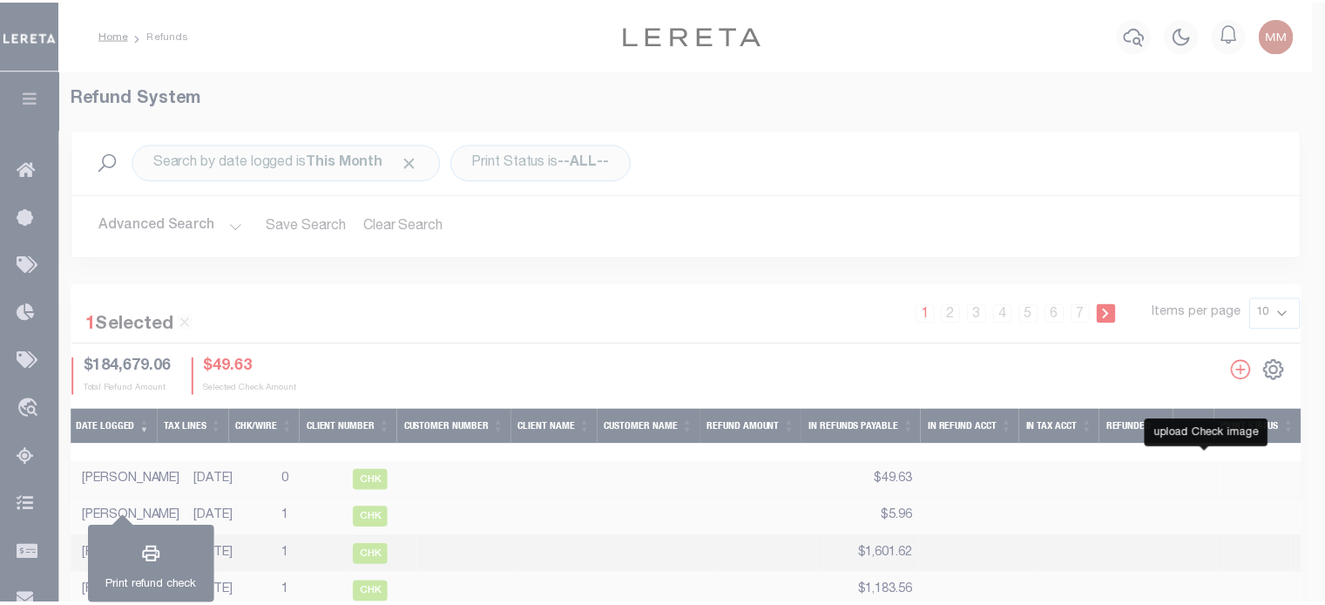
scroll to position [0, 884]
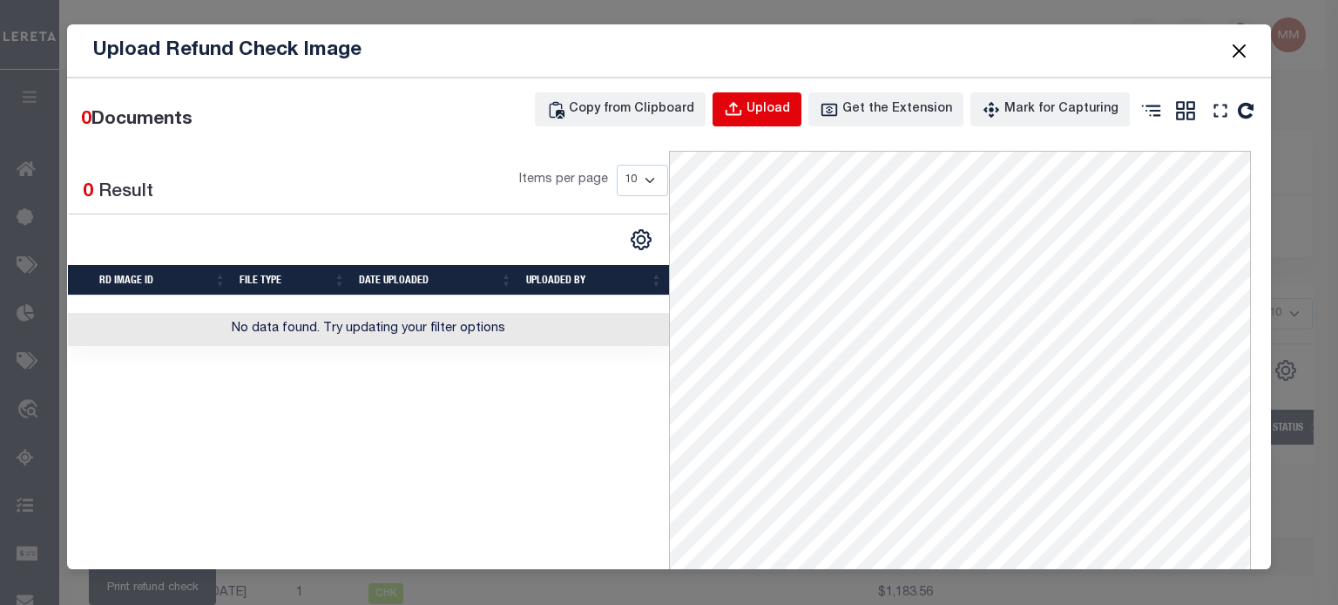
click at [754, 101] on button "Upload" at bounding box center [757, 109] width 89 height 34
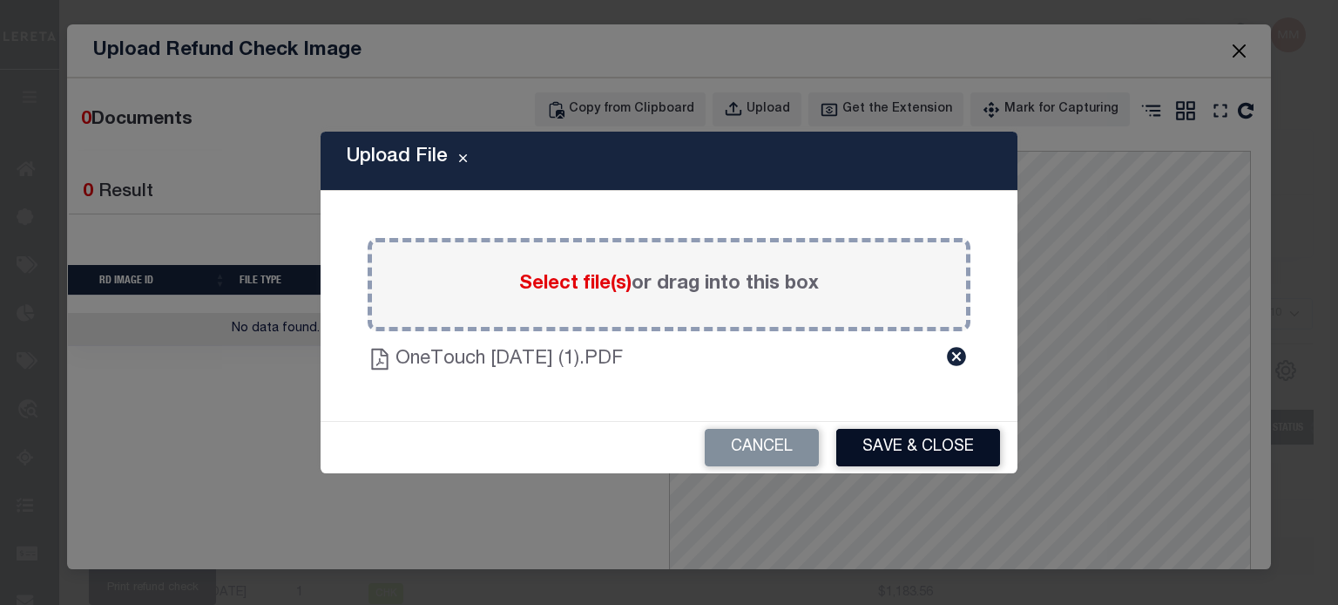
click at [937, 450] on button "Save & Close" at bounding box center [918, 447] width 164 height 37
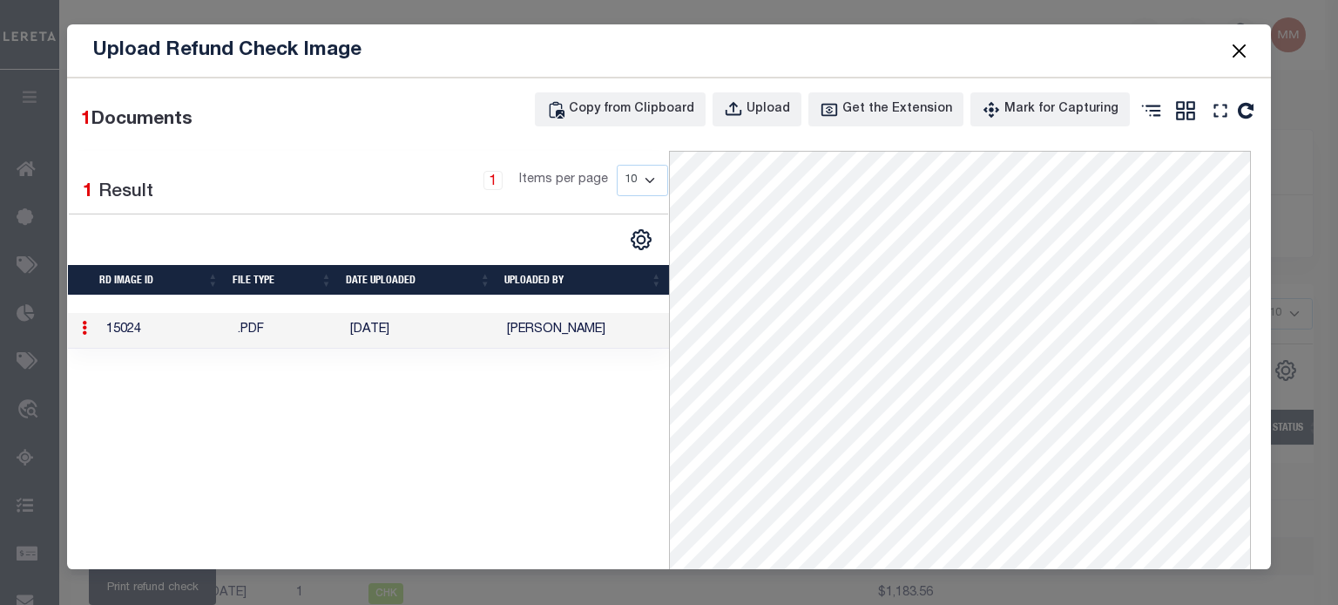
click at [1243, 44] on button "Close" at bounding box center [1239, 50] width 23 height 23
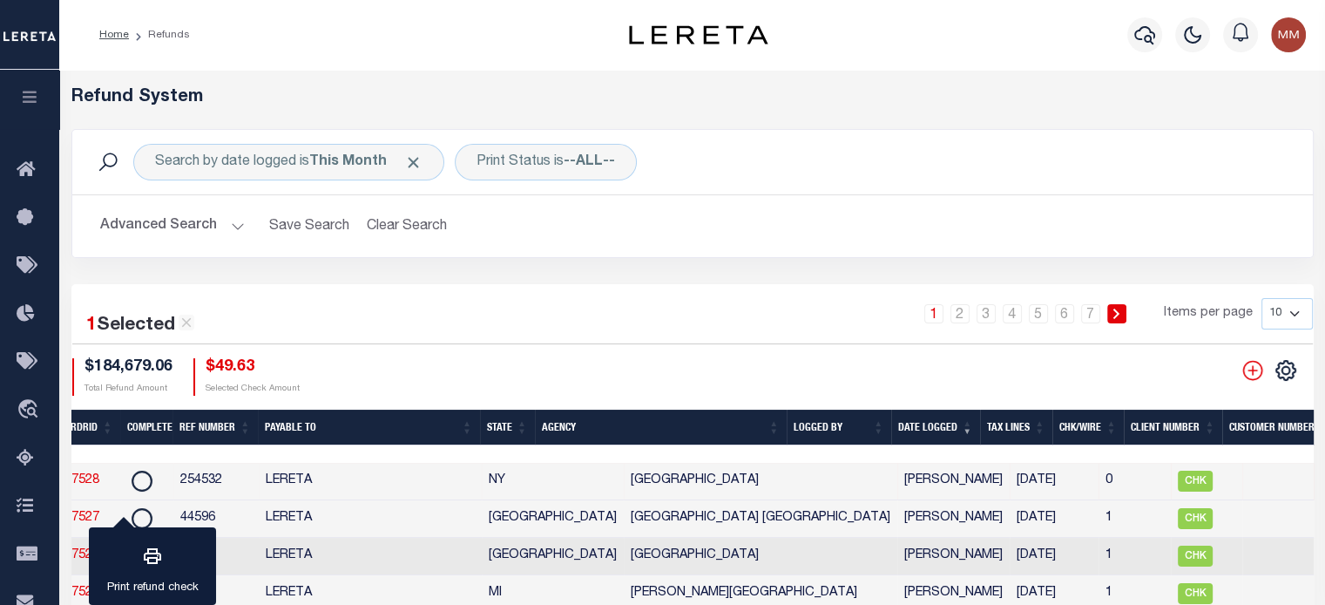
scroll to position [0, 0]
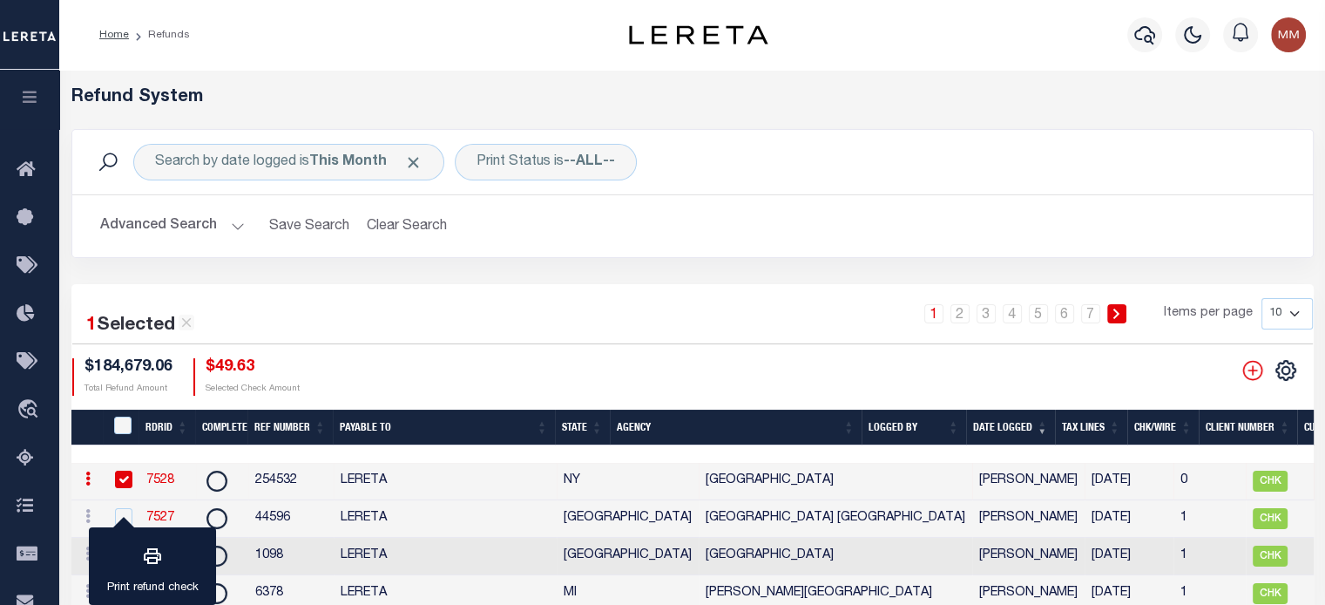
click at [157, 477] on link "7528" at bounding box center [160, 480] width 28 height 12
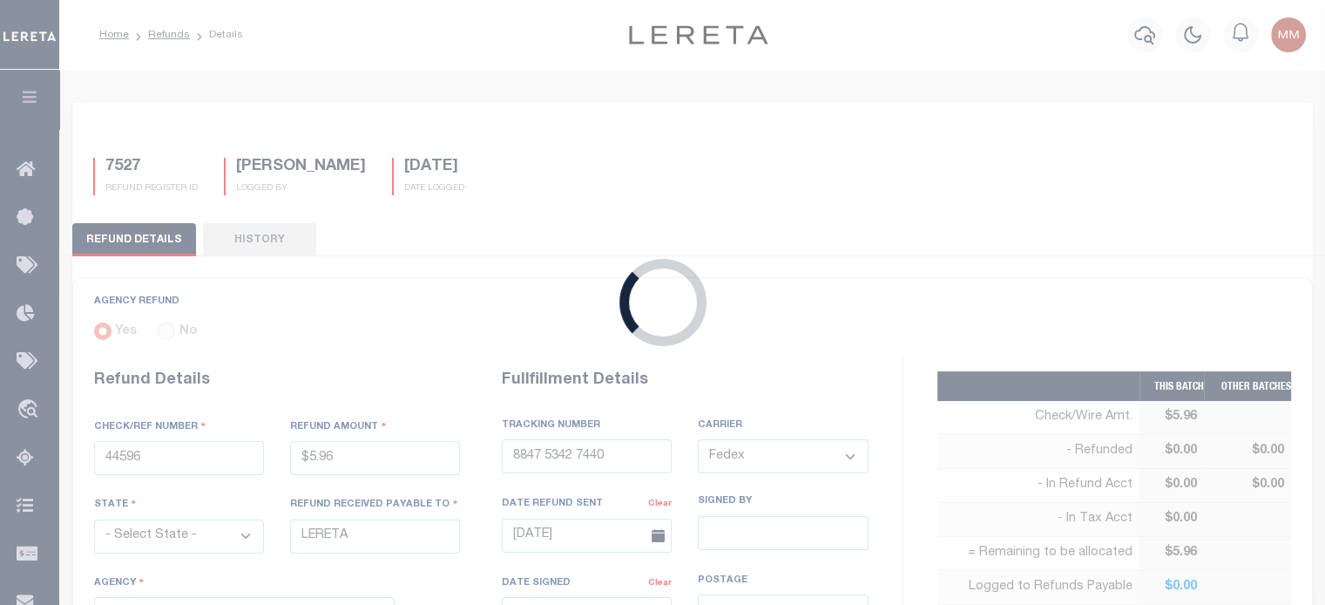
type input "254532"
type input "$49.63"
select select "NY"
select select
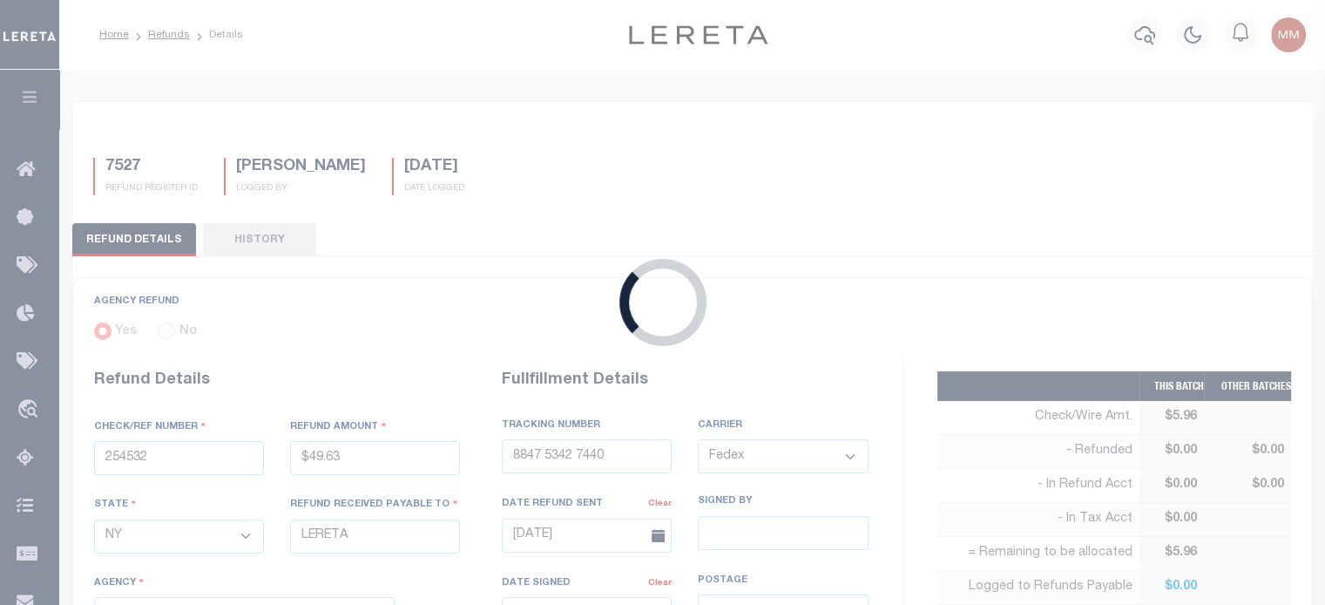
select select
select select "3605917001"
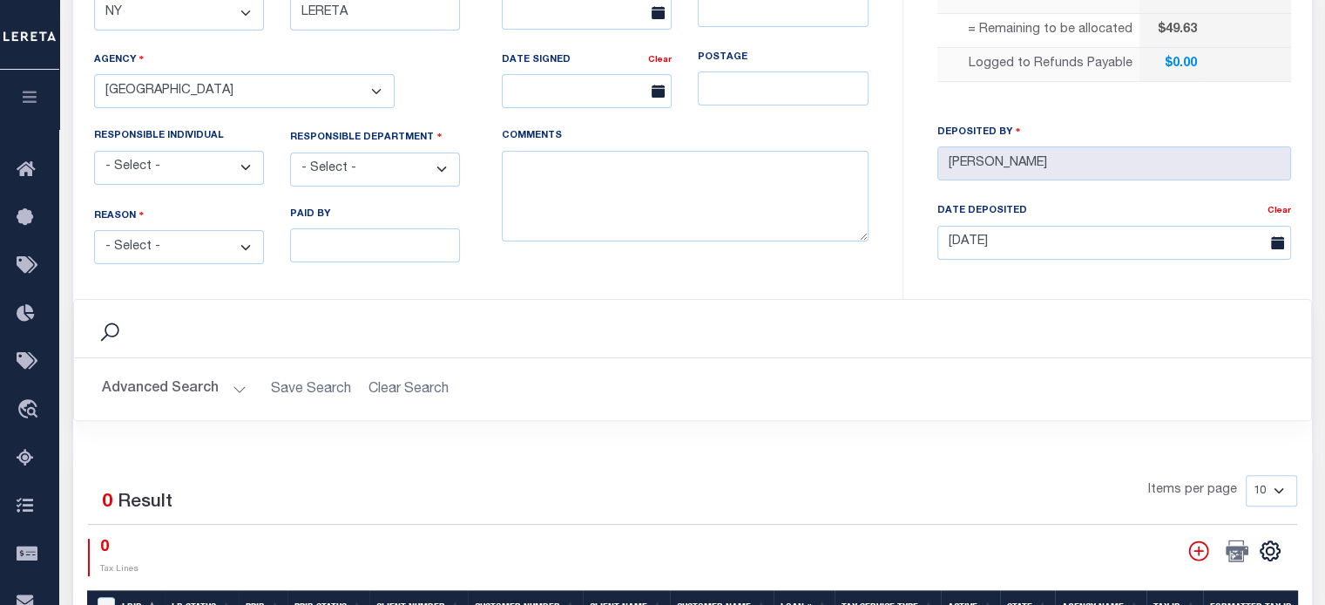
scroll to position [436, 0]
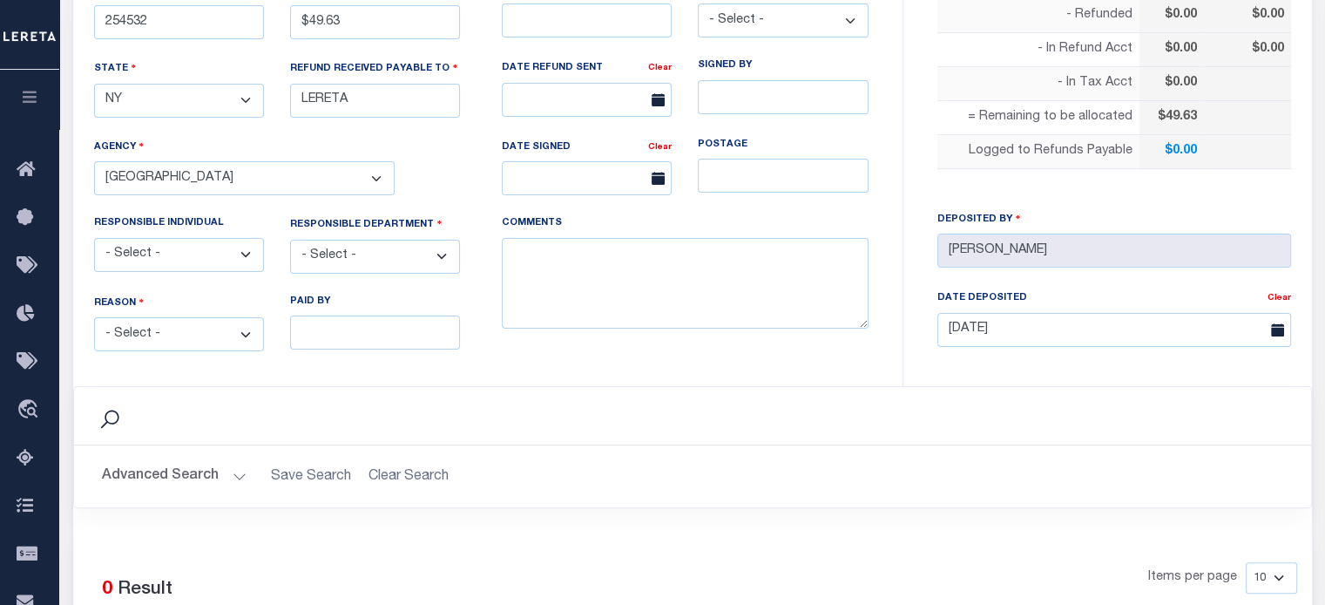
click at [163, 328] on select "- Select - Change In Value Discount Applied Duplicate Payment Exemption Applied…" at bounding box center [179, 334] width 170 height 34
select select "OVP"
click at [94, 317] on select "- Select - Change In Value Discount Applied Duplicate Payment Exemption Applied…" at bounding box center [179, 334] width 170 height 34
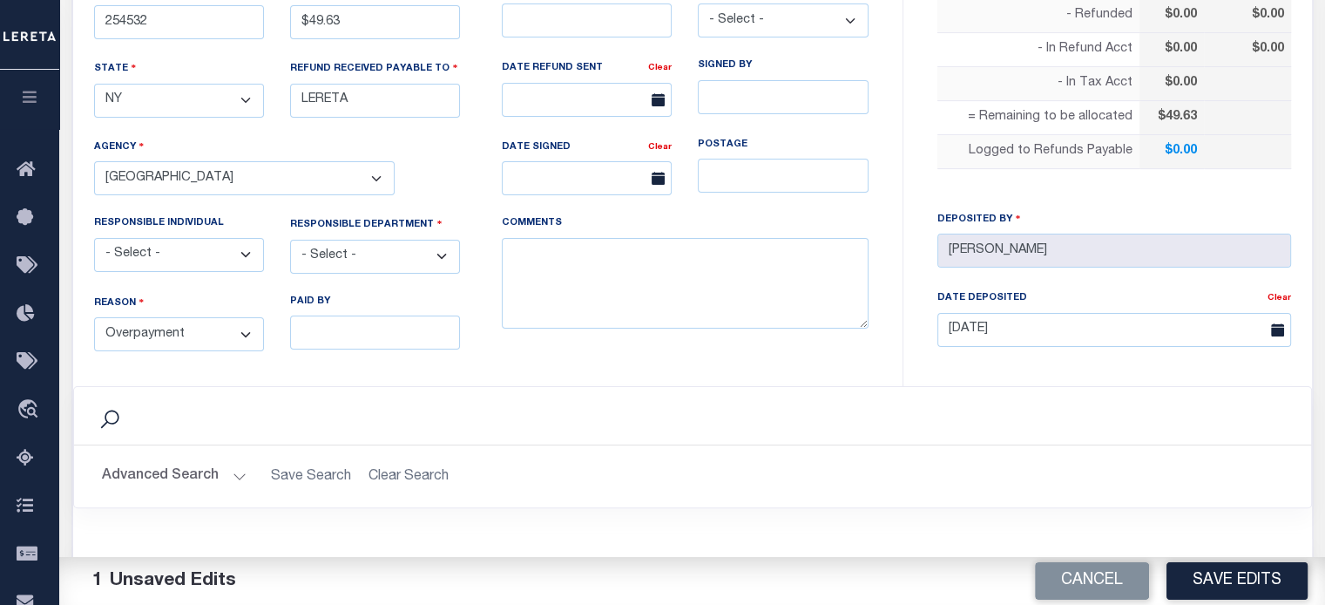
click at [367, 244] on select "- Select - 3rd Party Accounting AI Collector Customer Customer Service FactR JA…" at bounding box center [375, 257] width 170 height 34
select select "COL"
click at [290, 240] on select "- Select - 3rd Party Accounting AI Collector Customer Customer Service FactR JA…" at bounding box center [375, 257] width 170 height 34
click at [638, 292] on textarea "COMMENTS" at bounding box center [685, 283] width 367 height 91
type textarea "e"
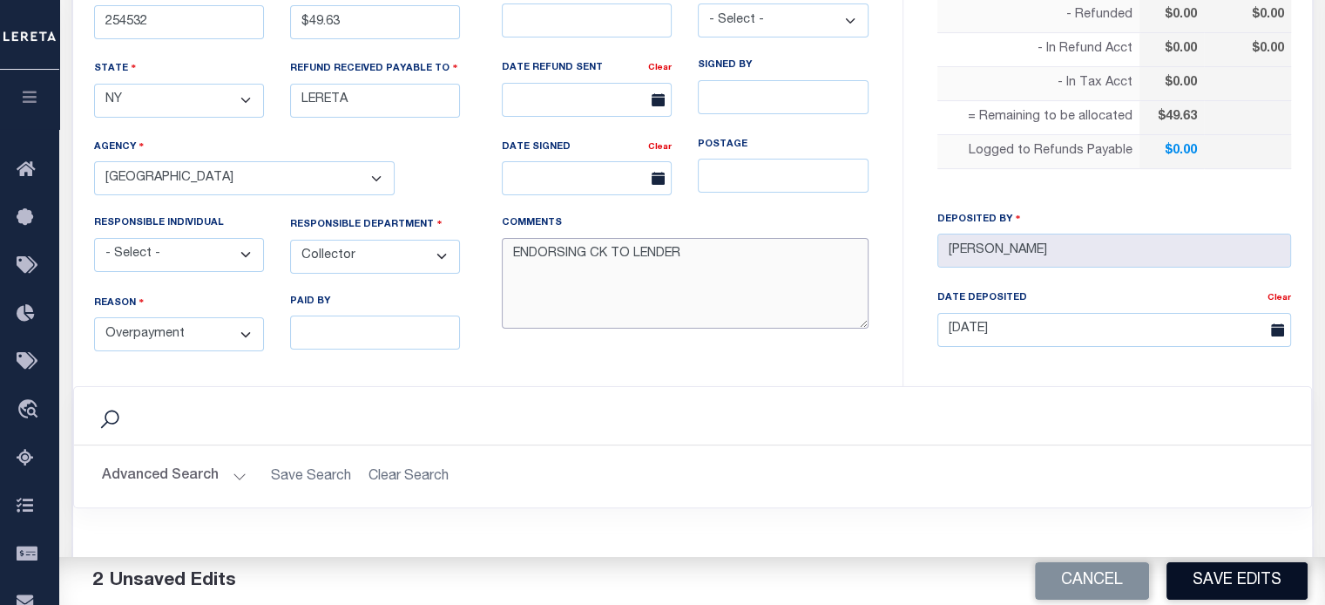
type textarea "ENDORSING CK TO LENDER"
click at [1234, 578] on button "Save Edits" at bounding box center [1237, 580] width 141 height 37
type input "$49.63"
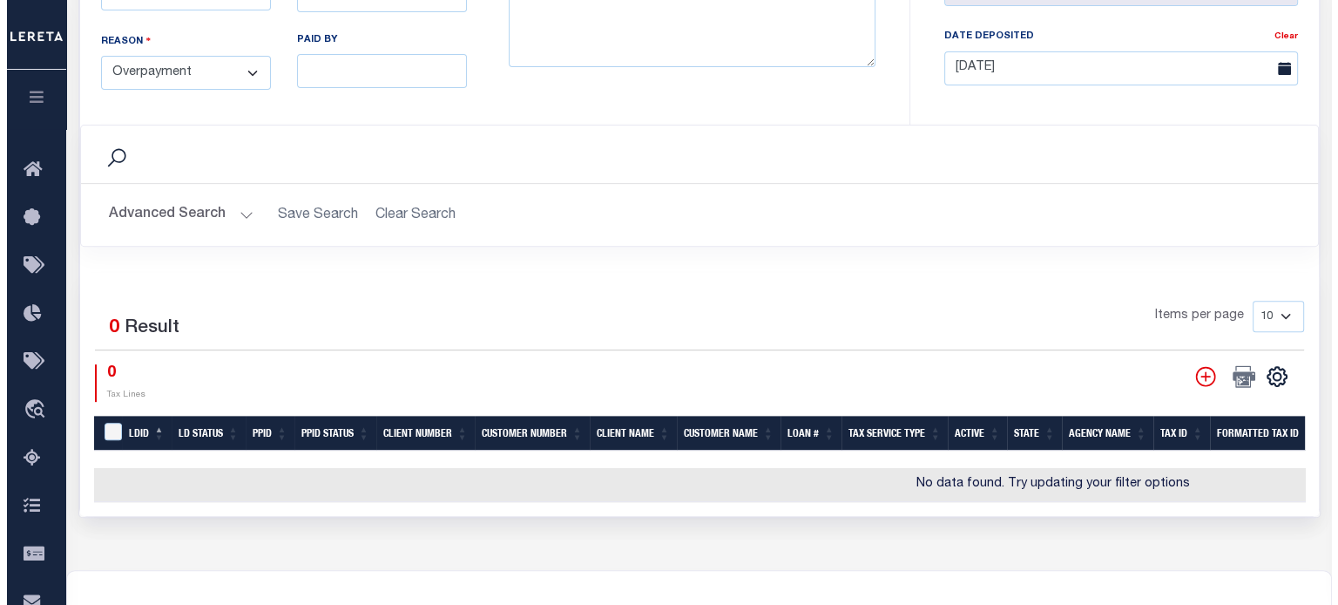
scroll to position [784, 0]
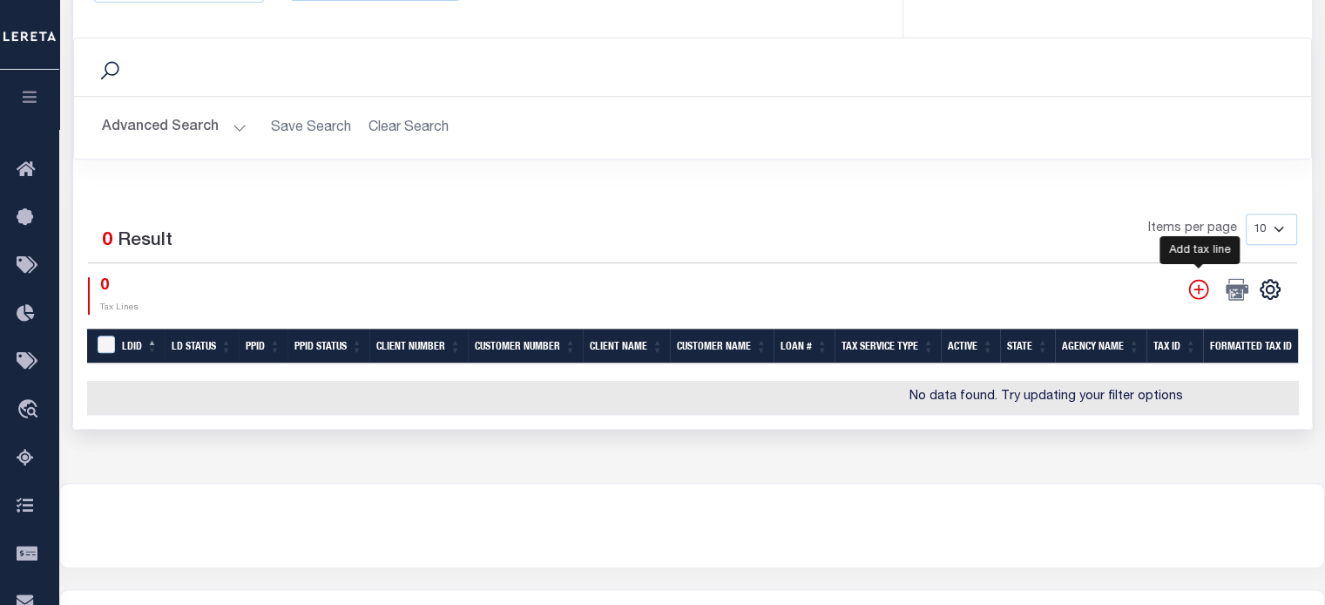
click at [1201, 279] on icon "" at bounding box center [1198, 289] width 20 height 20
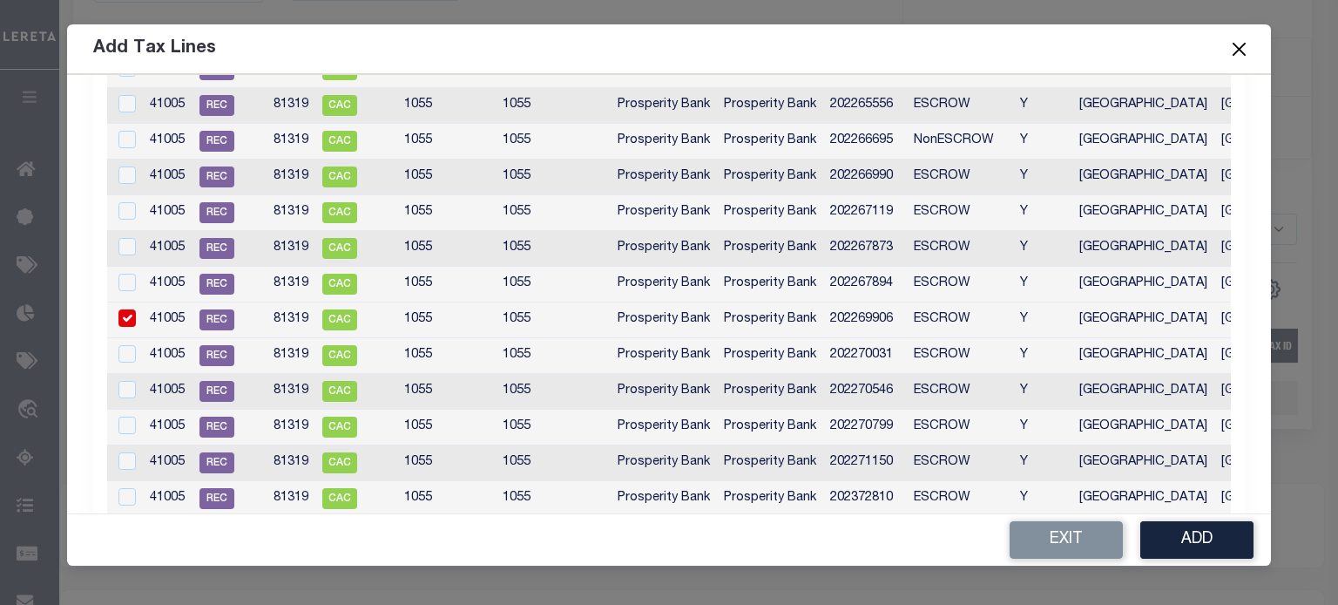
scroll to position [0, 0]
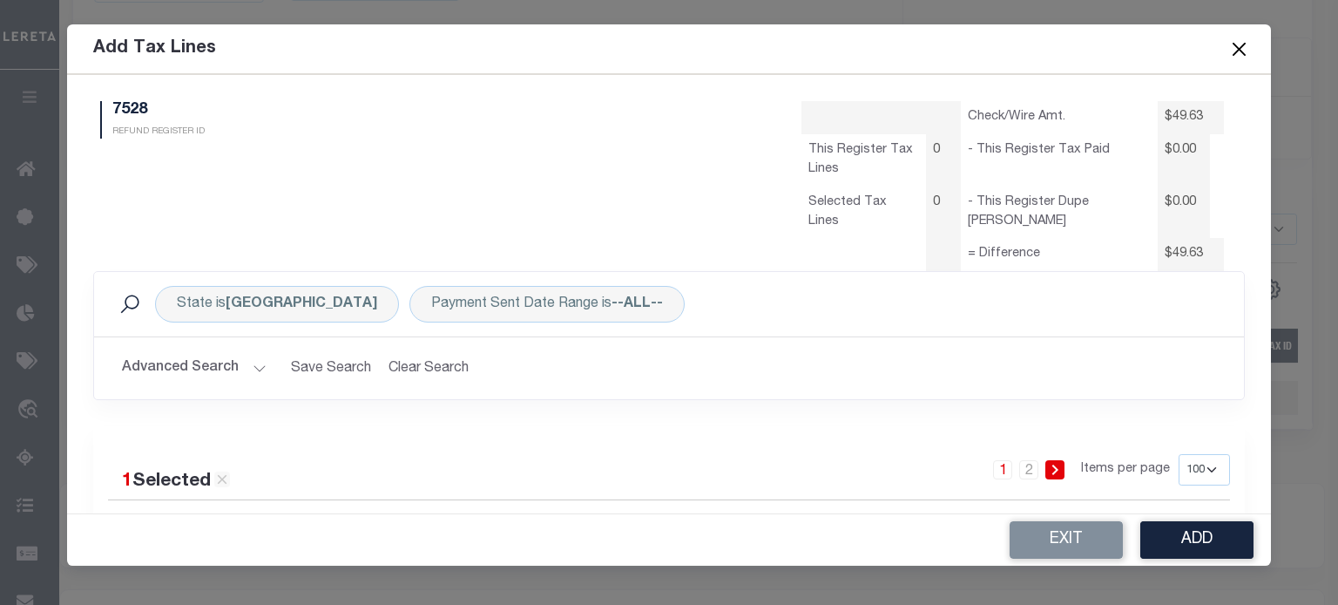
select select "100"
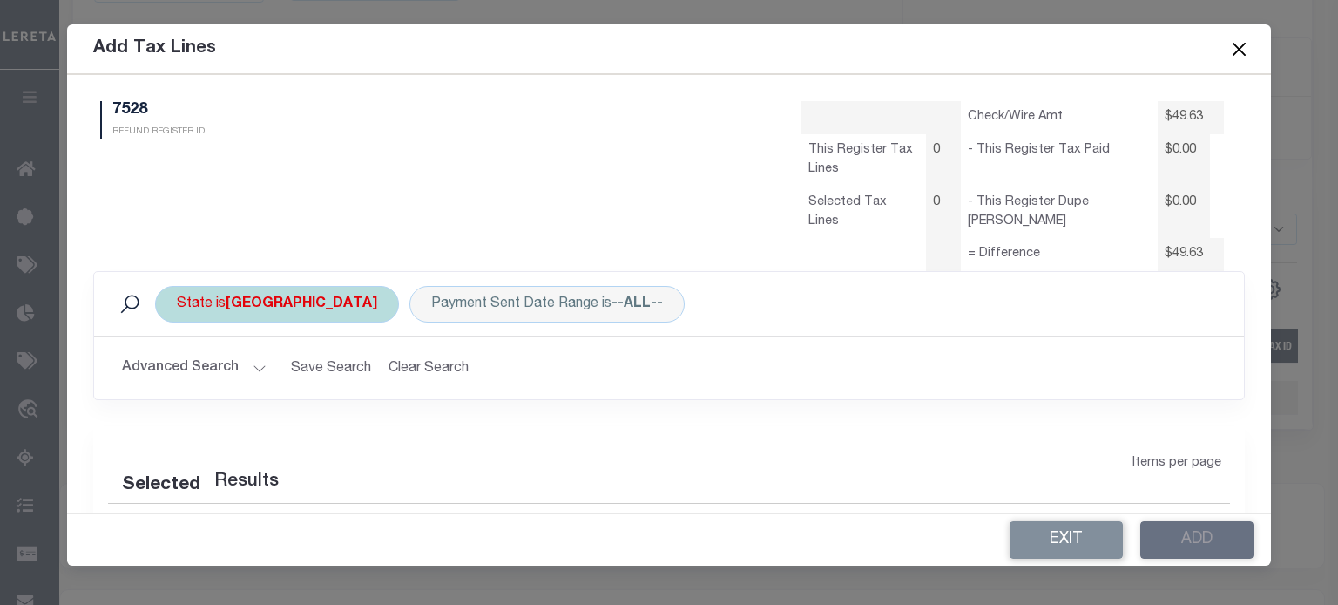
select select "100"
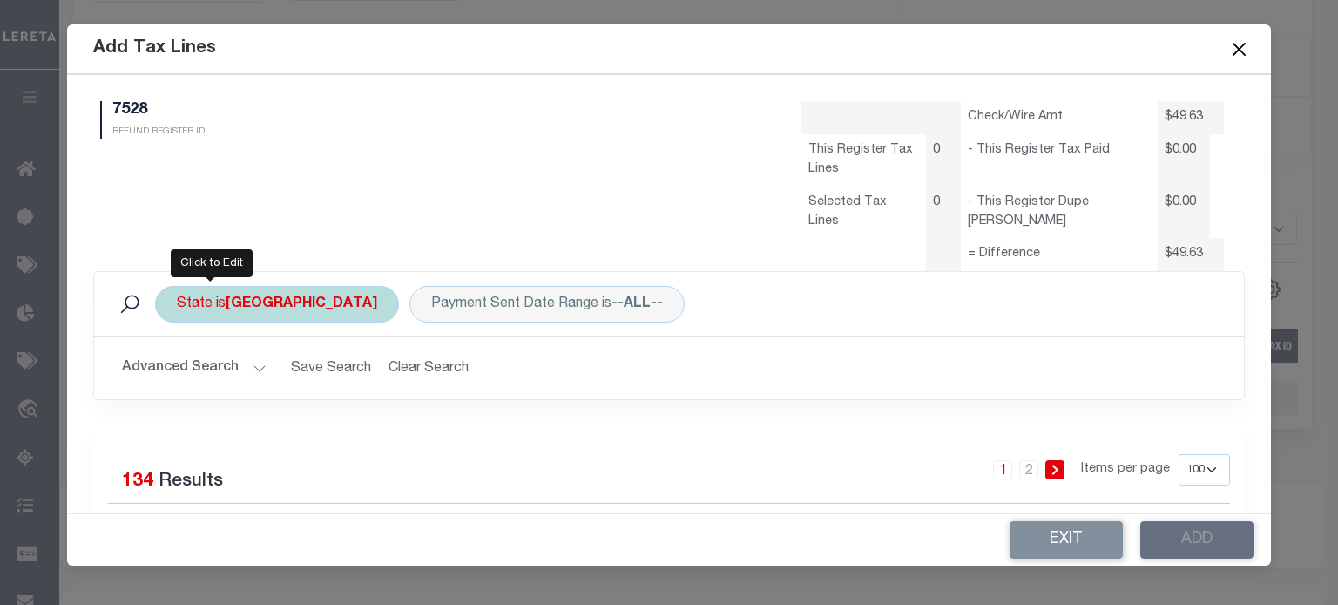
click at [206, 306] on div "State is TX" at bounding box center [277, 304] width 244 height 37
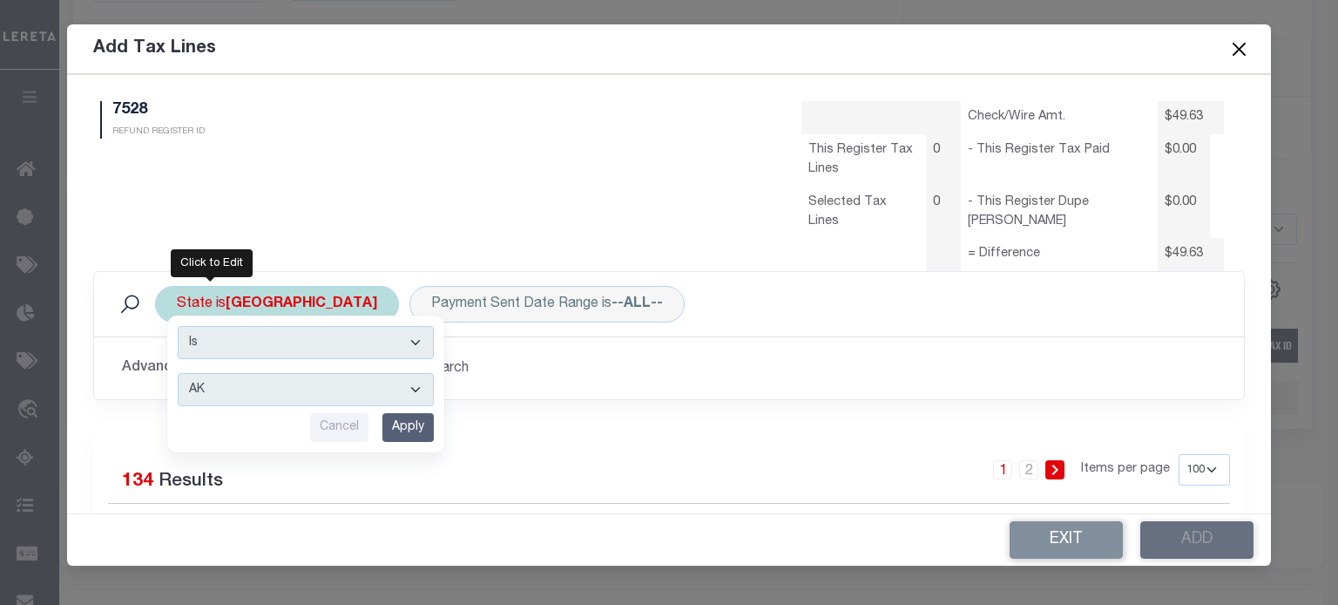
click at [220, 380] on select "AK AL AR AZ CA CO CT DC DE FL GA GU HI IA ID IL IN KS KY LA MA MD ME MI MN MO M…" at bounding box center [306, 389] width 256 height 33
select select "NY"
click at [178, 373] on select "AK AL AR AZ CA CO CT DC DE FL GA GU HI IA ID IL IN KS KY LA MA MD ME MI MN MO M…" at bounding box center [306, 389] width 256 height 33
drag, startPoint x: 404, startPoint y: 427, endPoint x: 335, endPoint y: 412, distance: 70.4
click at [404, 428] on input "Apply" at bounding box center [407, 427] width 51 height 29
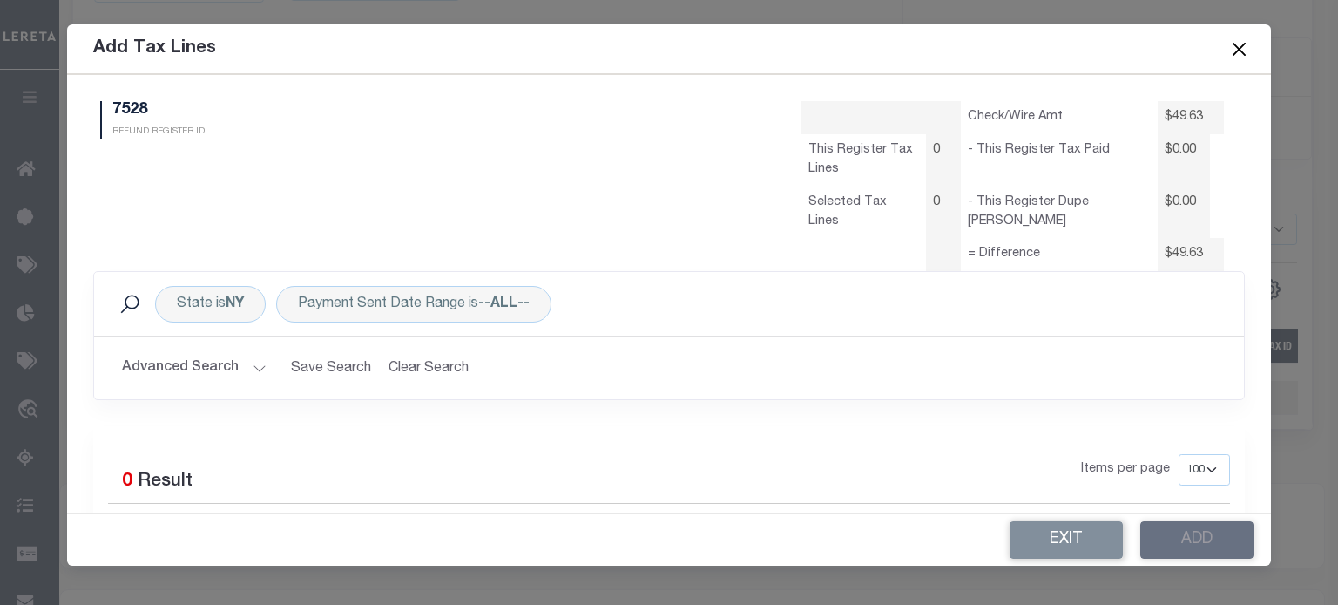
click at [213, 363] on button "Advanced Search" at bounding box center [194, 368] width 145 height 34
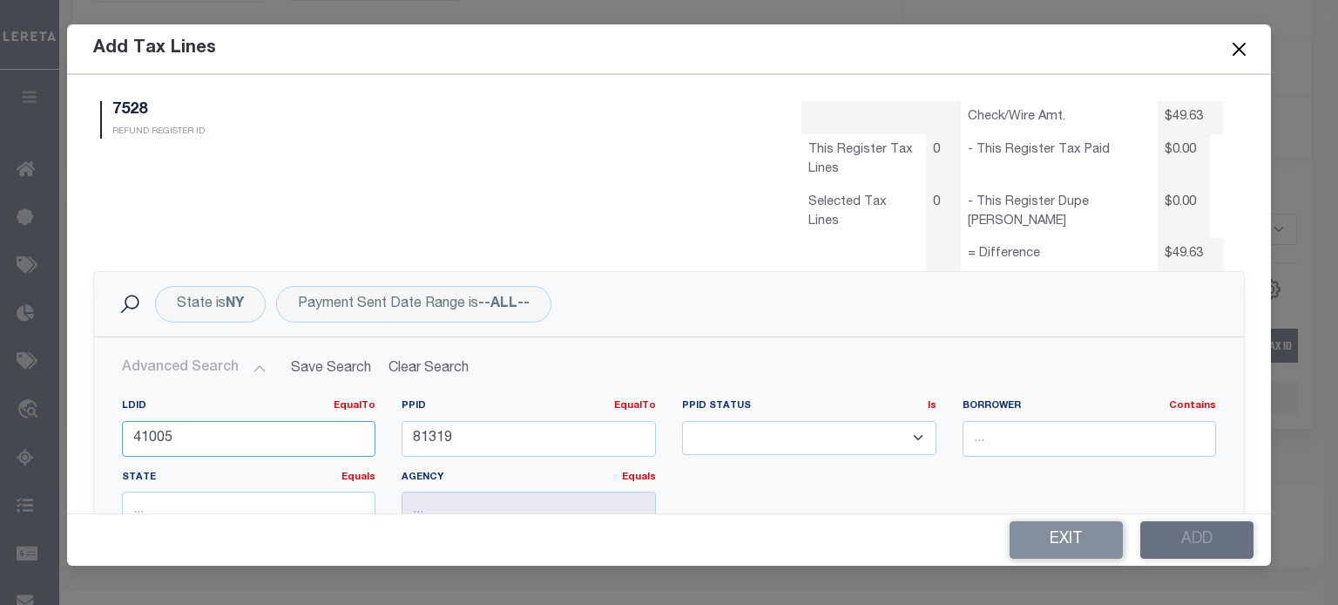
drag, startPoint x: 213, startPoint y: 442, endPoint x: -326, endPoint y: 448, distance: 538.4
type input "45537"
drag, startPoint x: 477, startPoint y: 429, endPoint x: -24, endPoint y: 283, distance: 521.9
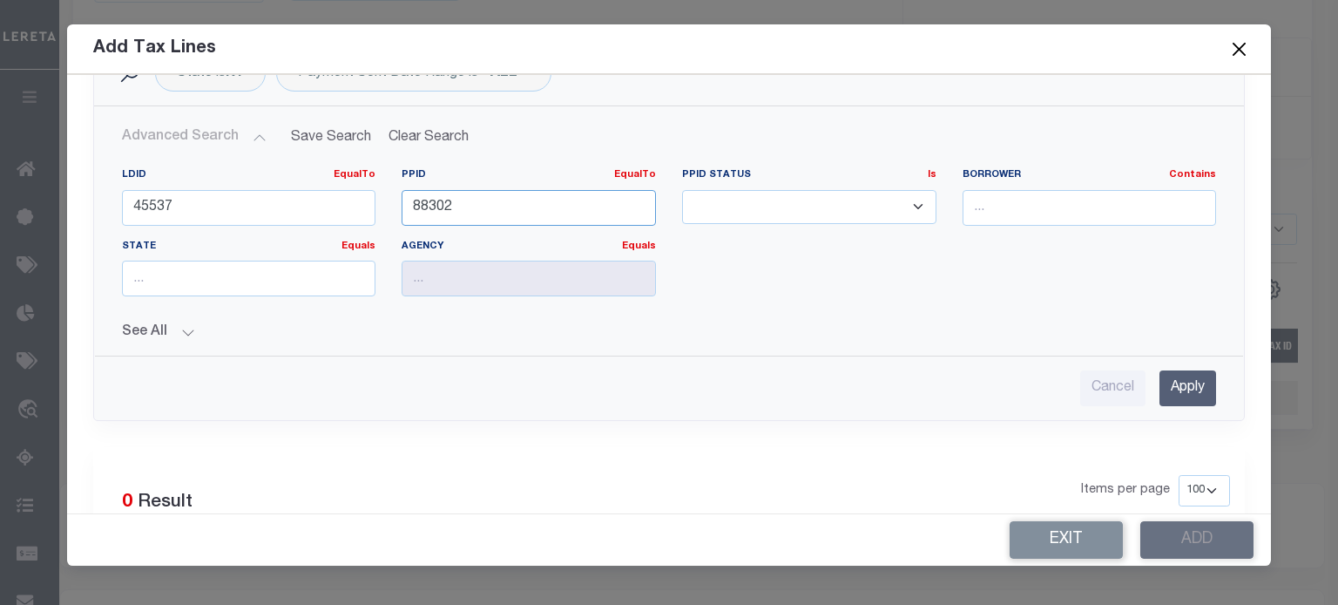
scroll to position [261, 0]
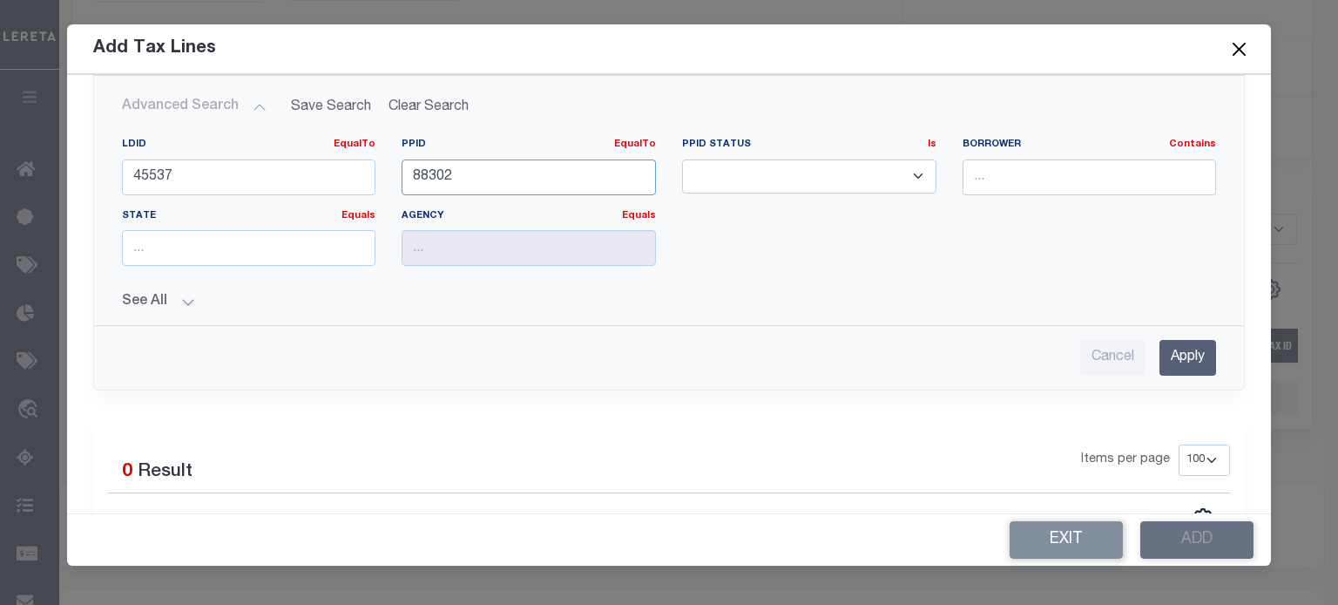
type input "88302"
click at [1182, 363] on input "Apply" at bounding box center [1188, 358] width 57 height 36
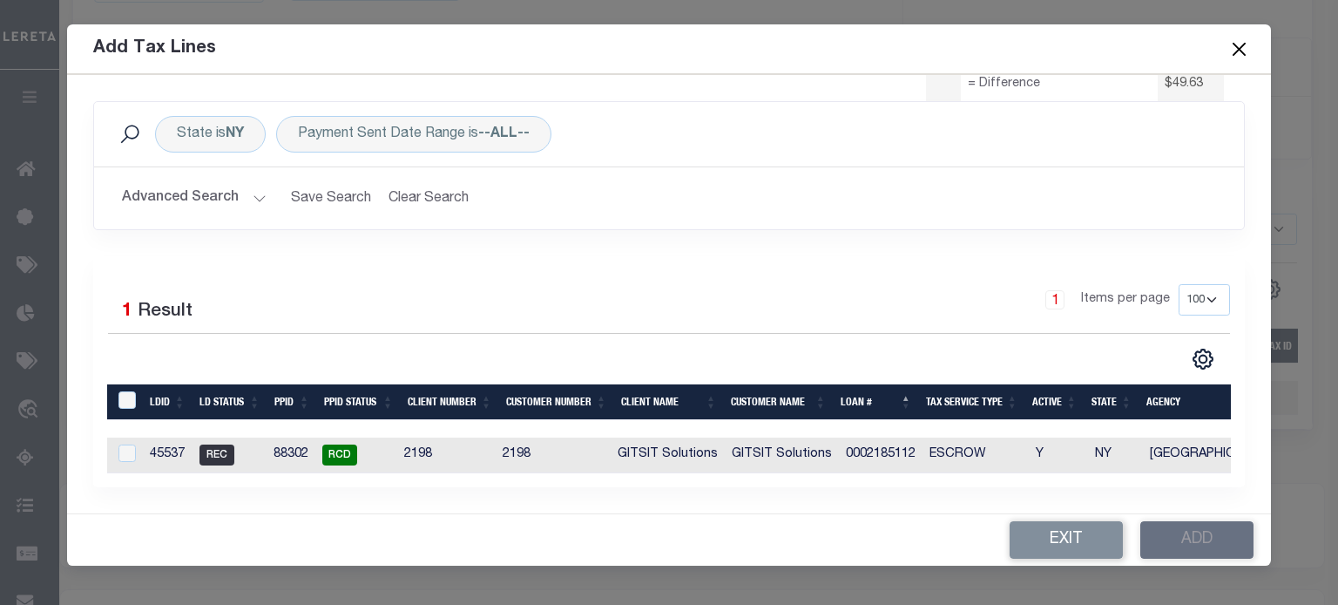
scroll to position [181, 0]
click at [125, 448] on input "checkbox" at bounding box center [126, 452] width 17 height 17
checkbox input "true"
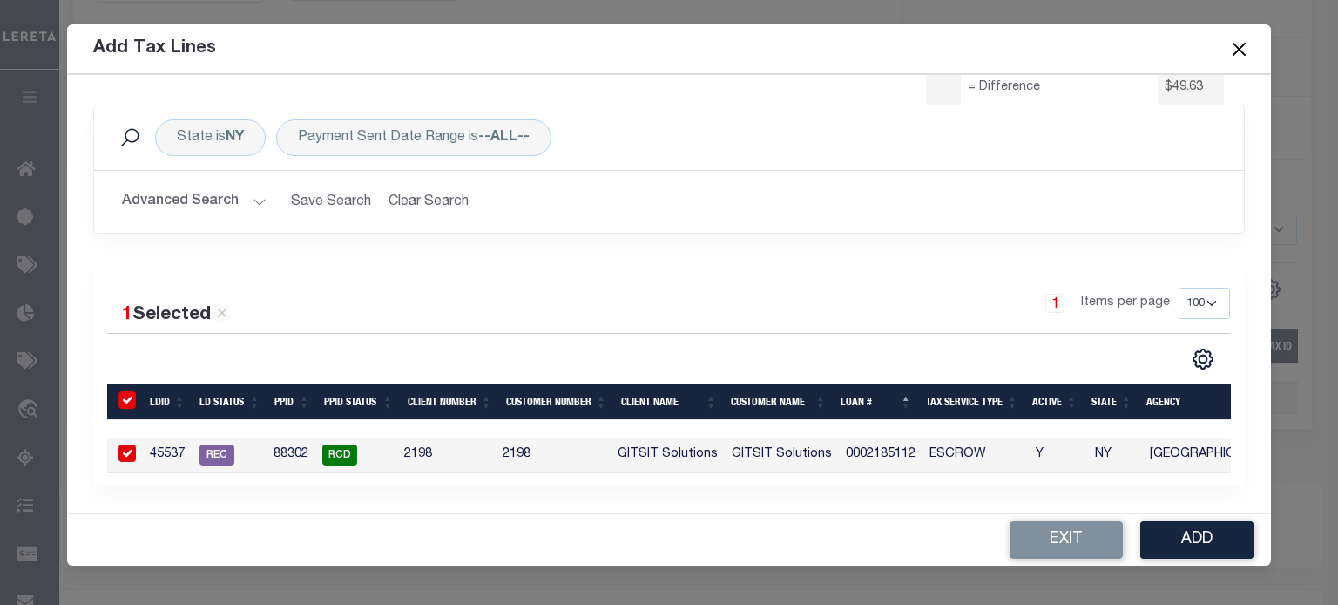
click at [118, 444] on input "checkbox" at bounding box center [126, 452] width 17 height 17
checkbox input "false"
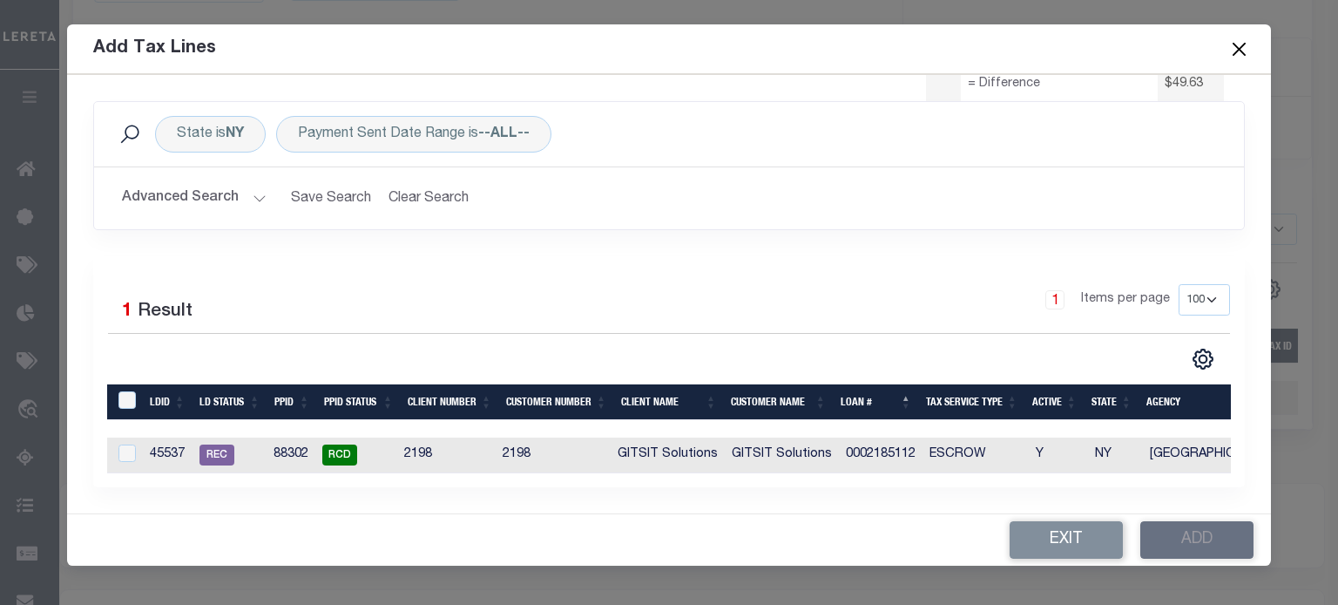
scroll to position [0, 0]
click at [126, 444] on input "checkbox" at bounding box center [126, 452] width 17 height 17
checkbox input "true"
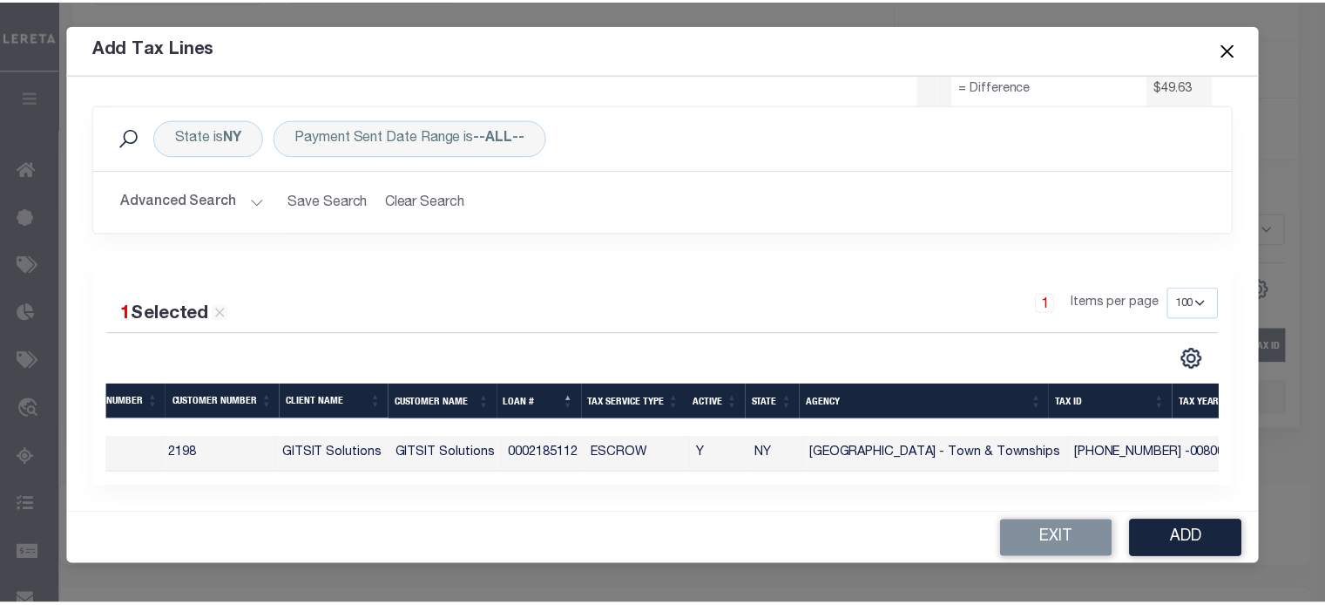
scroll to position [0, 494]
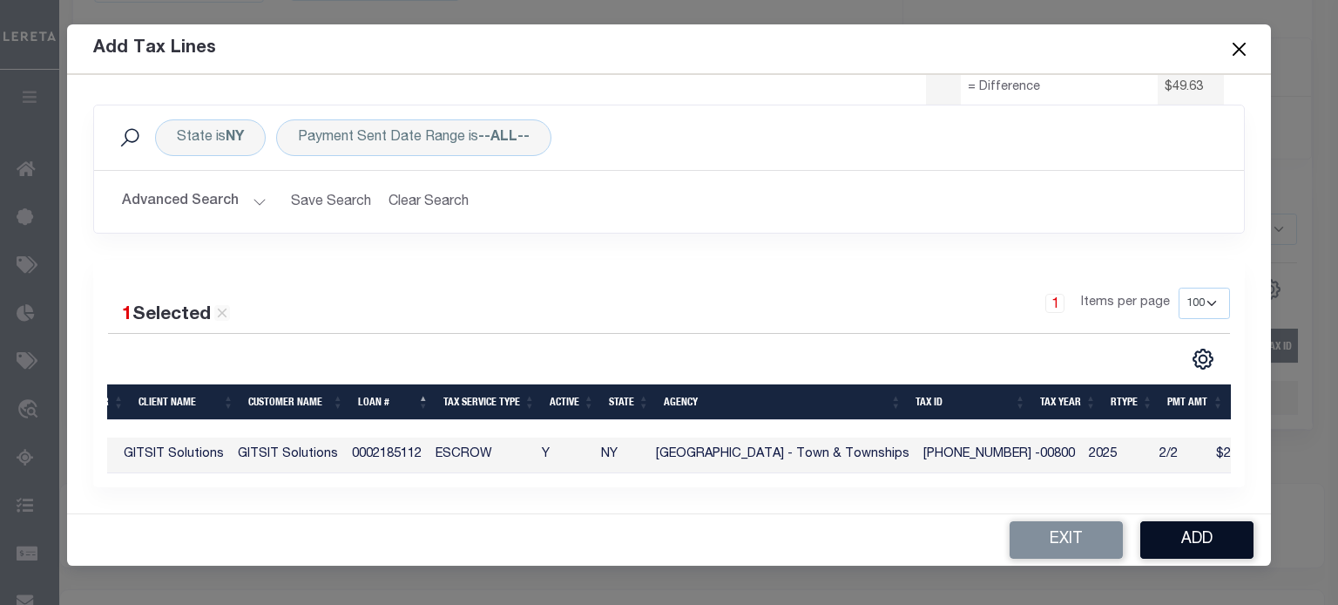
click at [1190, 535] on button "Add" at bounding box center [1196, 539] width 113 height 37
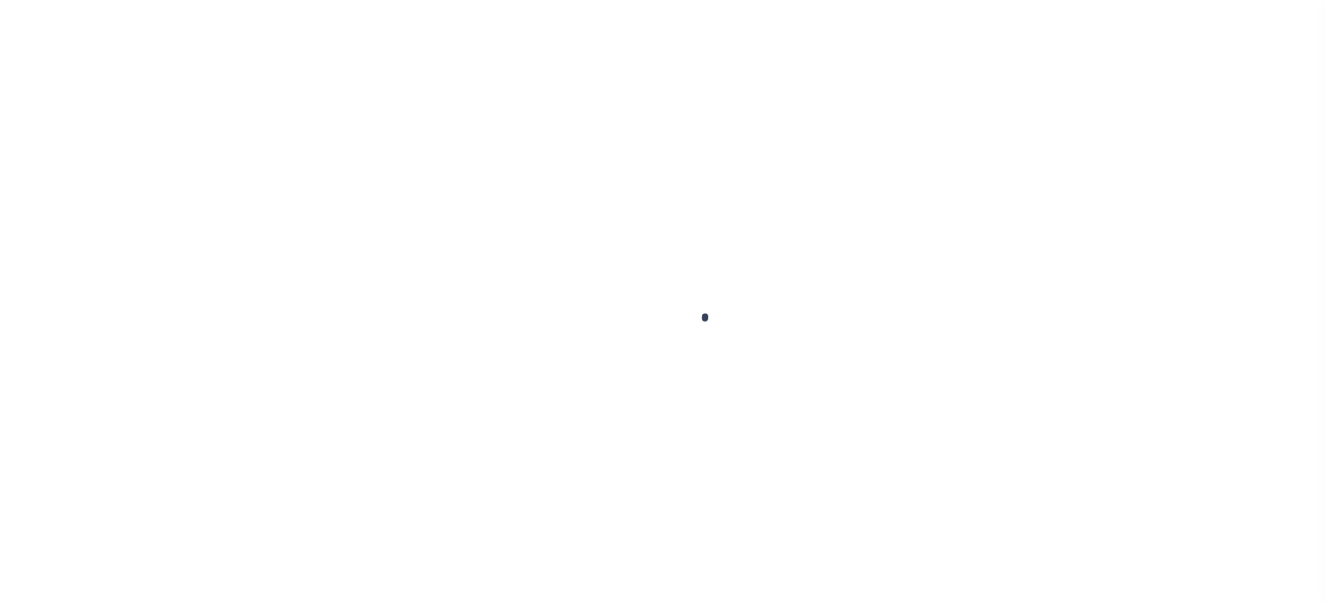
select select "SNT"
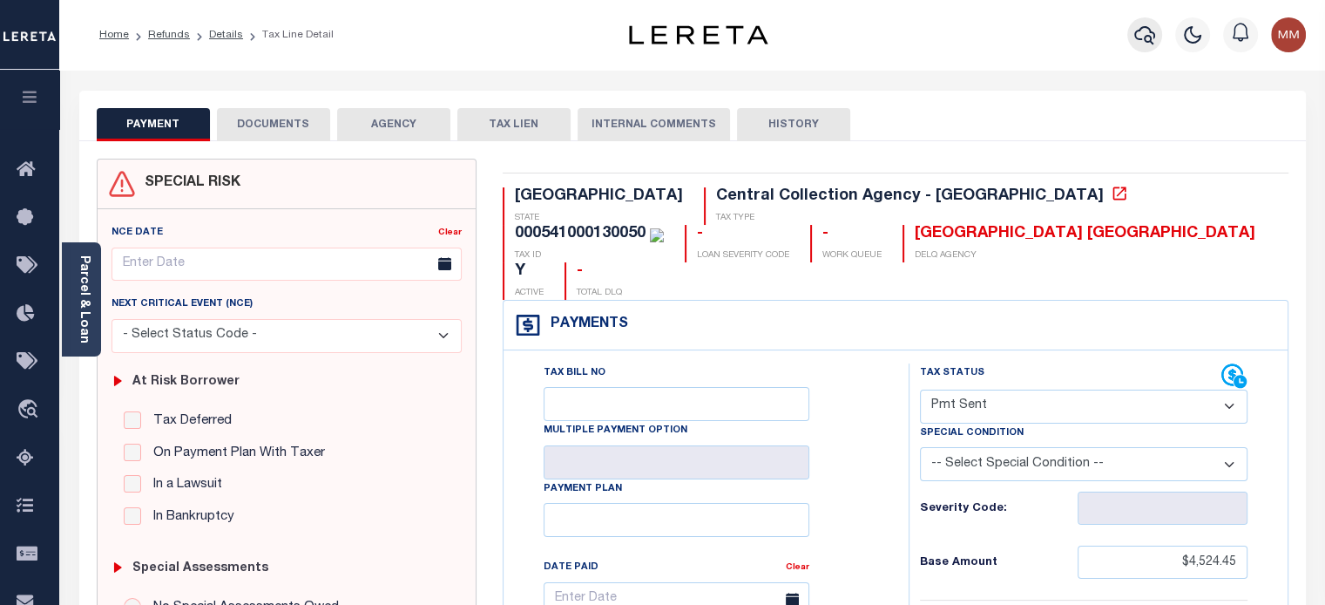
click at [1150, 36] on icon "button" at bounding box center [1144, 34] width 21 height 21
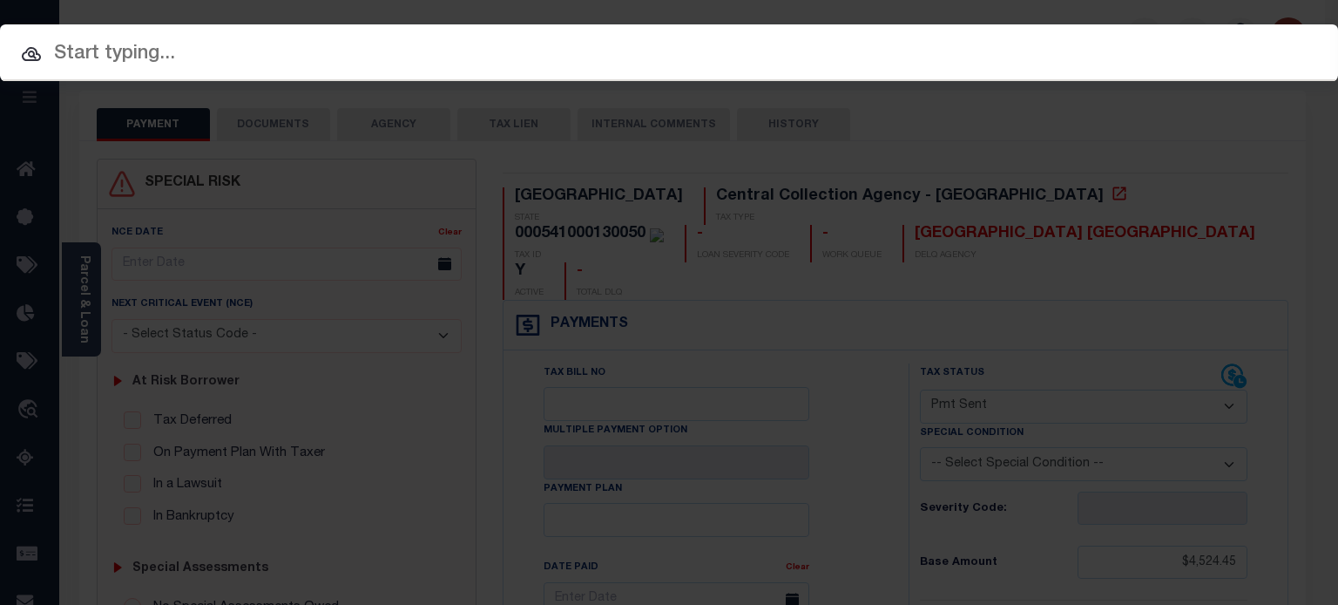
click at [600, 54] on input "text" at bounding box center [669, 54] width 1338 height 30
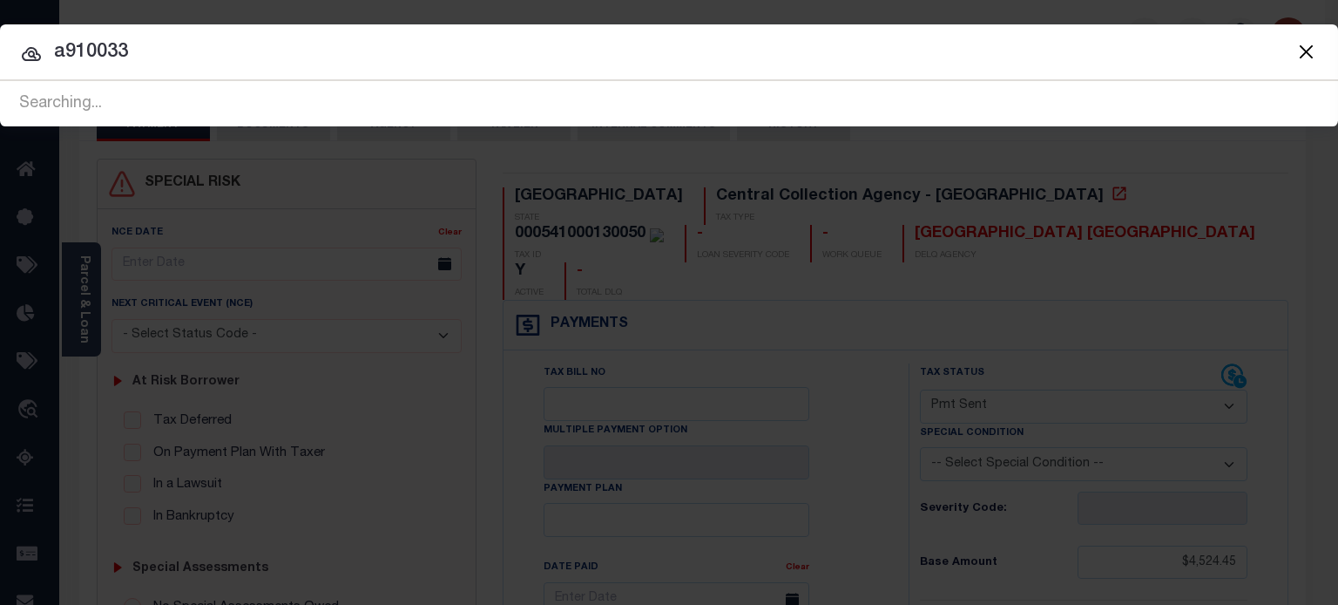
type input "a910033"
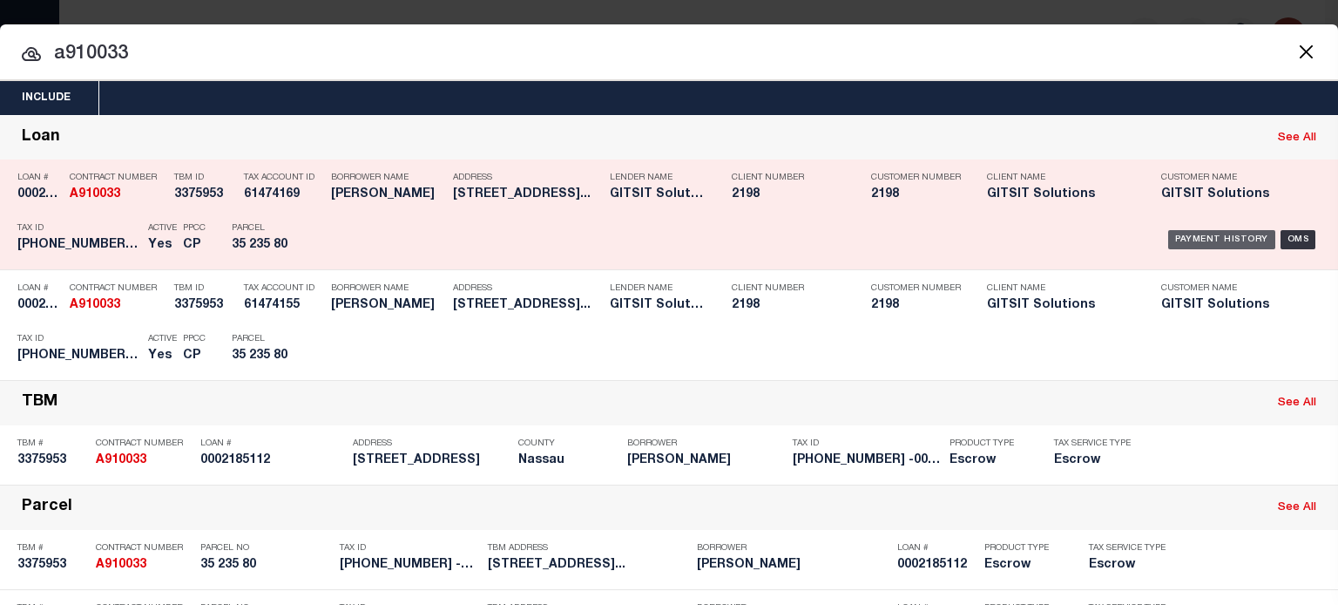
click at [1206, 233] on div "Payment History" at bounding box center [1221, 239] width 107 height 19
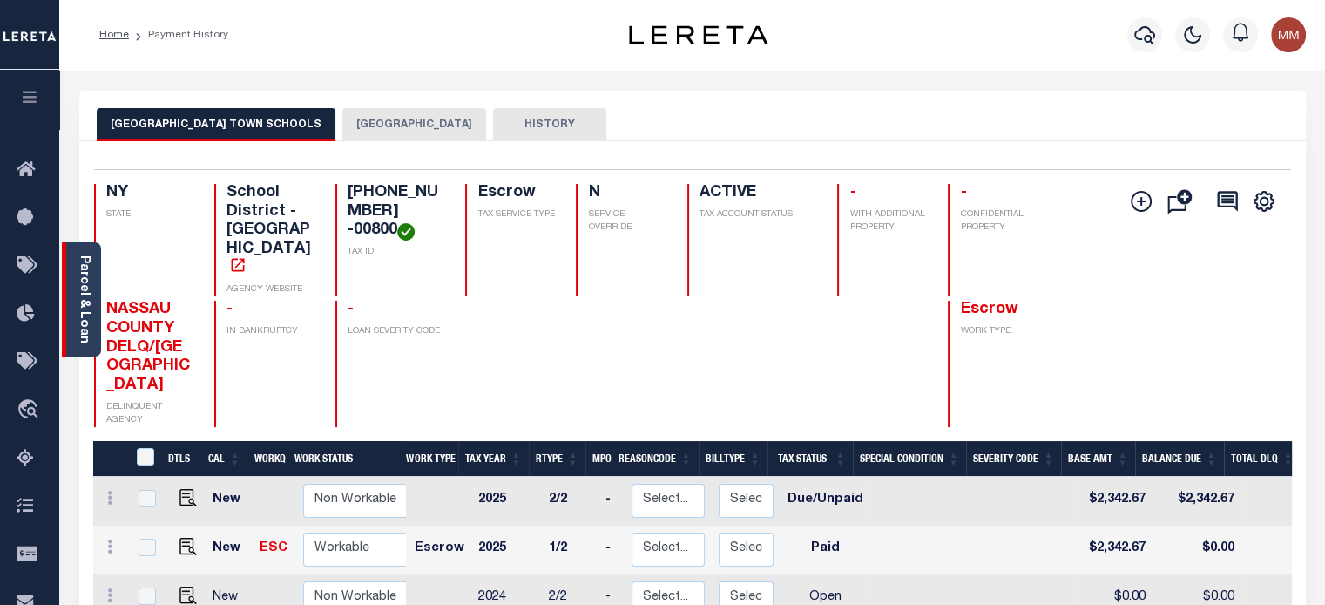
click at [86, 283] on link "Parcel & Loan" at bounding box center [84, 299] width 12 height 88
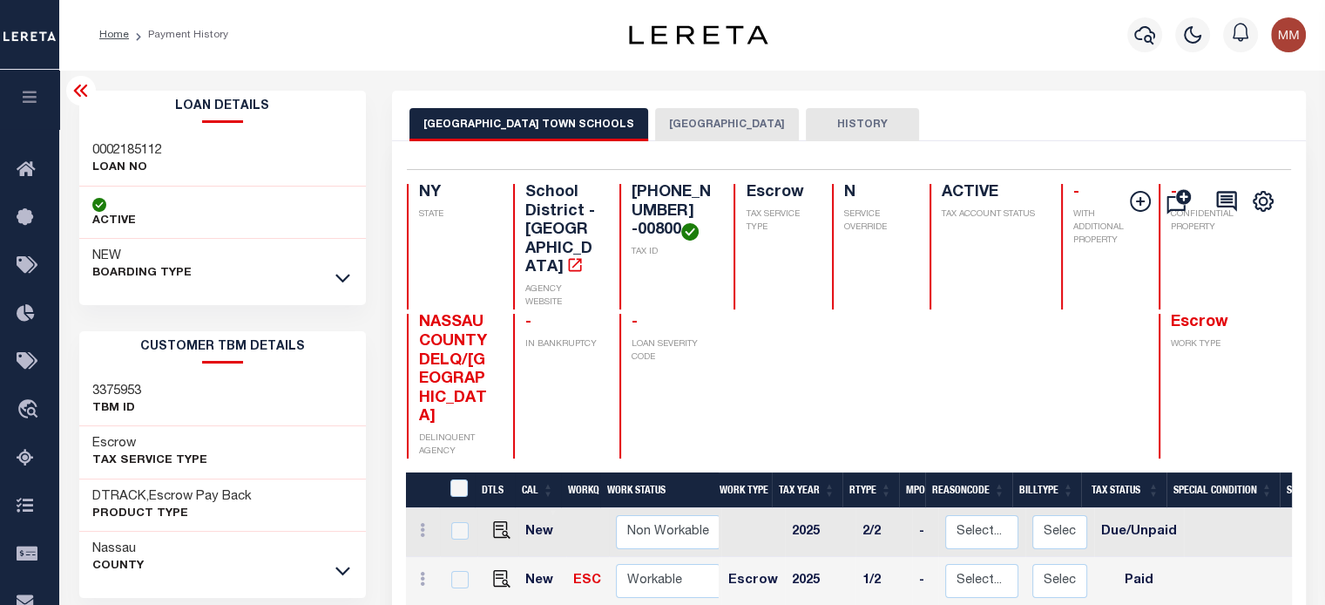
click at [655, 121] on button "[GEOGRAPHIC_DATA]" at bounding box center [727, 124] width 144 height 33
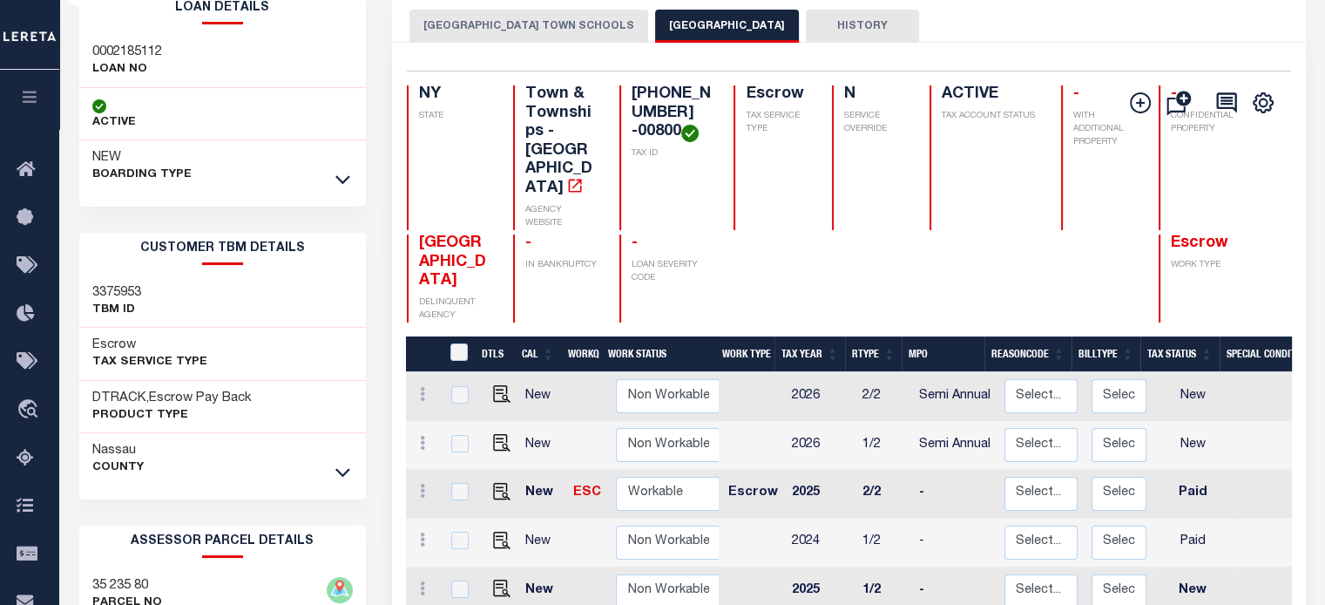
scroll to position [174, 0]
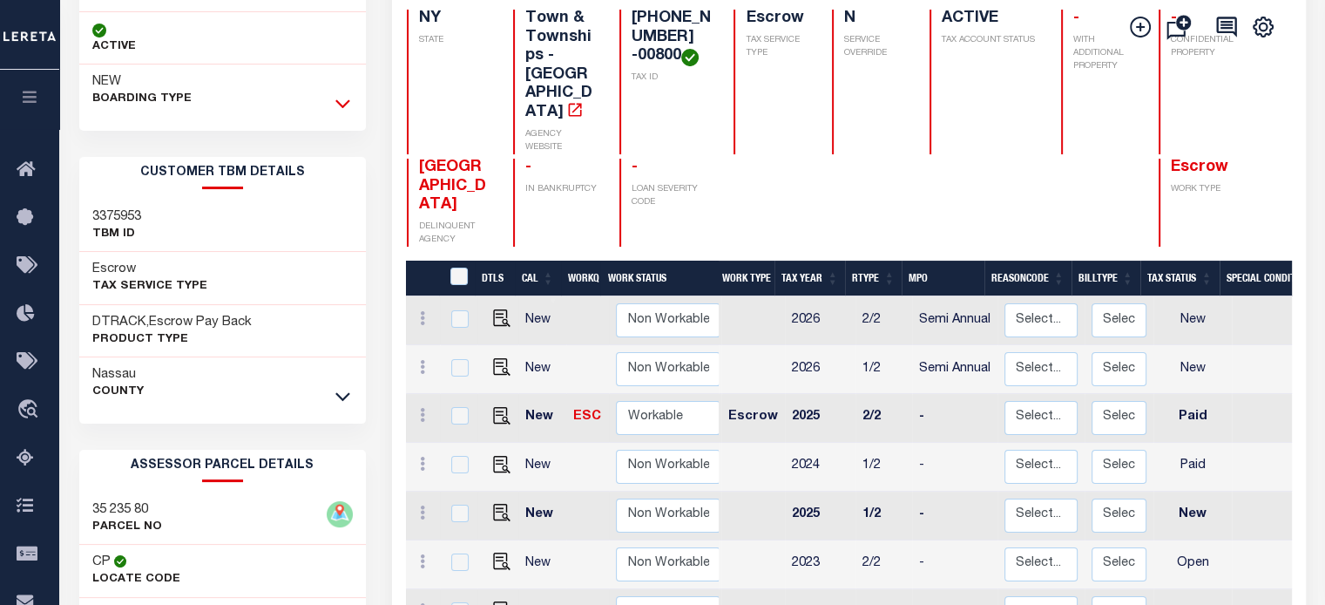
click at [340, 100] on icon at bounding box center [342, 103] width 15 height 18
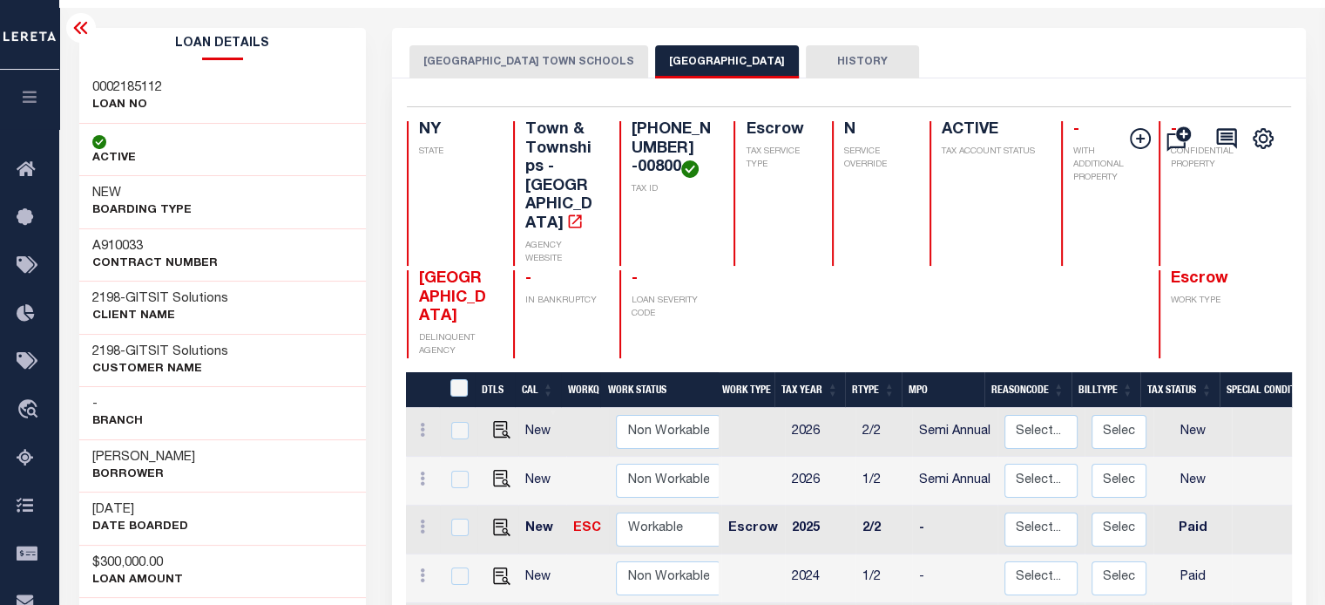
scroll to position [0, 0]
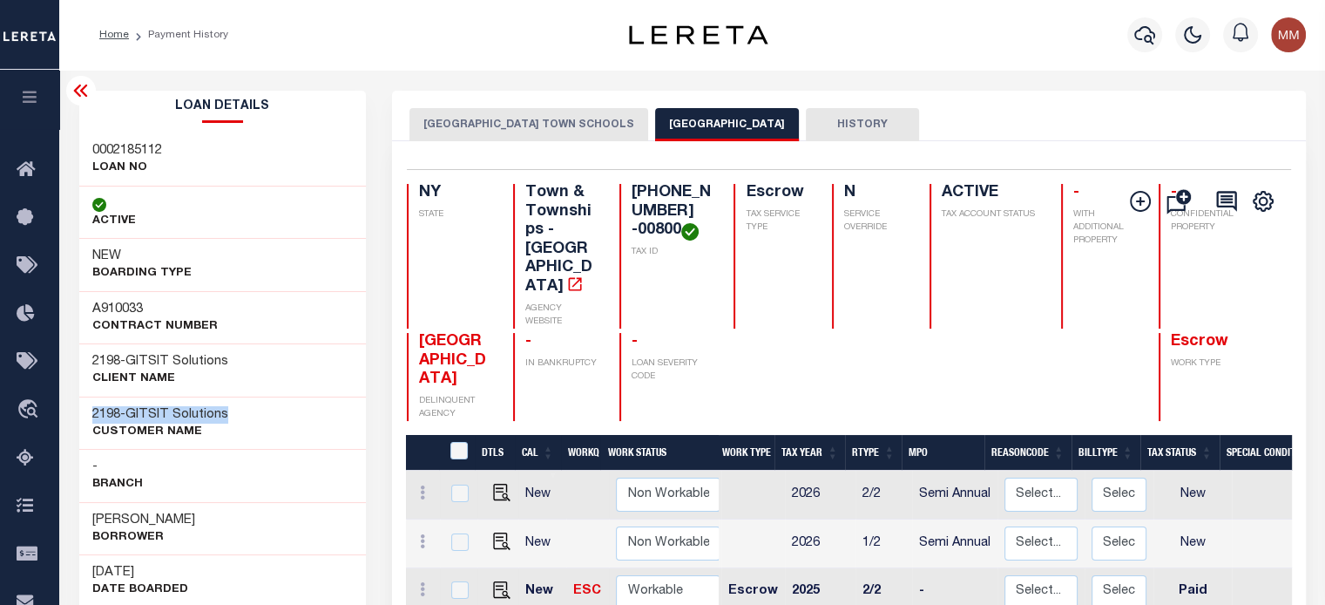
drag, startPoint x: 81, startPoint y: 410, endPoint x: 261, endPoint y: 422, distance: 180.7
click at [261, 422] on div "2198 - GITSIT Solutions CUSTOMER Name" at bounding box center [222, 422] width 287 height 53
click at [261, 339] on div "A910033 Contract Number" at bounding box center [222, 317] width 287 height 53
drag, startPoint x: 92, startPoint y: 410, endPoint x: 294, endPoint y: 425, distance: 202.7
click at [294, 425] on div "2198 - GITSIT Solutions CUSTOMER Name" at bounding box center [222, 422] width 287 height 53
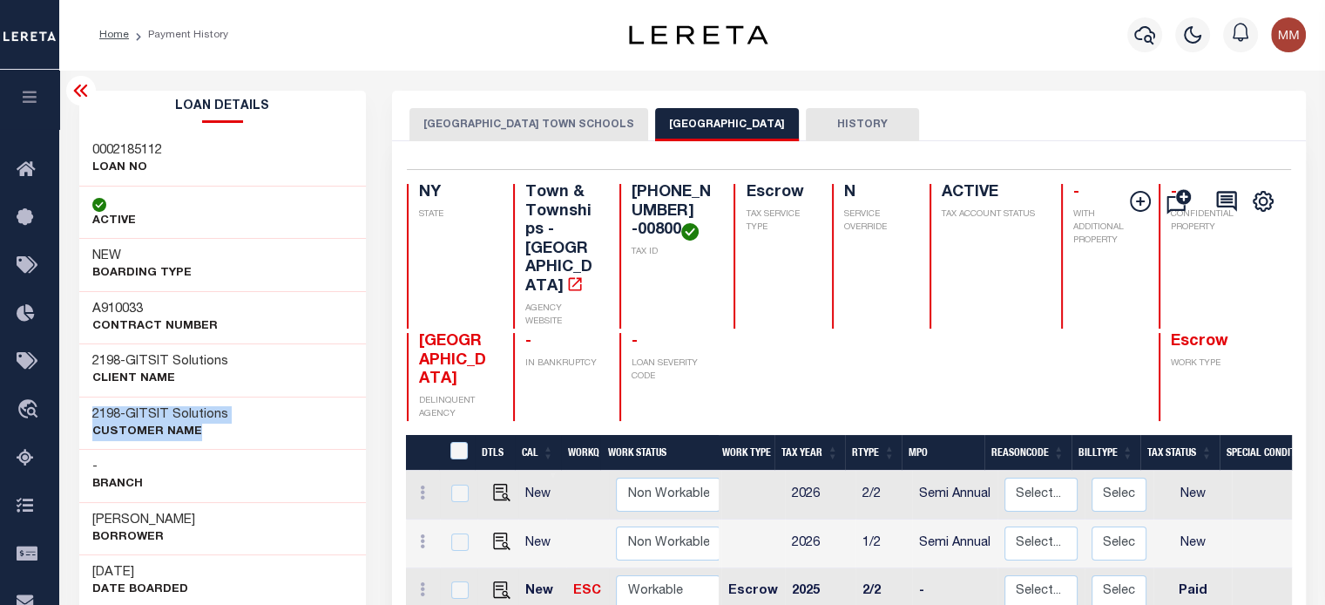
copy div "2198 - GITSIT Solutions CUSTOMER Name"
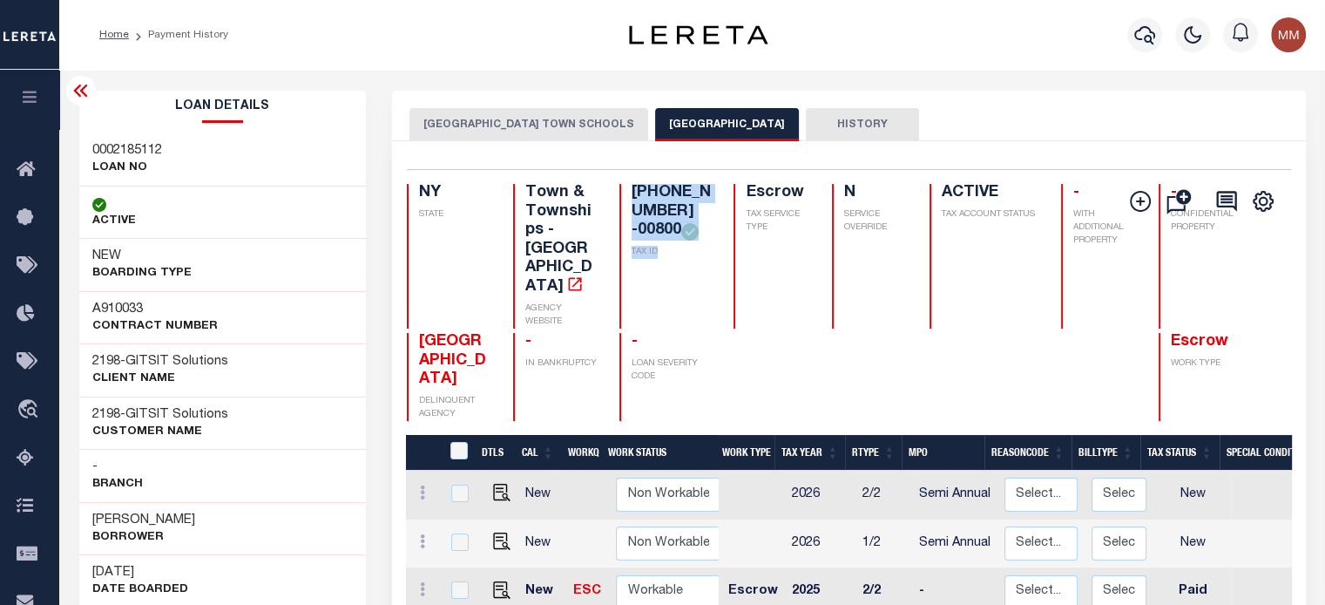
drag, startPoint x: 605, startPoint y: 186, endPoint x: 544, endPoint y: 227, distance: 74.2
click at [643, 266] on div "[PHONE_NUMBER] -00800 TAX ID" at bounding box center [666, 256] width 94 height 145
copy div "[PHONE_NUMBER] -00800 TAX ID"
drag, startPoint x: 91, startPoint y: 145, endPoint x: 172, endPoint y: 166, distance: 82.8
click at [172, 166] on div "0002185112 LOAN NO" at bounding box center [222, 159] width 287 height 53
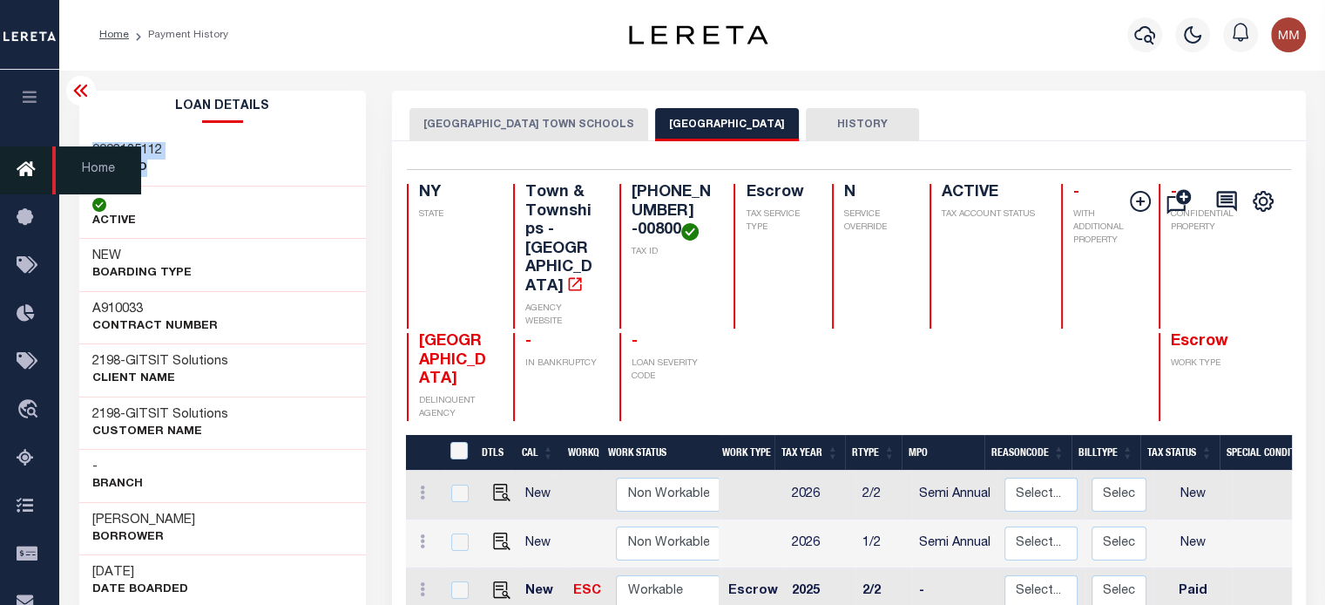
copy div "0002185112 LOAN NO"
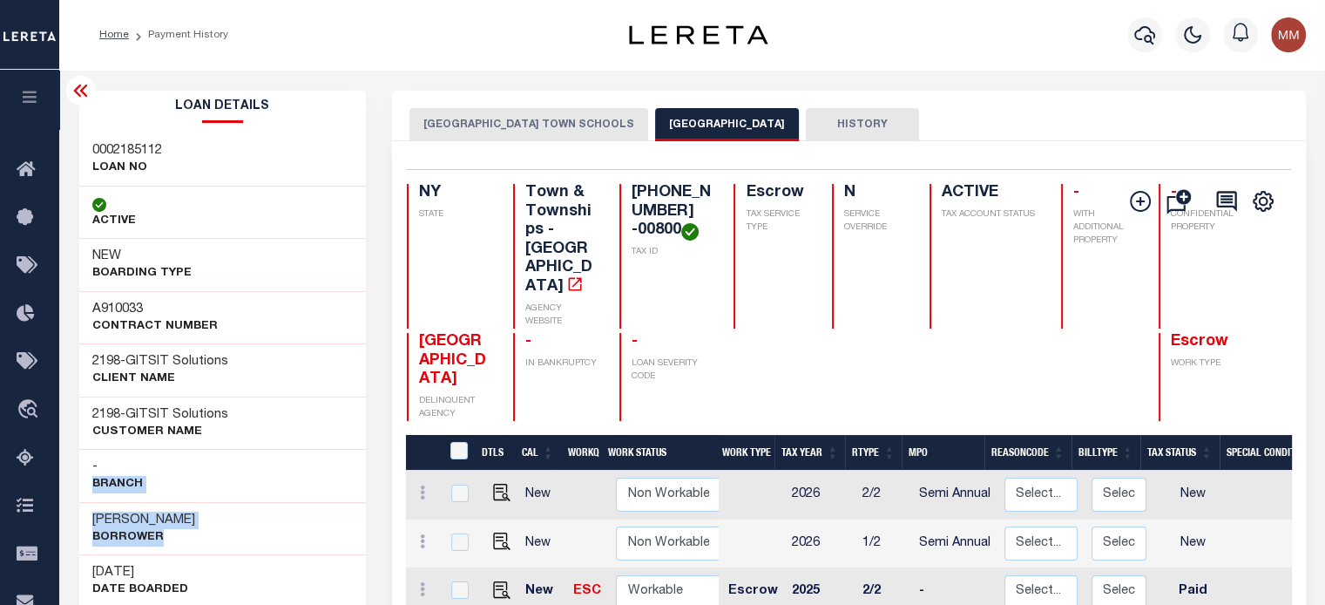
drag, startPoint x: 86, startPoint y: 493, endPoint x: 362, endPoint y: 527, distance: 278.2
click at [364, 530] on div "A910033 Contract Number 2198 - GITSIT Solutions CLIENT Name" at bounding box center [222, 554] width 287 height 527
click at [258, 464] on div "- Branch" at bounding box center [222, 475] width 287 height 53
click at [118, 513] on h3 "[PERSON_NAME]" at bounding box center [143, 519] width 103 height 17
click at [136, 517] on h3 "[PERSON_NAME]" at bounding box center [143, 519] width 103 height 17
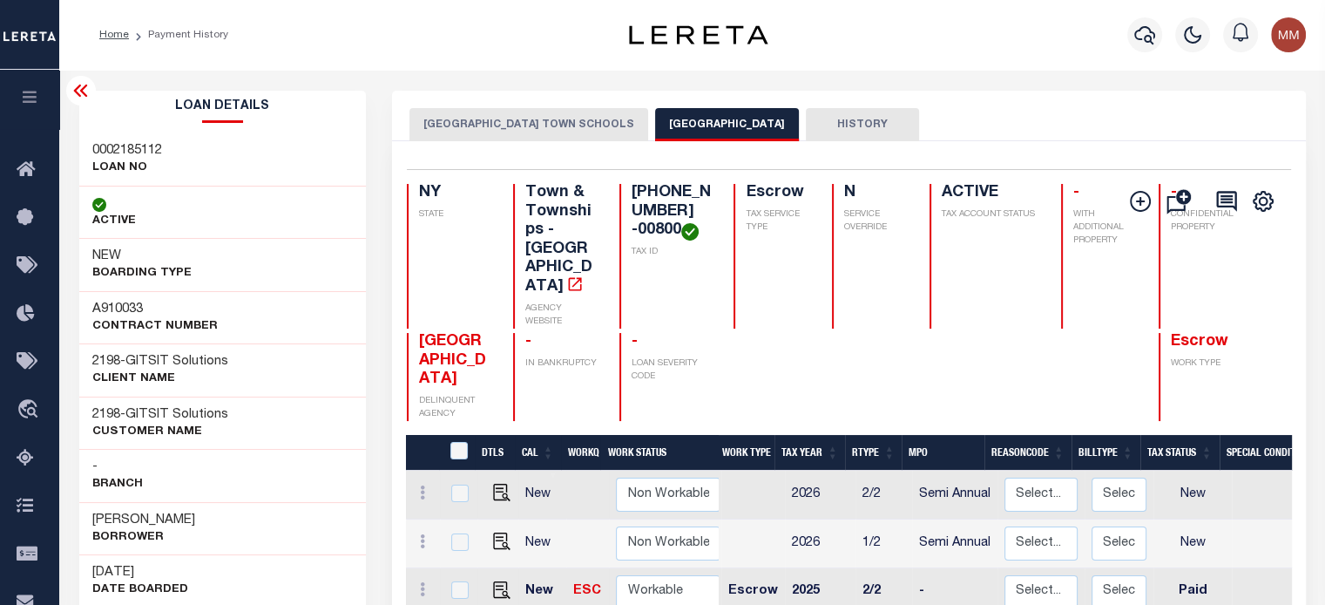
click at [134, 516] on h3 "[PERSON_NAME]" at bounding box center [143, 519] width 103 height 17
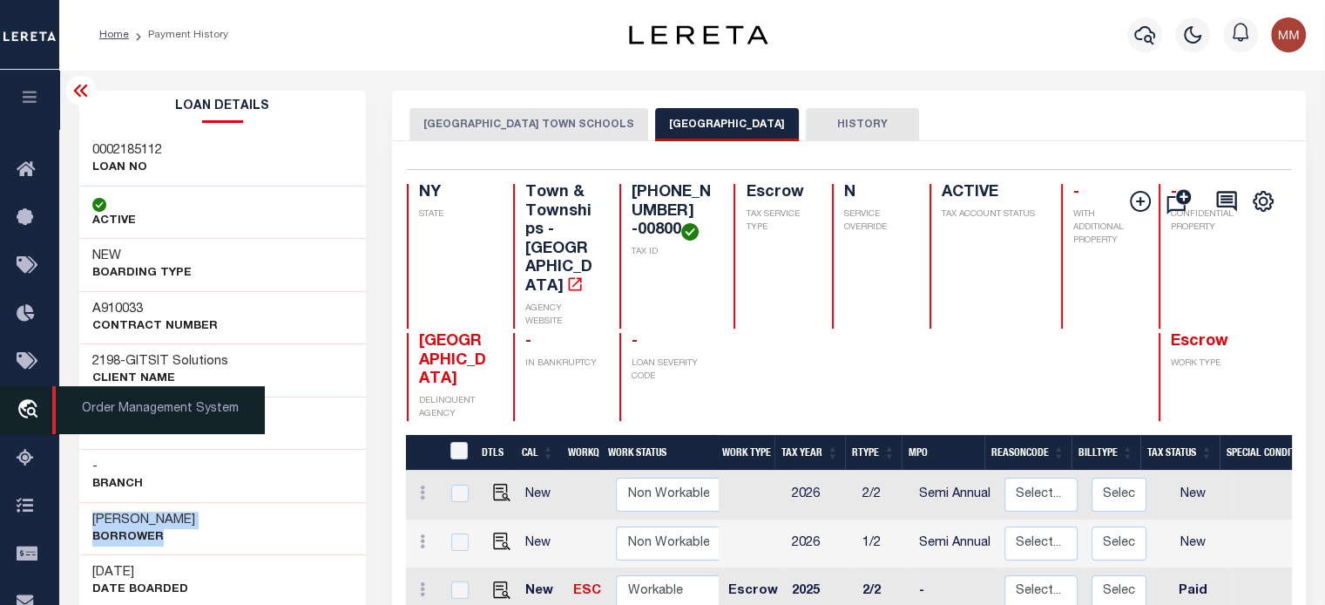
drag, startPoint x: 91, startPoint y: 513, endPoint x: 2, endPoint y: 389, distance: 152.3
click at [183, 527] on div "MANJIT SINGH Borrower" at bounding box center [222, 528] width 287 height 53
copy h3 "MANJIT SINGH"
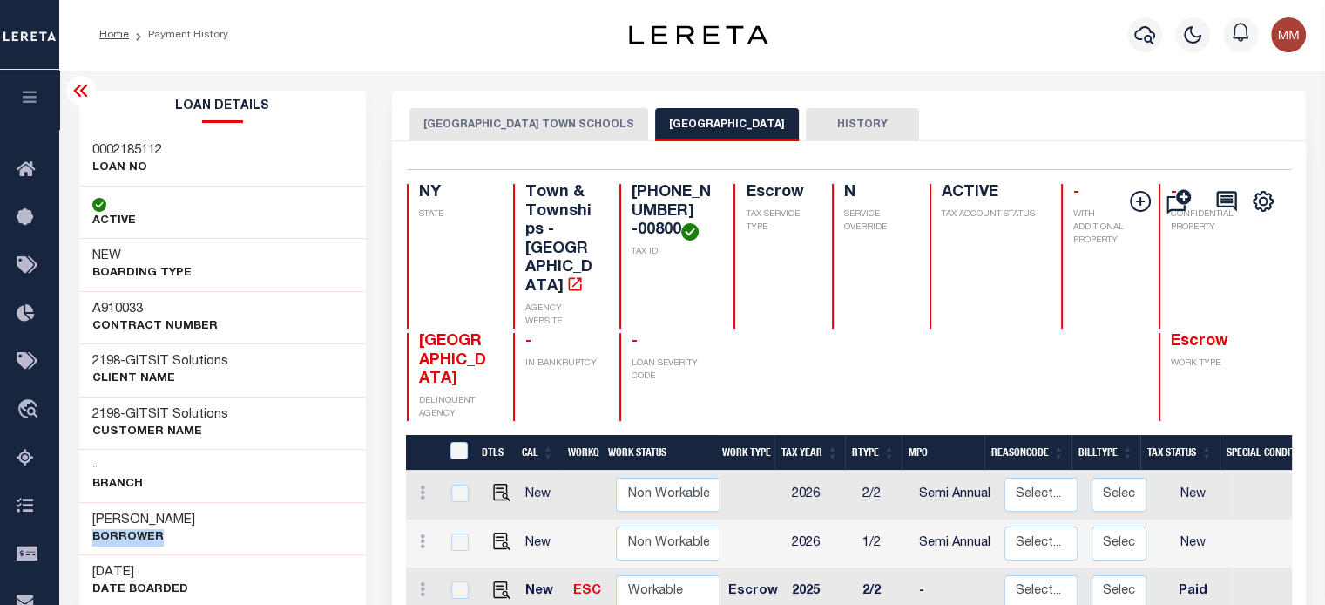
drag, startPoint x: 85, startPoint y: 537, endPoint x: 143, endPoint y: 478, distance: 82.5
click at [192, 531] on div "MANJIT SINGH Borrower" at bounding box center [222, 528] width 287 height 53
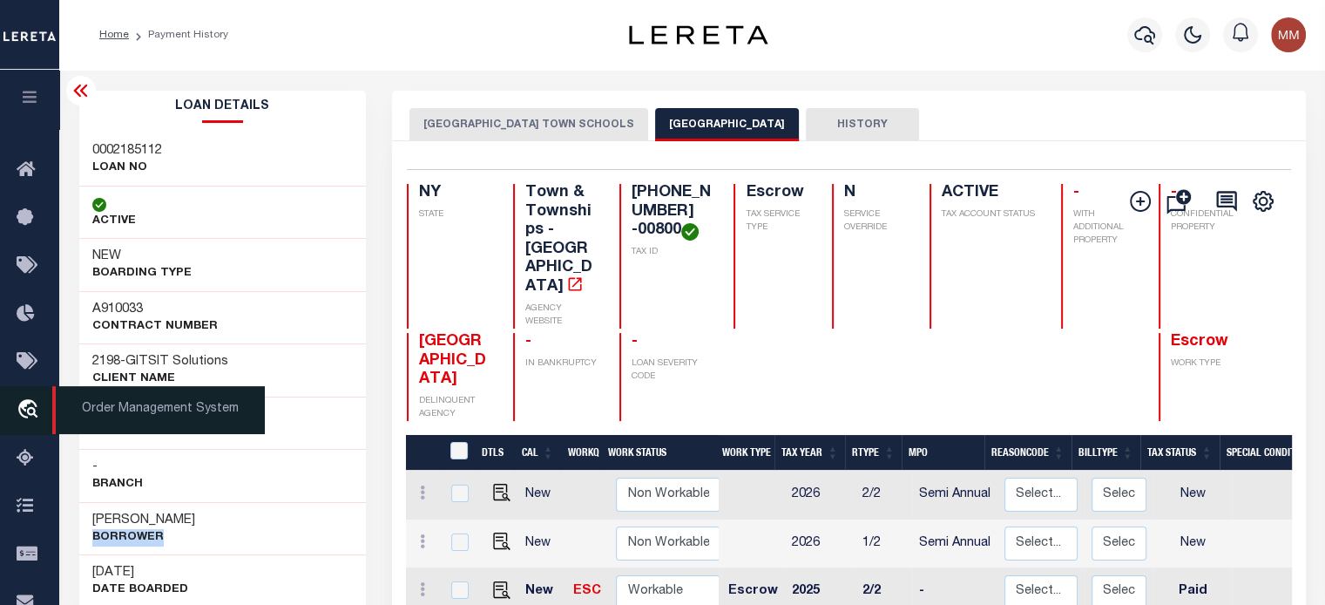
copy p "Borrower"
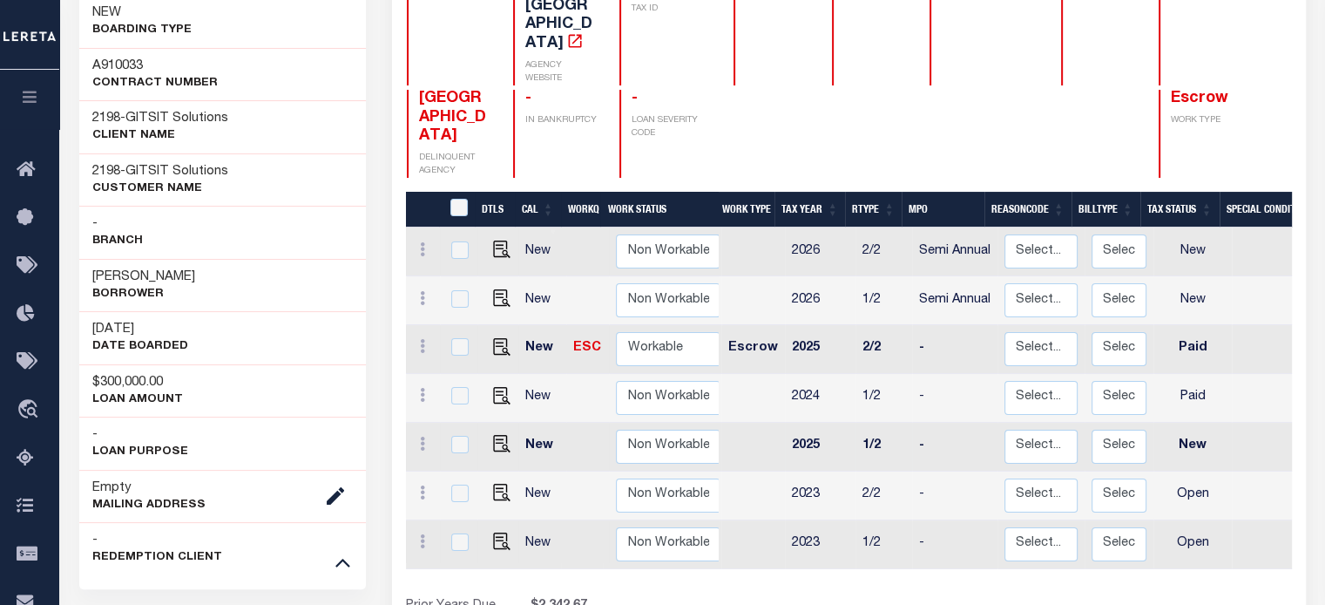
scroll to position [261, 0]
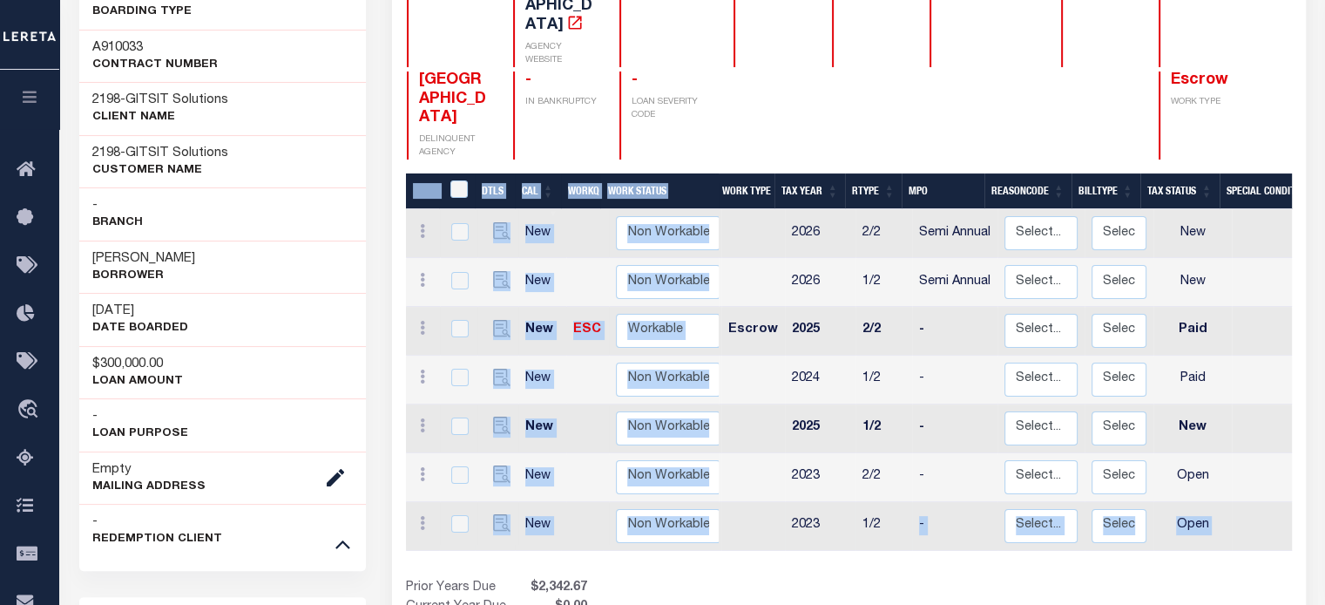
drag, startPoint x: 697, startPoint y: 536, endPoint x: 896, endPoint y: 523, distance: 199.9
click at [896, 523] on div "DTLS CAL WorkQ Work Status Work Type Tax Year RType MPO ReasonCode BillType Tax…" at bounding box center [849, 404] width 886 height 463
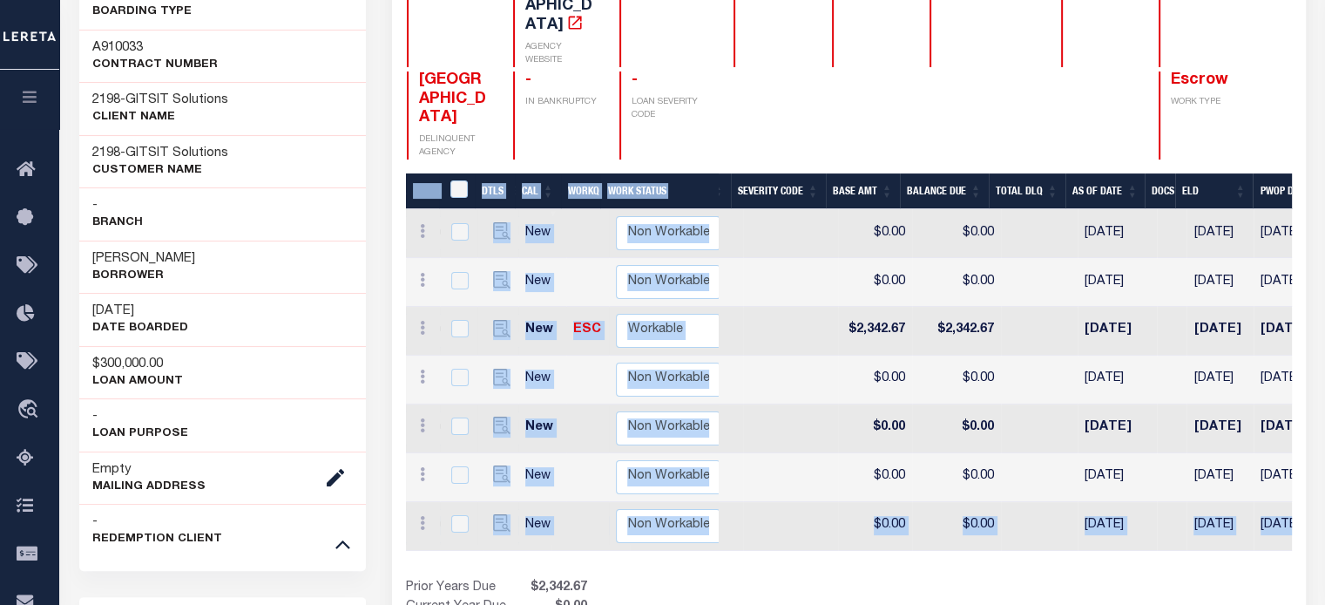
scroll to position [0, 877]
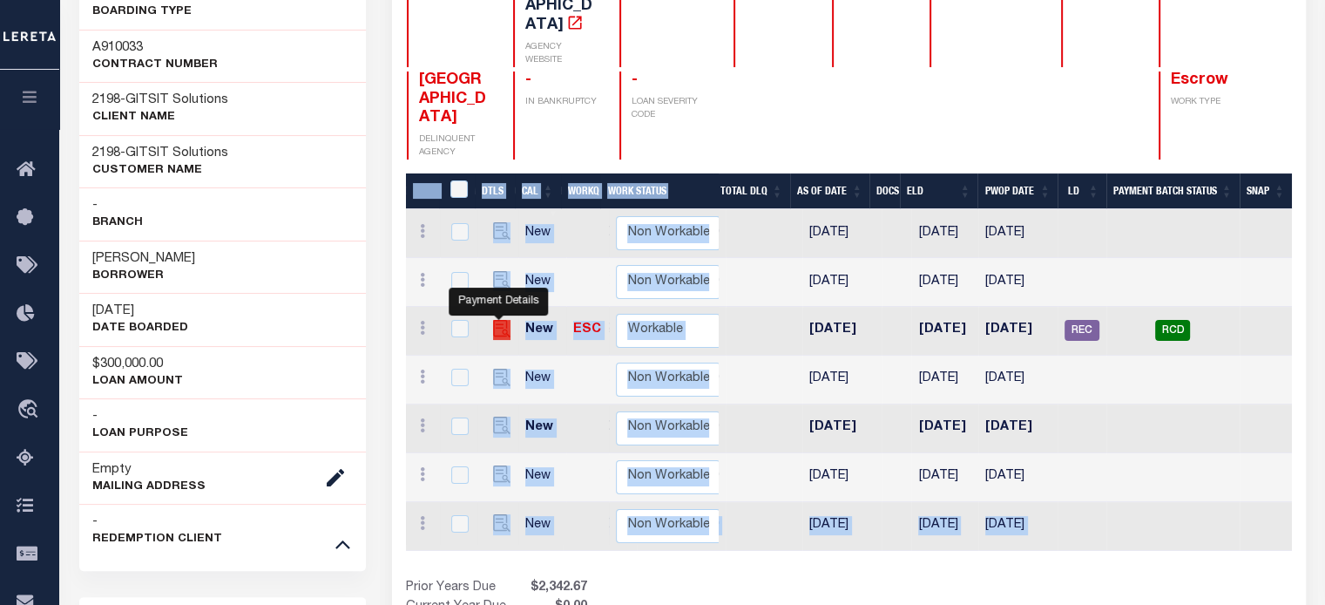
click at [502, 320] on img "" at bounding box center [501, 328] width 17 height 17
checkbox input "true"
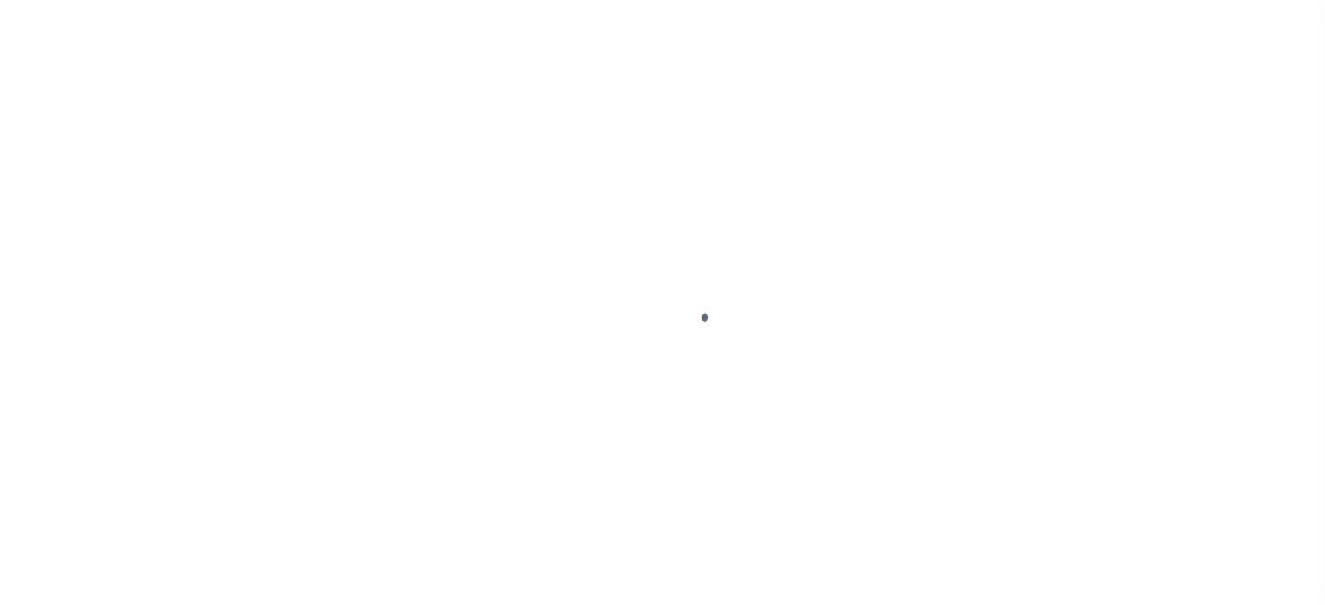
select select "PYD"
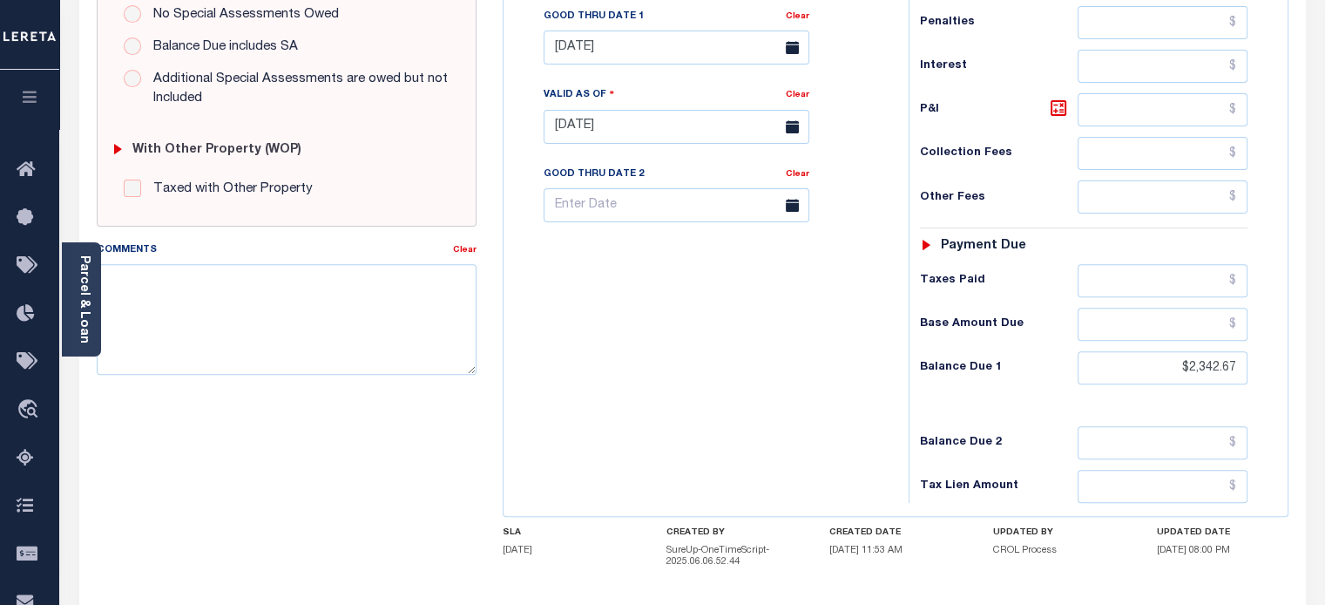
scroll to position [721, 0]
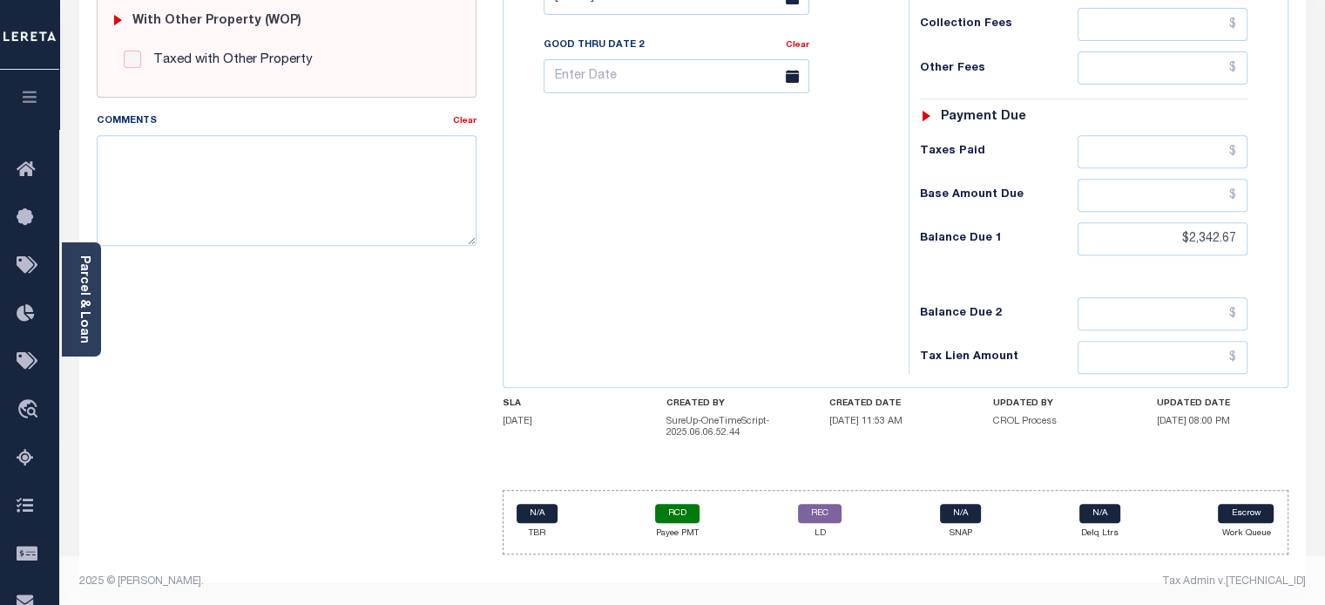
click at [31, 102] on icon "button" at bounding box center [30, 97] width 20 height 16
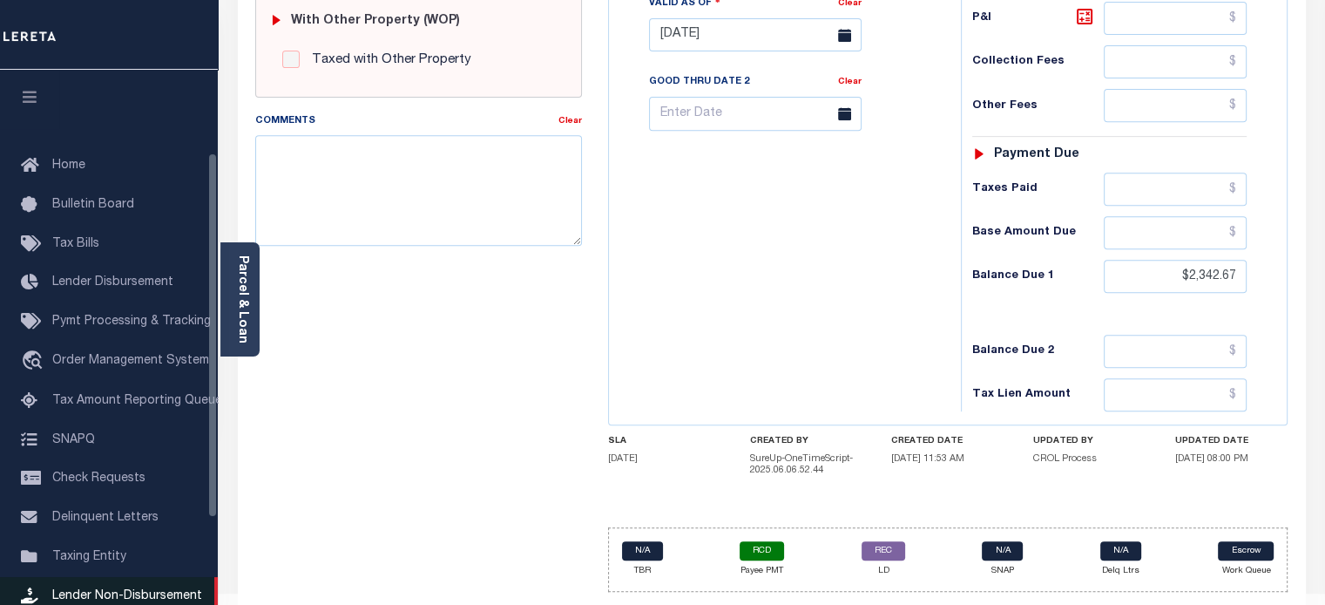
scroll to position [247, 0]
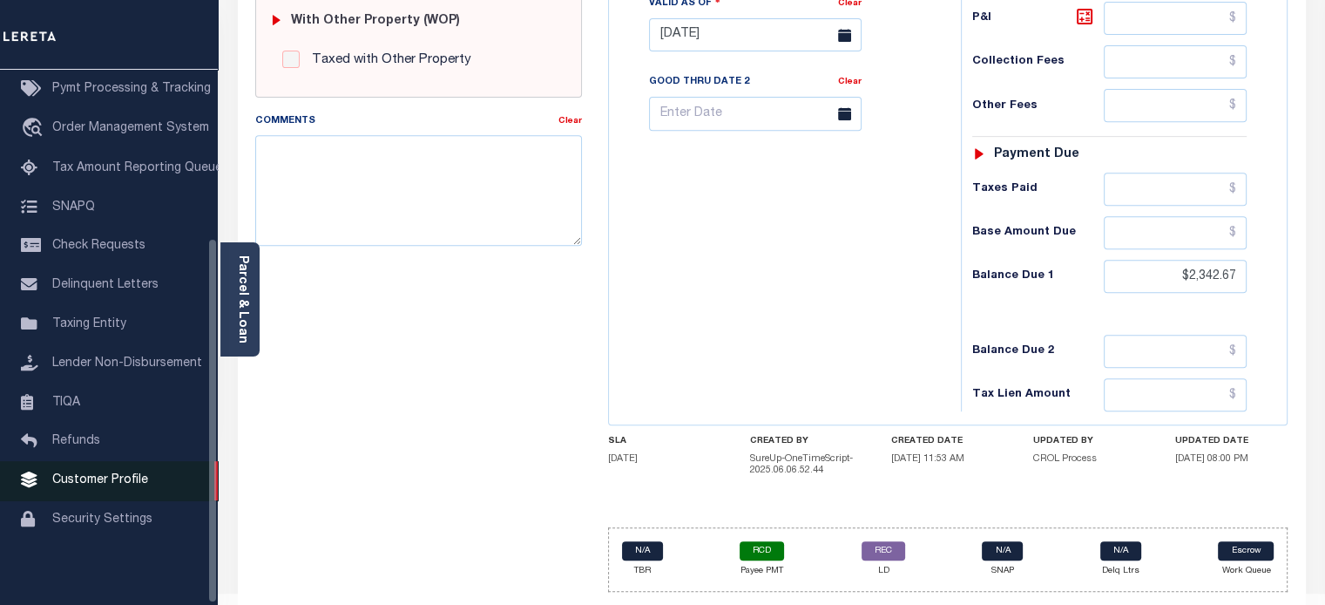
click at [73, 481] on span "Customer Profile" at bounding box center [100, 480] width 96 height 12
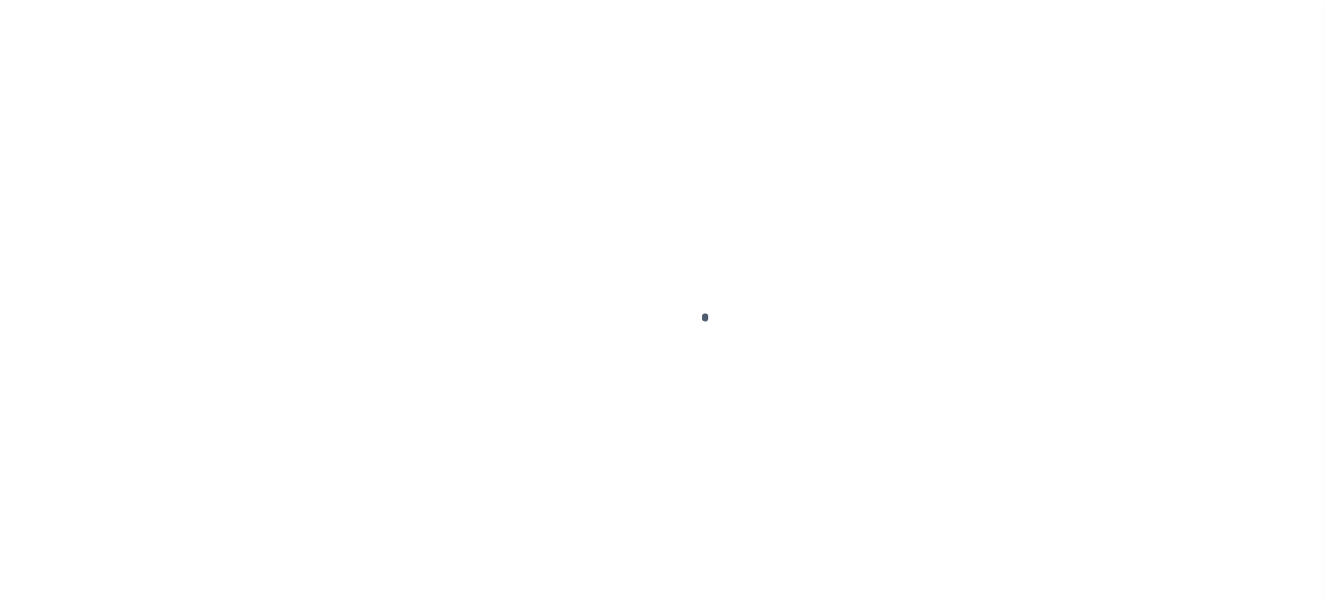
scroll to position [247, 0]
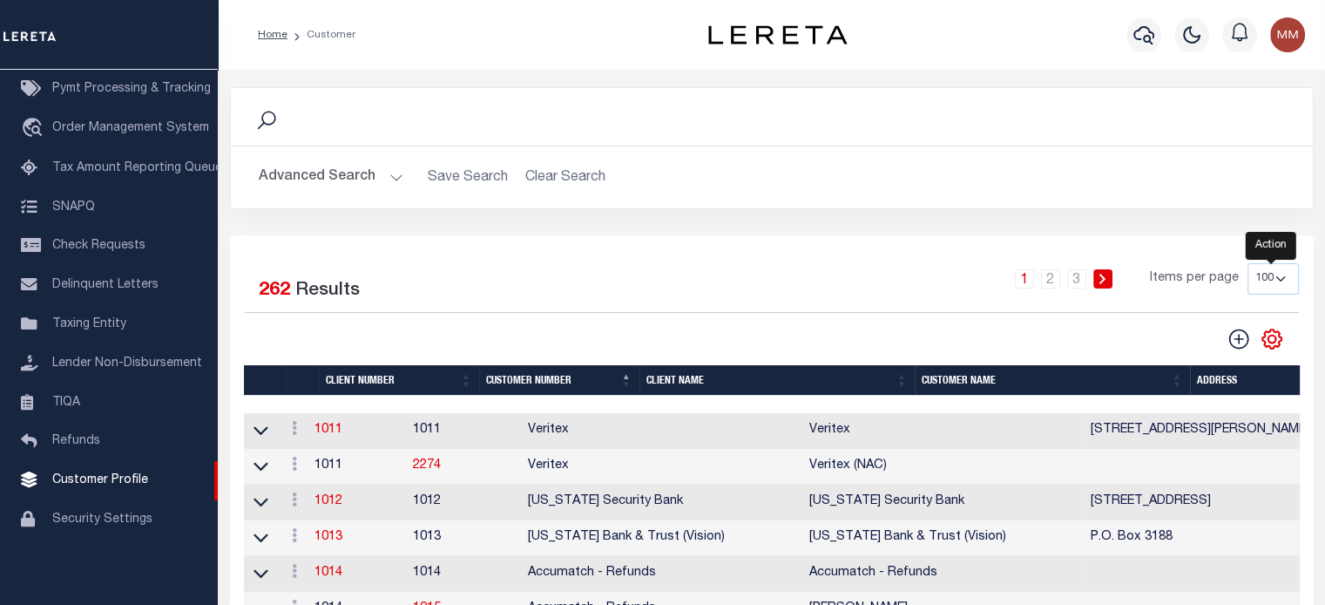
click at [1268, 340] on icon "" at bounding box center [1272, 339] width 23 height 23
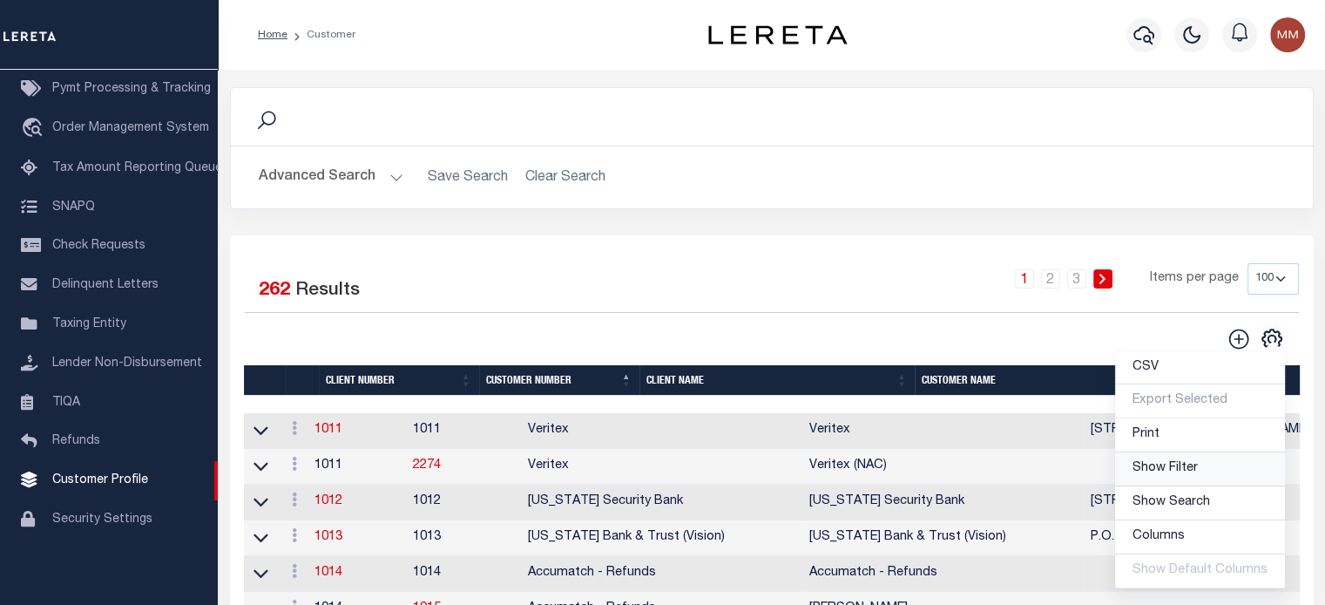
click at [1160, 470] on span "Show Filter" at bounding box center [1165, 468] width 65 height 12
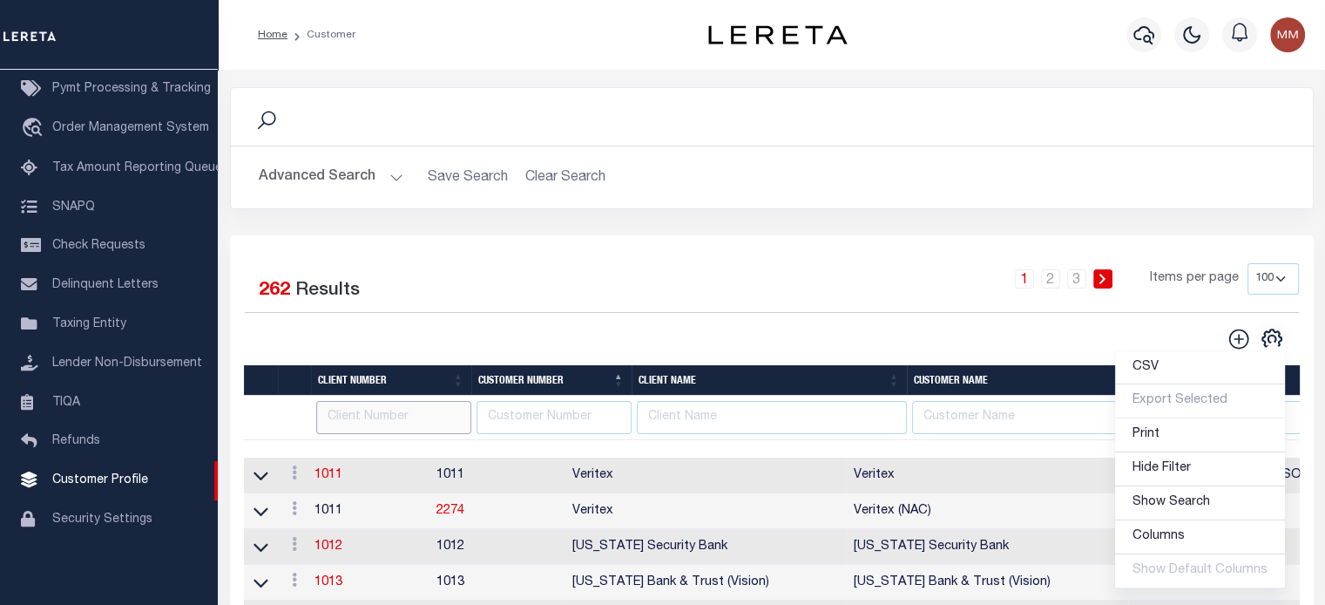
click at [367, 421] on input "text" at bounding box center [393, 418] width 155 height 34
type input "2198"
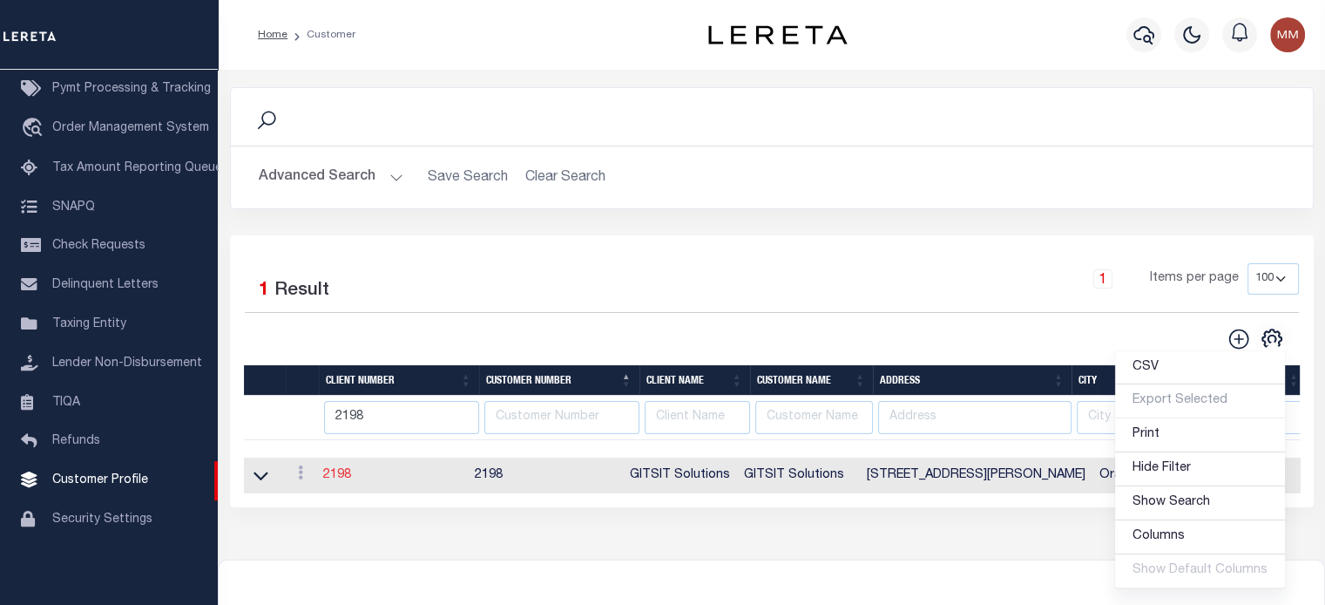
click at [338, 478] on link "2198" at bounding box center [337, 475] width 28 height 12
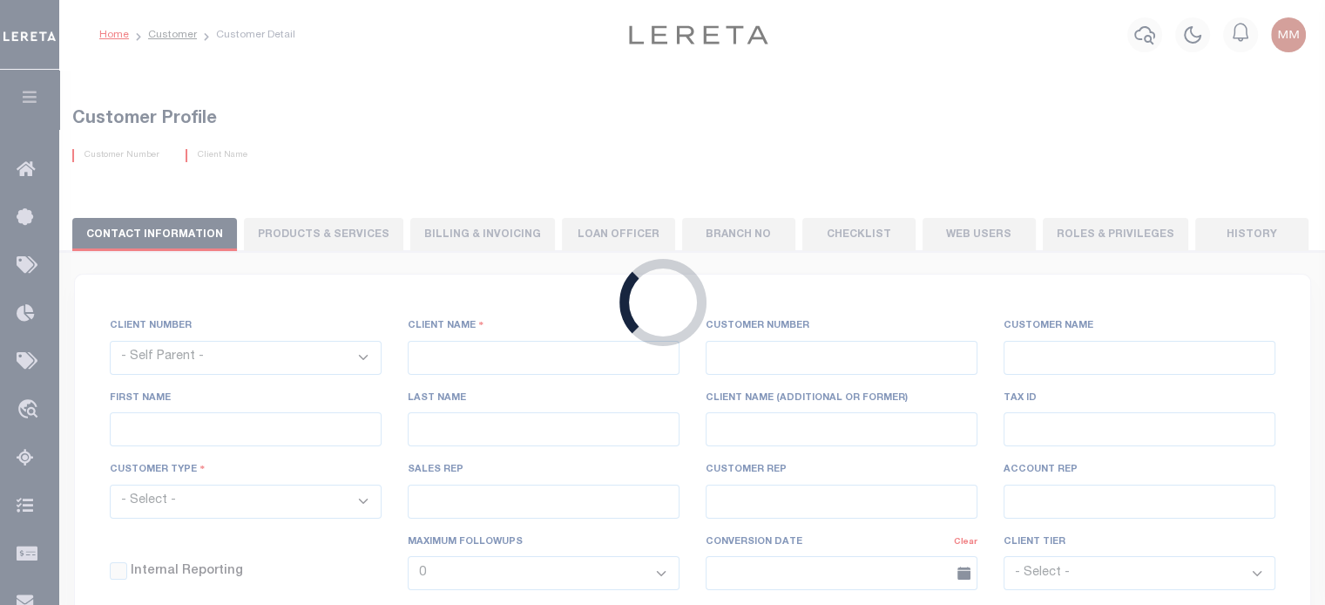
select select
type input "GITSIT Solutions"
type input "2198"
type input "GITSIT Solutions"
type input "Angela"
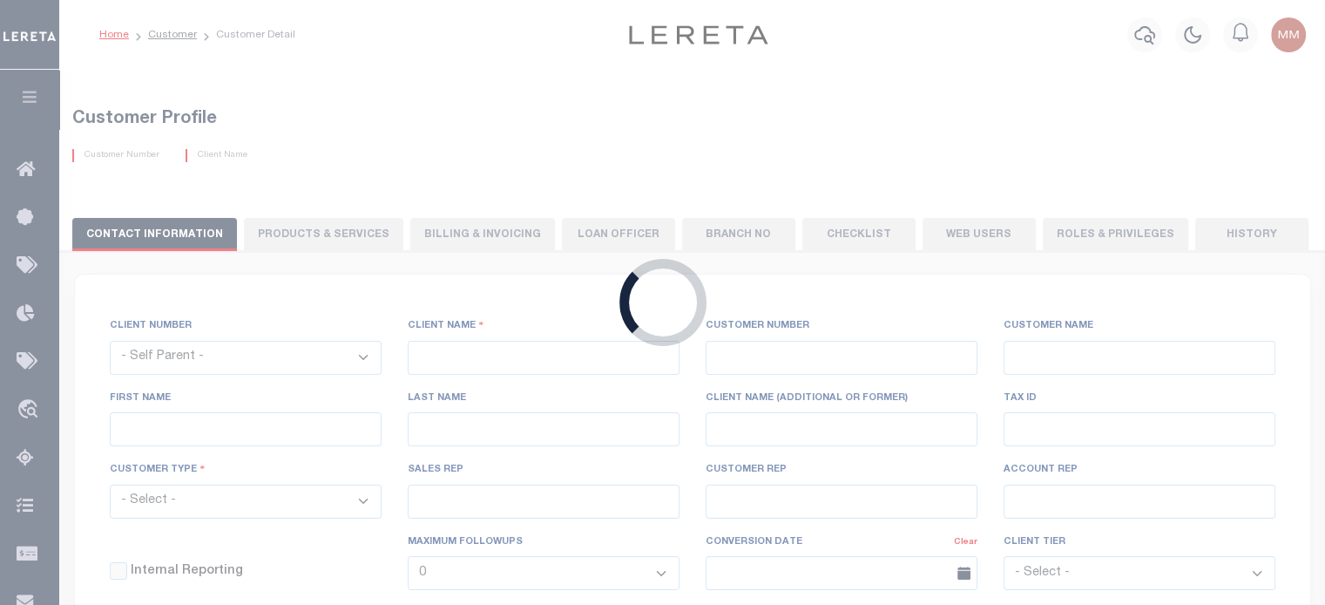
type input "Suttey"
select select "Mixed Portfolio"
type input "Daniel Telles"
type input "Barbara Kendrick"
type input "Tony Targhetta"
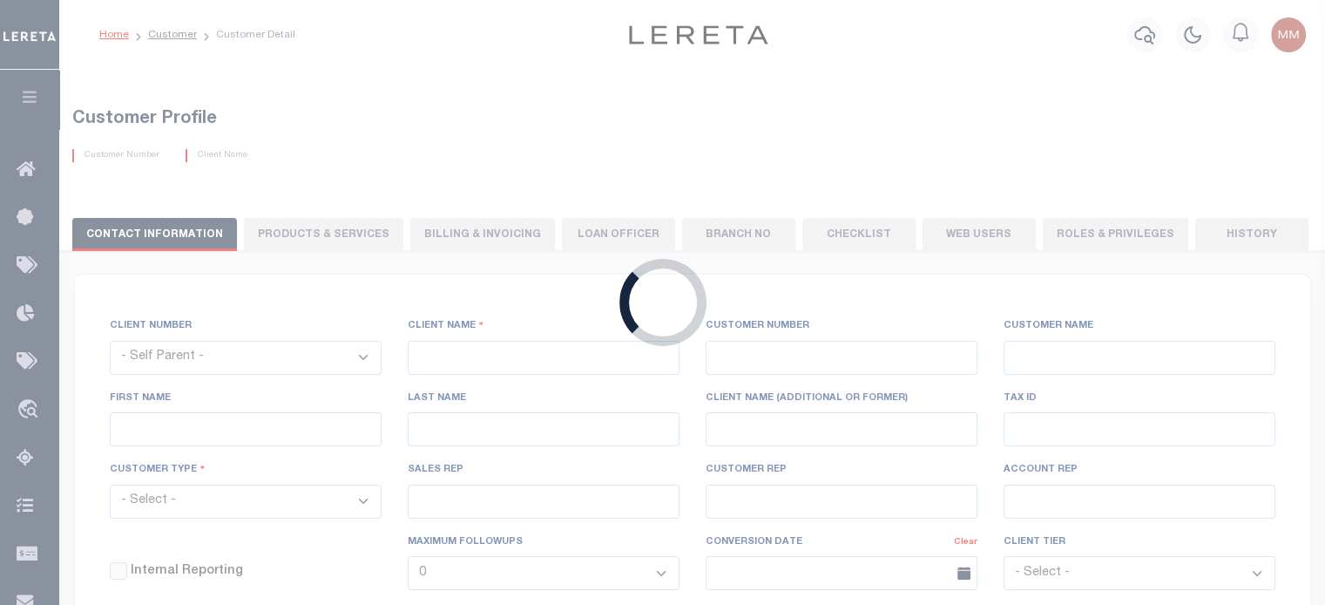
checkbox input "true"
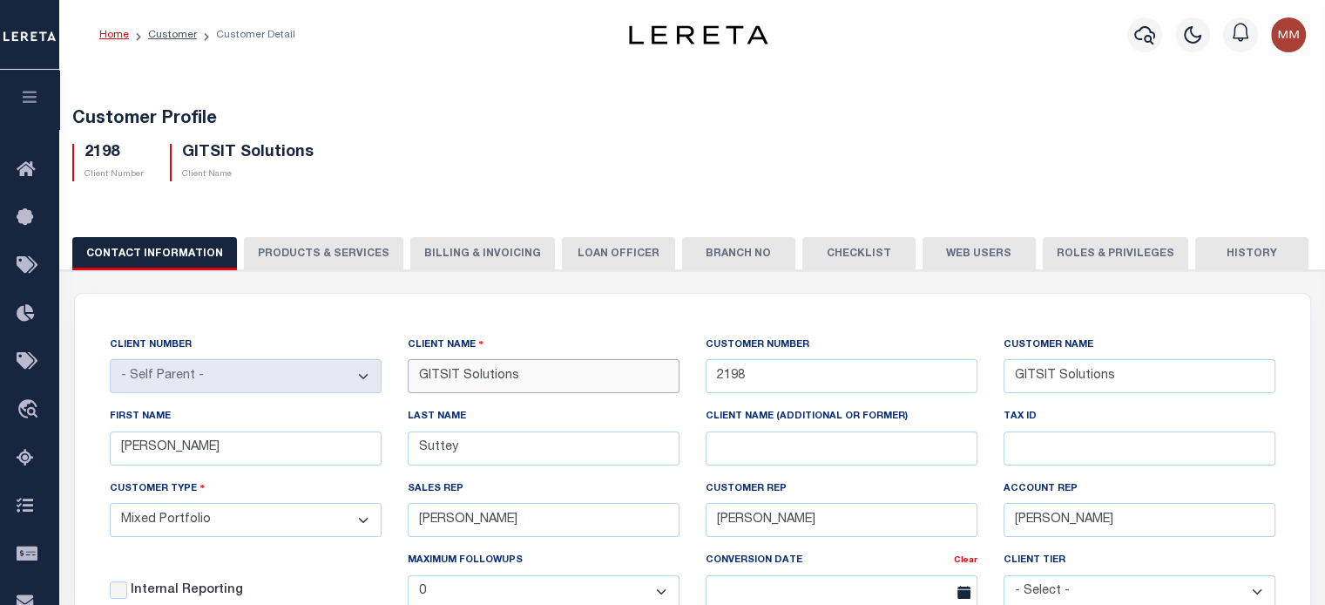
drag, startPoint x: 512, startPoint y: 381, endPoint x: 585, endPoint y: 252, distance: 148.3
click at [390, 367] on div "CLIENT NUMBER - Self Parent - 1011 1012 1013 1014 1016 1017 1018 1019 1035 1036…" at bounding box center [693, 527] width 1192 height 385
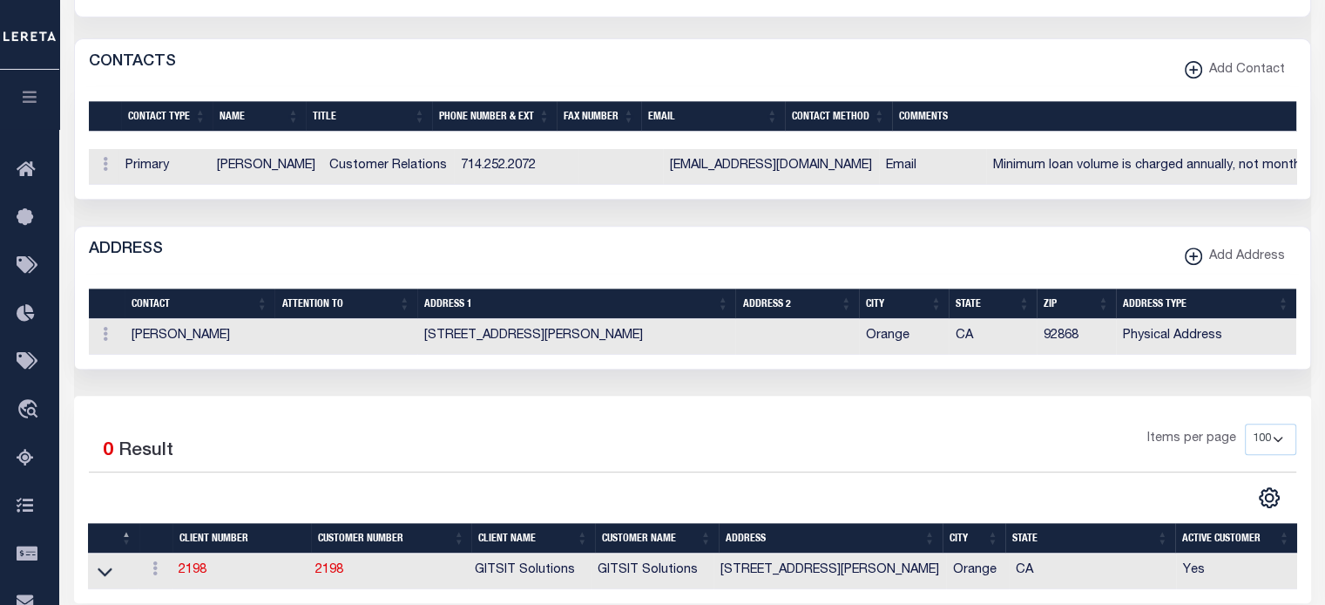
scroll to position [784, 0]
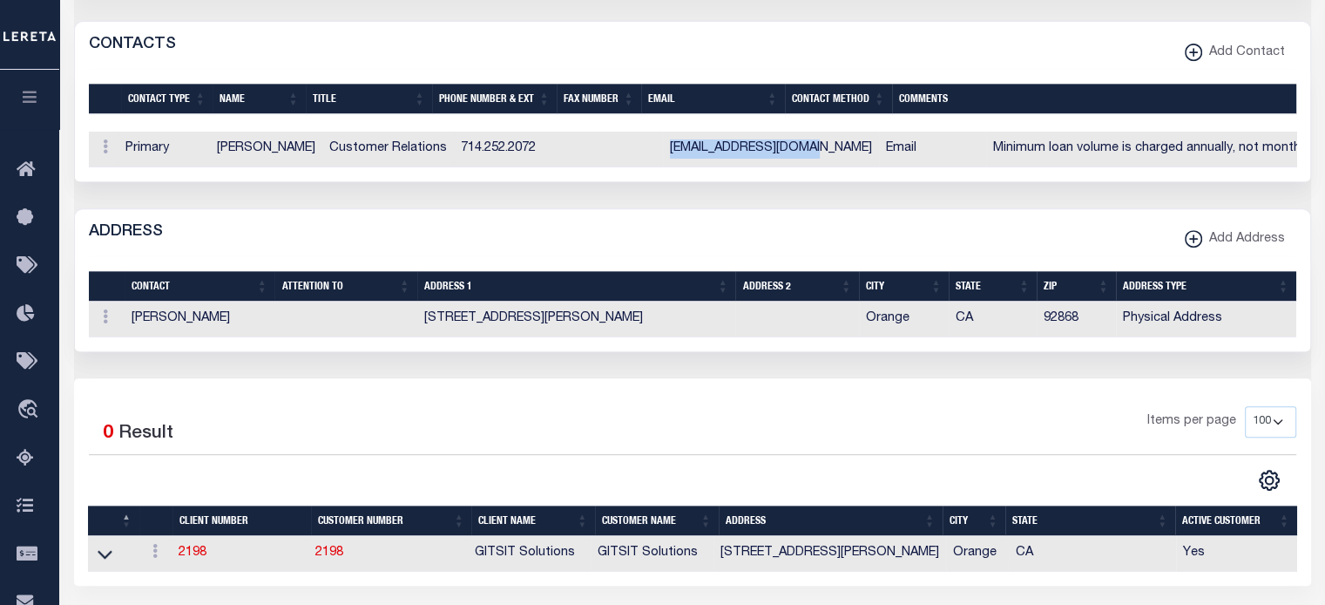
drag, startPoint x: 777, startPoint y: 146, endPoint x: 639, endPoint y: 145, distance: 137.7
click at [663, 145] on td "Asuttey@gitsitusa.com" at bounding box center [771, 150] width 216 height 36
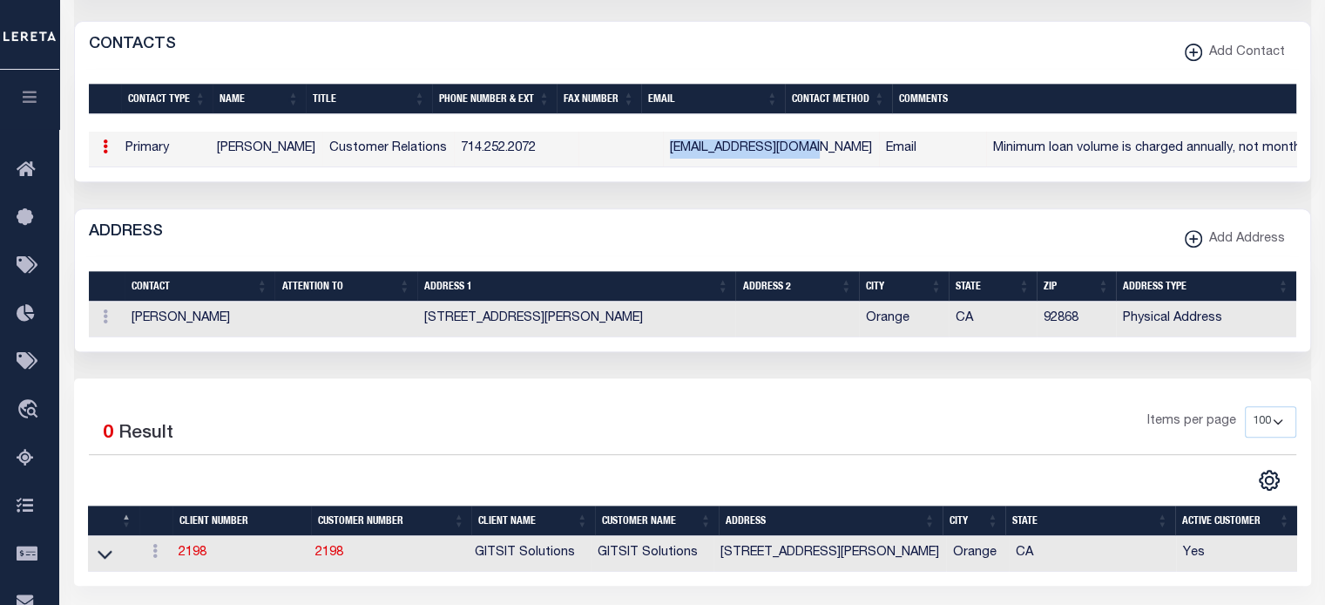
copy td "Asuttey@gitsitusa.com"
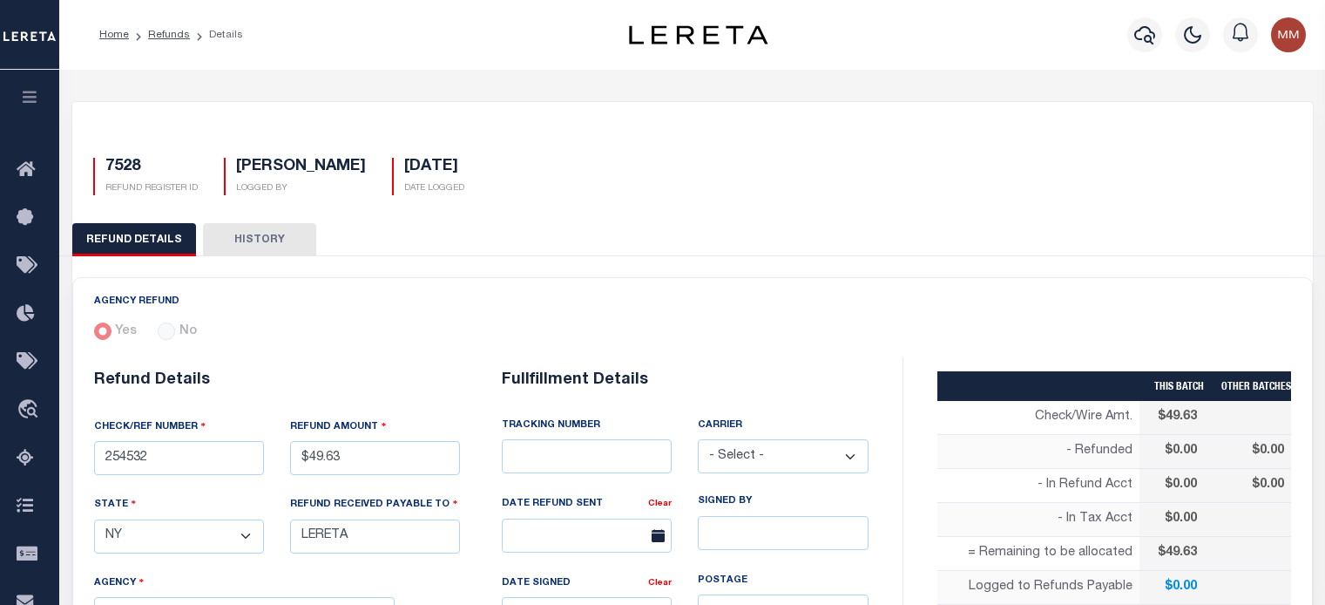
select select "NY"
select select "COL"
select select "OVP"
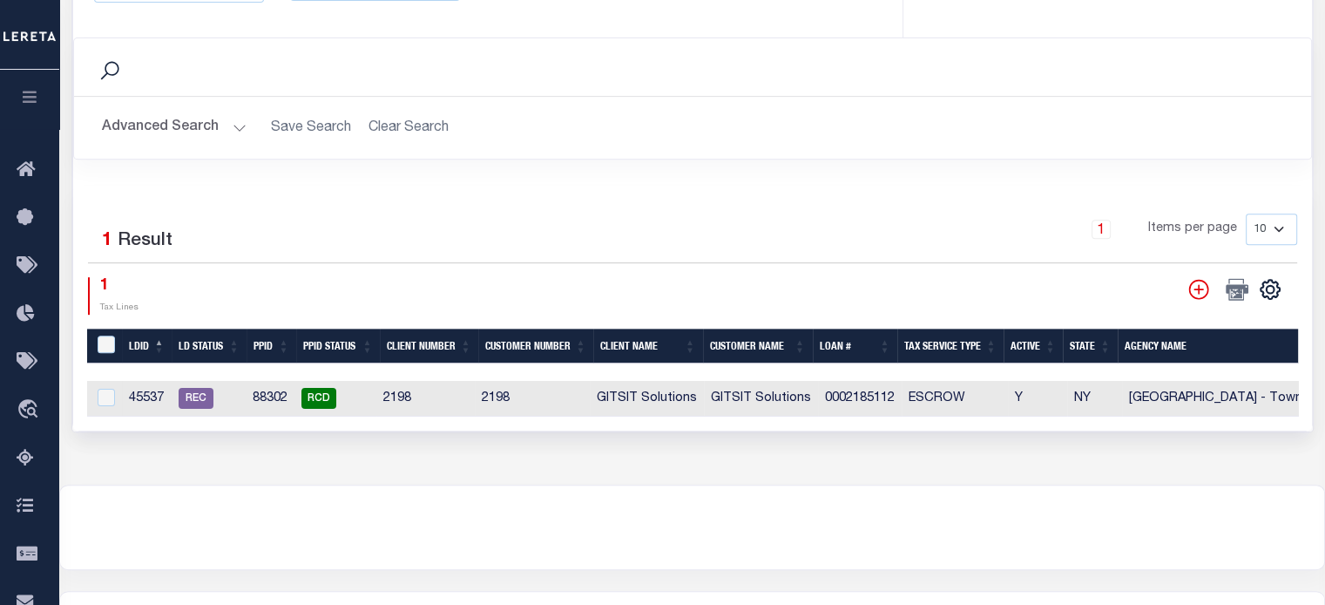
scroll to position [784, 0]
